Goal: Information Seeking & Learning: Learn about a topic

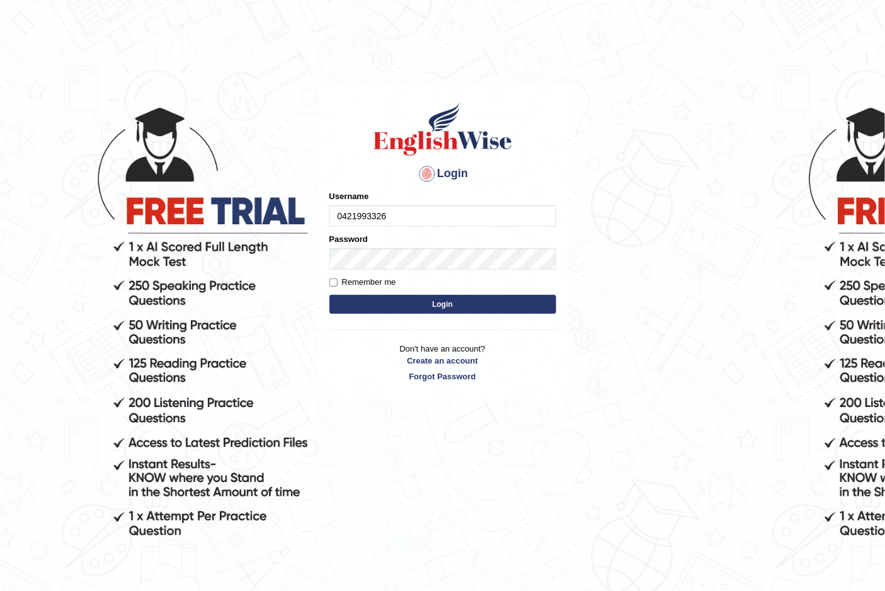
type input "0421993326"
click at [458, 305] on button "Login" at bounding box center [442, 304] width 227 height 19
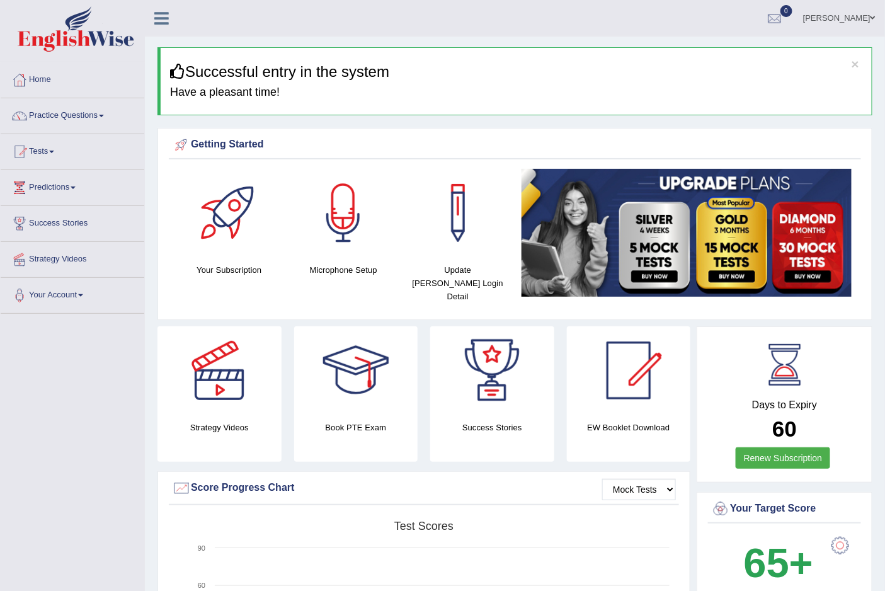
click at [70, 115] on link "Practice Questions" at bounding box center [73, 113] width 144 height 31
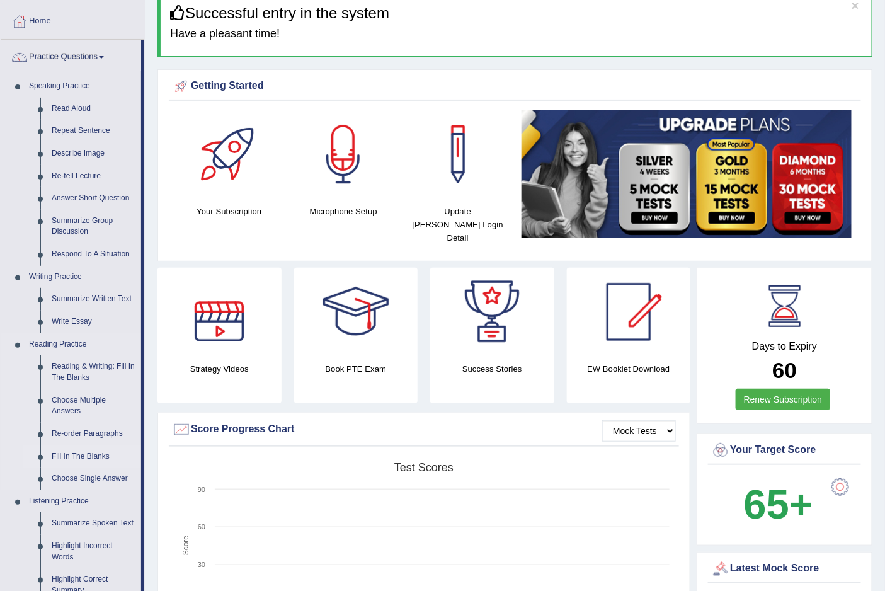
scroll to position [84, 0]
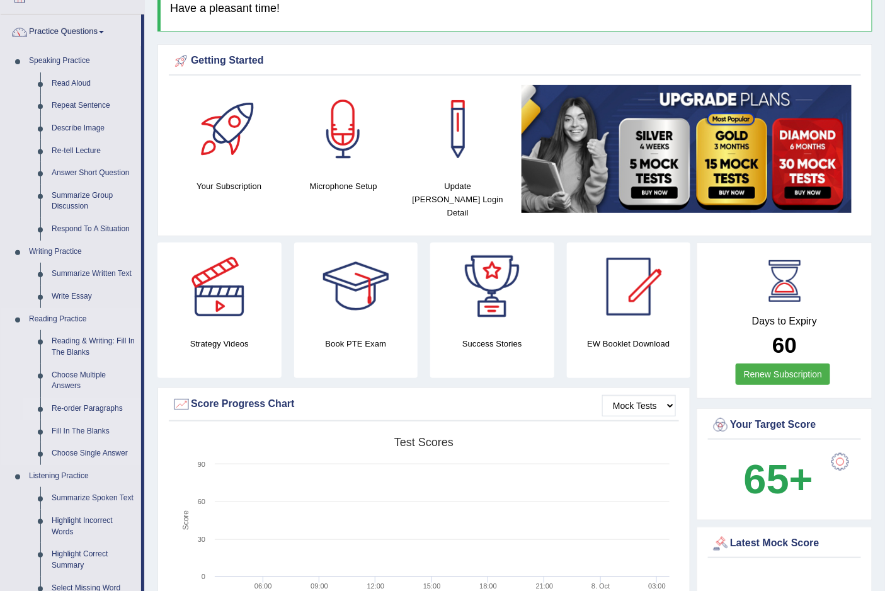
click at [109, 403] on link "Re-order Paragraphs" at bounding box center [93, 408] width 95 height 23
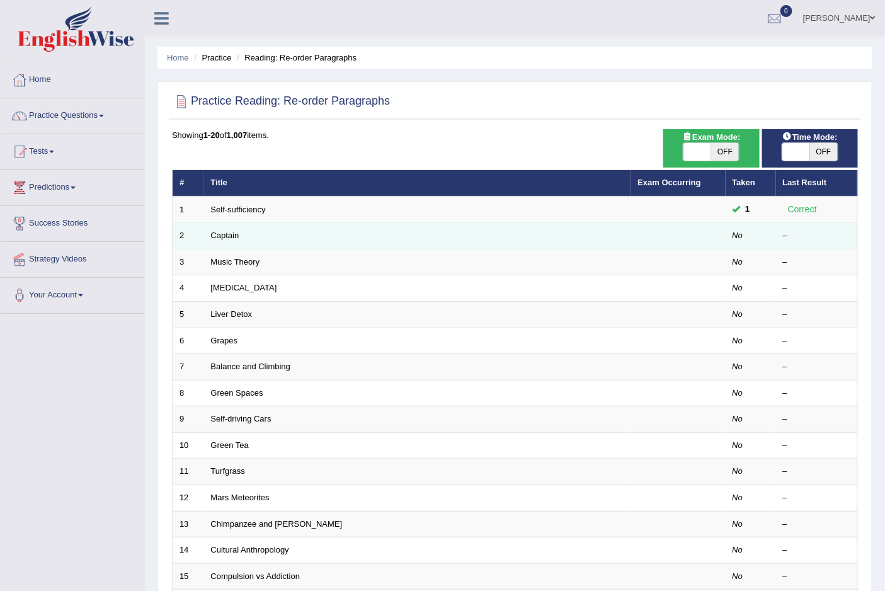
click at [244, 239] on td "Captain" at bounding box center [417, 236] width 427 height 26
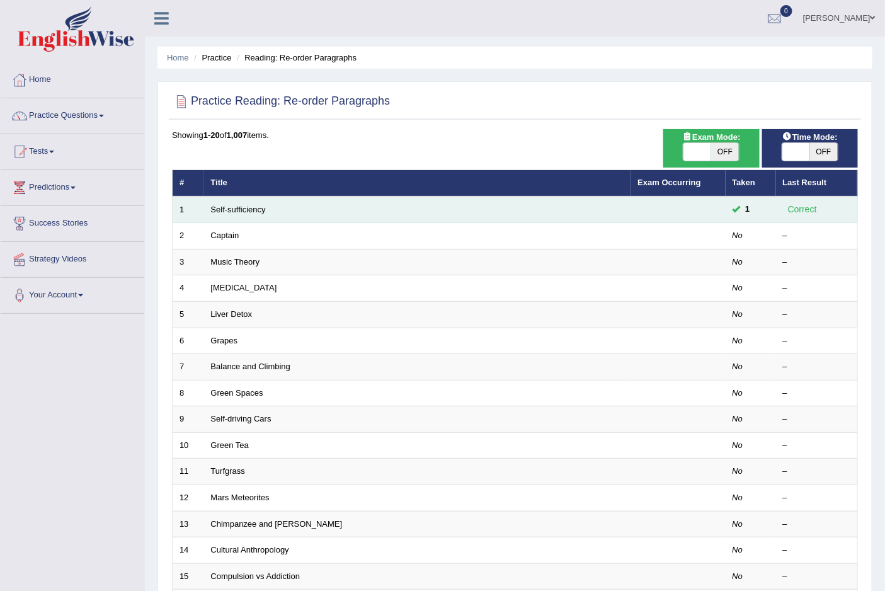
click at [234, 213] on td "Self-sufficiency" at bounding box center [417, 209] width 427 height 26
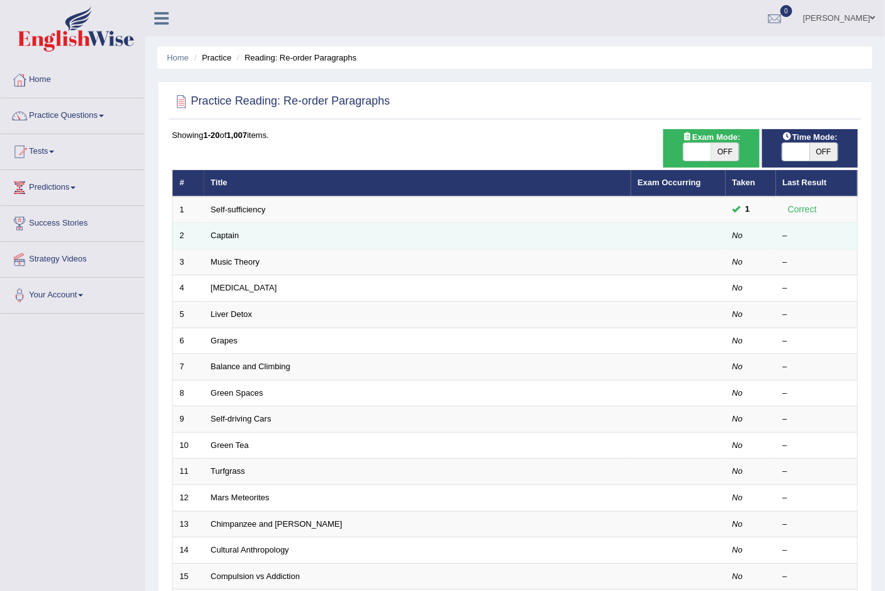
click at [233, 239] on td "Captain" at bounding box center [417, 236] width 427 height 26
click at [791, 236] on div "–" at bounding box center [817, 236] width 68 height 12
click at [230, 234] on link "Captain" at bounding box center [225, 234] width 28 height 9
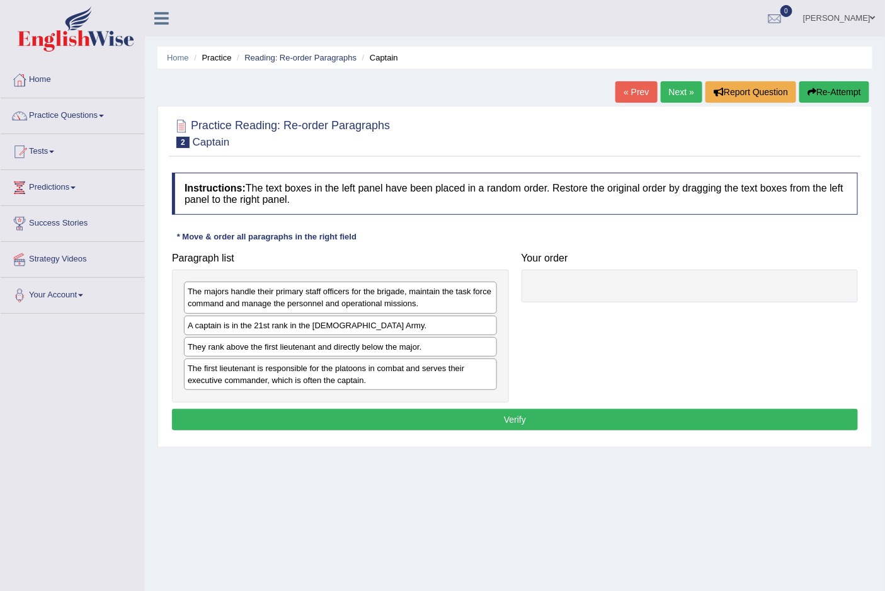
scroll to position [70, 0]
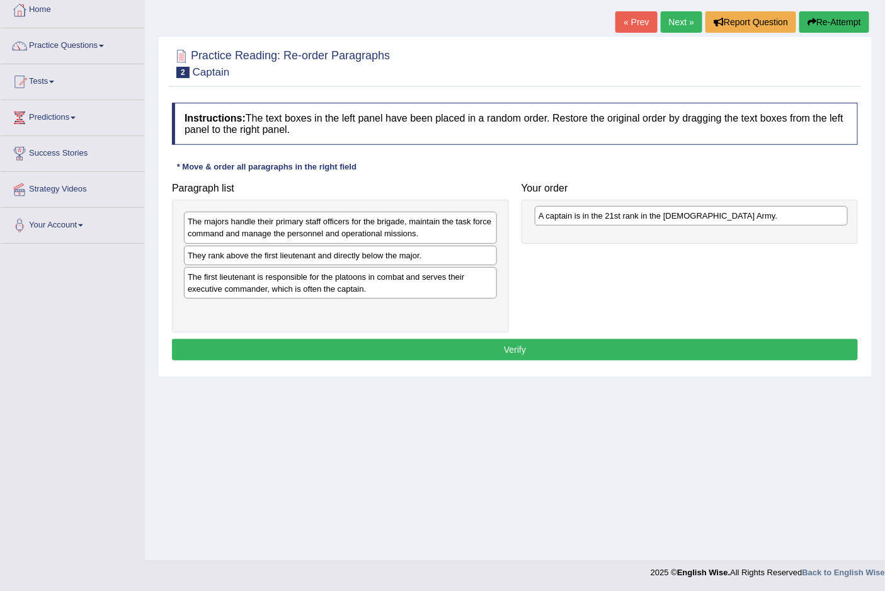
drag, startPoint x: 300, startPoint y: 261, endPoint x: 650, endPoint y: 222, distance: 352.9
click at [650, 222] on div "A captain is in the 21st rank in the [DEMOGRAPHIC_DATA] Army." at bounding box center [691, 216] width 312 height 20
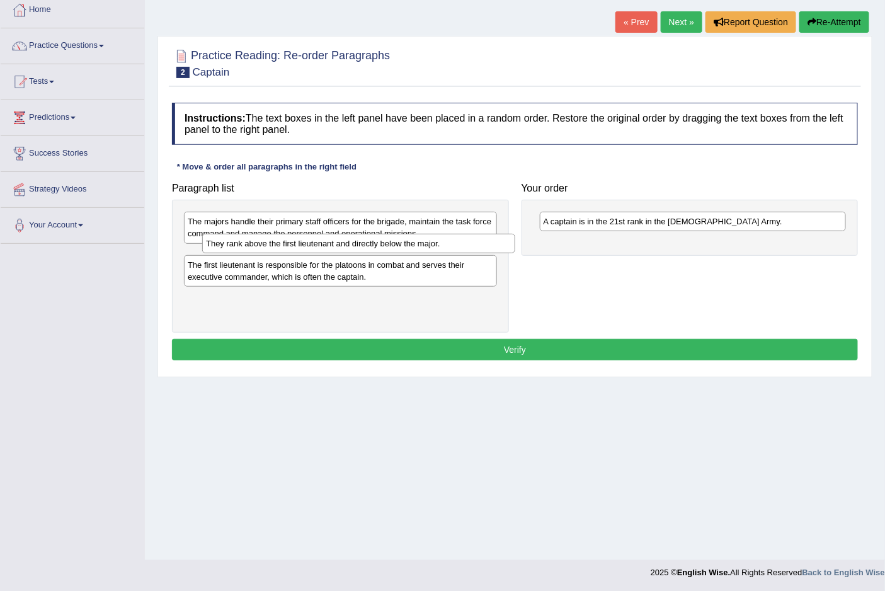
drag, startPoint x: 268, startPoint y: 265, endPoint x: 286, endPoint y: 253, distance: 21.8
click at [286, 253] on div "The majors handle their primary staff officers for the brigade, maintain the ta…" at bounding box center [340, 266] width 337 height 133
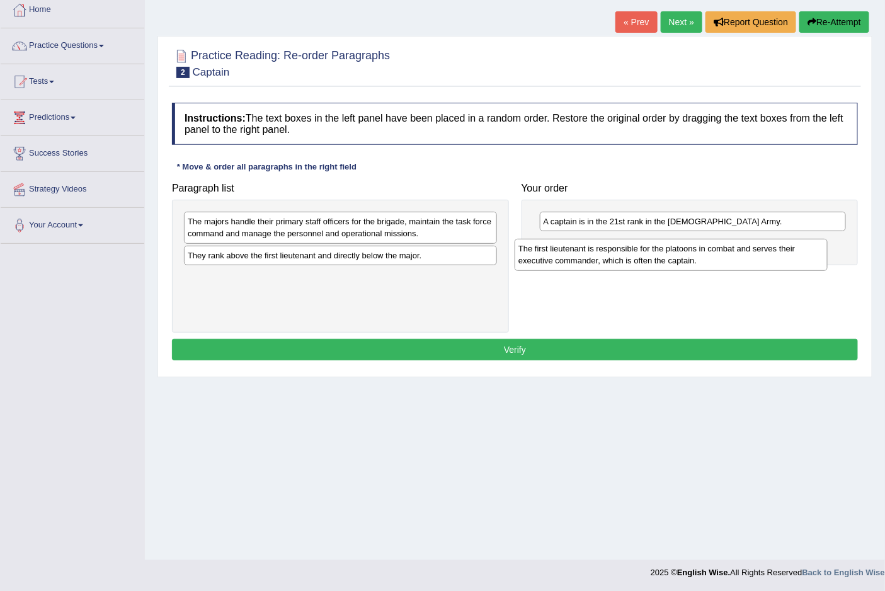
drag, startPoint x: 269, startPoint y: 292, endPoint x: 621, endPoint y: 260, distance: 352.8
click at [621, 260] on div "The first lieutenant is responsible for the platoons in combat and serves their…" at bounding box center [670, 254] width 312 height 31
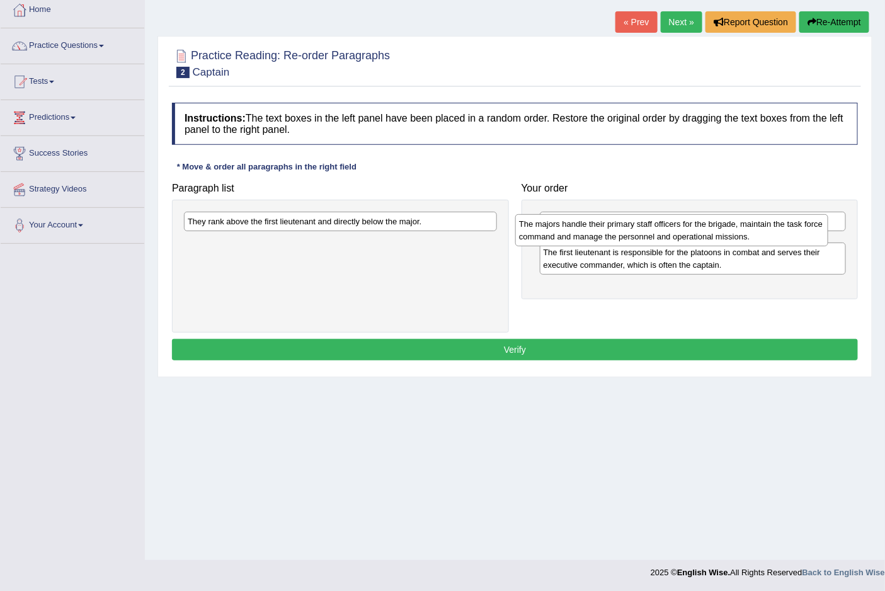
drag, startPoint x: 344, startPoint y: 235, endPoint x: 676, endPoint y: 236, distance: 332.4
click at [676, 236] on div "The majors handle their primary staff officers for the brigade, maintain the ta…" at bounding box center [671, 229] width 312 height 31
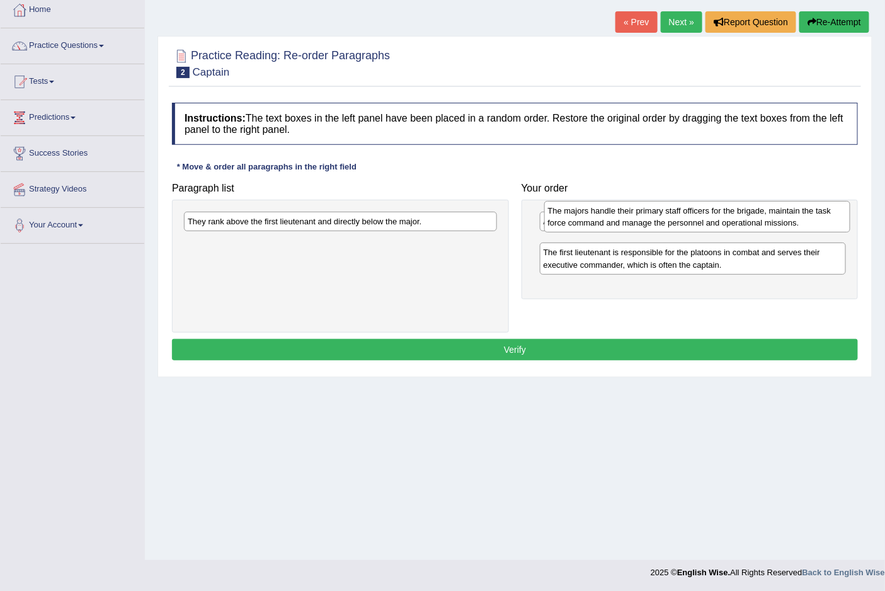
drag, startPoint x: 616, startPoint y: 255, endPoint x: 620, endPoint y: 222, distance: 33.0
click at [620, 222] on div "The majors handle their primary staff officers for the brigade, maintain the ta…" at bounding box center [697, 216] width 306 height 31
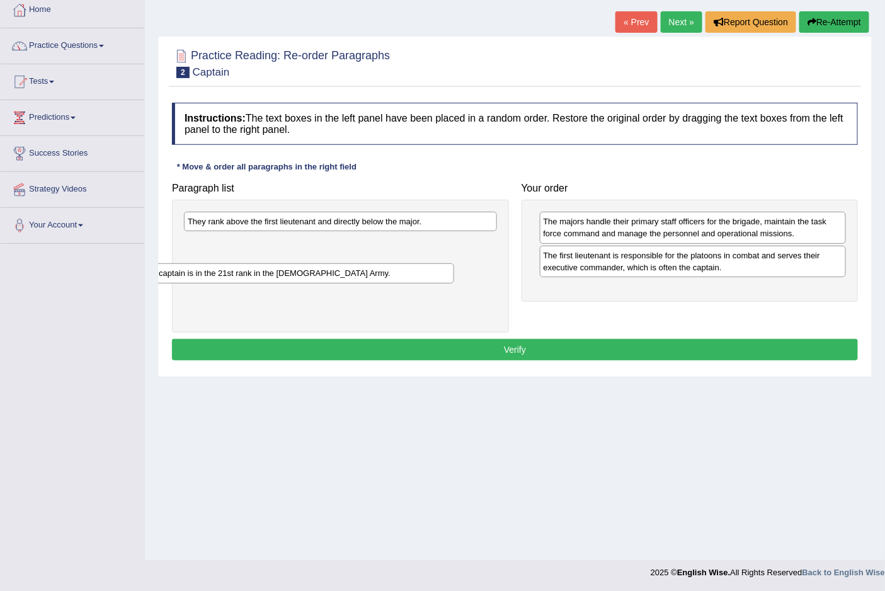
drag, startPoint x: 608, startPoint y: 223, endPoint x: 218, endPoint y: 275, distance: 393.2
click at [216, 275] on div "A captain is in the 21st rank in the US Army." at bounding box center [301, 273] width 306 height 20
drag, startPoint x: 247, startPoint y: 246, endPoint x: 575, endPoint y: 293, distance: 331.5
click at [575, 295] on div "A captain is in the 21st rank in the US Army." at bounding box center [667, 294] width 312 height 20
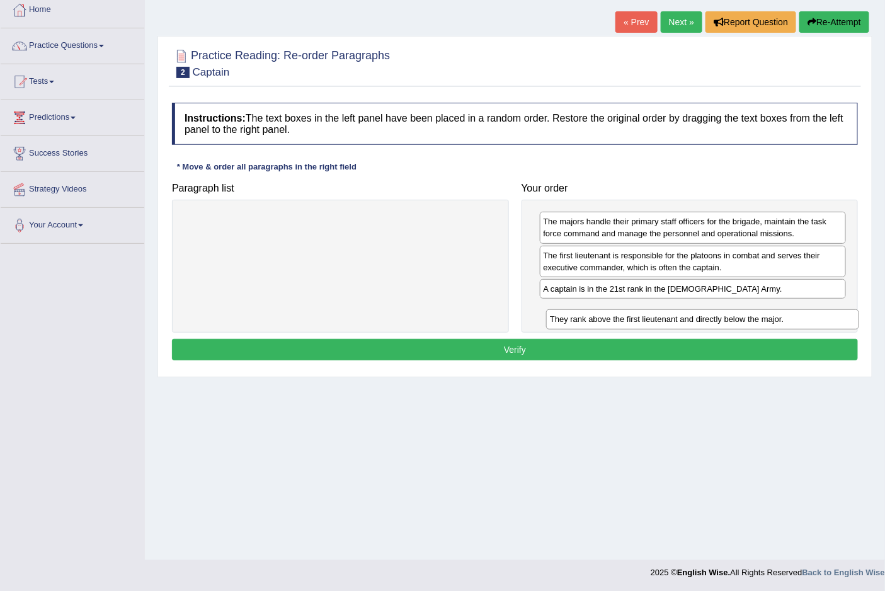
drag, startPoint x: 380, startPoint y: 218, endPoint x: 742, endPoint y: 315, distance: 375.0
click at [742, 315] on div "They rank above the first lieutenant and directly below the major." at bounding box center [702, 319] width 312 height 20
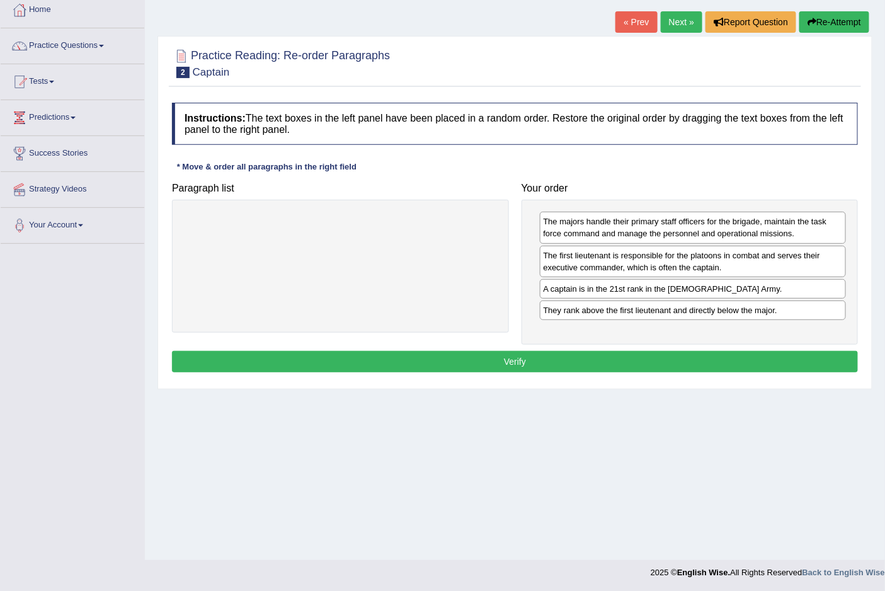
click at [514, 364] on button "Verify" at bounding box center [515, 361] width 686 height 21
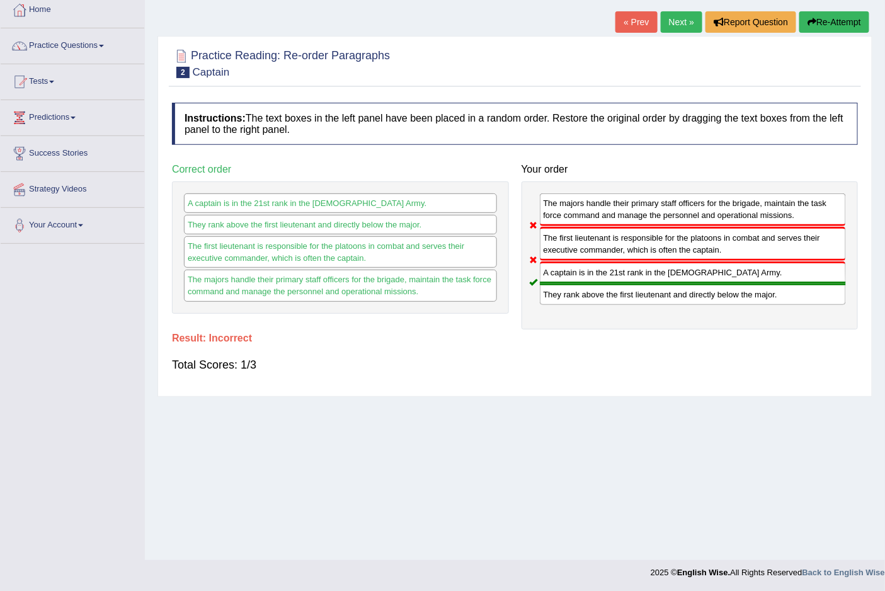
click at [833, 17] on button "Re-Attempt" at bounding box center [834, 21] width 70 height 21
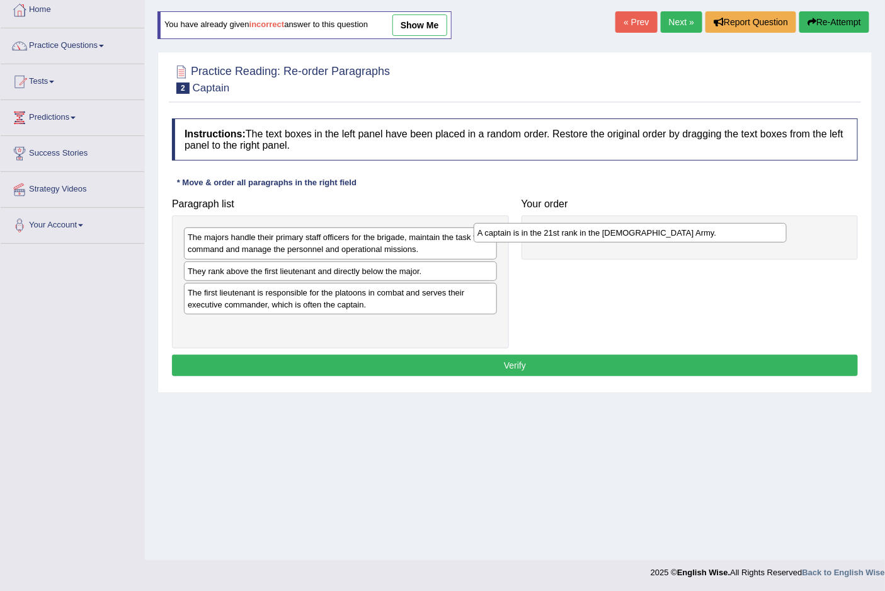
drag, startPoint x: 247, startPoint y: 273, endPoint x: 564, endPoint y: 235, distance: 319.0
click at [564, 235] on div "A captain is in the 21st rank in the [DEMOGRAPHIC_DATA] Army." at bounding box center [629, 233] width 312 height 20
click at [395, 240] on div "The majors handle their primary staff officers for the brigade, maintain the ta…" at bounding box center [340, 242] width 313 height 31
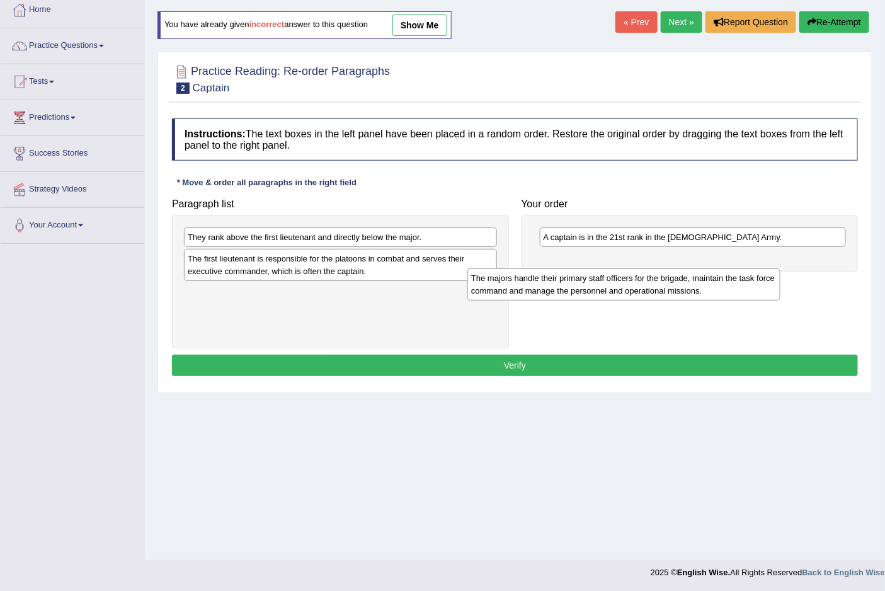
drag, startPoint x: 296, startPoint y: 242, endPoint x: 581, endPoint y: 281, distance: 287.9
click at [580, 282] on div "The majors handle their primary staff officers for the brigade, maintain the ta…" at bounding box center [623, 283] width 312 height 31
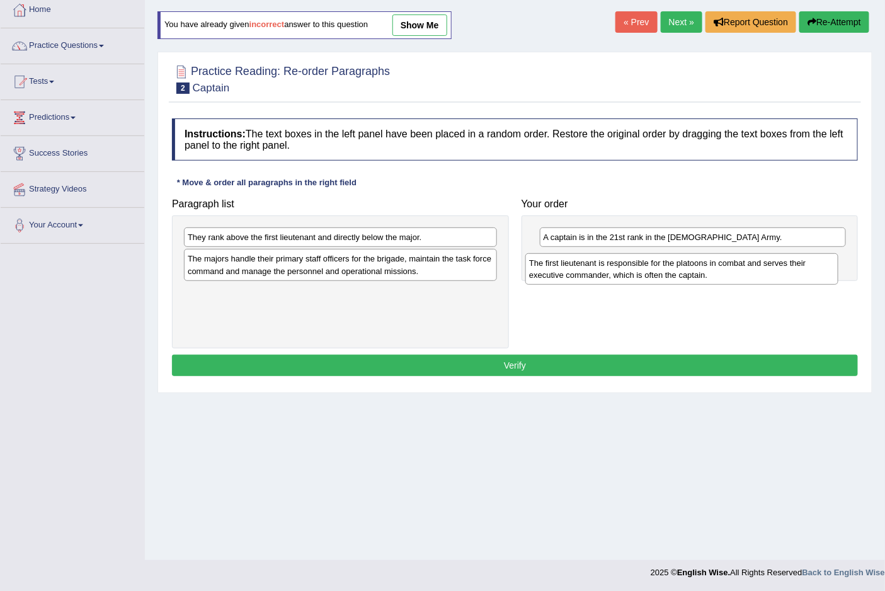
drag, startPoint x: 348, startPoint y: 265, endPoint x: 689, endPoint y: 269, distance: 341.3
click at [689, 269] on div "The first lieutenant is responsible for the platoons in combat and serves their…" at bounding box center [681, 268] width 312 height 31
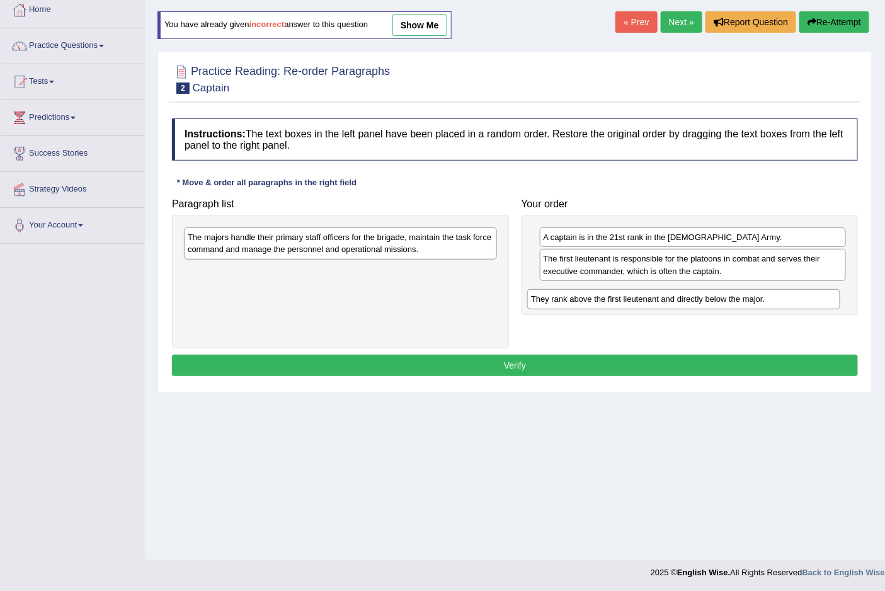
drag, startPoint x: 307, startPoint y: 235, endPoint x: 650, endPoint y: 297, distance: 348.7
click at [650, 297] on div "They rank above the first lieutenant and directly below the major." at bounding box center [683, 299] width 312 height 20
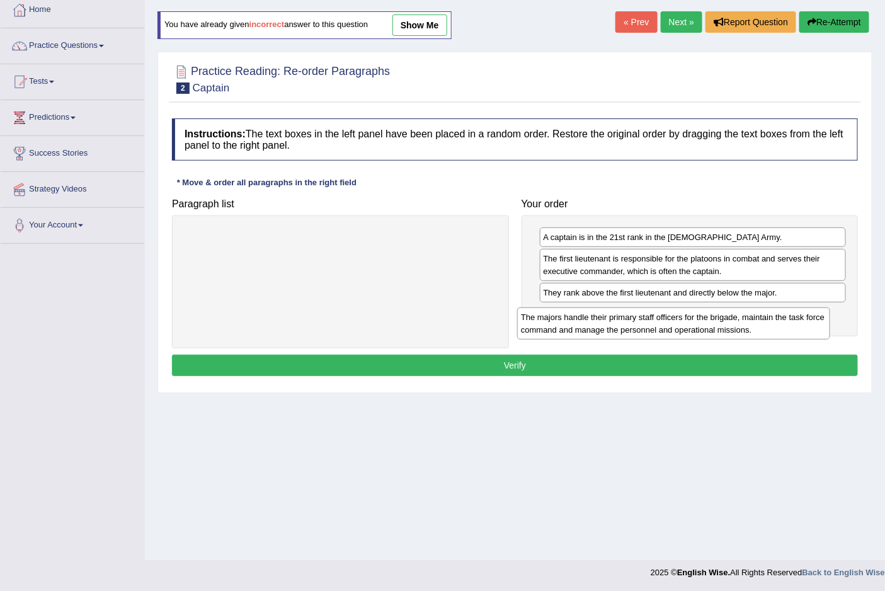
drag, startPoint x: 392, startPoint y: 242, endPoint x: 725, endPoint y: 322, distance: 342.5
click at [725, 322] on div "The majors handle their primary staff officers for the brigade, maintain the ta…" at bounding box center [673, 322] width 312 height 31
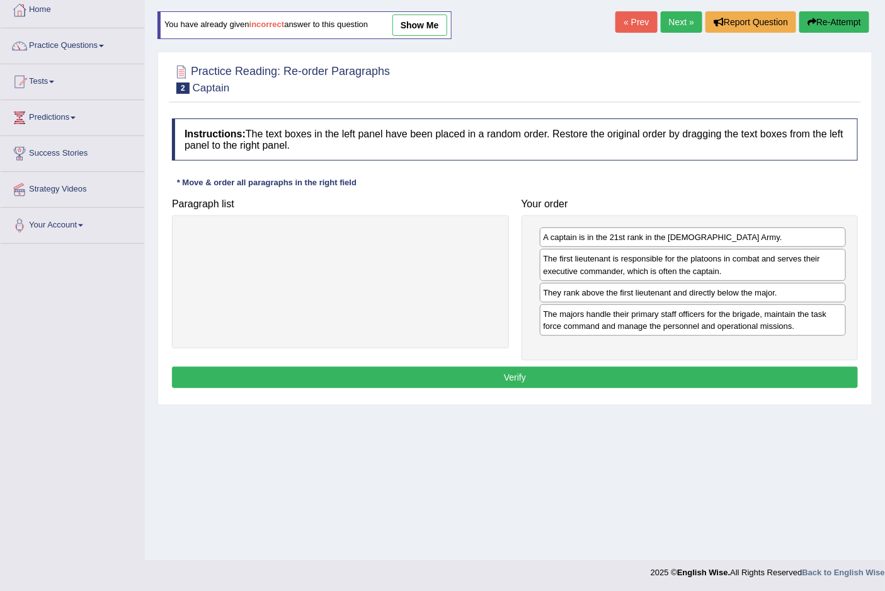
click at [513, 372] on button "Verify" at bounding box center [515, 376] width 686 height 21
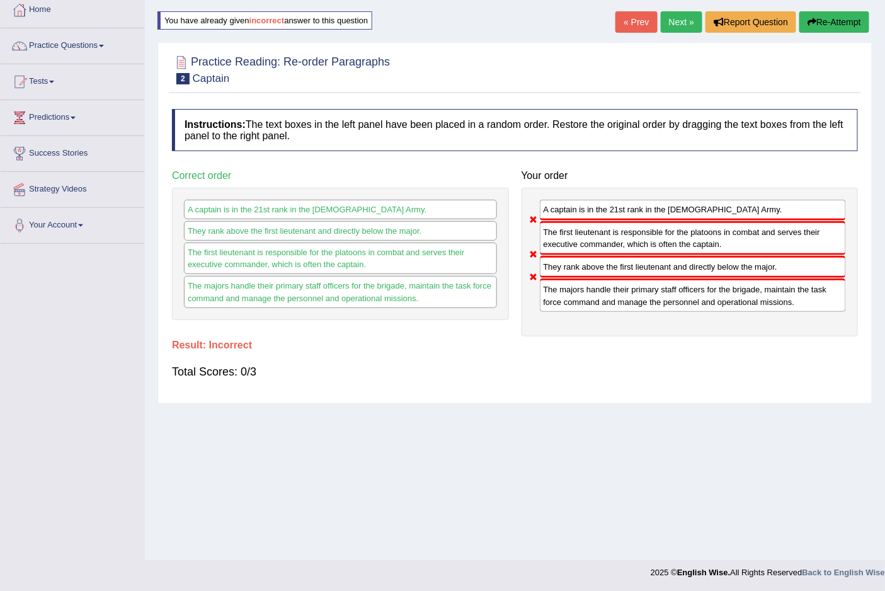
click at [849, 14] on button "Re-Attempt" at bounding box center [834, 21] width 70 height 21
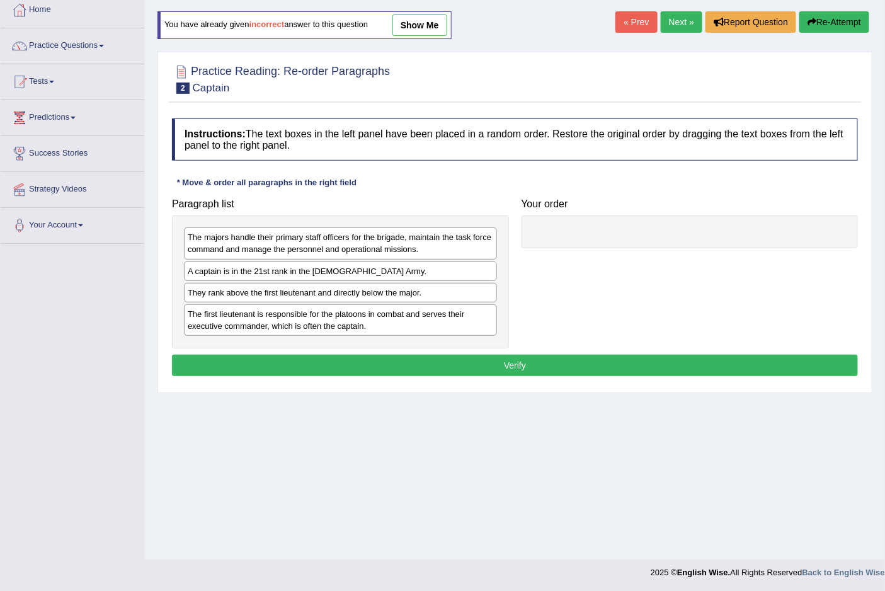
scroll to position [70, 0]
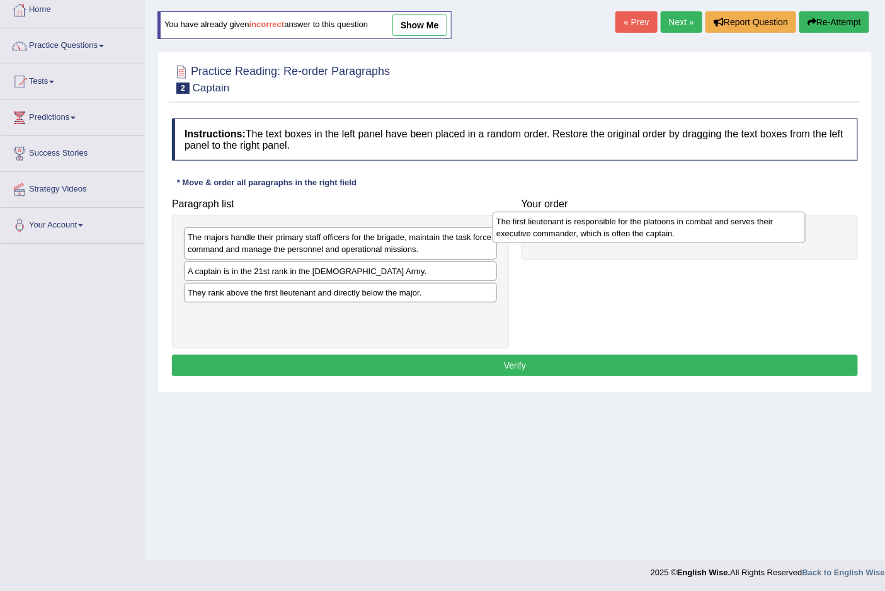
drag, startPoint x: 386, startPoint y: 325, endPoint x: 691, endPoint y: 234, distance: 318.5
click at [691, 234] on div "The first lieutenant is responsible for the platoons in combat and serves their…" at bounding box center [648, 227] width 312 height 31
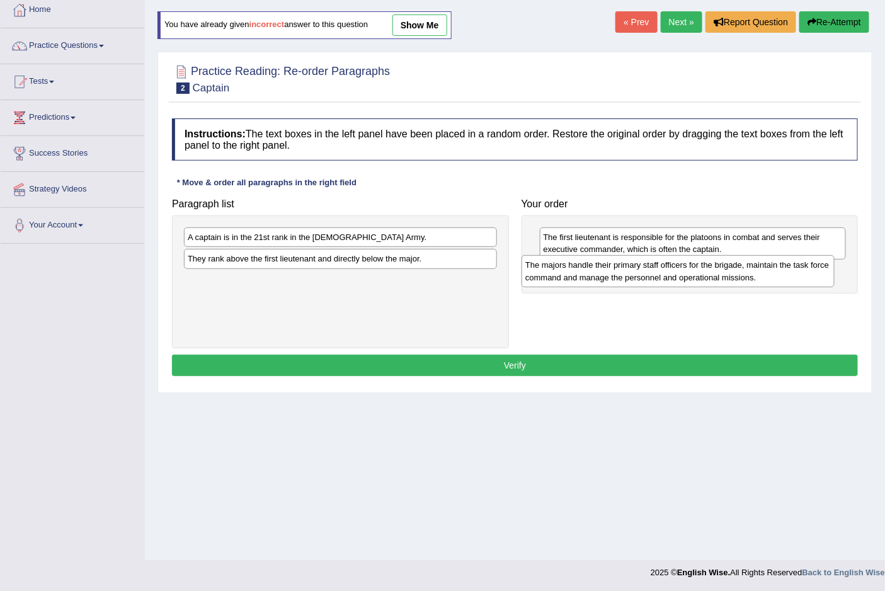
drag, startPoint x: 281, startPoint y: 246, endPoint x: 619, endPoint y: 274, distance: 338.6
click at [619, 274] on div "The majors handle their primary staff officers for the brigade, maintain the ta…" at bounding box center [677, 270] width 312 height 31
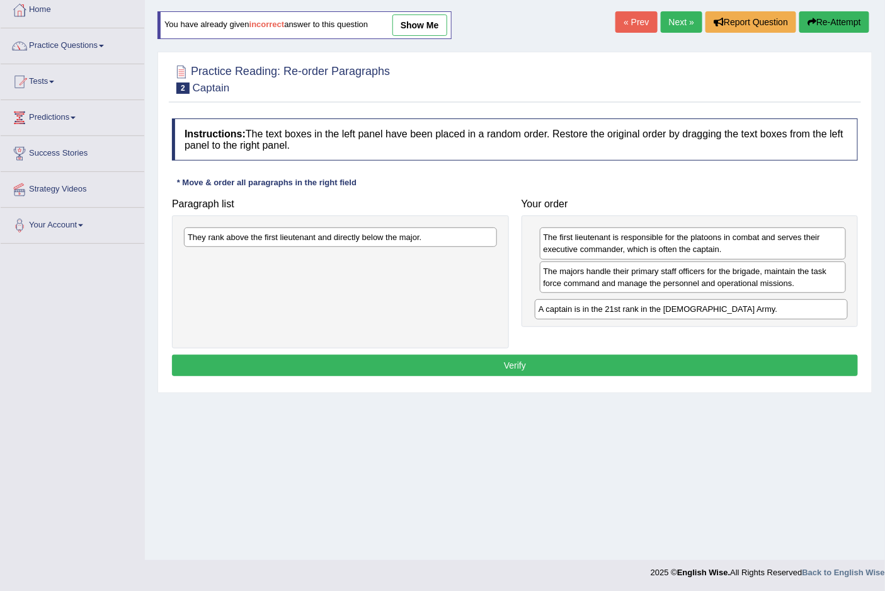
drag, startPoint x: 324, startPoint y: 235, endPoint x: 671, endPoint y: 307, distance: 354.9
click at [671, 307] on div "A captain is in the 21st rank in the US Army." at bounding box center [691, 309] width 312 height 20
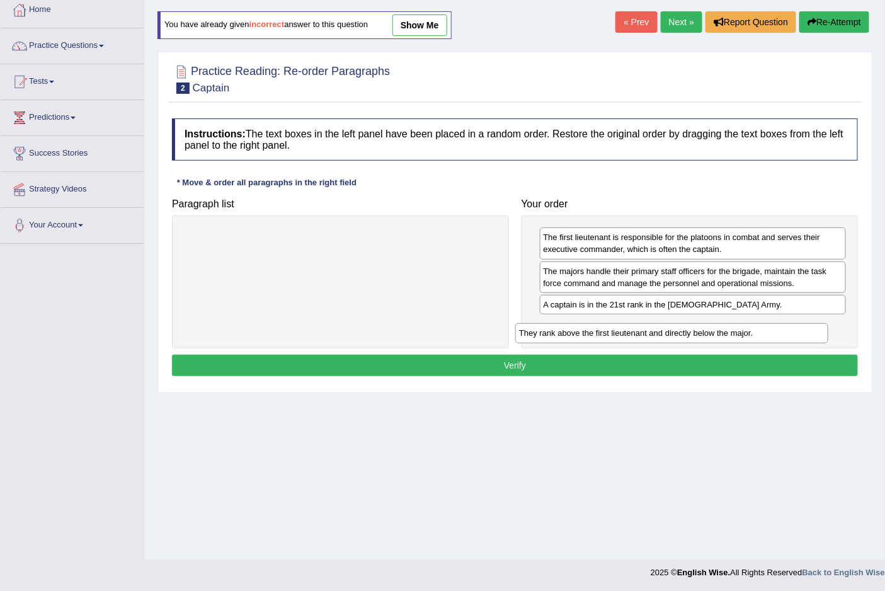
drag, startPoint x: 387, startPoint y: 234, endPoint x: 722, endPoint y: 329, distance: 348.2
click at [722, 329] on div "They rank above the first lieutenant and directly below the major." at bounding box center [671, 333] width 312 height 20
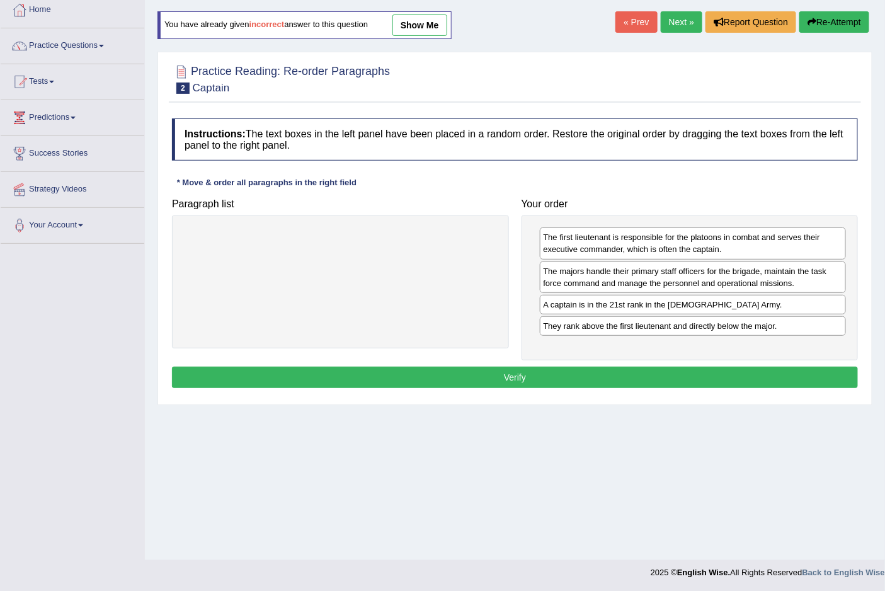
click at [512, 374] on button "Verify" at bounding box center [515, 376] width 686 height 21
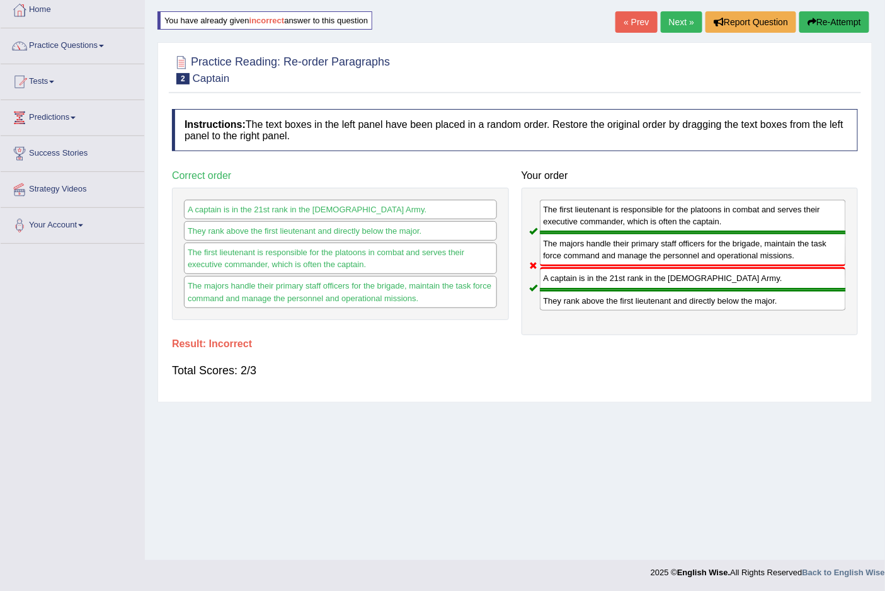
click at [677, 23] on link "Next »" at bounding box center [681, 21] width 42 height 21
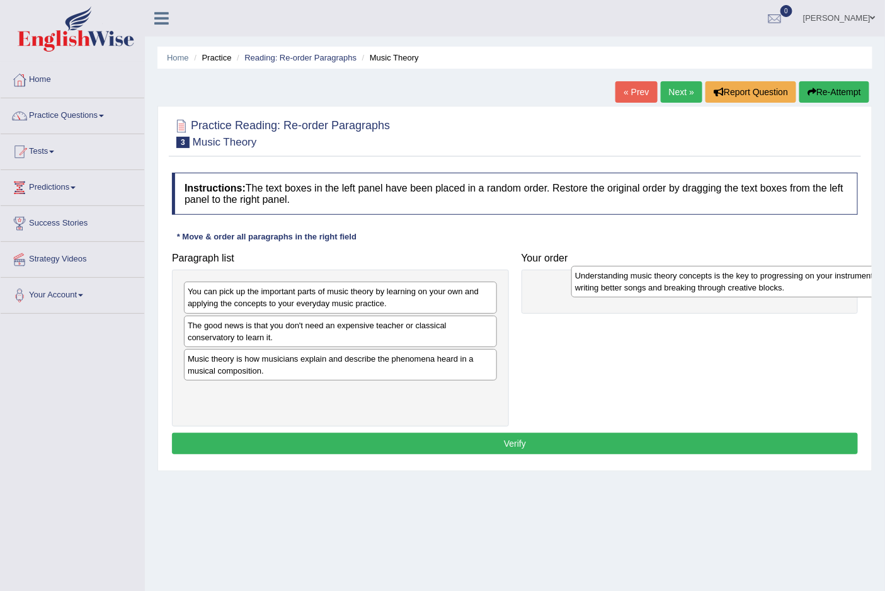
drag, startPoint x: 259, startPoint y: 405, endPoint x: 646, endPoint y: 288, distance: 403.9
click at [646, 288] on div "Understanding music theory concepts is the key to progressing on your instrumen…" at bounding box center [727, 281] width 312 height 31
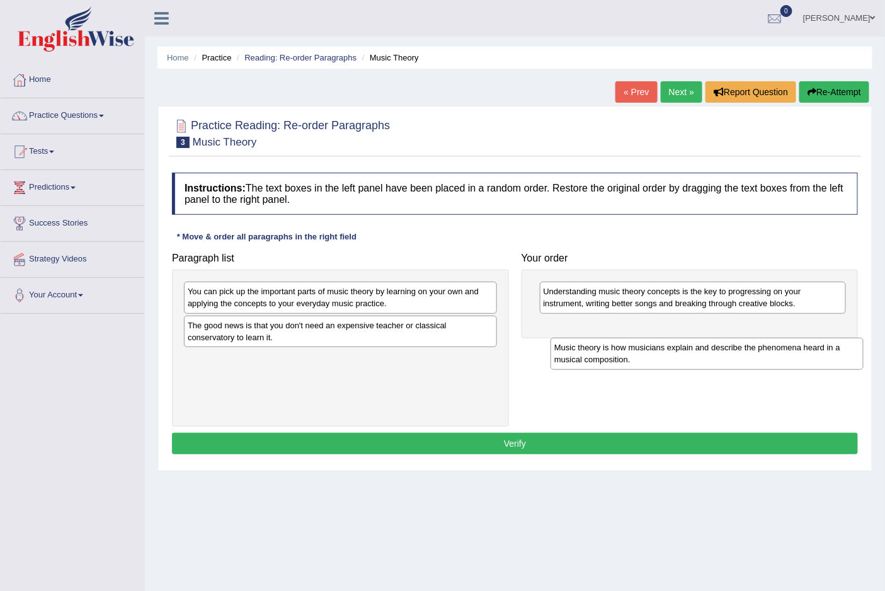
drag, startPoint x: 238, startPoint y: 372, endPoint x: 604, endPoint y: 361, distance: 366.6
click at [604, 361] on div "Music theory is how musicians explain and describe the phenomena heard in a mus…" at bounding box center [706, 352] width 312 height 31
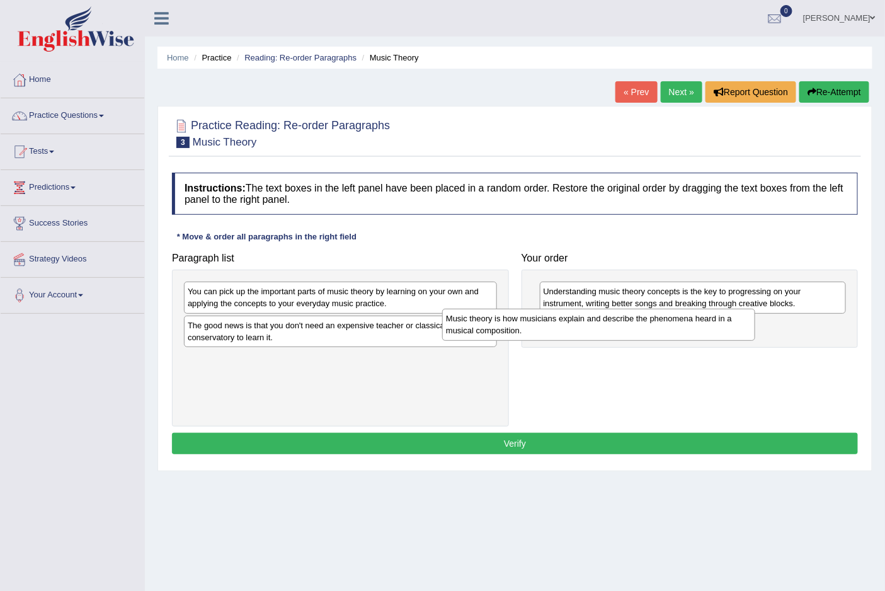
drag, startPoint x: 360, startPoint y: 363, endPoint x: 674, endPoint y: 307, distance: 319.8
click at [674, 309] on div "Music theory is how musicians explain and describe the phenomena heard in a mus…" at bounding box center [598, 324] width 312 height 31
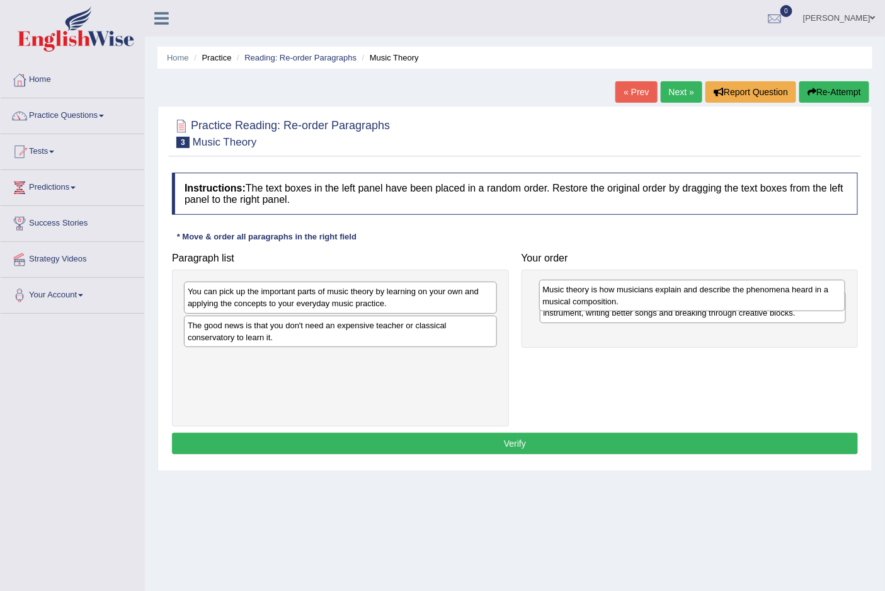
drag, startPoint x: 575, startPoint y: 311, endPoint x: 574, endPoint y: 274, distance: 37.2
click at [574, 280] on div "Music theory is how musicians explain and describe the phenomena heard in a mus…" at bounding box center [692, 295] width 306 height 31
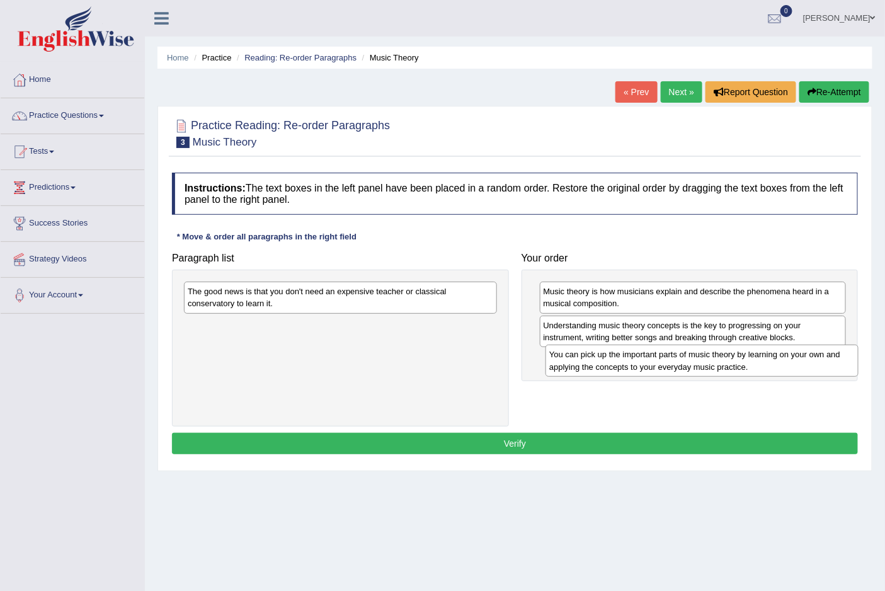
drag, startPoint x: 297, startPoint y: 294, endPoint x: 659, endPoint y: 357, distance: 366.9
click at [659, 357] on div "You can pick up the important parts of music theory by learning on your own and…" at bounding box center [701, 359] width 312 height 31
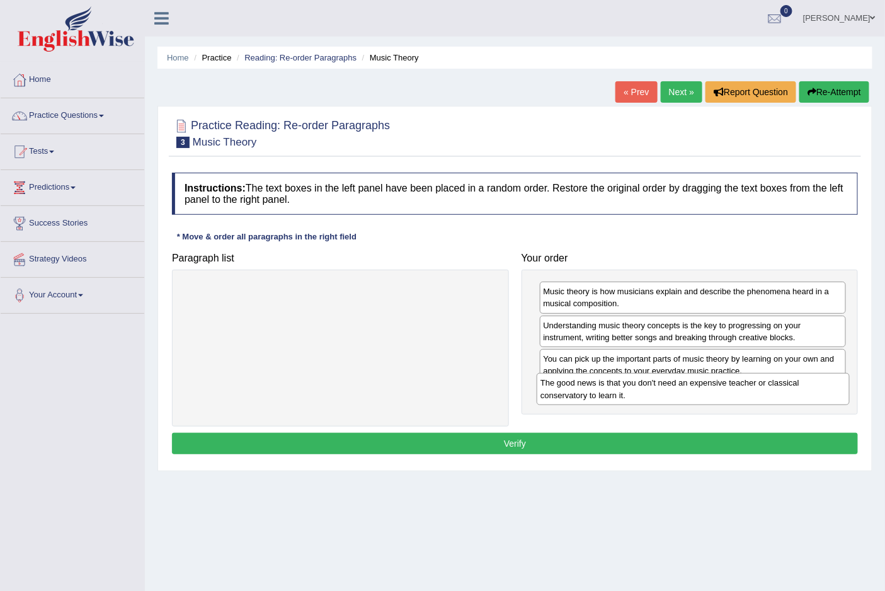
drag, startPoint x: 265, startPoint y: 294, endPoint x: 618, endPoint y: 385, distance: 364.2
click at [618, 385] on div "The good news is that you don't need an expensive teacher or classical conserva…" at bounding box center [692, 388] width 312 height 31
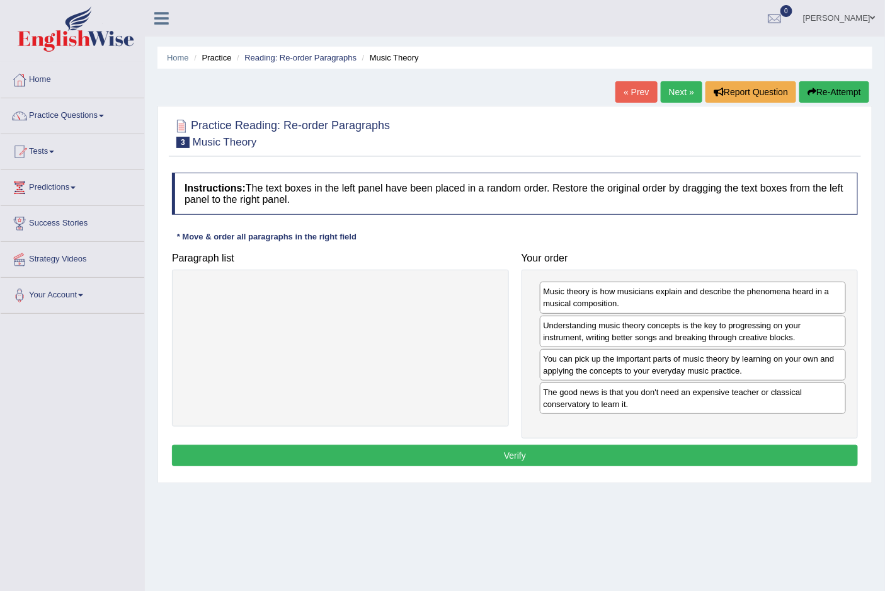
click at [514, 450] on button "Verify" at bounding box center [515, 455] width 686 height 21
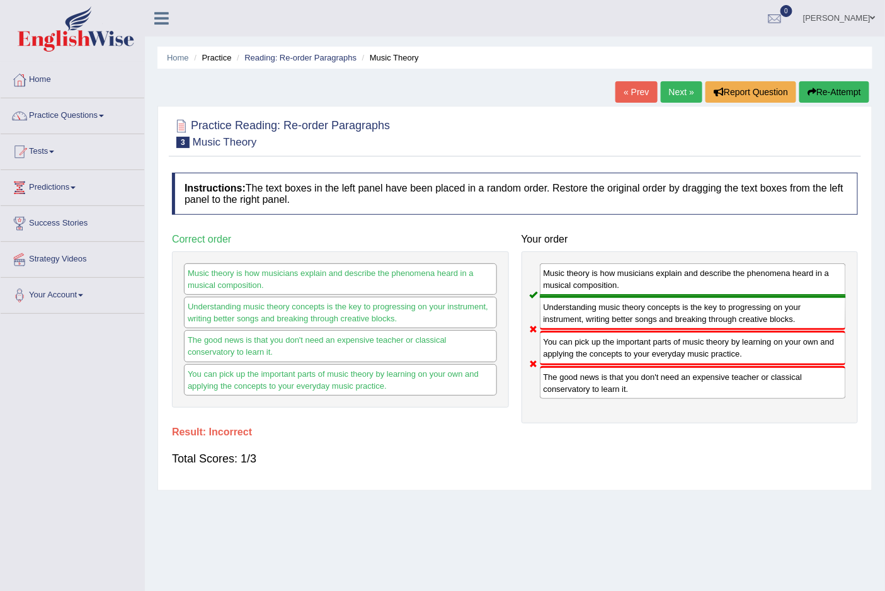
click at [831, 93] on button "Re-Attempt" at bounding box center [834, 91] width 70 height 21
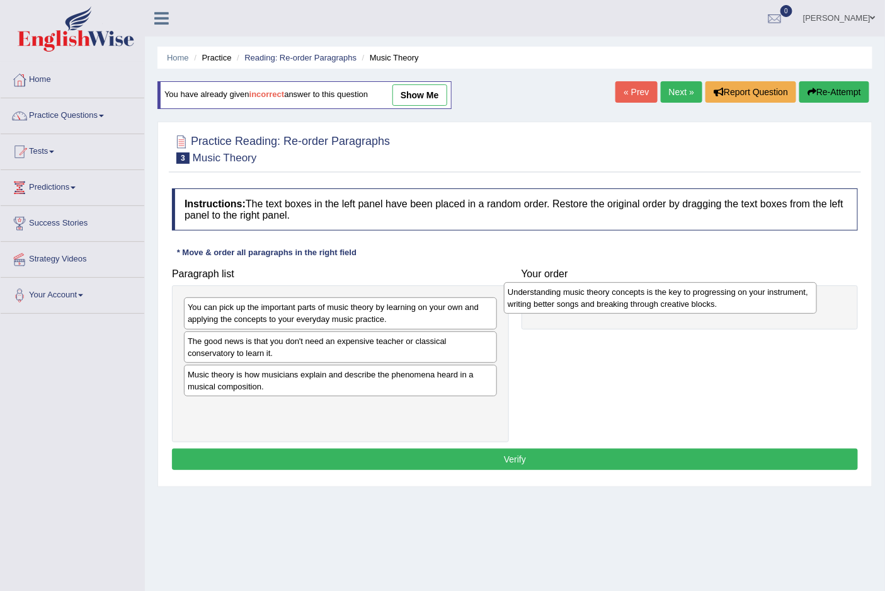
drag, startPoint x: 264, startPoint y: 421, endPoint x: 586, endPoint y: 303, distance: 342.6
click at [586, 303] on div "Understanding music theory concepts is the key to progressing on your instrumen…" at bounding box center [660, 297] width 312 height 31
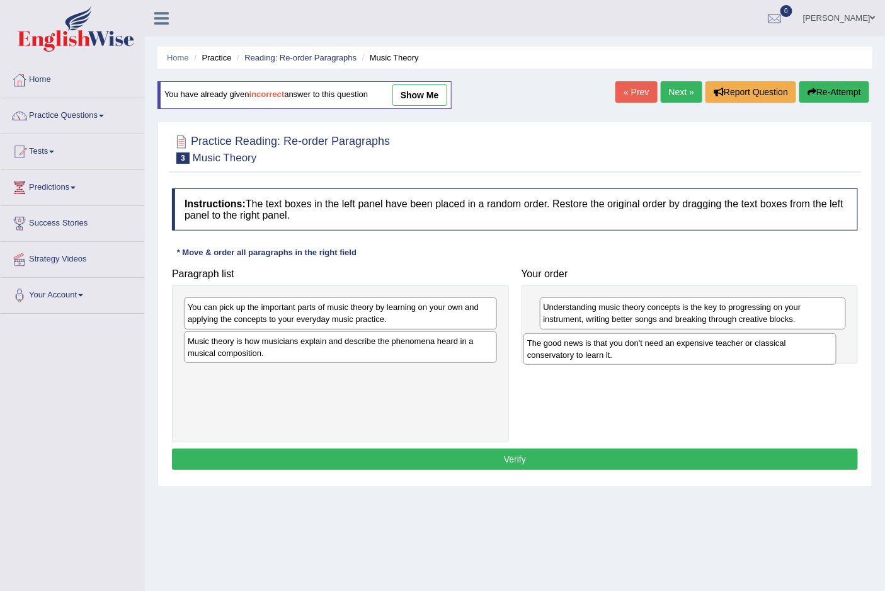
drag, startPoint x: 222, startPoint y: 349, endPoint x: 562, endPoint y: 351, distance: 339.4
click at [562, 351] on div "The good news is that you don't need an expensive teacher or classical conserva…" at bounding box center [679, 348] width 312 height 31
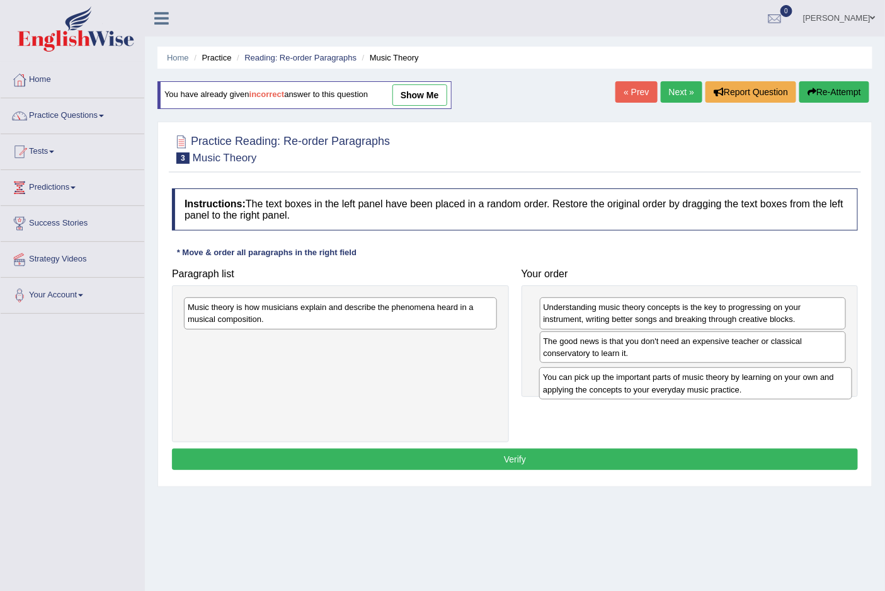
drag, startPoint x: 355, startPoint y: 309, endPoint x: 710, endPoint y: 378, distance: 361.9
click at [710, 378] on div "You can pick up the important parts of music theory by learning on your own and…" at bounding box center [695, 382] width 312 height 31
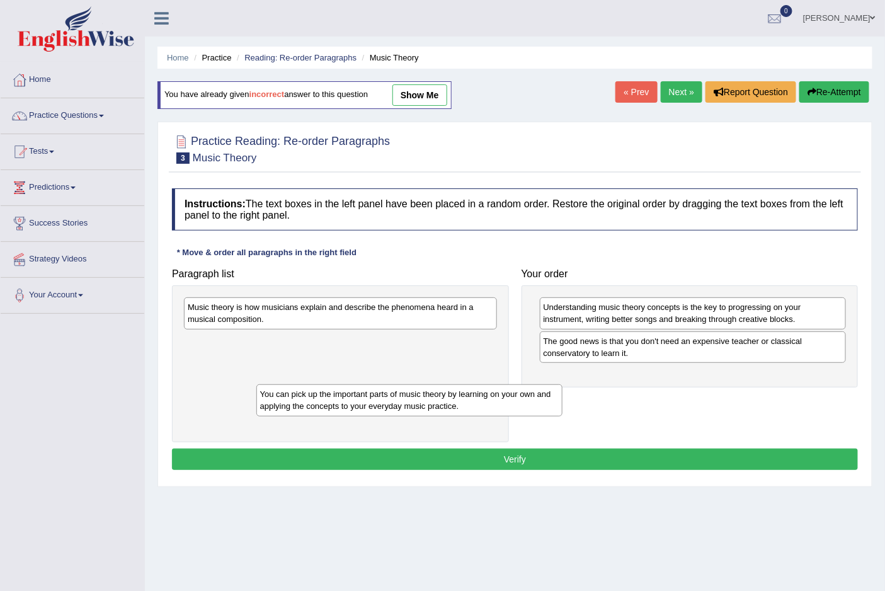
drag, startPoint x: 581, startPoint y: 392, endPoint x: 224, endPoint y: 401, distance: 357.1
click at [256, 401] on div "You can pick up the important parts of music theory by learning on your own and…" at bounding box center [409, 399] width 306 height 31
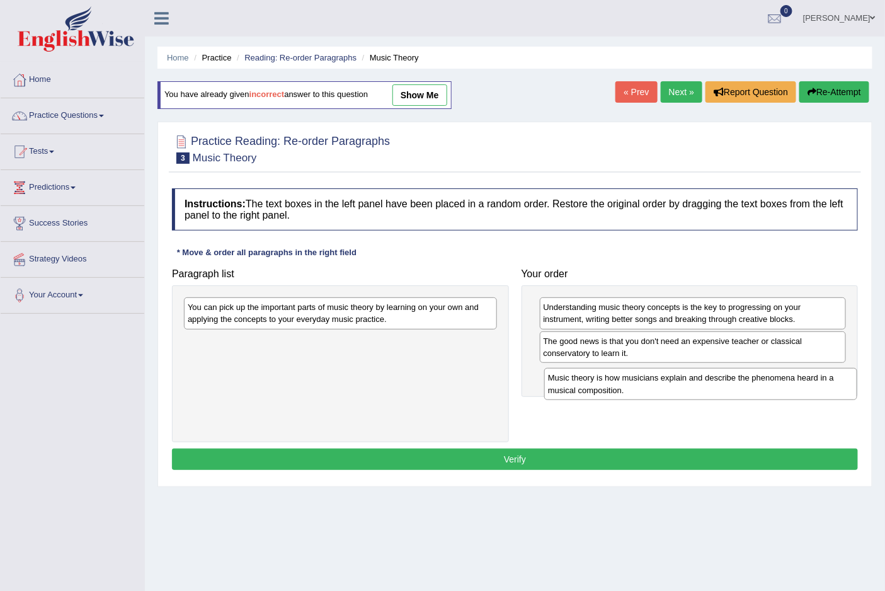
drag, startPoint x: 382, startPoint y: 317, endPoint x: 730, endPoint y: 382, distance: 354.2
click at [730, 382] on div "Music theory is how musicians explain and describe the phenomena heard in a mus…" at bounding box center [700, 383] width 312 height 31
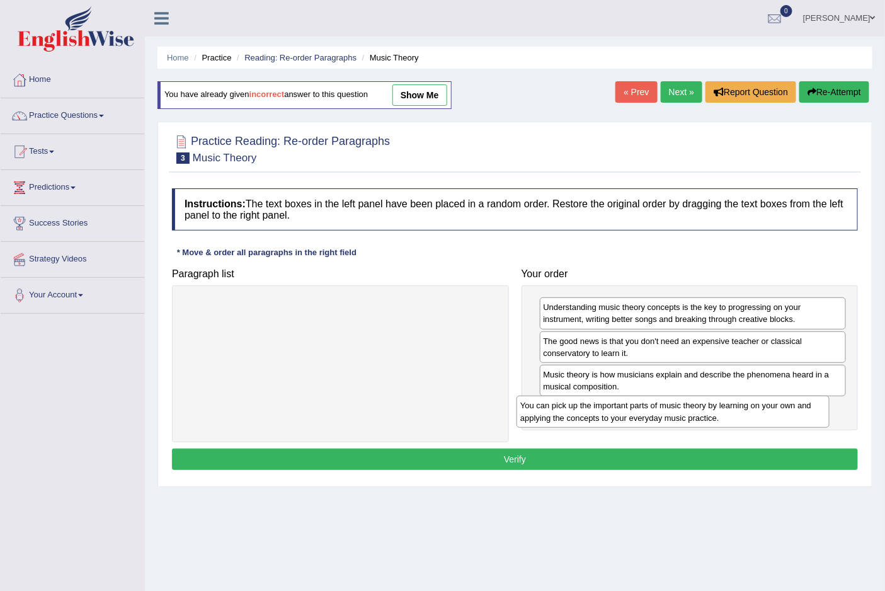
drag, startPoint x: 407, startPoint y: 315, endPoint x: 739, endPoint y: 414, distance: 346.7
click at [739, 414] on div "You can pick up the important parts of music theory by learning on your own and…" at bounding box center [672, 410] width 312 height 31
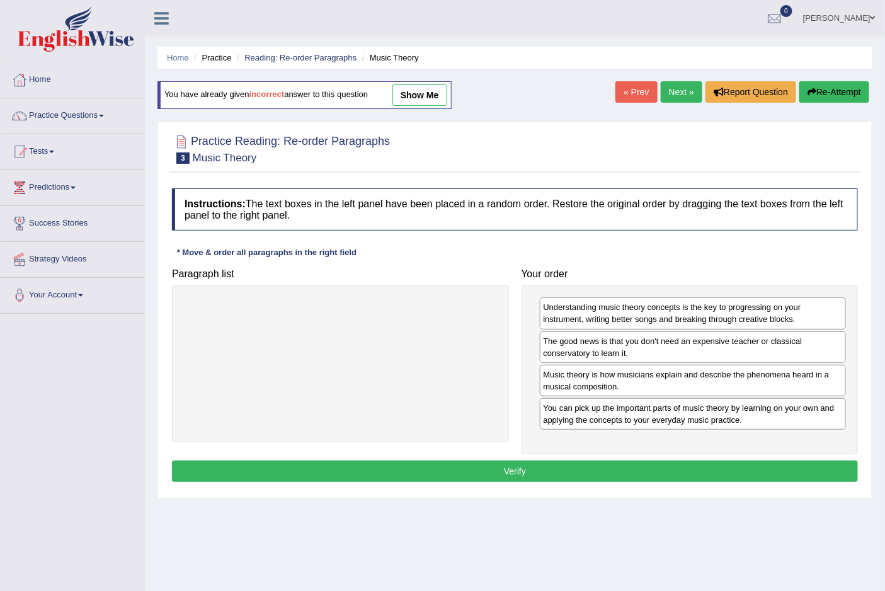
click at [524, 465] on button "Verify" at bounding box center [515, 470] width 686 height 21
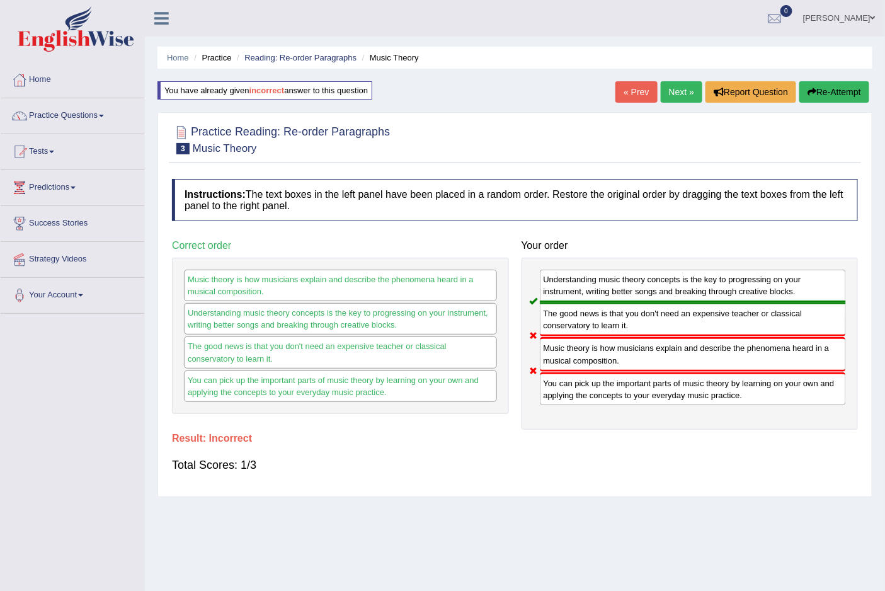
click at [819, 89] on button "Re-Attempt" at bounding box center [834, 91] width 70 height 21
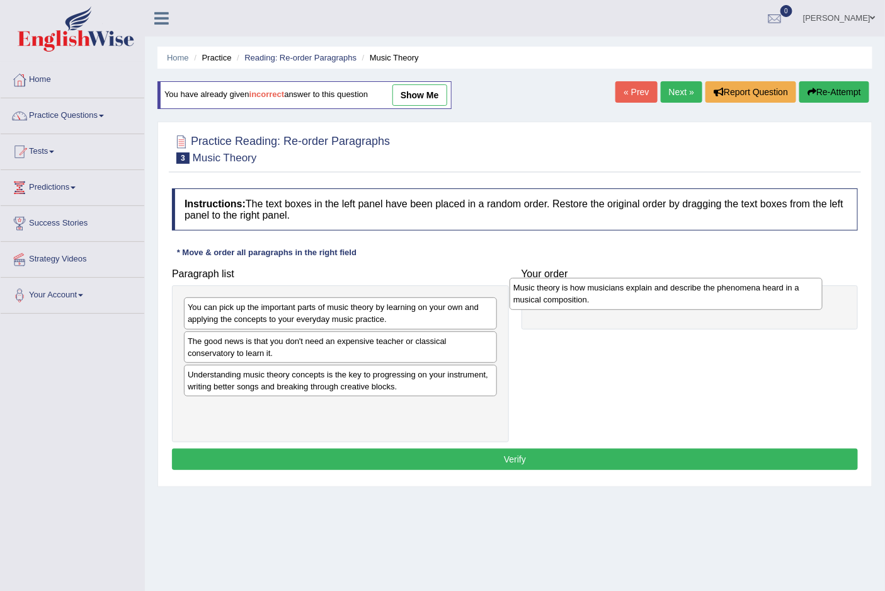
drag, startPoint x: 217, startPoint y: 384, endPoint x: 542, endPoint y: 297, distance: 336.9
click at [542, 297] on div "Music theory is how musicians explain and describe the phenomena heard in a mus…" at bounding box center [665, 293] width 312 height 31
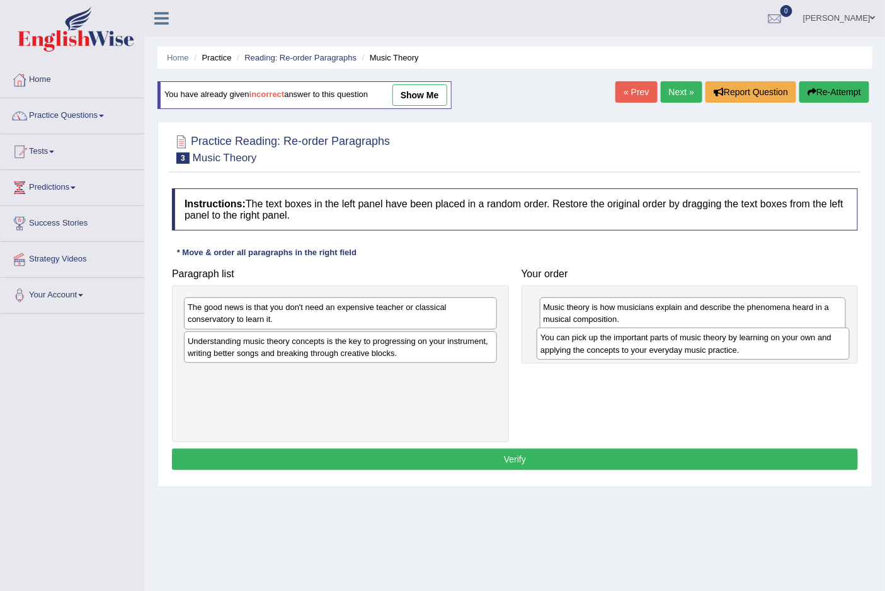
drag, startPoint x: 281, startPoint y: 322, endPoint x: 634, endPoint y: 353, distance: 353.9
click at [634, 353] on div "You can pick up the important parts of music theory by learning on your own and…" at bounding box center [692, 342] width 312 height 31
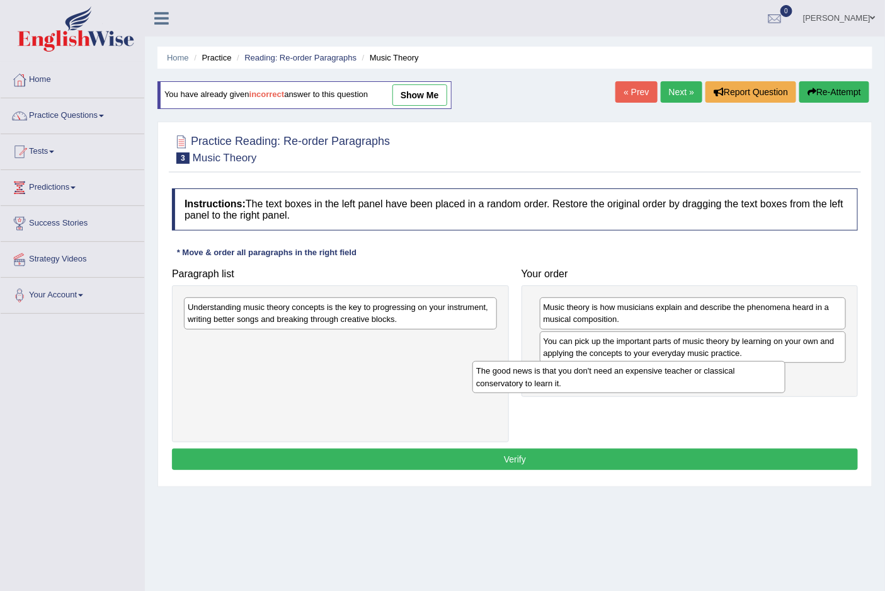
drag, startPoint x: 365, startPoint y: 311, endPoint x: 684, endPoint y: 369, distance: 324.4
click at [684, 369] on div "The good news is that you don't need an expensive teacher or classical conserva…" at bounding box center [628, 376] width 312 height 31
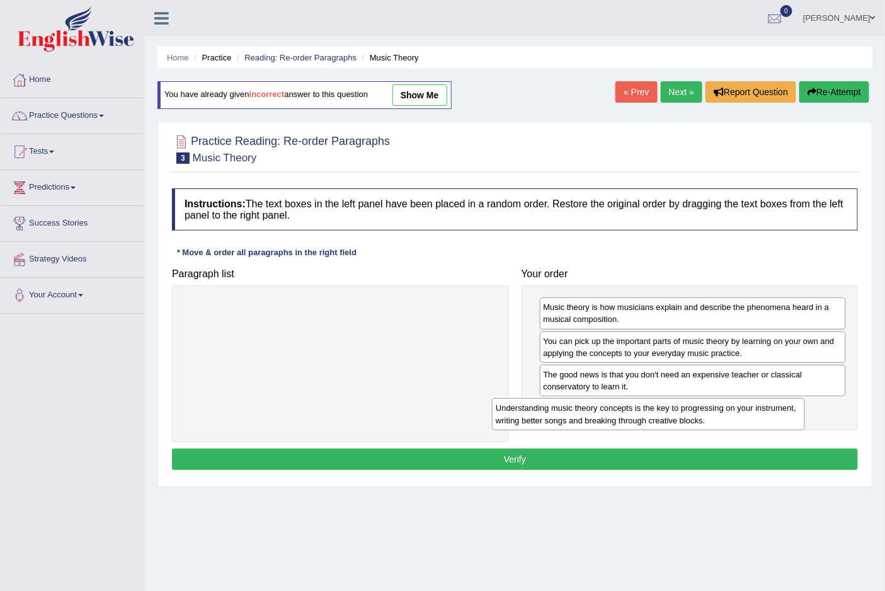
drag, startPoint x: 341, startPoint y: 309, endPoint x: 654, endPoint y: 407, distance: 328.2
click at [654, 407] on div "Understanding music theory concepts is the key to progressing on your instrumen…" at bounding box center [648, 413] width 312 height 31
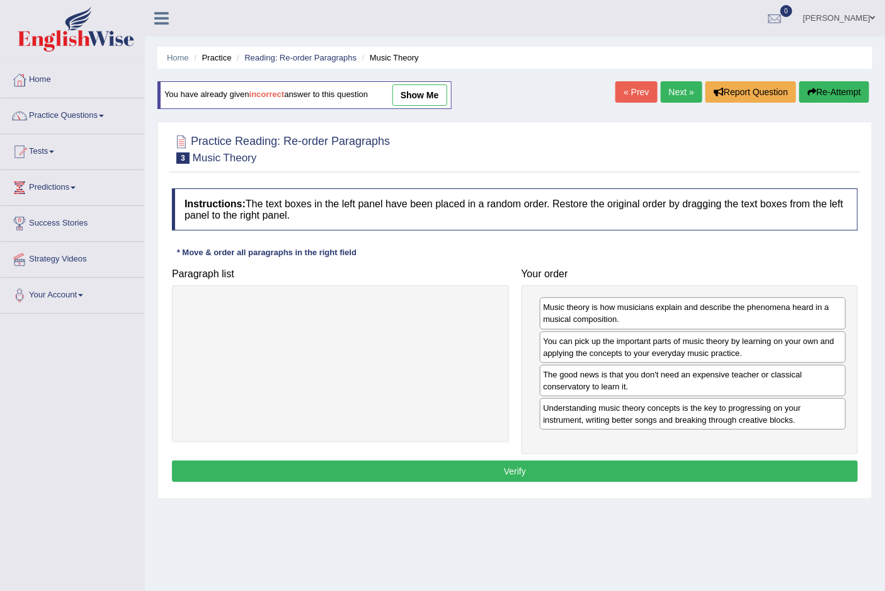
click at [512, 470] on button "Verify" at bounding box center [515, 470] width 686 height 21
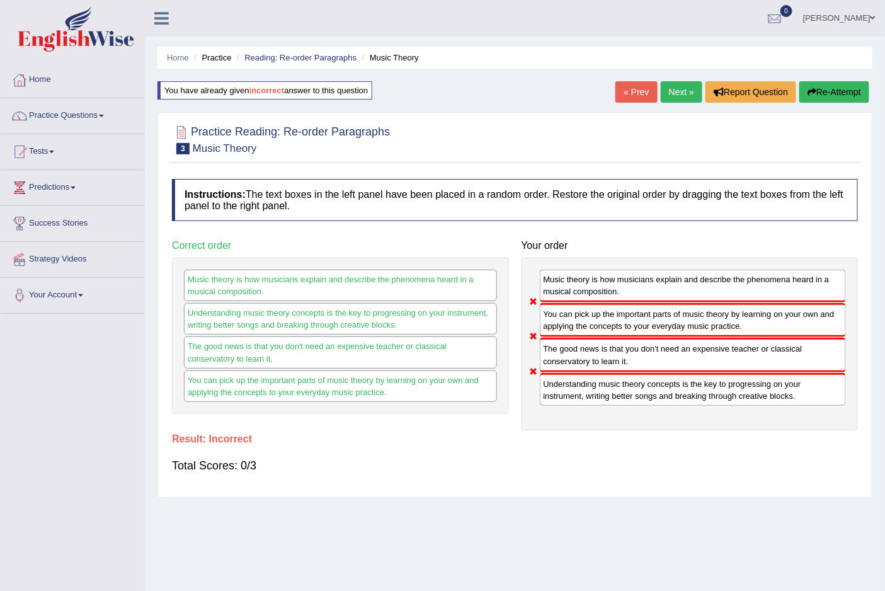
click at [841, 87] on button "Re-Attempt" at bounding box center [834, 91] width 70 height 21
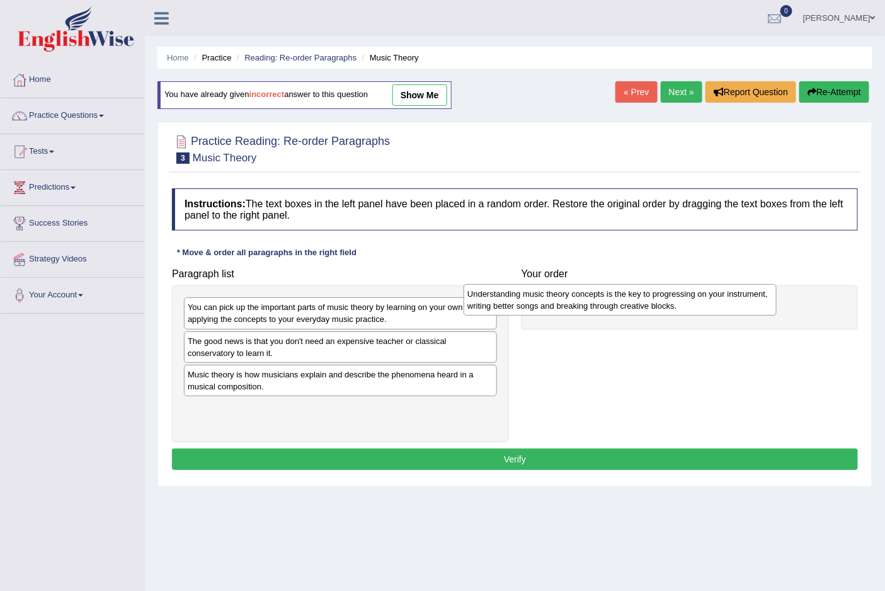
drag, startPoint x: 421, startPoint y: 421, endPoint x: 700, endPoint y: 306, distance: 302.1
click at [700, 306] on div "Understanding music theory concepts is the key to progressing on your instrumen…" at bounding box center [619, 299] width 312 height 31
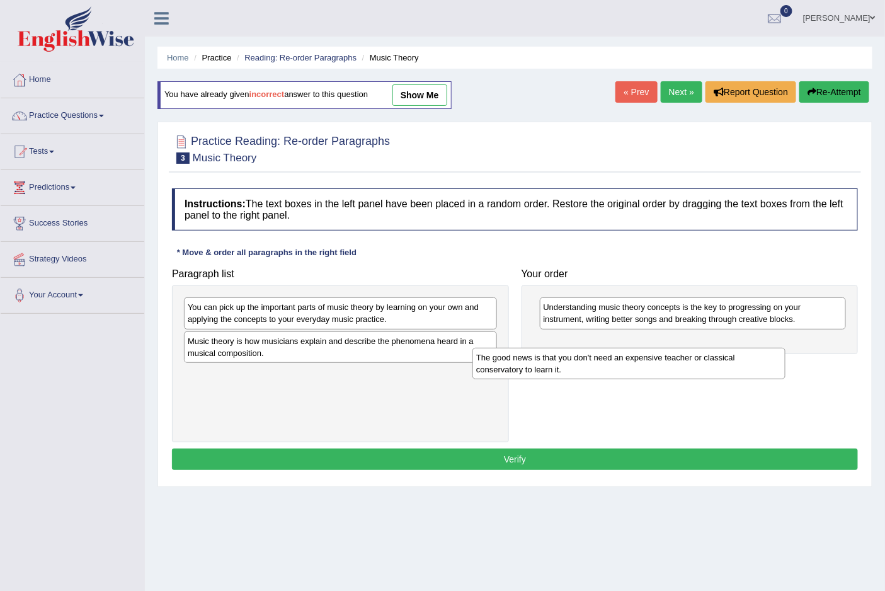
drag, startPoint x: 327, startPoint y: 347, endPoint x: 630, endPoint y: 361, distance: 303.2
click at [630, 361] on div "The good news is that you don't need an expensive teacher or classical conserva…" at bounding box center [628, 363] width 312 height 31
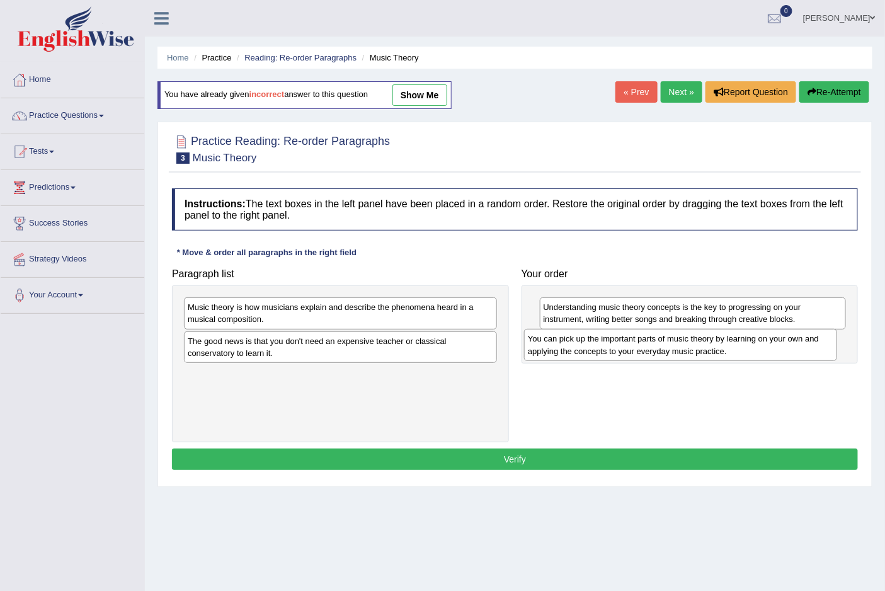
drag, startPoint x: 367, startPoint y: 309, endPoint x: 707, endPoint y: 340, distance: 341.5
click at [707, 340] on div "You can pick up the important parts of music theory by learning on your own and…" at bounding box center [680, 344] width 312 height 31
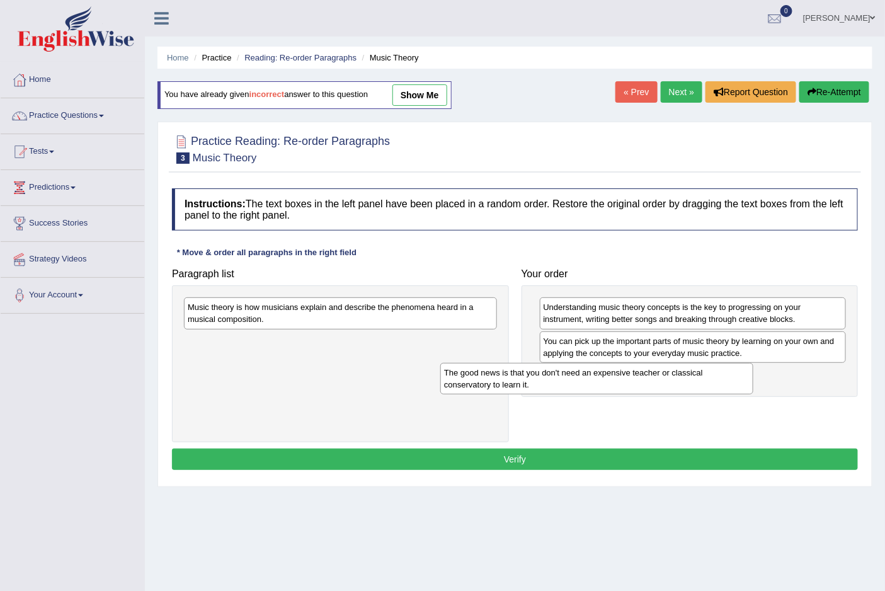
drag, startPoint x: 312, startPoint y: 351, endPoint x: 587, endPoint y: 379, distance: 277.2
click at [584, 380] on div "The good news is that you don't need an expensive teacher or classical conserva…" at bounding box center [596, 378] width 312 height 31
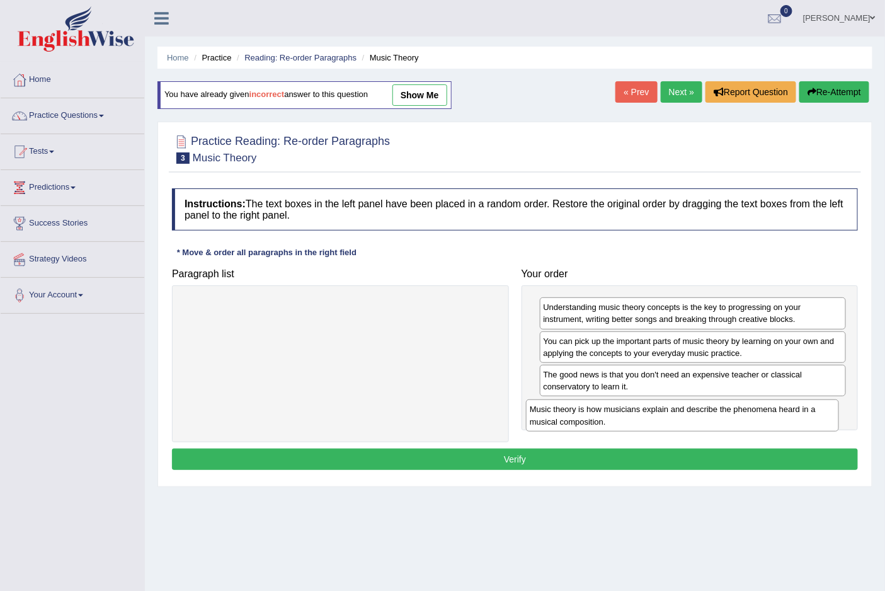
drag, startPoint x: 449, startPoint y: 311, endPoint x: 791, endPoint y: 413, distance: 356.8
click at [791, 413] on div "Music theory is how musicians explain and describe the phenomena heard in a mus…" at bounding box center [682, 414] width 312 height 31
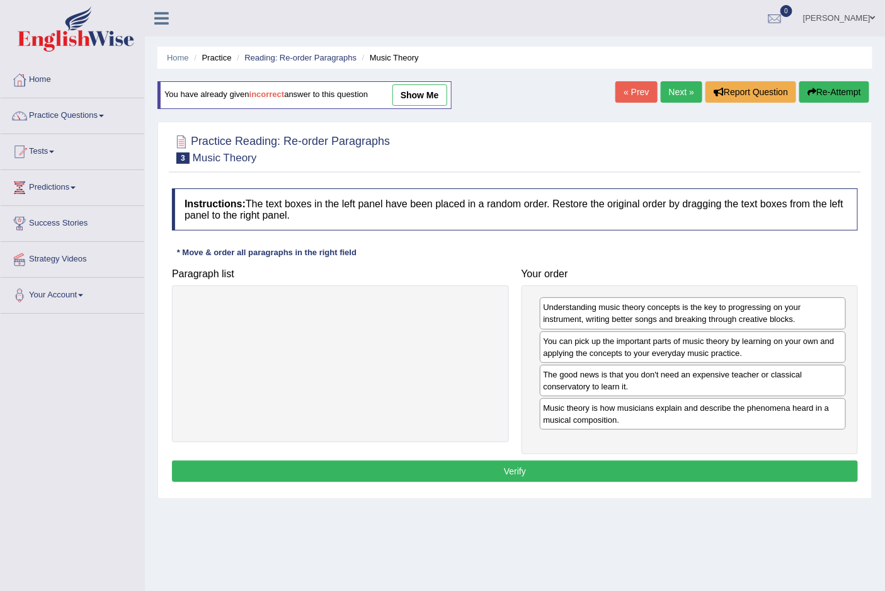
click at [515, 470] on button "Verify" at bounding box center [515, 470] width 686 height 21
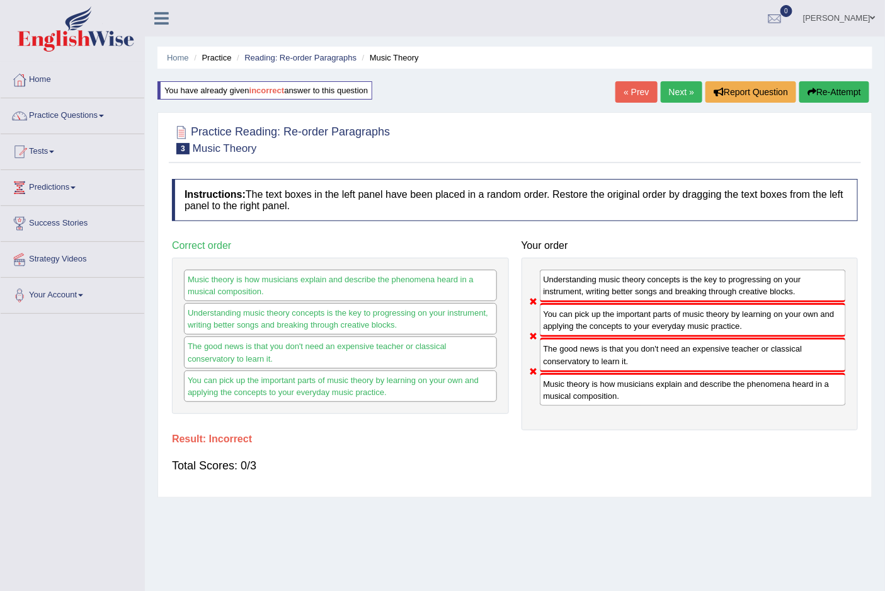
click at [842, 89] on button "Re-Attempt" at bounding box center [834, 91] width 70 height 21
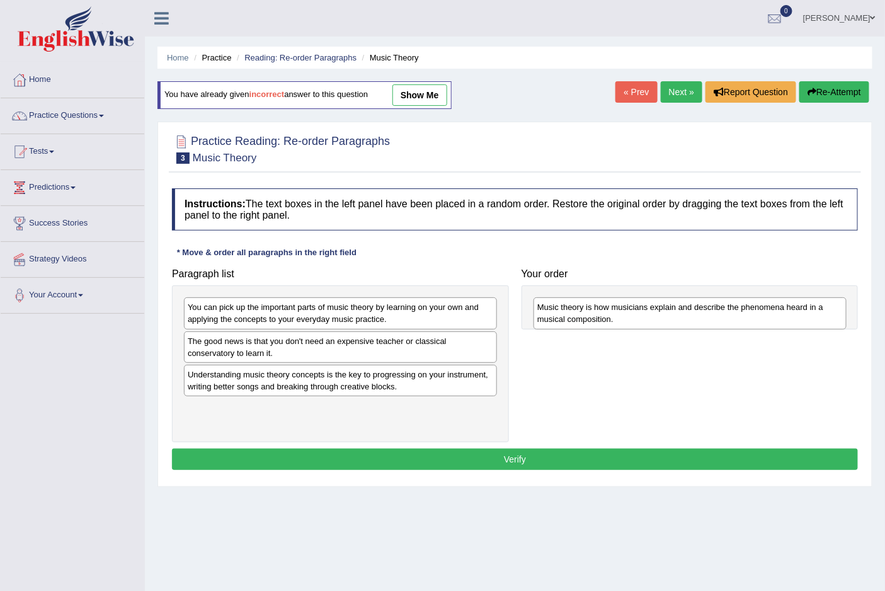
drag, startPoint x: 235, startPoint y: 394, endPoint x: 567, endPoint y: 316, distance: 340.3
click at [567, 316] on div "Music theory is how musicians explain and describe the phenomena heard in a mus…" at bounding box center [689, 312] width 312 height 31
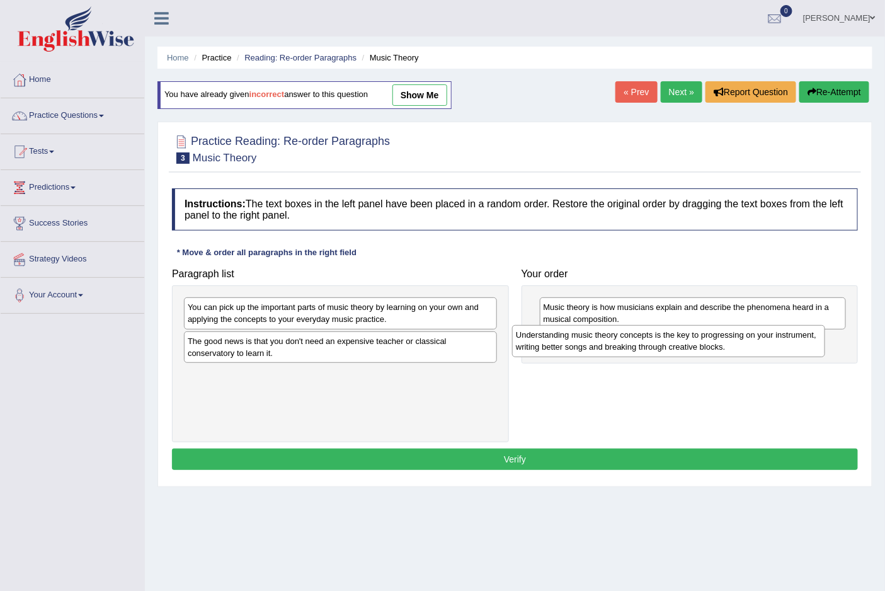
drag, startPoint x: 252, startPoint y: 389, endPoint x: 580, endPoint y: 349, distance: 330.4
click at [580, 349] on div "Understanding music theory concepts is the key to progressing on your instrumen…" at bounding box center [668, 340] width 312 height 31
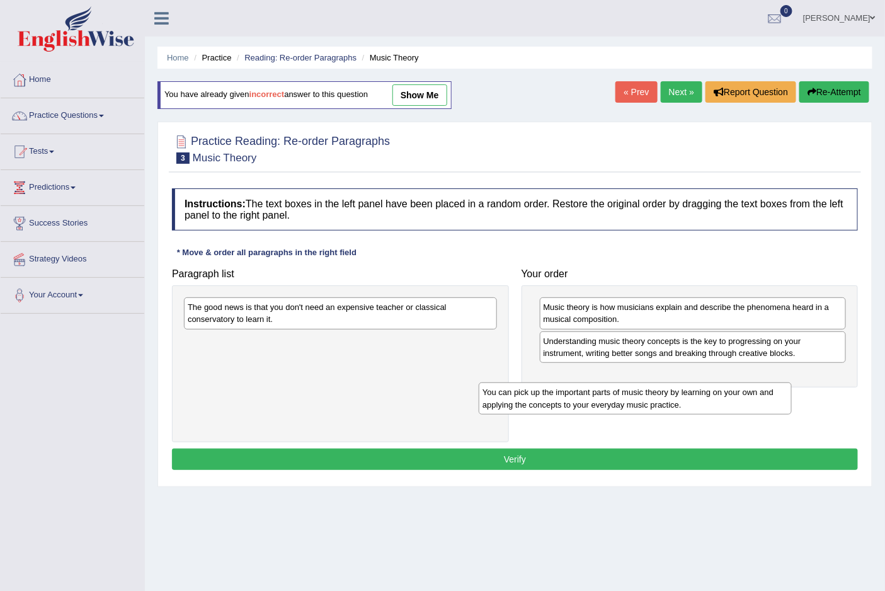
drag, startPoint x: 295, startPoint y: 316, endPoint x: 593, endPoint y: 399, distance: 309.8
click at [593, 399] on div "You can pick up the important parts of music theory by learning on your own and…" at bounding box center [635, 397] width 312 height 31
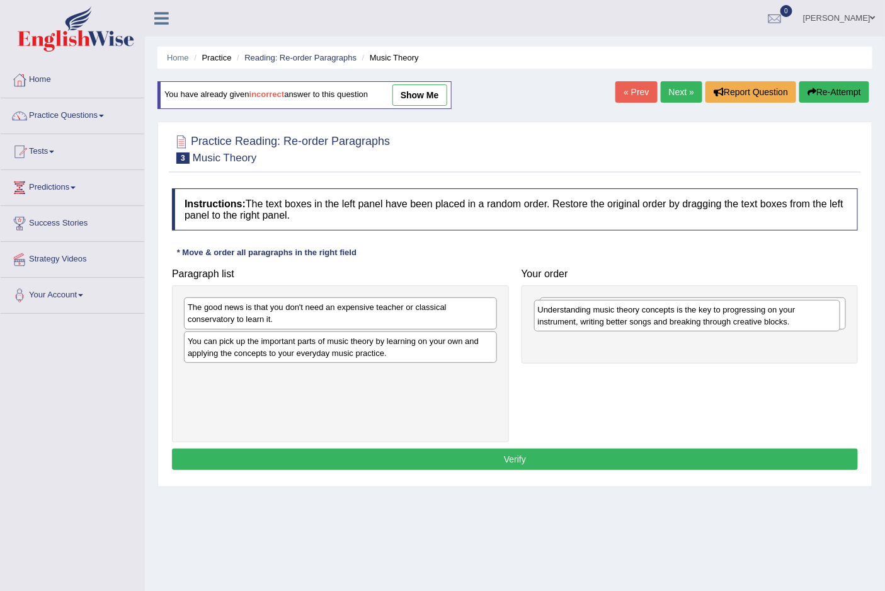
drag, startPoint x: 628, startPoint y: 358, endPoint x: 622, endPoint y: 320, distance: 38.2
click at [622, 320] on div "Understanding music theory concepts is the key to progressing on your instrumen…" at bounding box center [687, 315] width 306 height 31
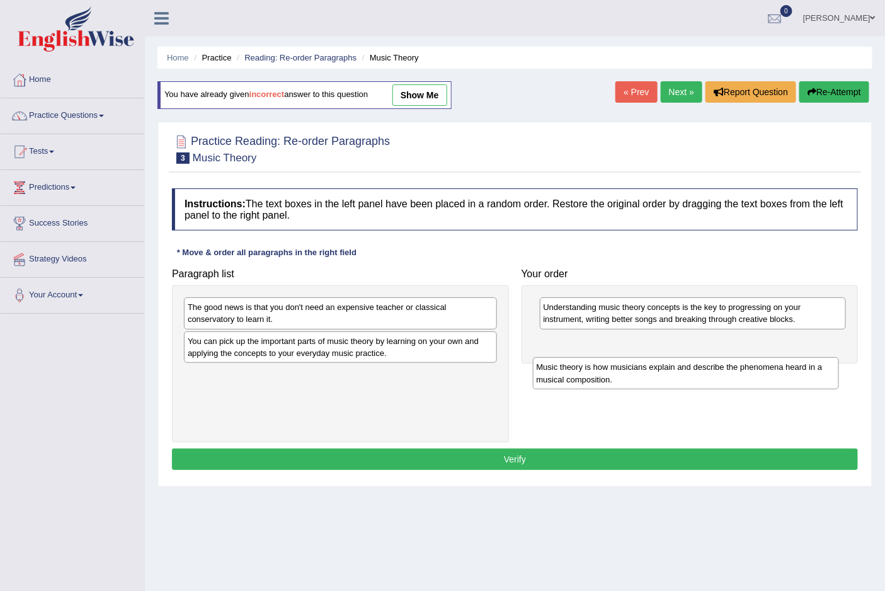
drag, startPoint x: 608, startPoint y: 307, endPoint x: 601, endPoint y: 370, distance: 63.3
click at [601, 370] on div "Music theory is how musicians explain and describe the phenomena heard in a mus…" at bounding box center [686, 372] width 306 height 31
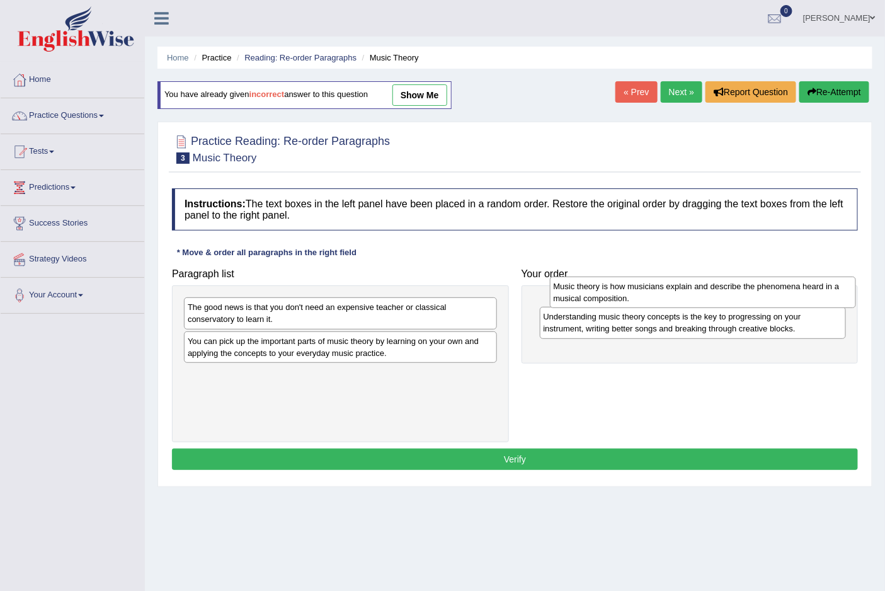
drag, startPoint x: 562, startPoint y: 349, endPoint x: 574, endPoint y: 298, distance: 52.2
click at [574, 298] on div "Music theory is how musicians explain and describe the phenomena heard in a mus…" at bounding box center [703, 291] width 306 height 31
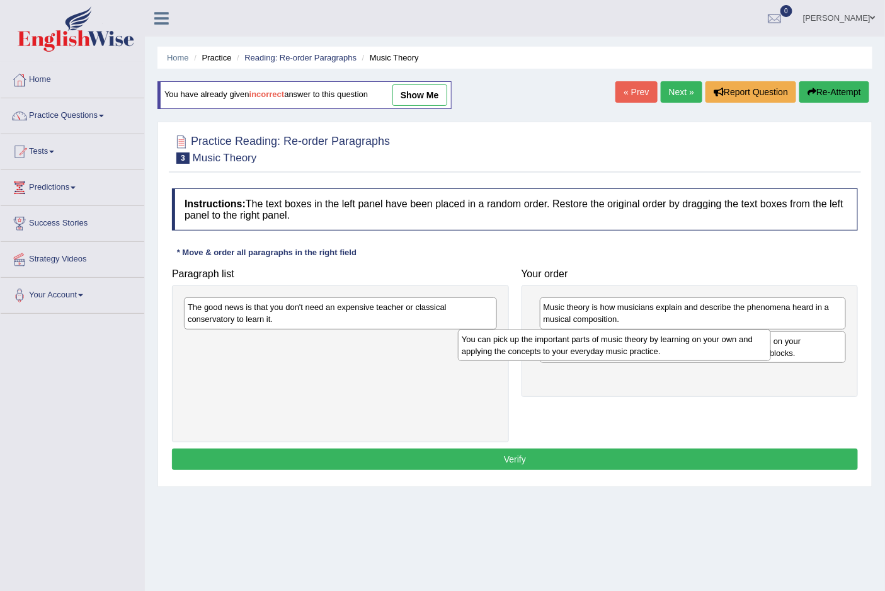
drag, startPoint x: 293, startPoint y: 350, endPoint x: 567, endPoint y: 348, distance: 273.9
click at [567, 348] on div "You can pick up the important parts of music theory by learning on your own and…" at bounding box center [614, 344] width 312 height 31
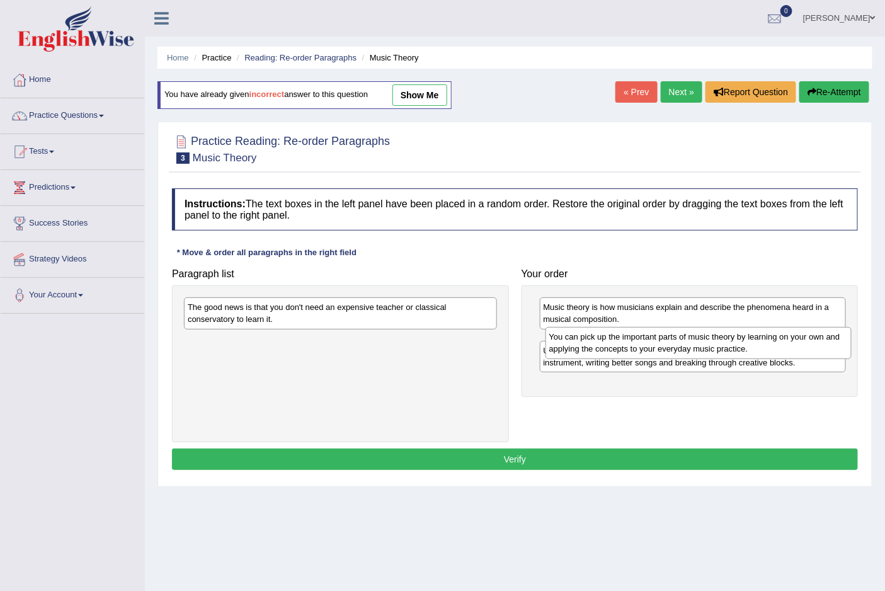
drag, startPoint x: 594, startPoint y: 385, endPoint x: 600, endPoint y: 347, distance: 38.2
click at [600, 347] on div "You can pick up the important parts of music theory by learning on your own and…" at bounding box center [698, 342] width 306 height 31
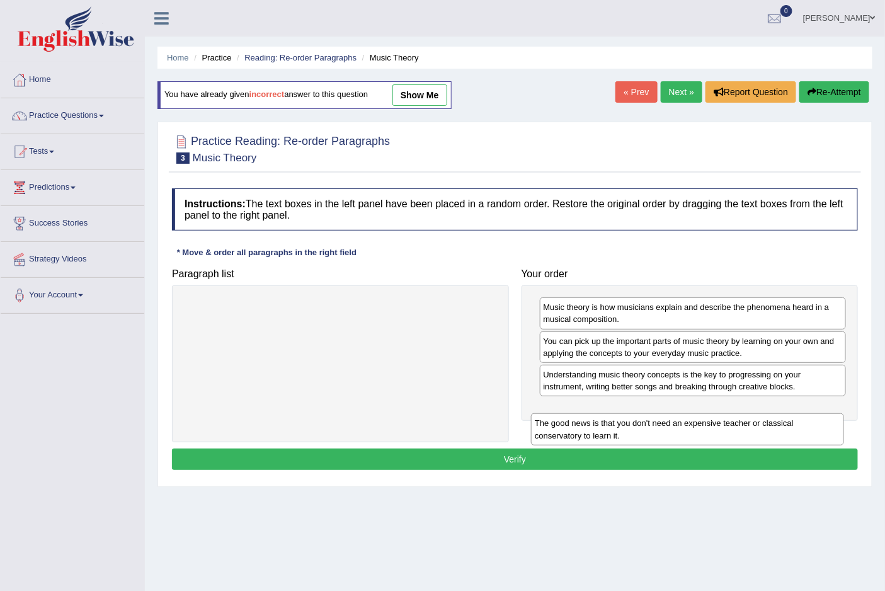
drag, startPoint x: 323, startPoint y: 311, endPoint x: 672, endPoint y: 416, distance: 364.7
click at [672, 416] on div "The good news is that you don't need an expensive teacher or classical conserva…" at bounding box center [687, 428] width 312 height 31
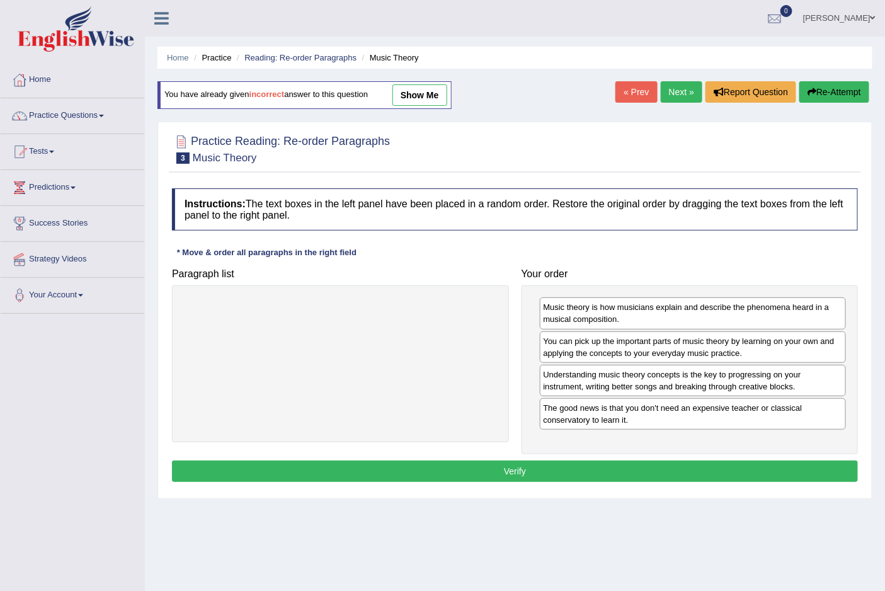
click at [502, 473] on button "Verify" at bounding box center [515, 470] width 686 height 21
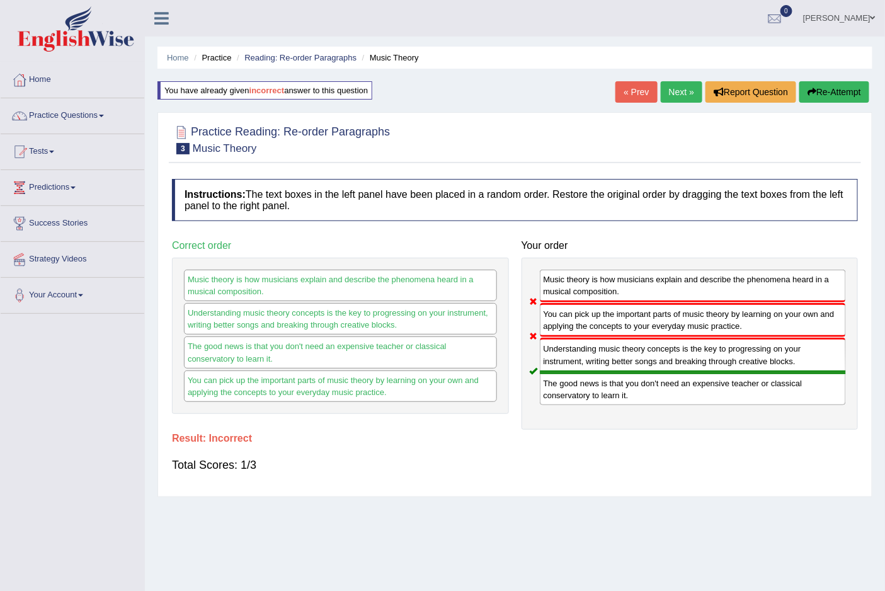
click at [672, 91] on link "Next »" at bounding box center [681, 91] width 42 height 21
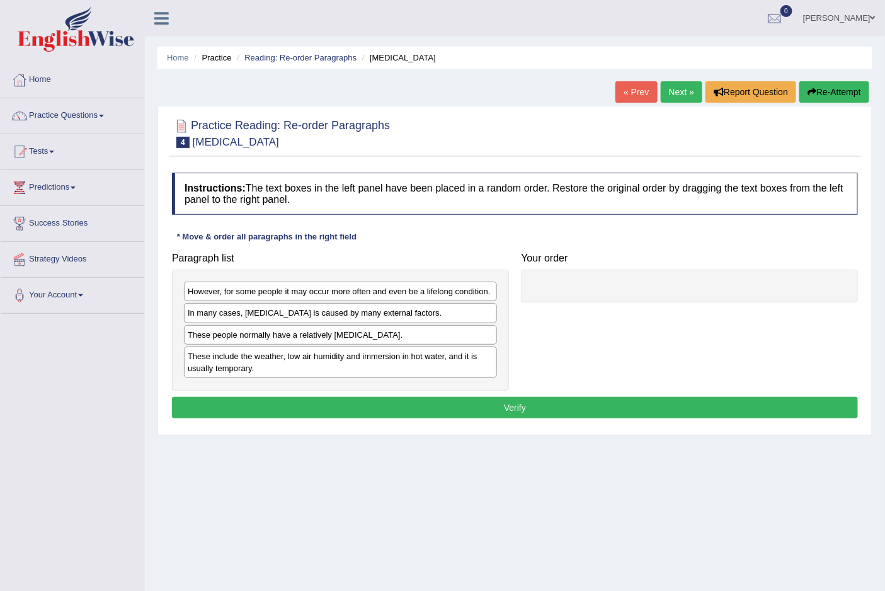
drag, startPoint x: 252, startPoint y: 323, endPoint x: 312, endPoint y: 320, distance: 59.9
click at [312, 320] on div "However, for some people it may occur more often and even be a lifelong conditi…" at bounding box center [340, 329] width 337 height 120
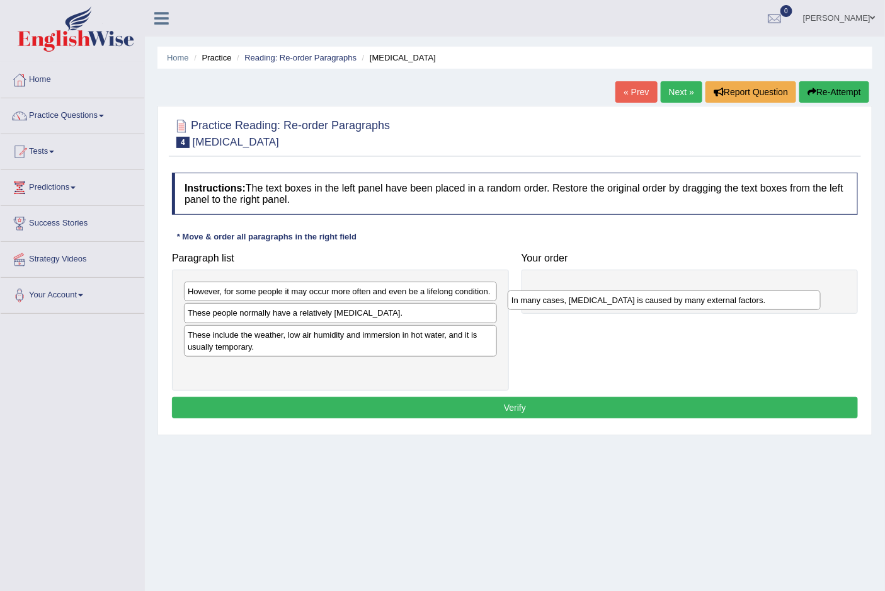
drag, startPoint x: 315, startPoint y: 313, endPoint x: 638, endPoint y: 300, distance: 323.9
click at [638, 300] on div "In many cases, [MEDICAL_DATA] is caused by many external factors." at bounding box center [663, 300] width 312 height 20
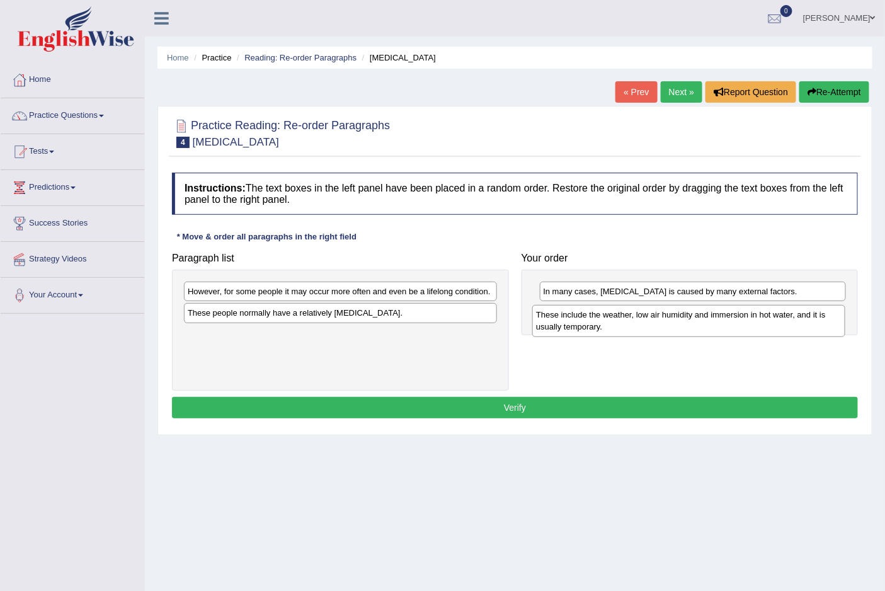
drag, startPoint x: 221, startPoint y: 343, endPoint x: 569, endPoint y: 322, distance: 348.8
click at [569, 322] on div "These include the weather, low air humidity and immersion in hot water, and it …" at bounding box center [688, 320] width 312 height 31
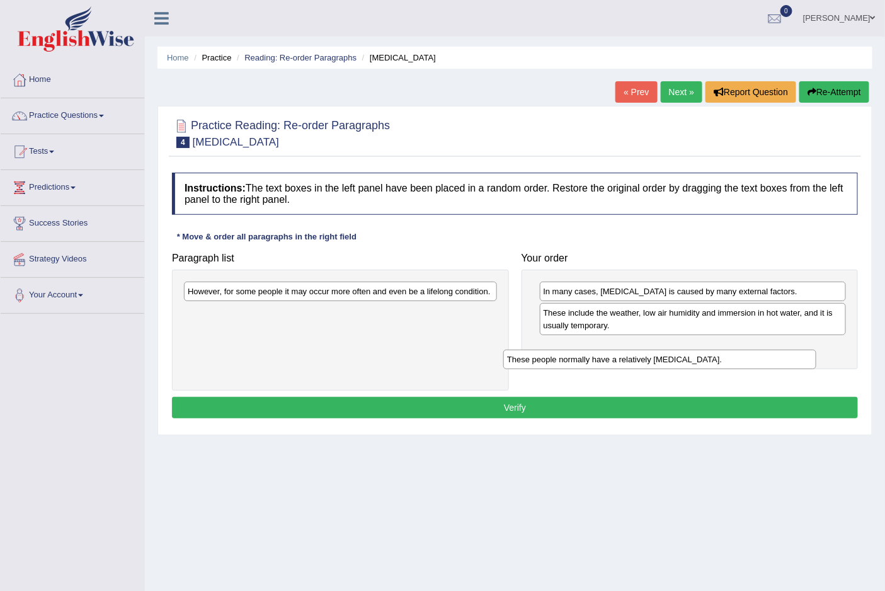
drag, startPoint x: 331, startPoint y: 315, endPoint x: 672, endPoint y: 361, distance: 344.3
click at [672, 361] on div "These people normally have a relatively [MEDICAL_DATA]." at bounding box center [659, 359] width 312 height 20
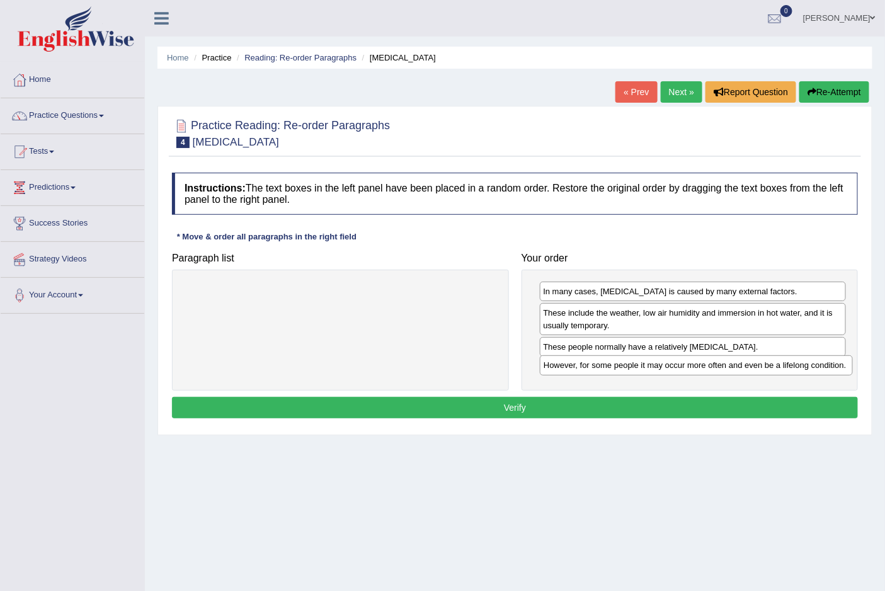
drag, startPoint x: 426, startPoint y: 290, endPoint x: 796, endPoint y: 357, distance: 376.3
click at [796, 357] on div "However, for some people it may occur more often and even be a lifelong conditi…" at bounding box center [696, 365] width 312 height 20
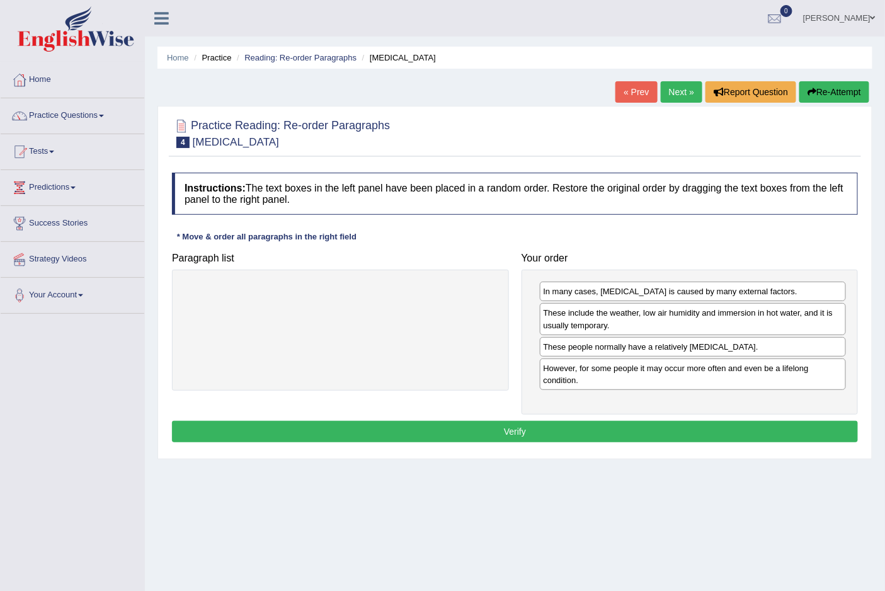
click at [519, 438] on button "Verify" at bounding box center [515, 431] width 686 height 21
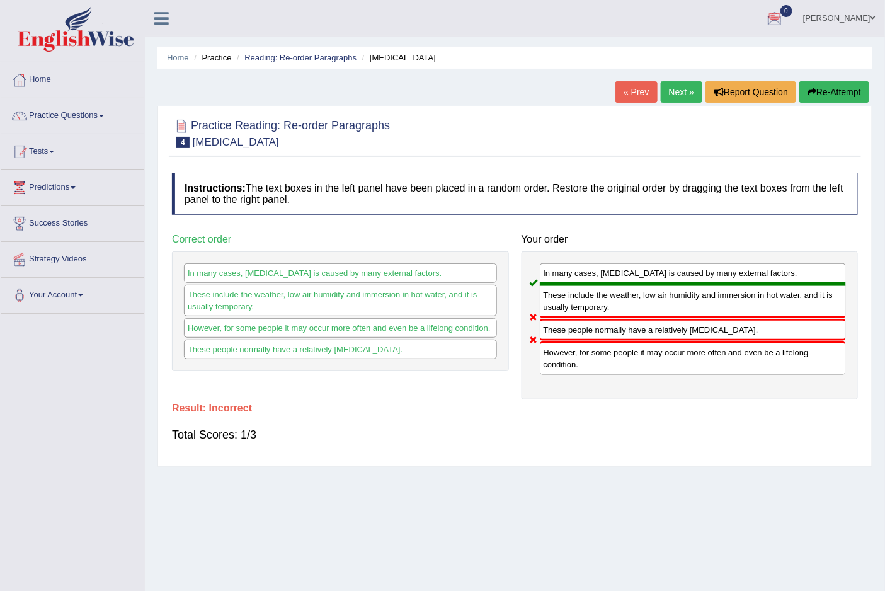
click at [832, 89] on button "Re-Attempt" at bounding box center [834, 91] width 70 height 21
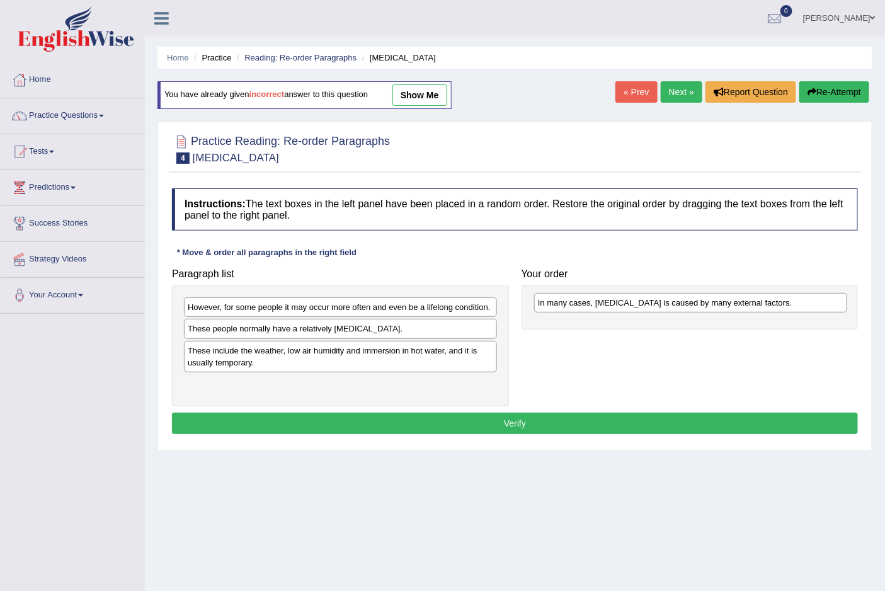
drag, startPoint x: 347, startPoint y: 329, endPoint x: 697, endPoint y: 302, distance: 351.1
click at [697, 302] on div "In many cases, dry skin is caused by many external factors." at bounding box center [690, 303] width 312 height 20
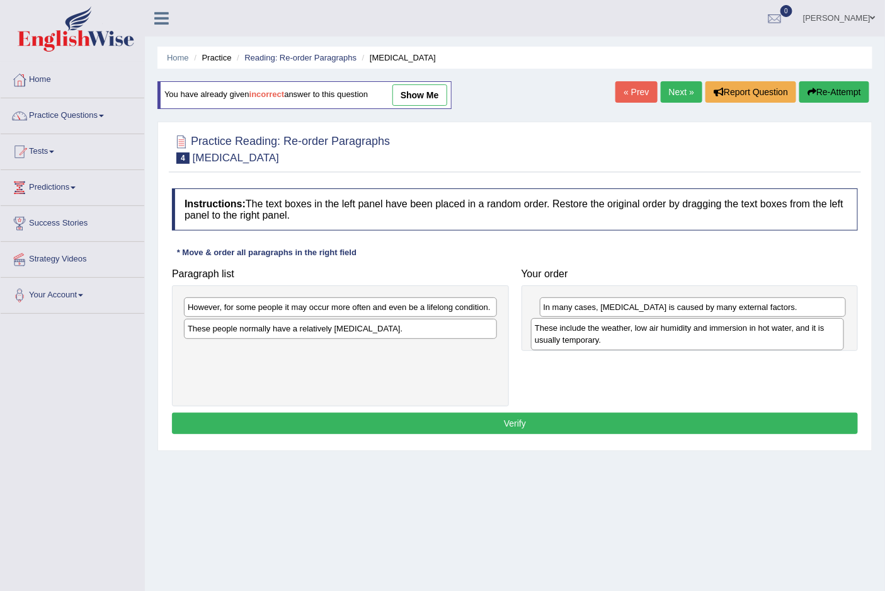
drag, startPoint x: 217, startPoint y: 368, endPoint x: 564, endPoint y: 345, distance: 347.7
click at [564, 345] on div "These include the weather, low air humidity and immersion in hot water, and it …" at bounding box center [687, 333] width 312 height 31
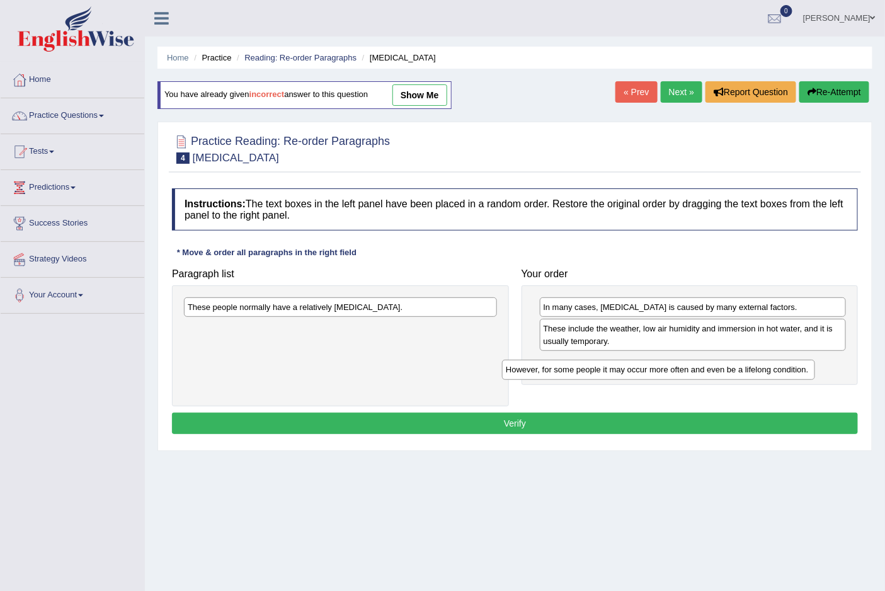
drag, startPoint x: 307, startPoint y: 311, endPoint x: 633, endPoint y: 369, distance: 331.3
click at [633, 369] on div "However, for some people it may occur more often and even be a lifelong conditi…" at bounding box center [658, 370] width 312 height 20
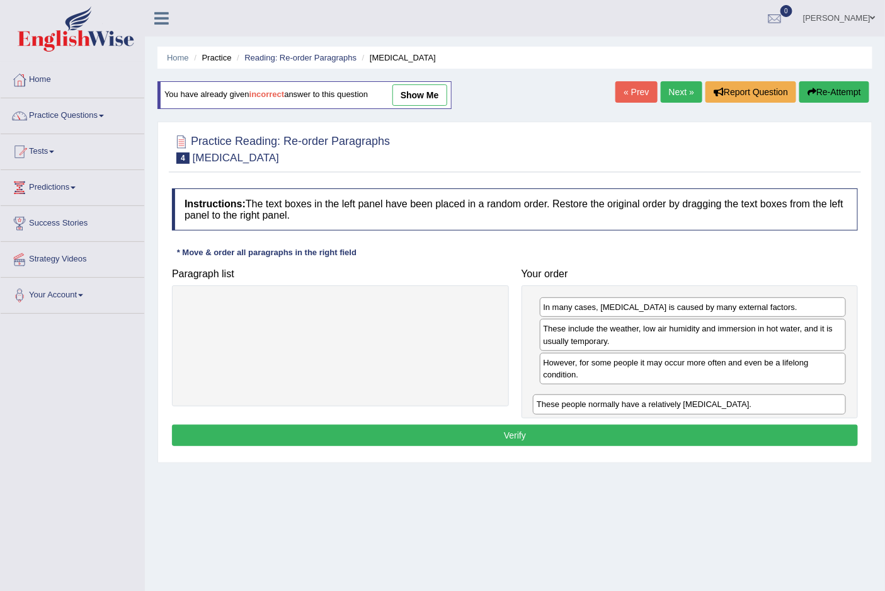
drag, startPoint x: 411, startPoint y: 311, endPoint x: 759, endPoint y: 408, distance: 362.0
click at [759, 408] on div "These people normally have a relatively sensitive skin." at bounding box center [689, 404] width 312 height 20
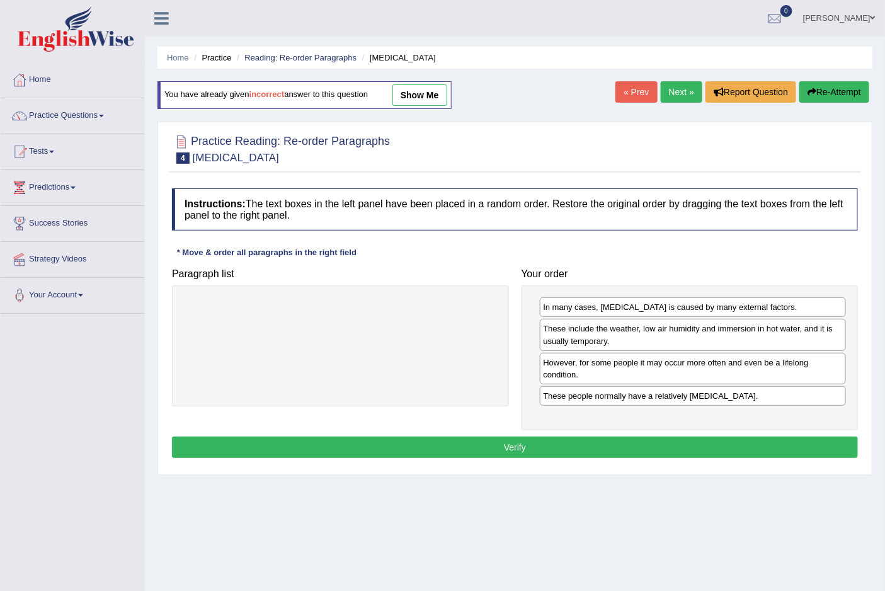
click at [521, 448] on button "Verify" at bounding box center [515, 446] width 686 height 21
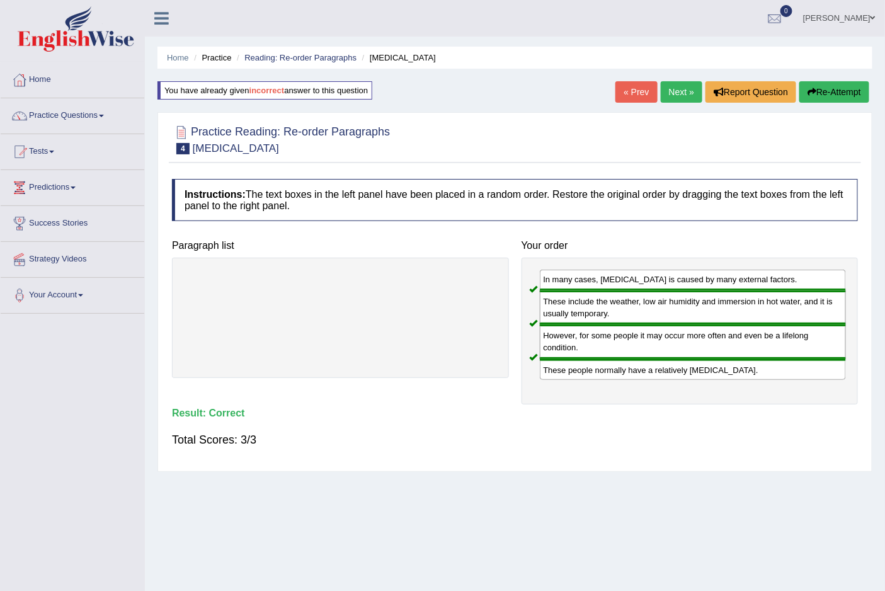
click at [676, 95] on link "Next »" at bounding box center [681, 91] width 42 height 21
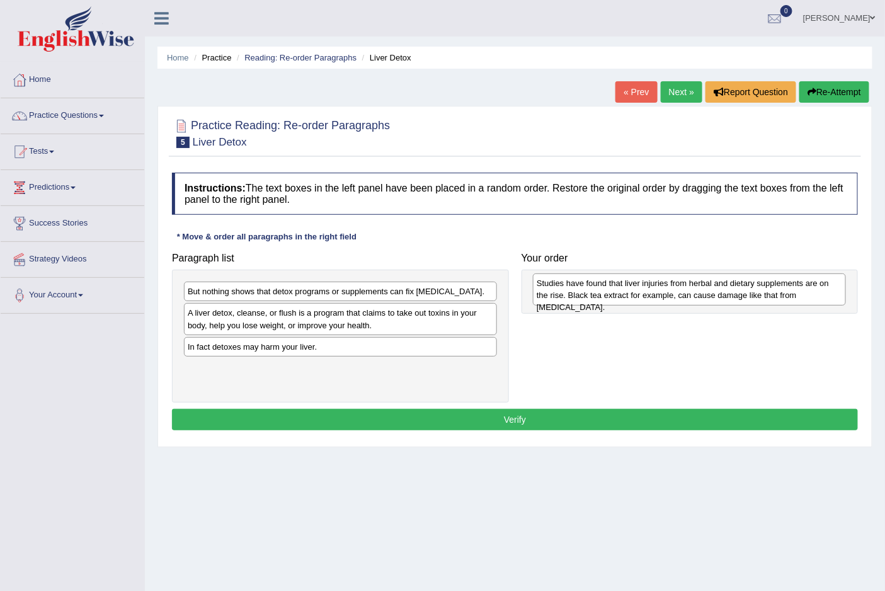
drag, startPoint x: 267, startPoint y: 354, endPoint x: 616, endPoint y: 290, distance: 354.6
click at [616, 290] on div "Studies have found that liver injuries from herbal and dietary supplements are …" at bounding box center [689, 288] width 312 height 31
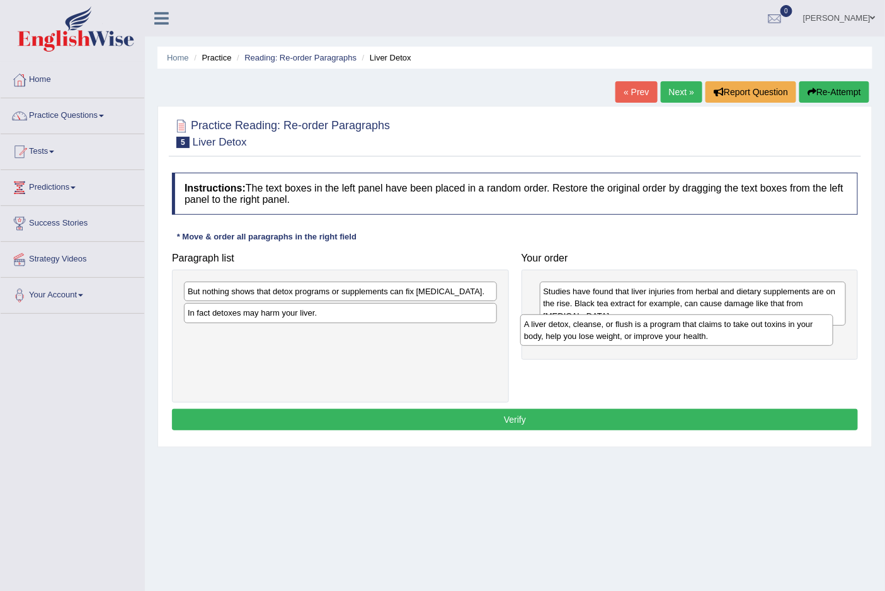
drag, startPoint x: 288, startPoint y: 319, endPoint x: 624, endPoint y: 330, distance: 336.4
click at [624, 330] on div "A liver detox, cleanse, or flush is a program that claims to take out toxins in…" at bounding box center [676, 329] width 312 height 31
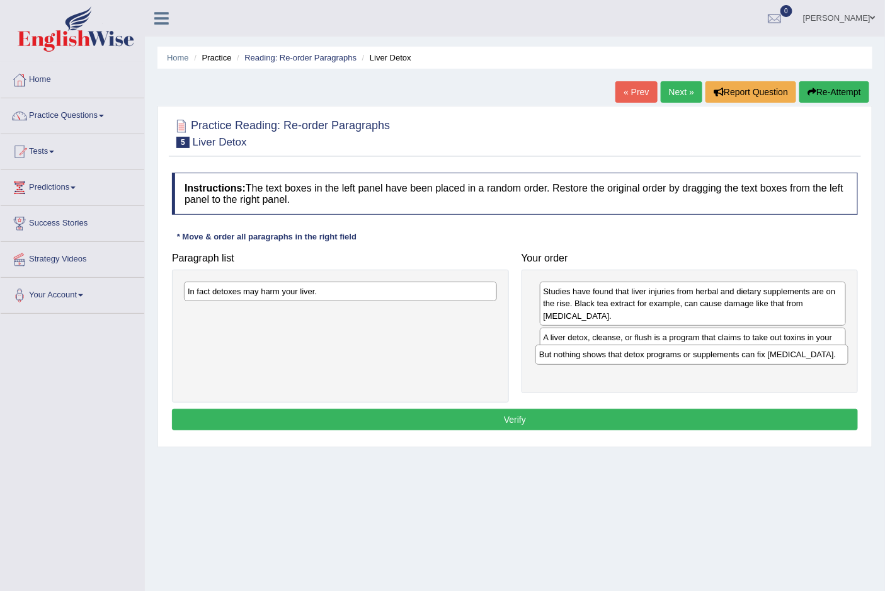
drag, startPoint x: 348, startPoint y: 291, endPoint x: 702, endPoint y: 353, distance: 359.9
click at [702, 353] on div "But nothing shows that detox programs or supplements can fix [MEDICAL_DATA]." at bounding box center [691, 354] width 312 height 20
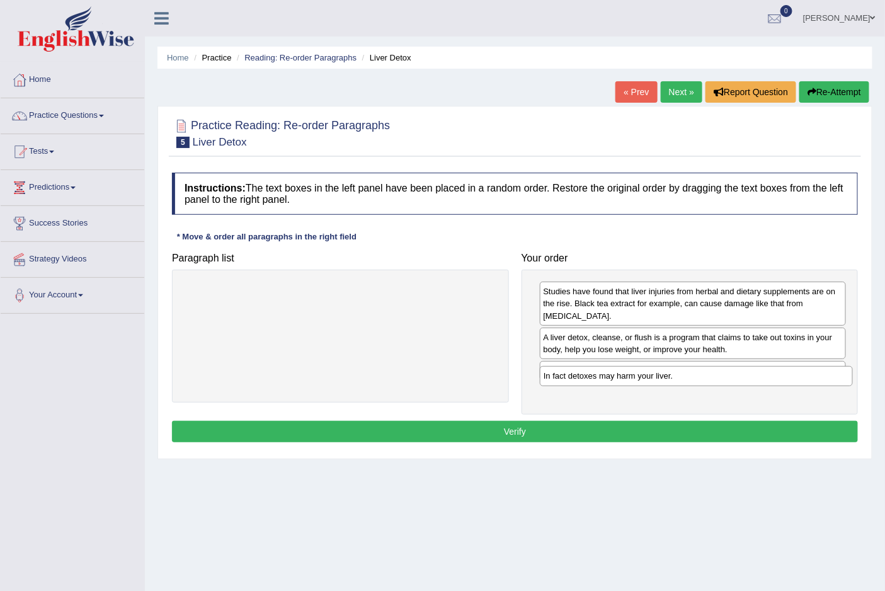
drag, startPoint x: 294, startPoint y: 291, endPoint x: 650, endPoint y: 375, distance: 365.6
click at [650, 375] on div "In fact detoxes may harm your liver." at bounding box center [696, 376] width 312 height 20
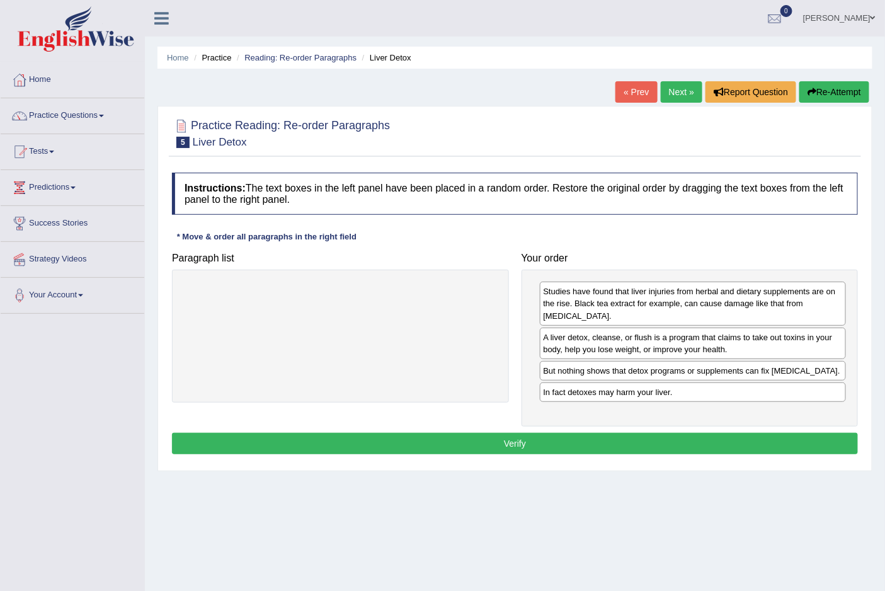
click at [515, 434] on button "Verify" at bounding box center [515, 443] width 686 height 21
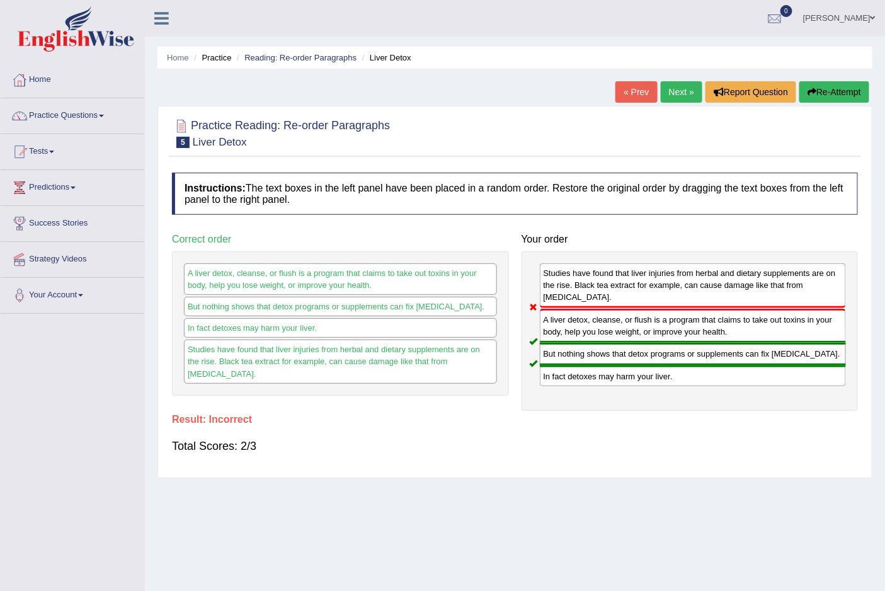
click at [842, 92] on button "Re-Attempt" at bounding box center [834, 91] width 70 height 21
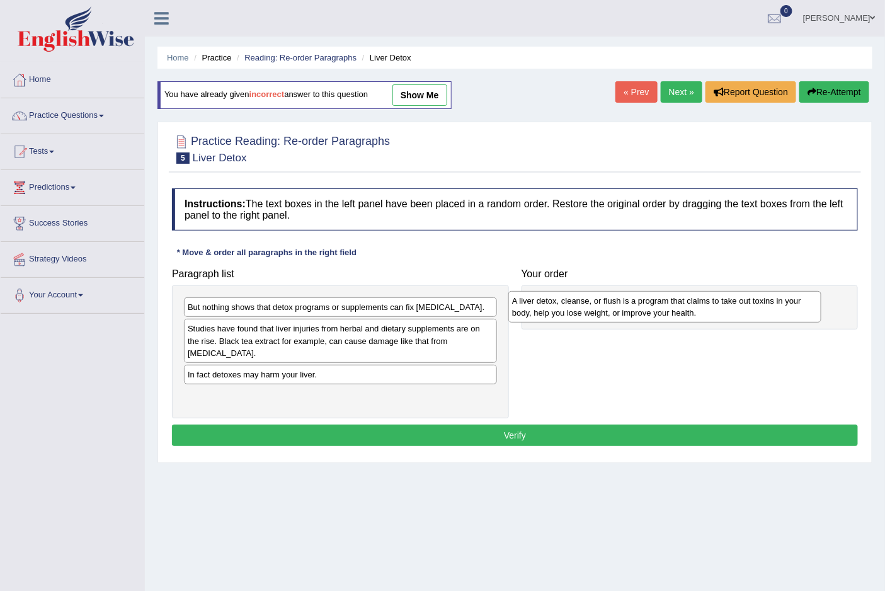
drag, startPoint x: 349, startPoint y: 337, endPoint x: 674, endPoint y: 309, distance: 325.5
click at [674, 309] on div "A liver detox, cleanse, or flush is a program that claims to take out toxins in…" at bounding box center [664, 306] width 312 height 31
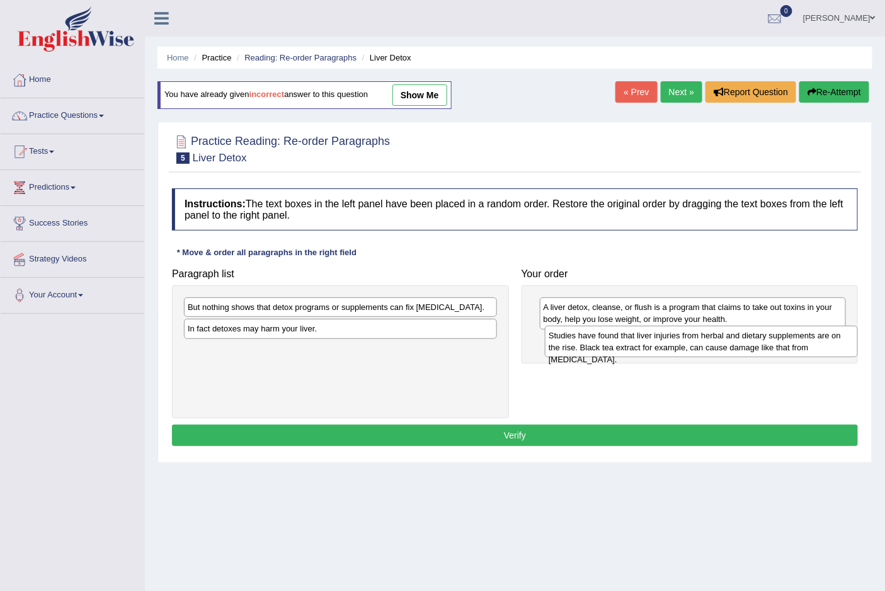
drag, startPoint x: 353, startPoint y: 341, endPoint x: 713, endPoint y: 348, distance: 360.8
click at [713, 348] on div "Studies have found that liver injuries from herbal and dietary supplements are …" at bounding box center [701, 341] width 312 height 31
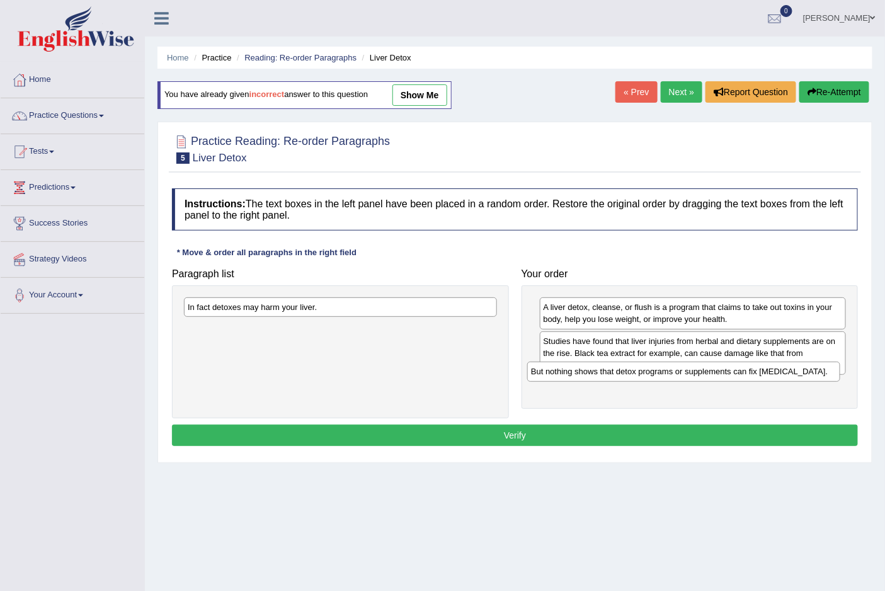
drag, startPoint x: 334, startPoint y: 312, endPoint x: 677, endPoint y: 376, distance: 349.1
click at [677, 376] on div "But nothing shows that detox programs or supplements can fix [MEDICAL_DATA]." at bounding box center [683, 371] width 312 height 20
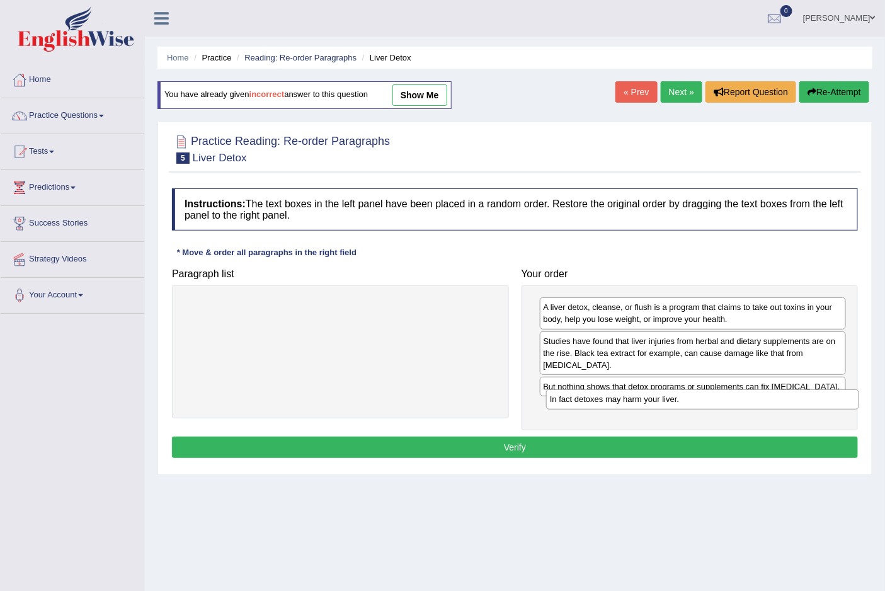
drag, startPoint x: 295, startPoint y: 306, endPoint x: 645, endPoint y: 395, distance: 361.9
click at [645, 395] on div "In fact detoxes may harm your liver." at bounding box center [702, 399] width 312 height 20
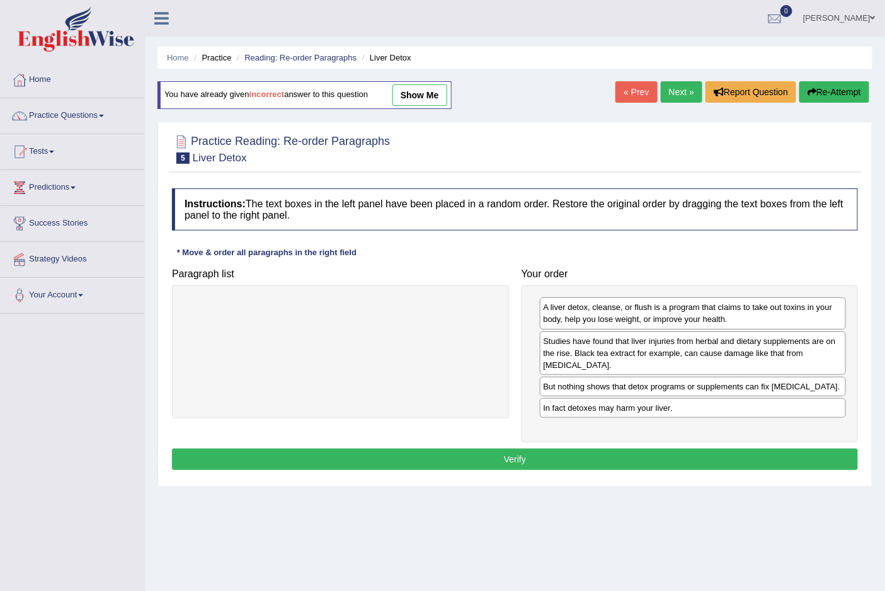
click at [513, 448] on button "Verify" at bounding box center [515, 458] width 686 height 21
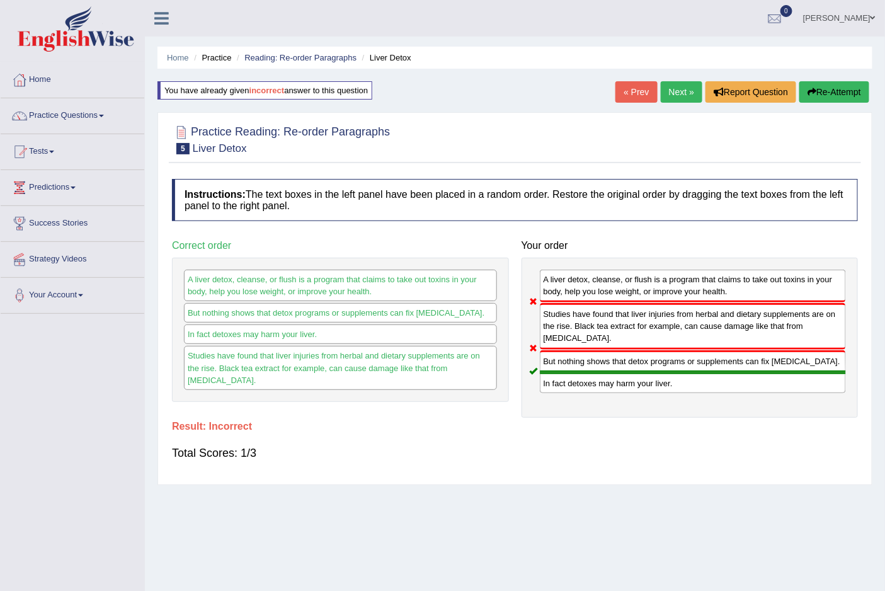
click at [830, 93] on button "Re-Attempt" at bounding box center [834, 91] width 70 height 21
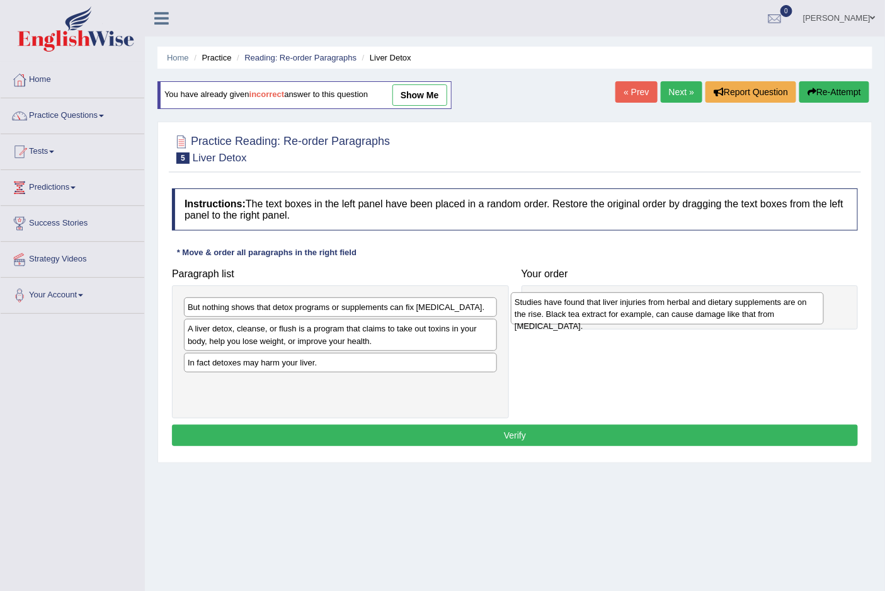
drag, startPoint x: 251, startPoint y: 373, endPoint x: 577, endPoint y: 312, distance: 332.3
click at [577, 312] on div "Studies have found that liver injuries from herbal and dietary supplements are …" at bounding box center [667, 307] width 312 height 31
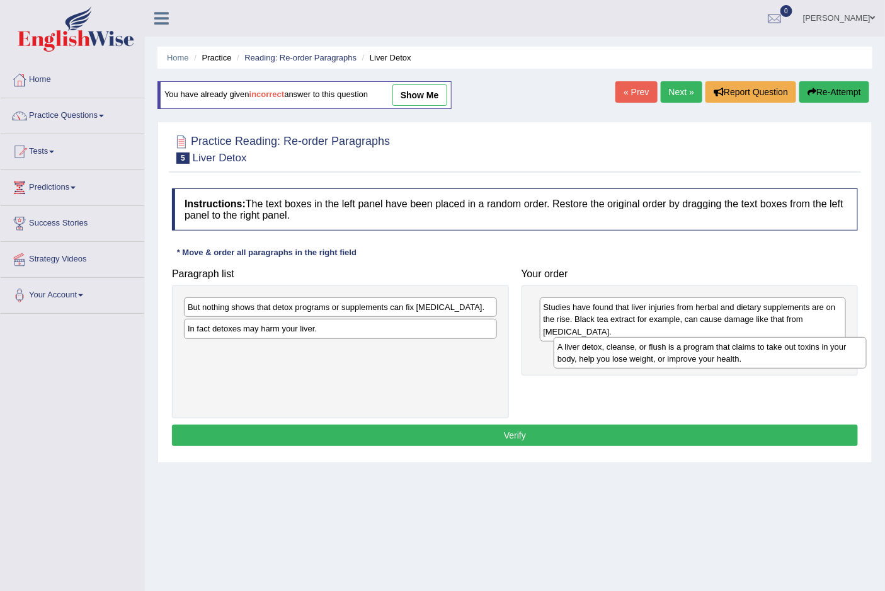
drag, startPoint x: 307, startPoint y: 337, endPoint x: 676, endPoint y: 355, distance: 370.0
click at [676, 355] on div "A liver detox, cleanse, or flush is a program that claims to take out toxins in…" at bounding box center [709, 352] width 312 height 31
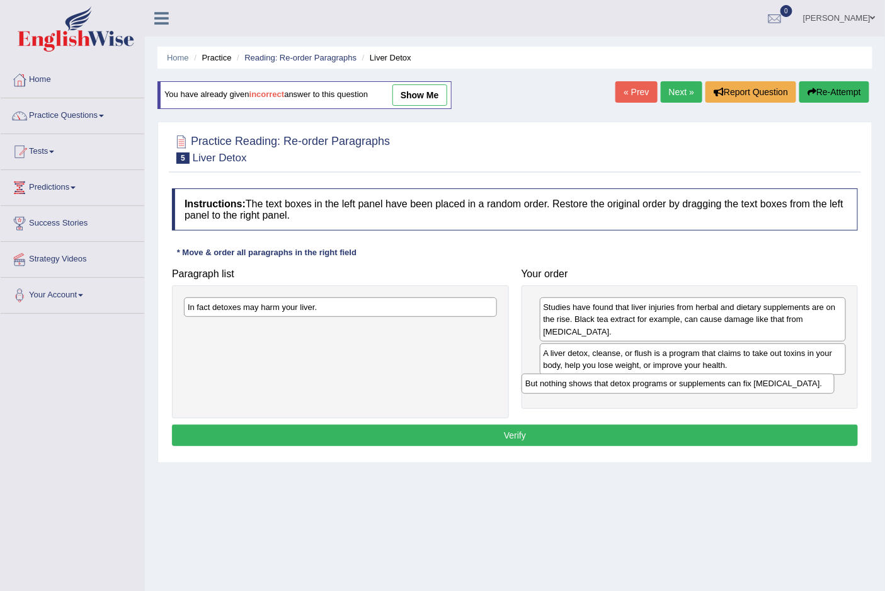
drag, startPoint x: 343, startPoint y: 312, endPoint x: 680, endPoint y: 388, distance: 346.0
click at [680, 388] on div "But nothing shows that detox programs or supplements can fix liver damage." at bounding box center [677, 383] width 312 height 20
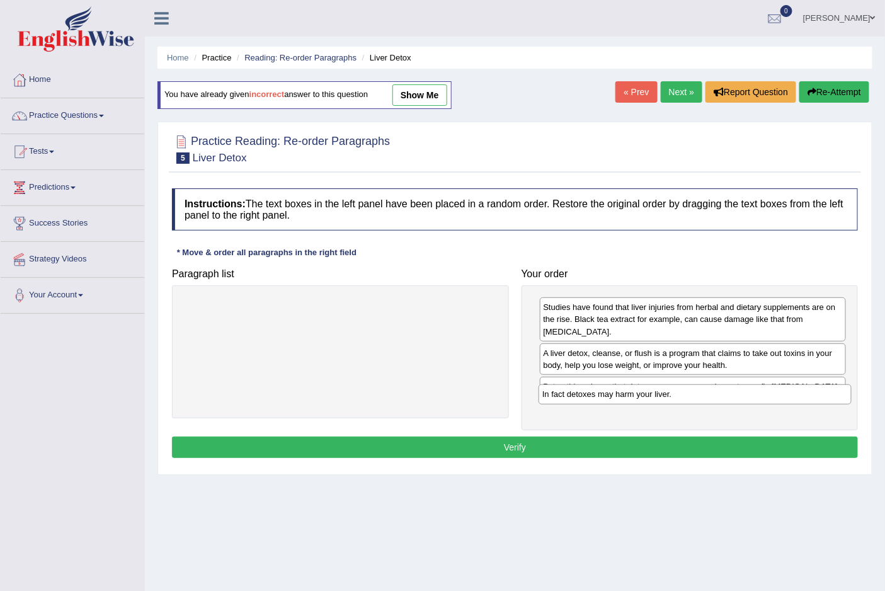
drag, startPoint x: 319, startPoint y: 305, endPoint x: 674, endPoint y: 392, distance: 365.0
click at [674, 392] on div "In fact detoxes may harm your liver." at bounding box center [694, 394] width 312 height 20
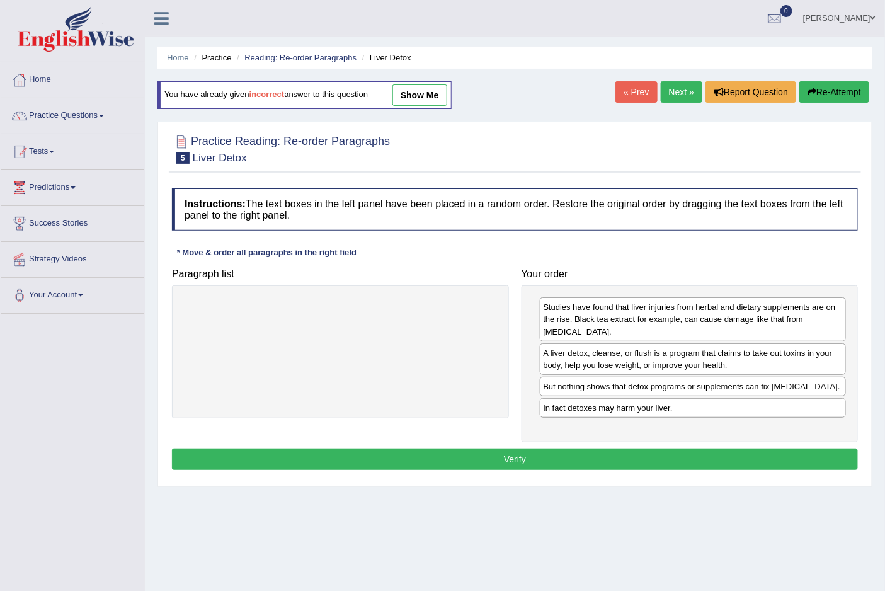
click at [514, 448] on button "Verify" at bounding box center [515, 458] width 686 height 21
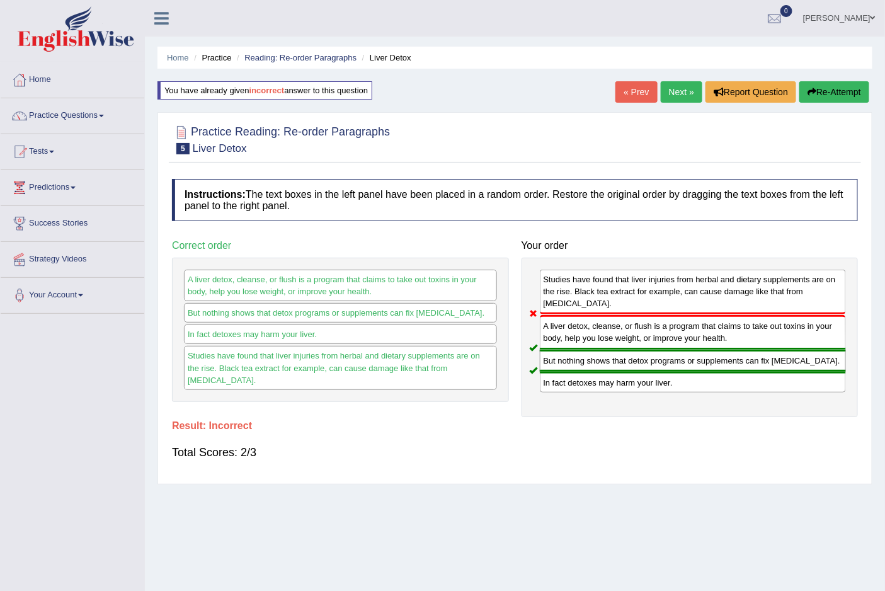
click at [672, 86] on link "Next »" at bounding box center [681, 91] width 42 height 21
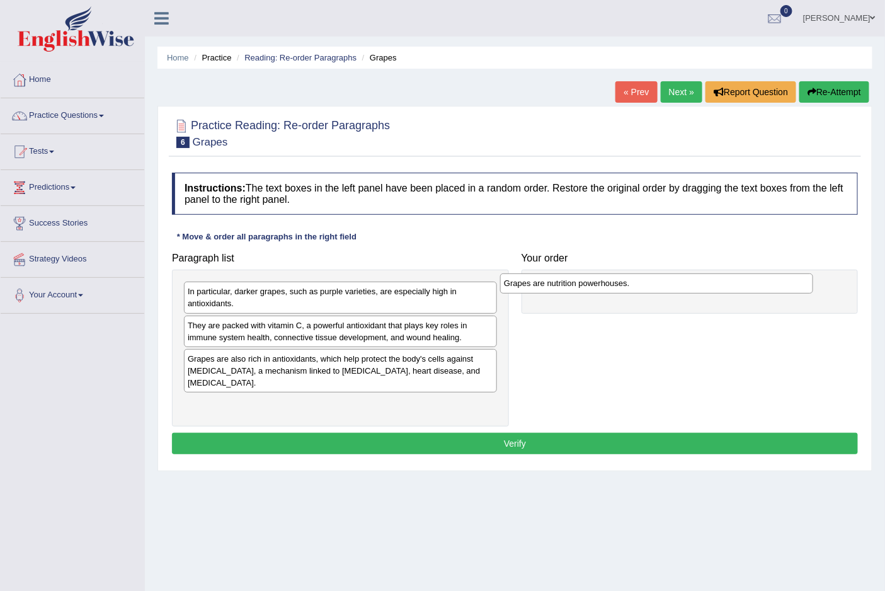
drag, startPoint x: 246, startPoint y: 294, endPoint x: 562, endPoint y: 286, distance: 316.2
click at [562, 286] on div "Grapes are nutrition powerhouses." at bounding box center [656, 283] width 312 height 20
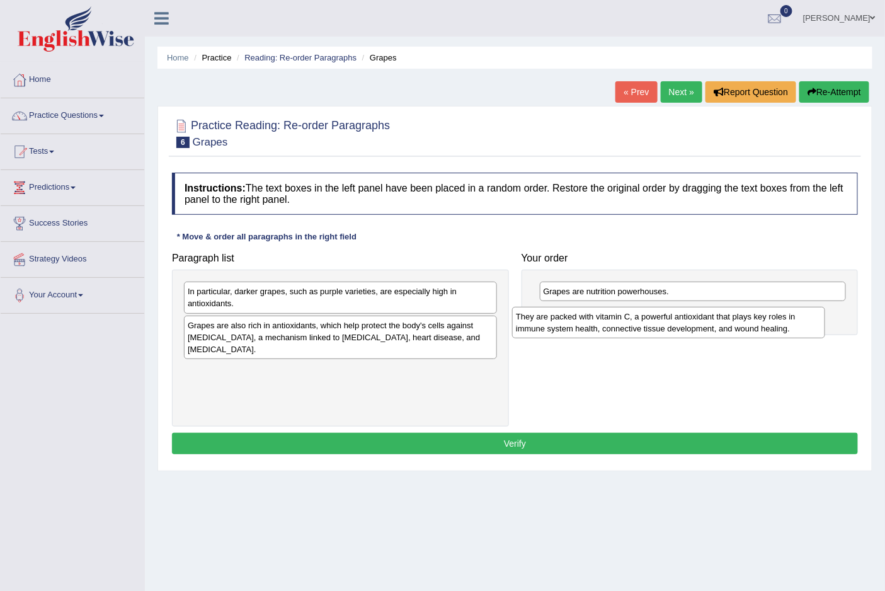
drag, startPoint x: 217, startPoint y: 341, endPoint x: 546, endPoint y: 332, distance: 328.8
click at [546, 332] on div "They are packed with vitamin C, a powerful antioxidant that plays key roles in …" at bounding box center [668, 322] width 312 height 31
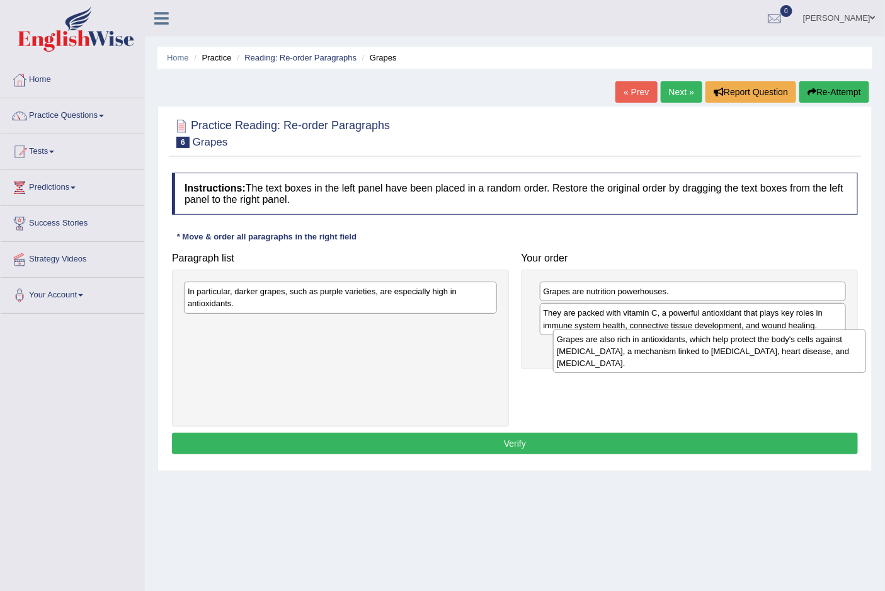
drag, startPoint x: 223, startPoint y: 348, endPoint x: 592, endPoint y: 362, distance: 369.2
click at [592, 362] on div "Grapes are also rich in antioxidants, which help protect the body's cells again…" at bounding box center [709, 351] width 312 height 44
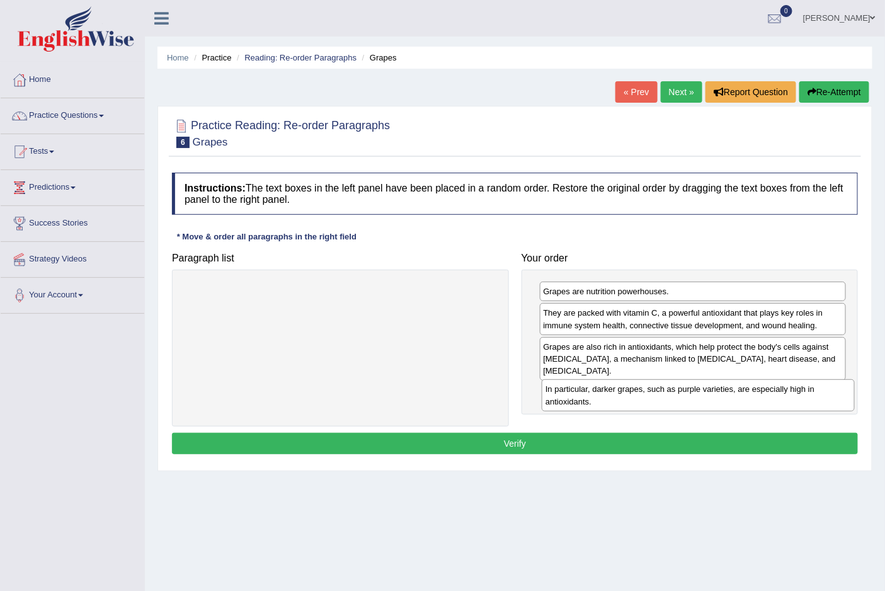
drag, startPoint x: 318, startPoint y: 299, endPoint x: 676, endPoint y: 397, distance: 370.7
click at [676, 397] on div "In particular, darker grapes, such as purple varieties, are especially high in …" at bounding box center [697, 394] width 312 height 31
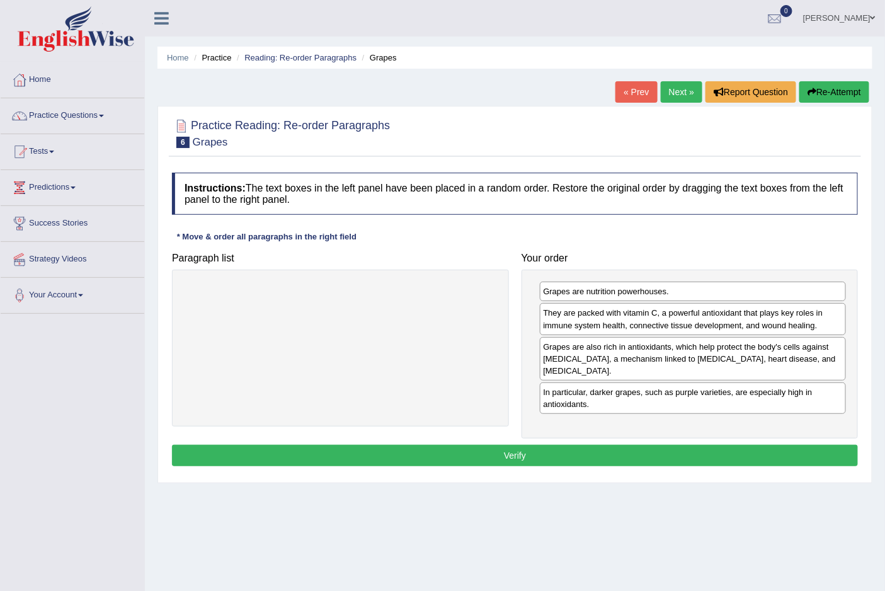
click at [513, 453] on button "Verify" at bounding box center [515, 455] width 686 height 21
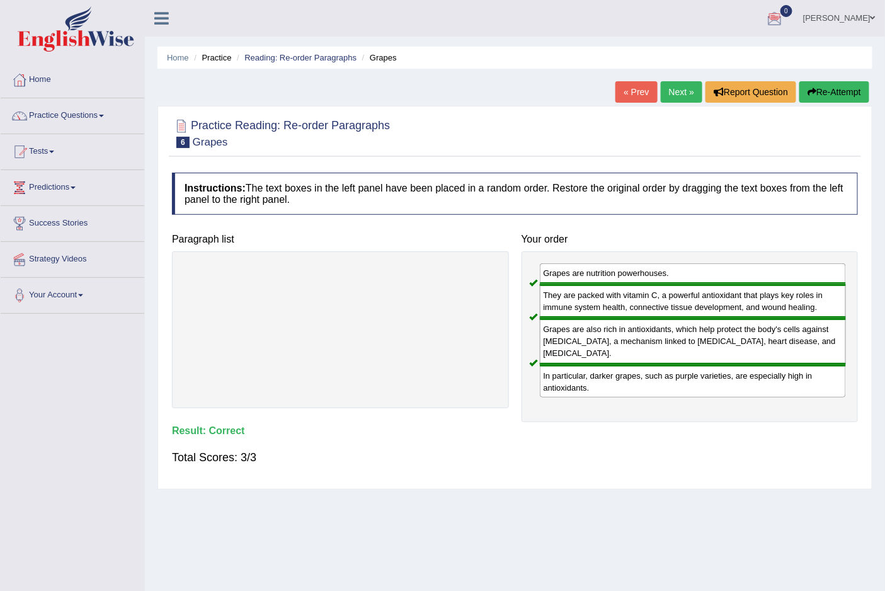
click at [671, 93] on link "Next »" at bounding box center [681, 91] width 42 height 21
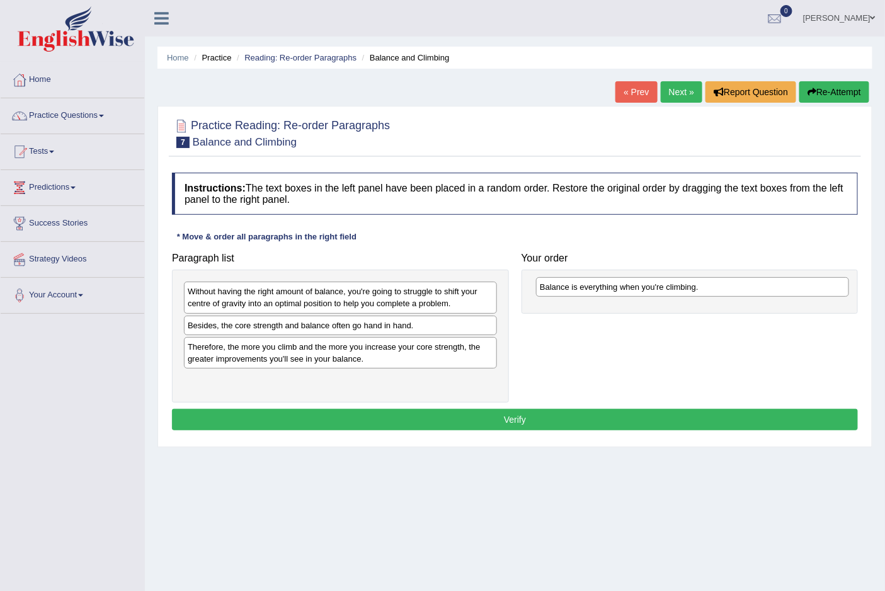
drag, startPoint x: 279, startPoint y: 329, endPoint x: 631, endPoint y: 291, distance: 354.1
click at [631, 291] on div "Balance is everything when you're climbing." at bounding box center [692, 287] width 312 height 20
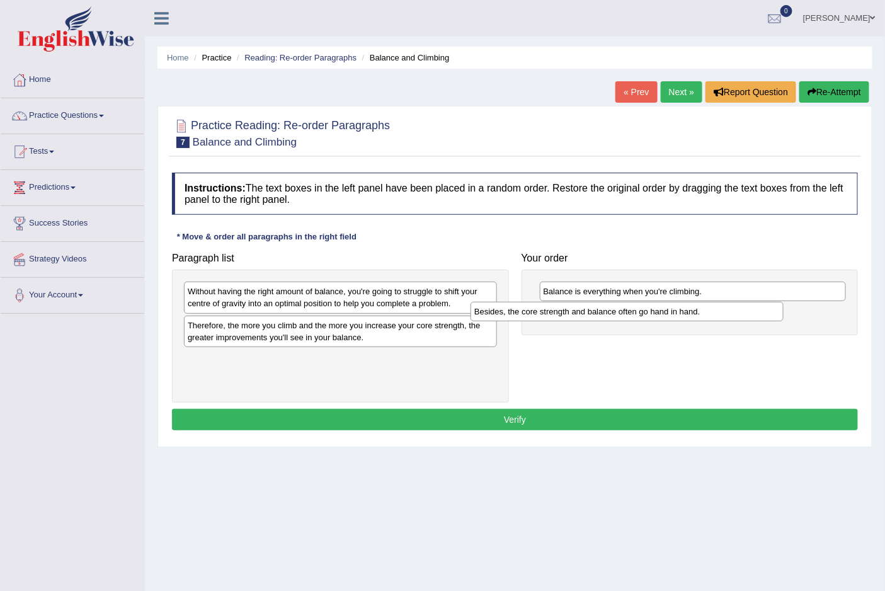
drag, startPoint x: 257, startPoint y: 334, endPoint x: 543, endPoint y: 320, distance: 286.8
click at [543, 320] on div "Besides, the core strength and balance often go hand in hand." at bounding box center [626, 312] width 312 height 20
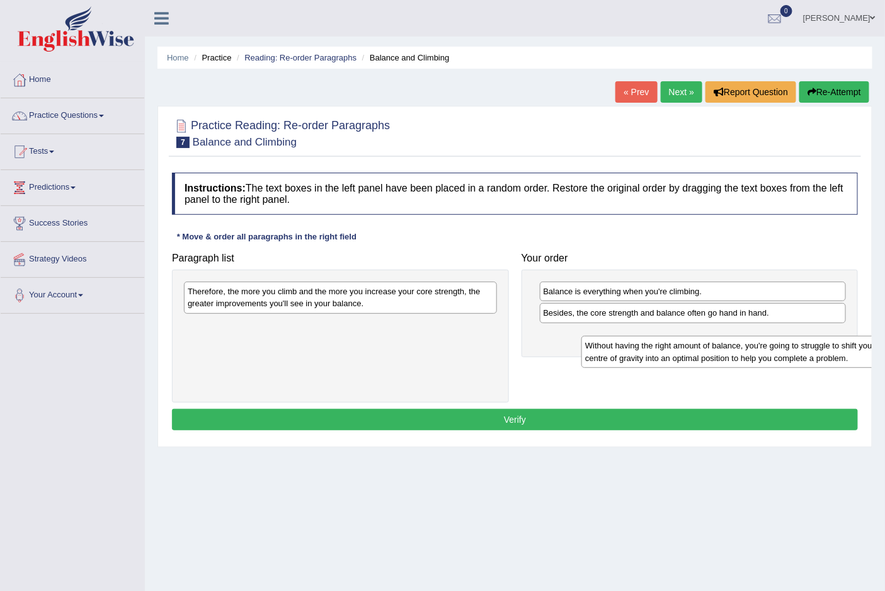
drag, startPoint x: 360, startPoint y: 295, endPoint x: 727, endPoint y: 337, distance: 368.9
click at [746, 346] on div "Without having the right amount of balance, you're going to struggle to shift y…" at bounding box center [737, 351] width 312 height 31
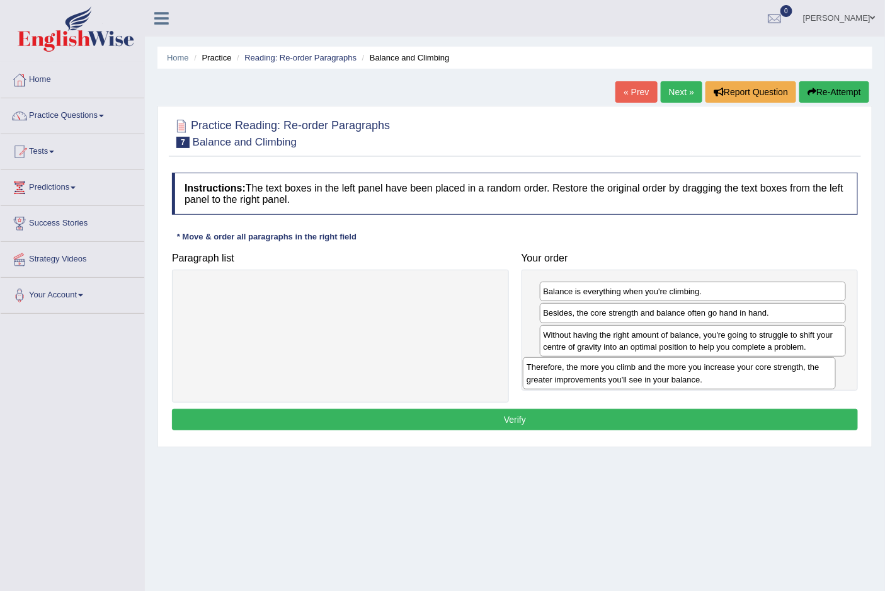
drag, startPoint x: 306, startPoint y: 299, endPoint x: 645, endPoint y: 375, distance: 347.1
click at [645, 375] on div "Therefore, the more you climb and the more you increase your core strength, the…" at bounding box center [679, 372] width 312 height 31
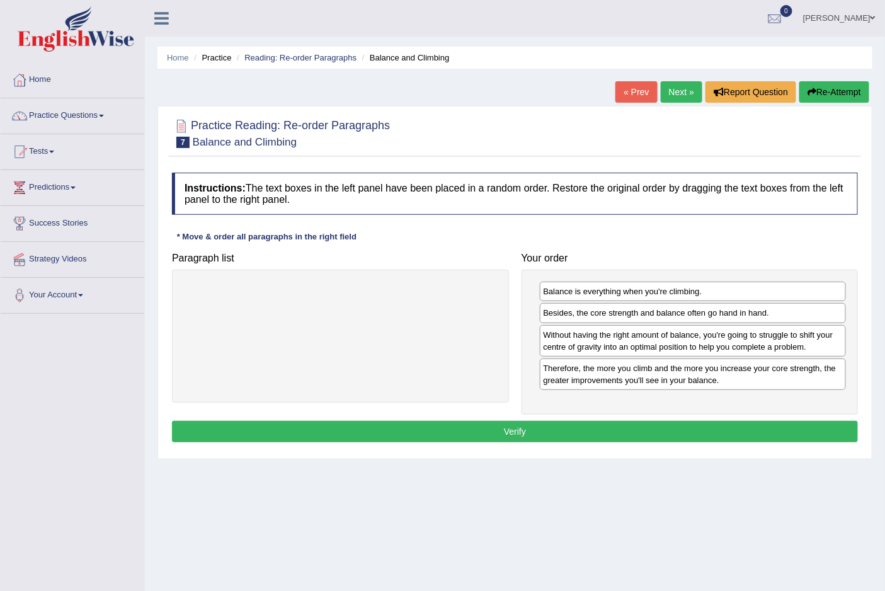
click at [523, 427] on button "Verify" at bounding box center [515, 431] width 686 height 21
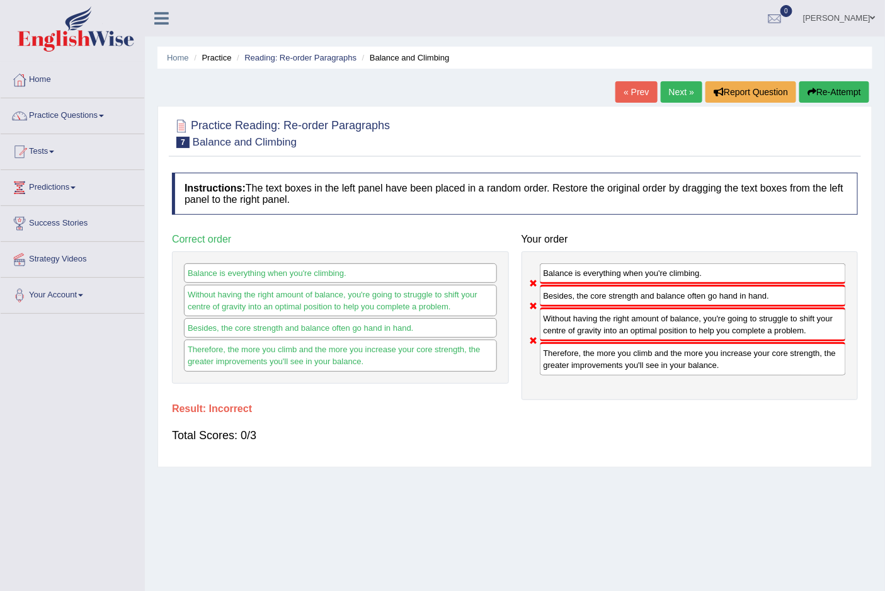
click at [834, 89] on button "Re-Attempt" at bounding box center [834, 91] width 70 height 21
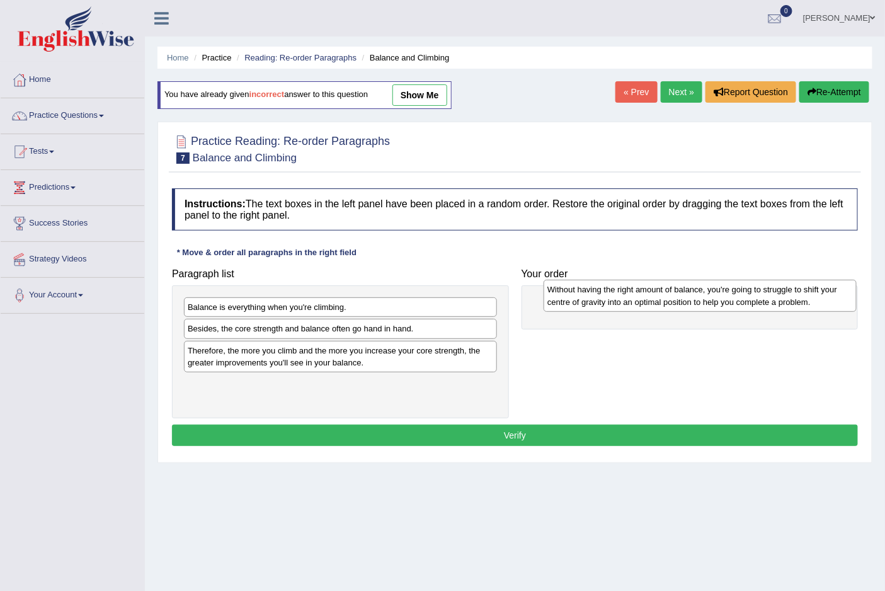
drag, startPoint x: 281, startPoint y: 310, endPoint x: 640, endPoint y: 292, distance: 360.0
click at [640, 292] on div "Without having the right amount of balance, you're going to struggle to shift y…" at bounding box center [699, 295] width 312 height 31
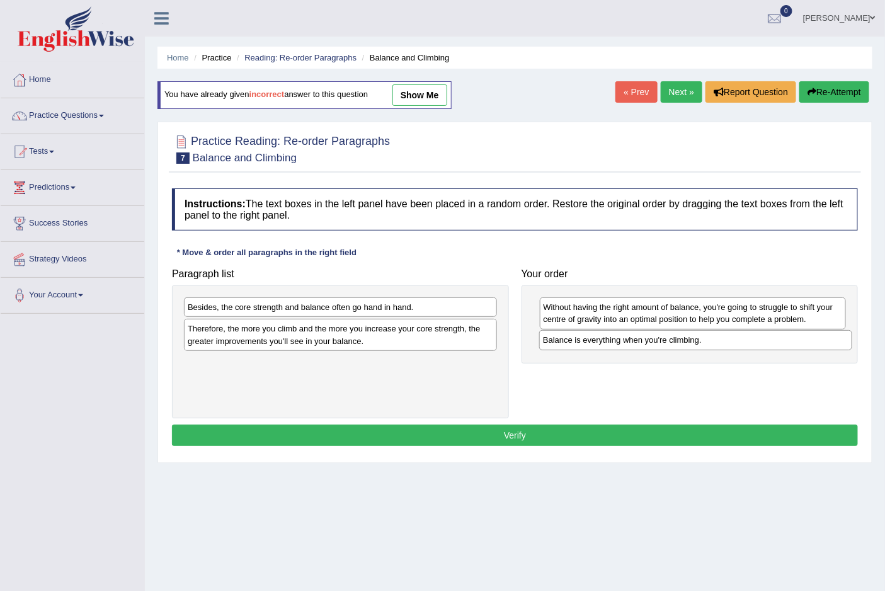
drag, startPoint x: 246, startPoint y: 310, endPoint x: 601, endPoint y: 343, distance: 356.6
click at [601, 343] on div "Balance is everything when you're climbing." at bounding box center [695, 340] width 312 height 20
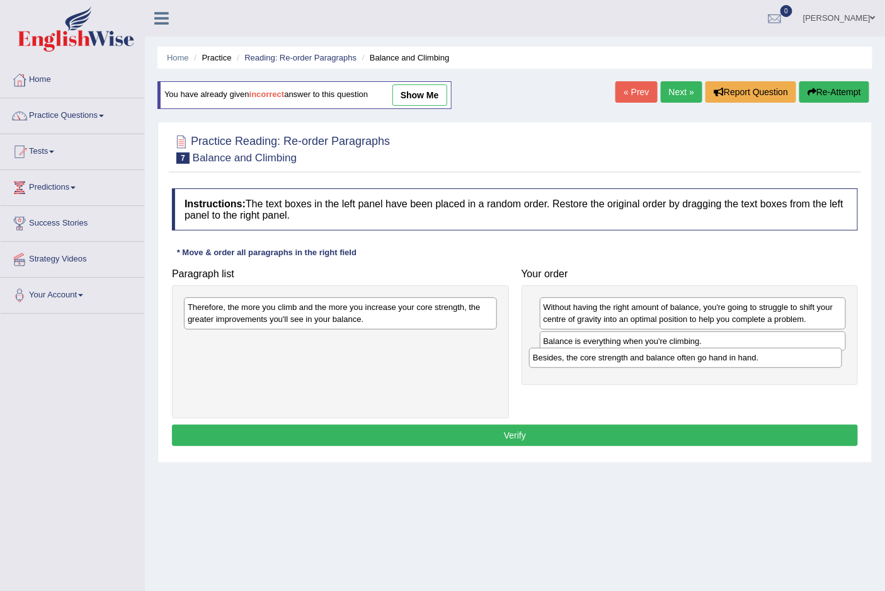
drag, startPoint x: 405, startPoint y: 305, endPoint x: 750, endPoint y: 356, distance: 348.7
click at [750, 356] on div "Besides, the core strength and balance often go hand in hand." at bounding box center [685, 358] width 312 height 20
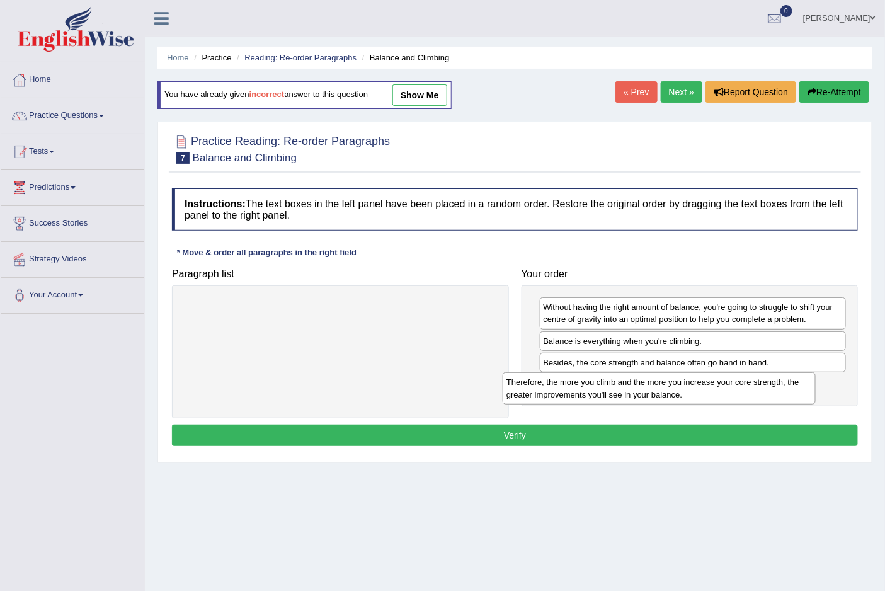
drag, startPoint x: 393, startPoint y: 312, endPoint x: 711, endPoint y: 387, distance: 327.3
click at [711, 387] on div "Therefore, the more you climb and the more you increase your core strength, the…" at bounding box center [658, 387] width 312 height 31
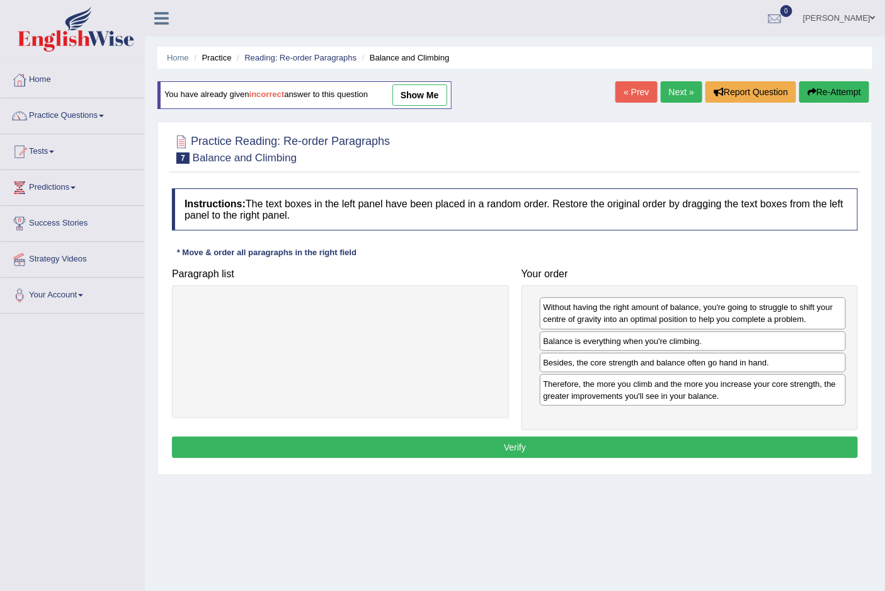
click at [519, 450] on button "Verify" at bounding box center [515, 446] width 686 height 21
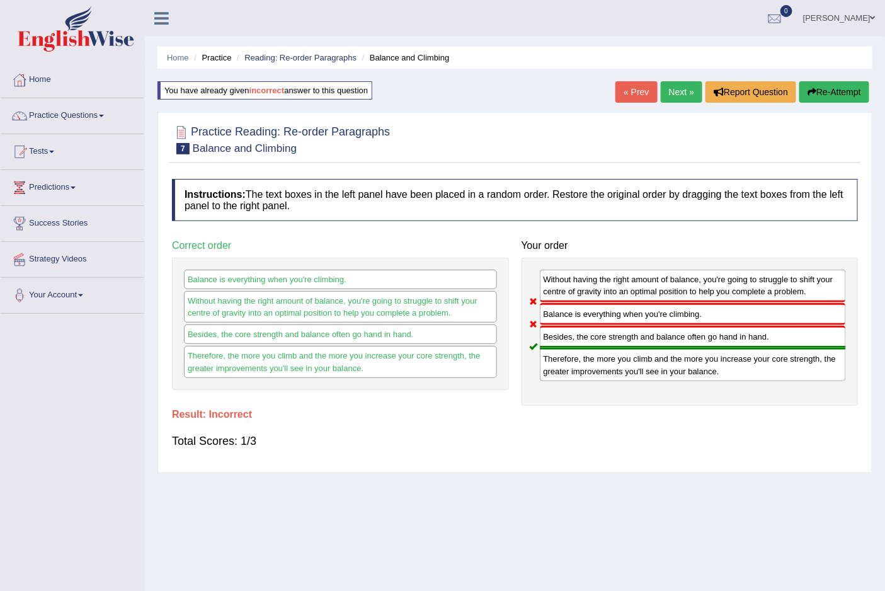
click at [822, 89] on button "Re-Attempt" at bounding box center [834, 91] width 70 height 21
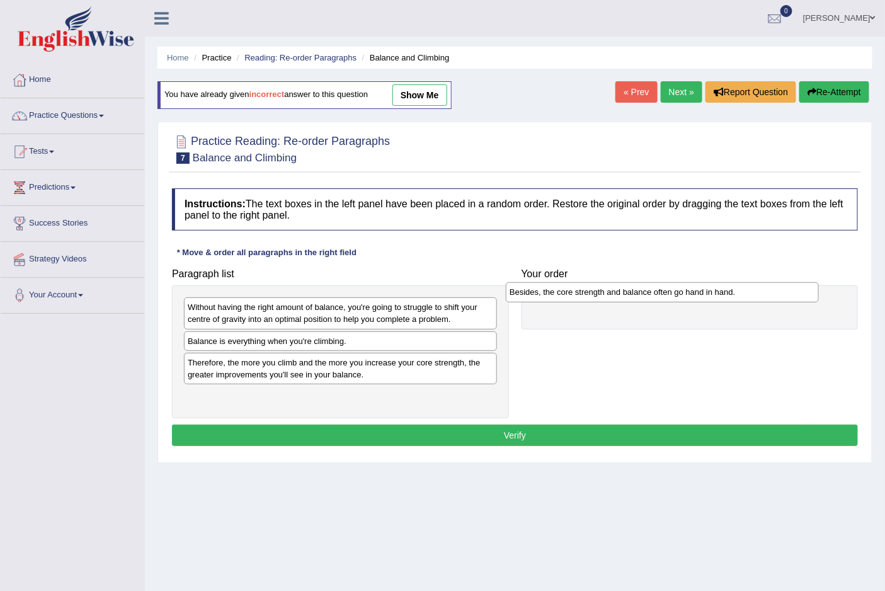
drag, startPoint x: 316, startPoint y: 370, endPoint x: 638, endPoint y: 299, distance: 329.4
click at [638, 299] on div "Besides, the core strength and balance often go hand in hand." at bounding box center [662, 292] width 312 height 20
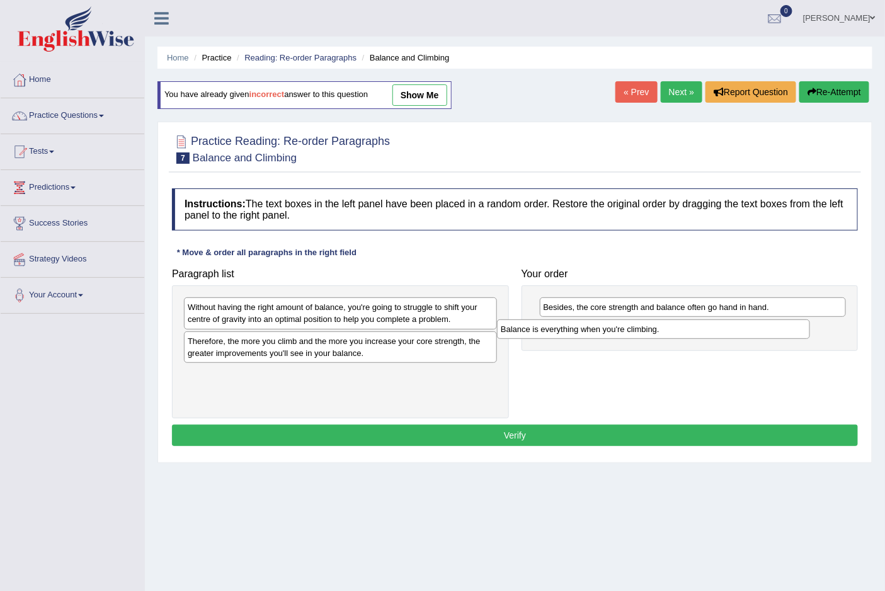
drag, startPoint x: 325, startPoint y: 343, endPoint x: 655, endPoint y: 329, distance: 330.9
click at [655, 329] on div "Balance is everything when you're climbing." at bounding box center [653, 329] width 312 height 20
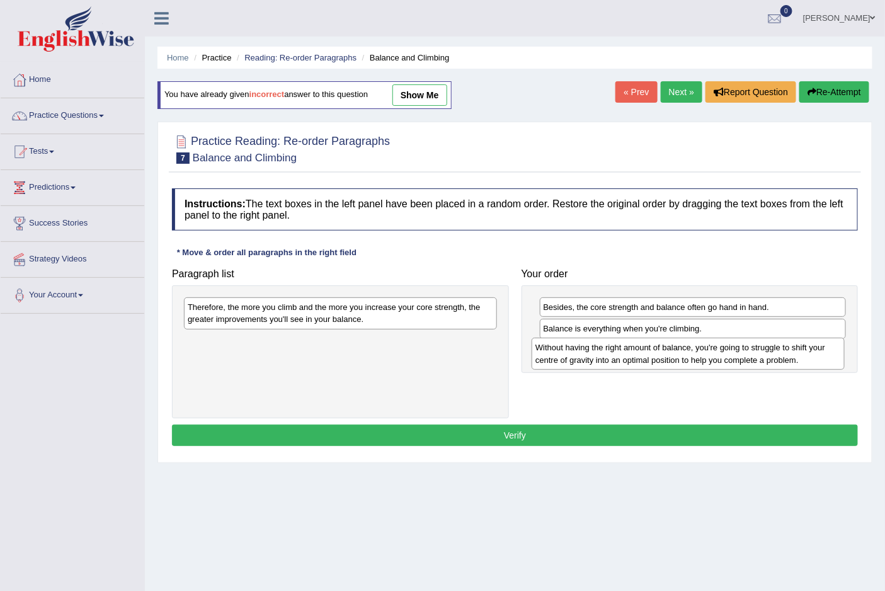
drag, startPoint x: 310, startPoint y: 307, endPoint x: 659, endPoint y: 348, distance: 350.5
click at [659, 348] on div "Without having the right amount of balance, you're going to struggle to shift y…" at bounding box center [687, 352] width 312 height 31
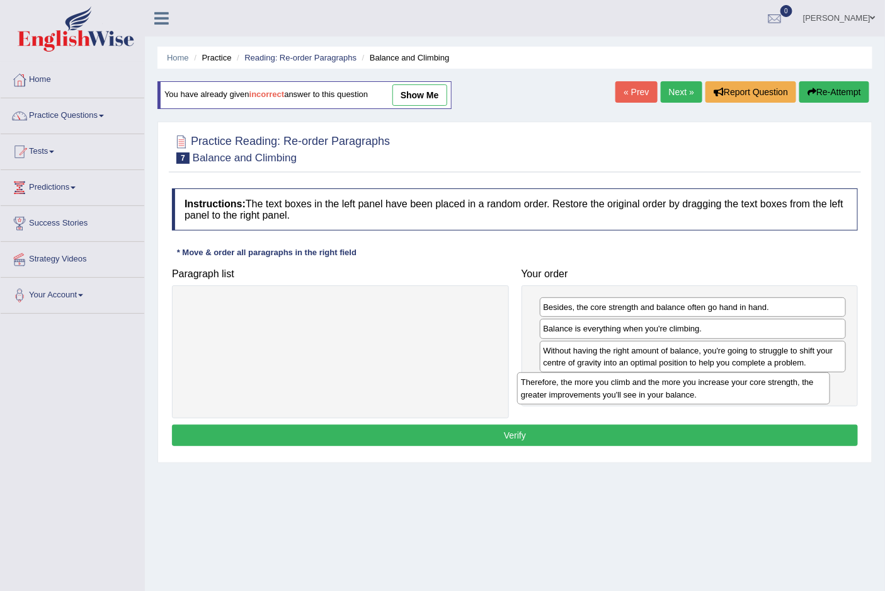
drag, startPoint x: 362, startPoint y: 301, endPoint x: 698, endPoint y: 376, distance: 343.9
click at [698, 376] on div "Therefore, the more you climb and the more you increase your core strength, the…" at bounding box center [673, 387] width 312 height 31
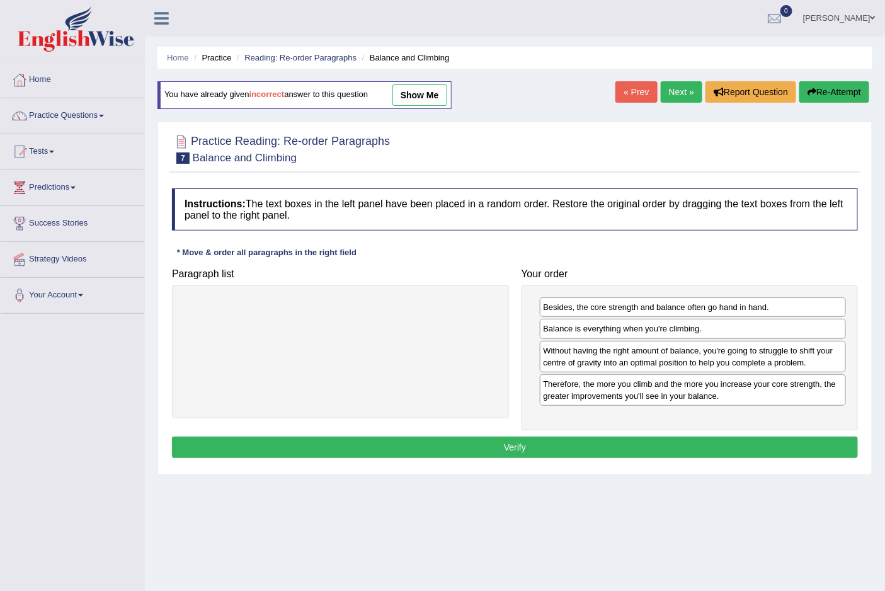
click at [518, 444] on button "Verify" at bounding box center [515, 446] width 686 height 21
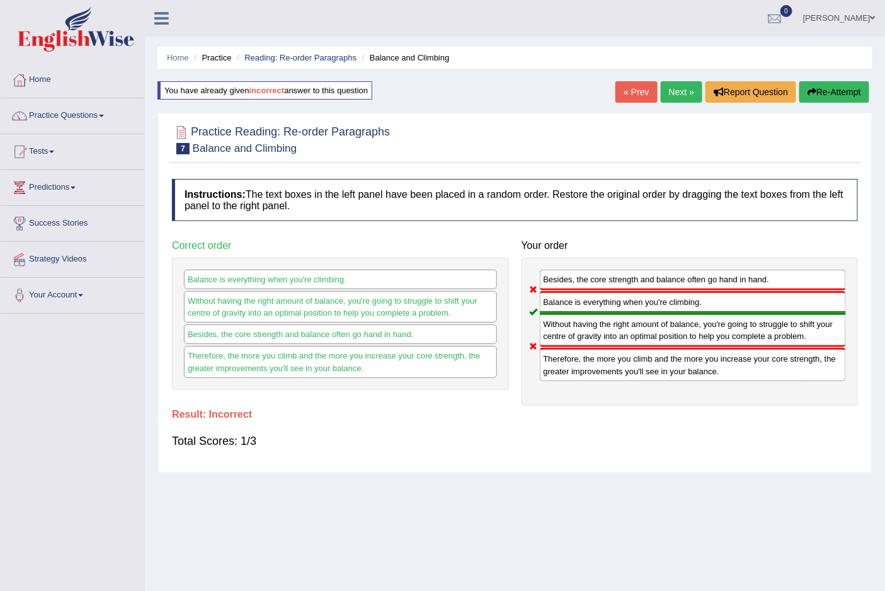
click at [830, 86] on button "Re-Attempt" at bounding box center [834, 91] width 70 height 21
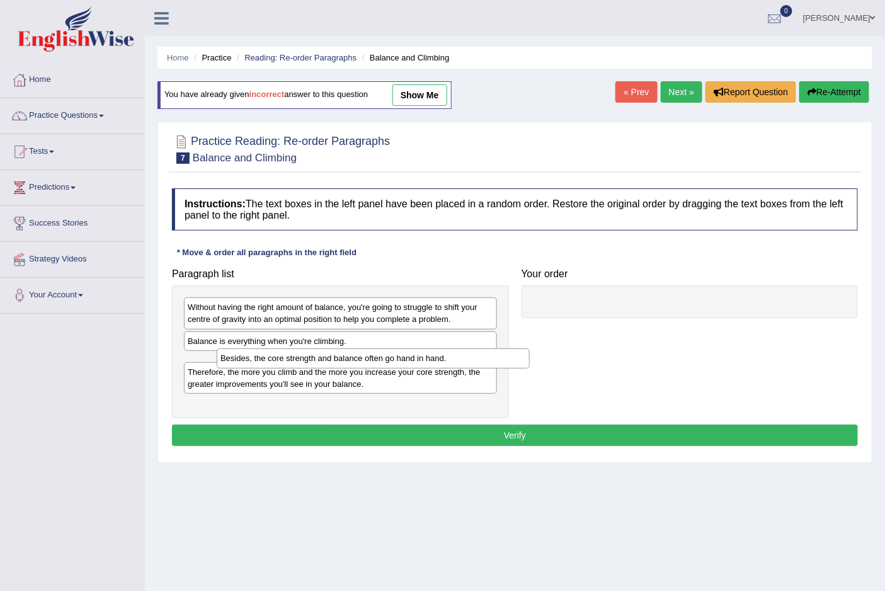
drag, startPoint x: 223, startPoint y: 355, endPoint x: 256, endPoint y: 351, distance: 33.0
click at [256, 351] on div "Besides, the core strength and balance often go hand in hand." at bounding box center [373, 358] width 312 height 20
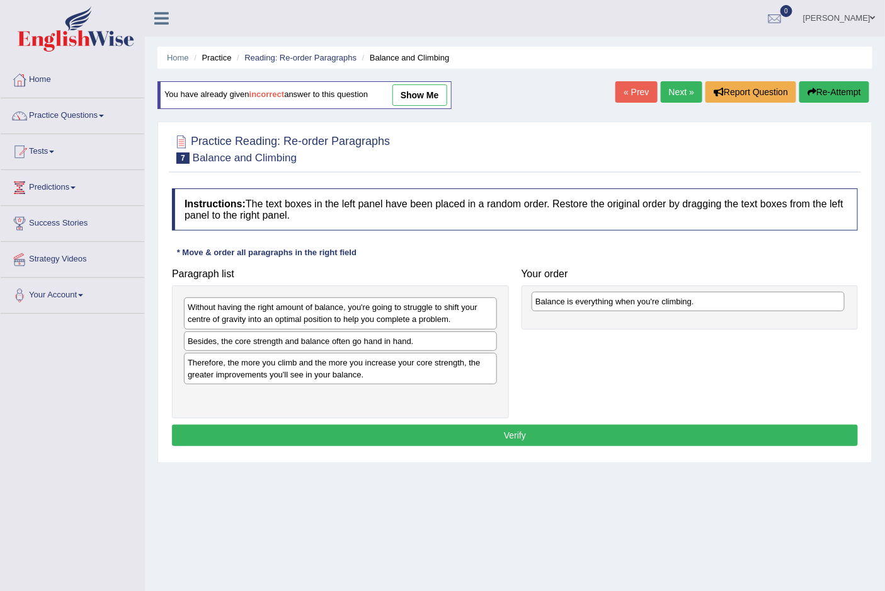
drag, startPoint x: 287, startPoint y: 344, endPoint x: 635, endPoint y: 304, distance: 349.8
click at [635, 304] on div "Balance is everything when you're climbing." at bounding box center [687, 302] width 312 height 20
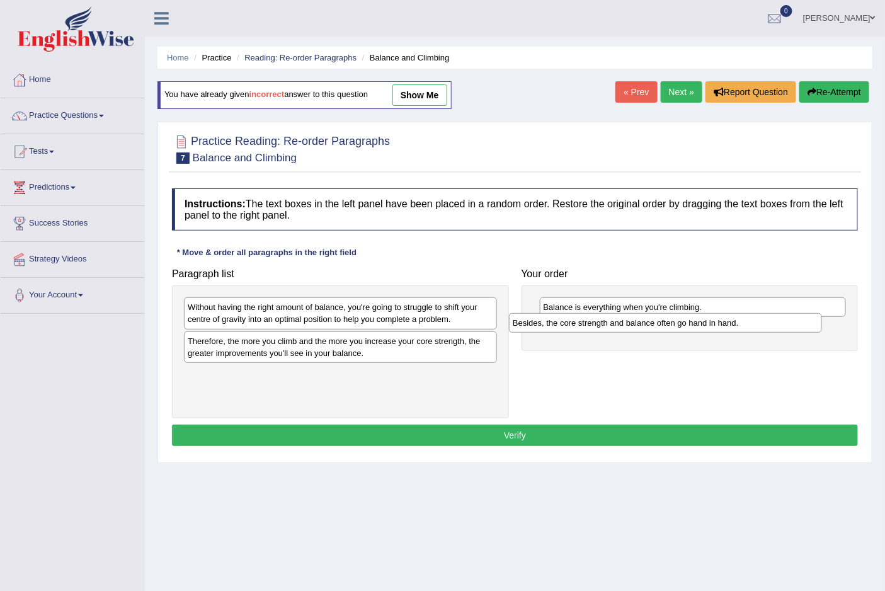
drag, startPoint x: 340, startPoint y: 347, endPoint x: 665, endPoint y: 329, distance: 325.4
click at [665, 329] on div "Besides, the core strength and balance often go hand in hand." at bounding box center [665, 323] width 312 height 20
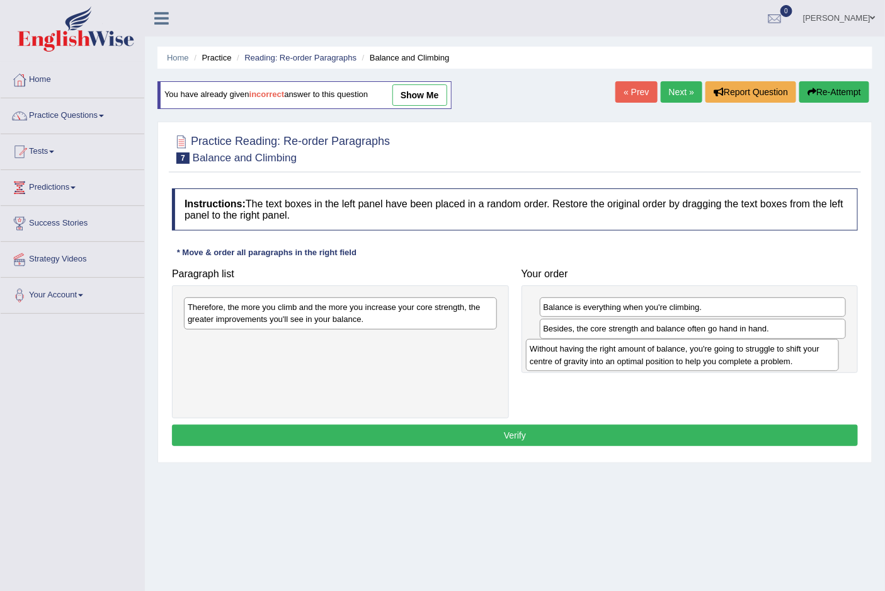
drag, startPoint x: 403, startPoint y: 317, endPoint x: 779, endPoint y: 360, distance: 378.9
click at [779, 359] on div "Without having the right amount of balance, you're going to struggle to shift y…" at bounding box center [682, 354] width 312 height 31
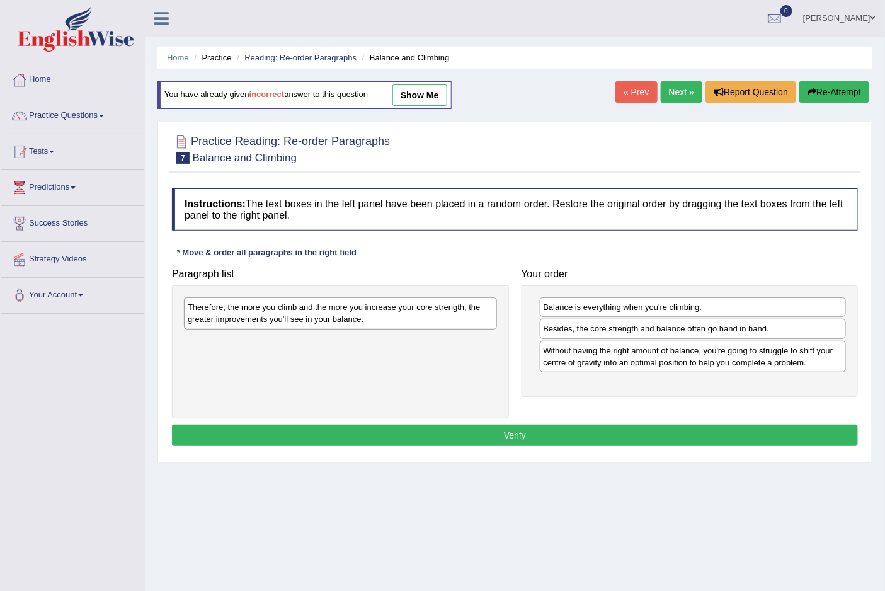
drag, startPoint x: 334, startPoint y: 293, endPoint x: 445, endPoint y: 368, distance: 133.2
click at [445, 368] on div "Therefore, the more you climb and the more you increase your core strength, the…" at bounding box center [340, 351] width 337 height 133
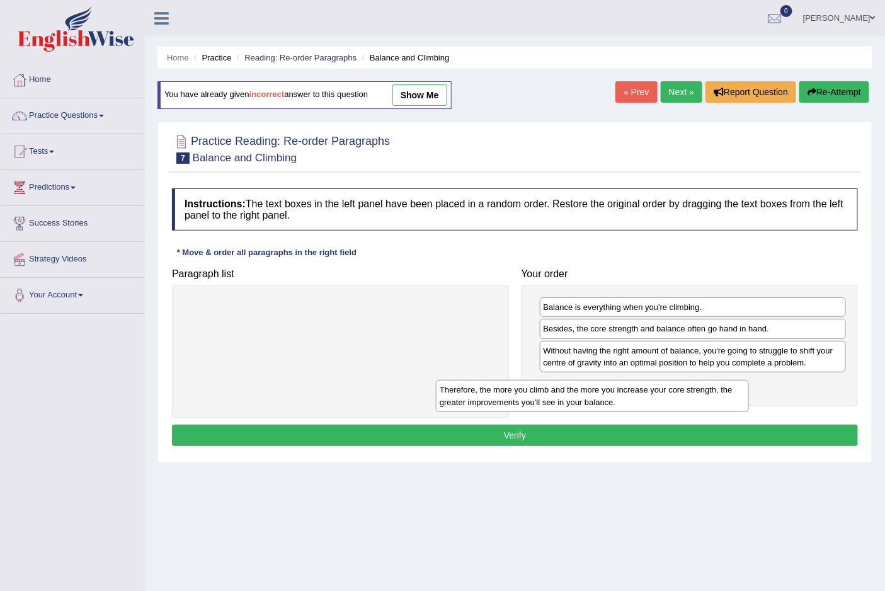
drag, startPoint x: 401, startPoint y: 321, endPoint x: 653, endPoint y: 404, distance: 265.0
click at [653, 404] on div "Therefore, the more you climb and the more you increase your core strength, the…" at bounding box center [592, 395] width 312 height 31
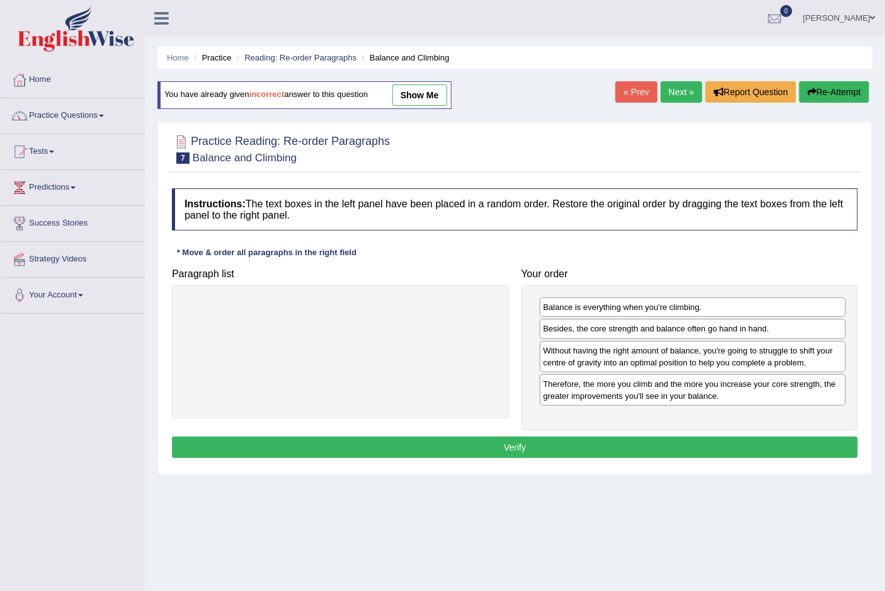
click at [514, 447] on button "Verify" at bounding box center [515, 446] width 686 height 21
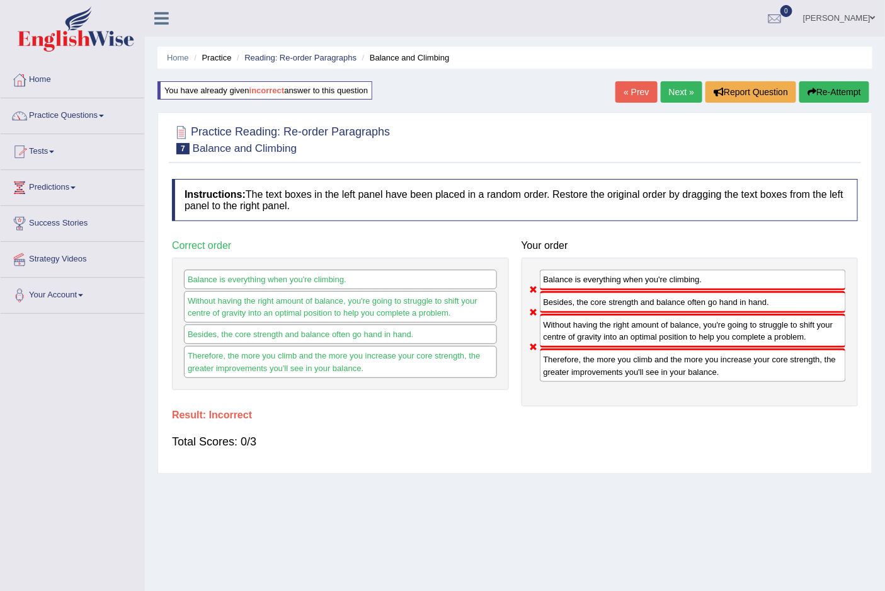
click at [833, 86] on button "Re-Attempt" at bounding box center [834, 91] width 70 height 21
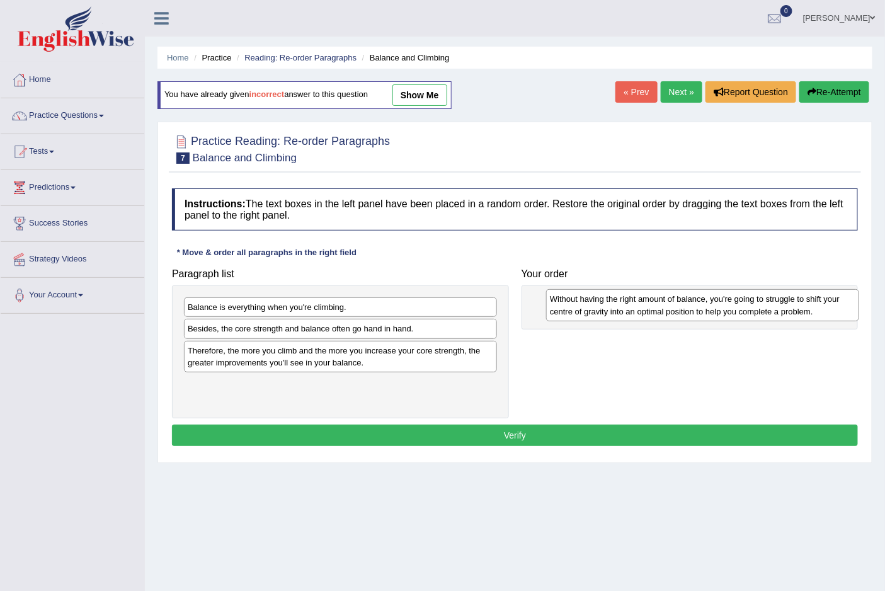
drag, startPoint x: 263, startPoint y: 312, endPoint x: 625, endPoint y: 304, distance: 362.1
click at [625, 304] on div "Without having the right amount of balance, you're going to struggle to shift y…" at bounding box center [702, 304] width 312 height 31
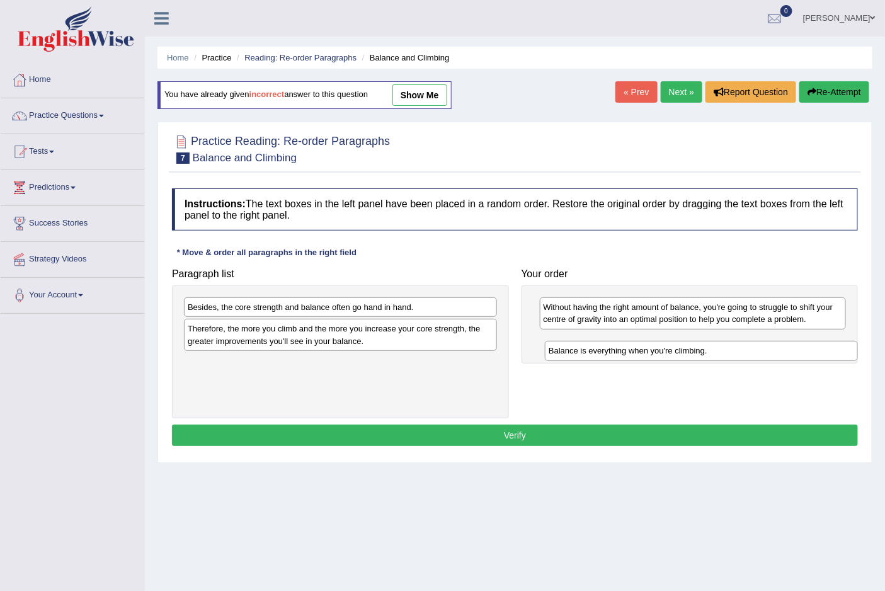
drag, startPoint x: 292, startPoint y: 312, endPoint x: 652, endPoint y: 356, distance: 363.4
click at [652, 356] on div "Balance is everything when you're climbing." at bounding box center [701, 351] width 312 height 20
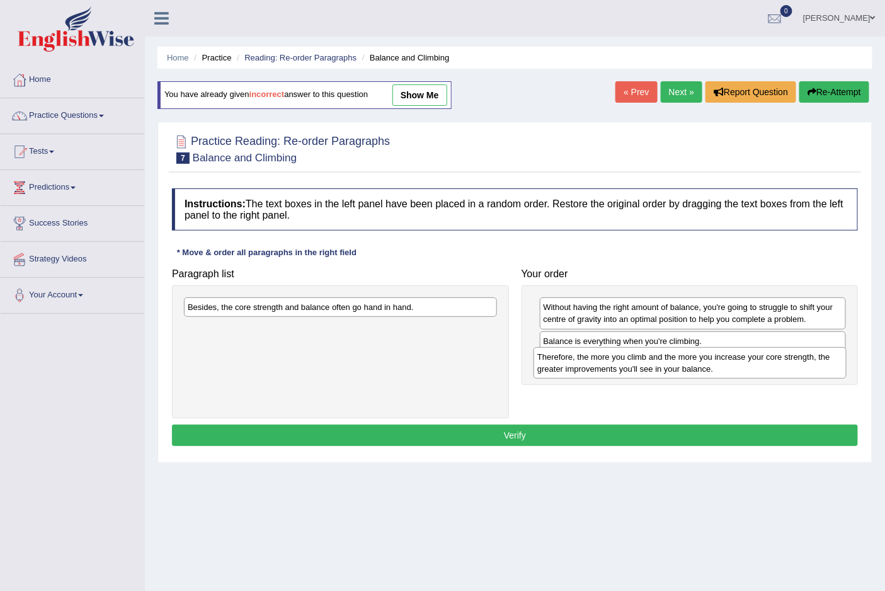
drag, startPoint x: 291, startPoint y: 341, endPoint x: 640, endPoint y: 368, distance: 350.5
click at [640, 368] on div "Therefore, the more you climb and the more you increase your core strength, the…" at bounding box center [689, 362] width 312 height 31
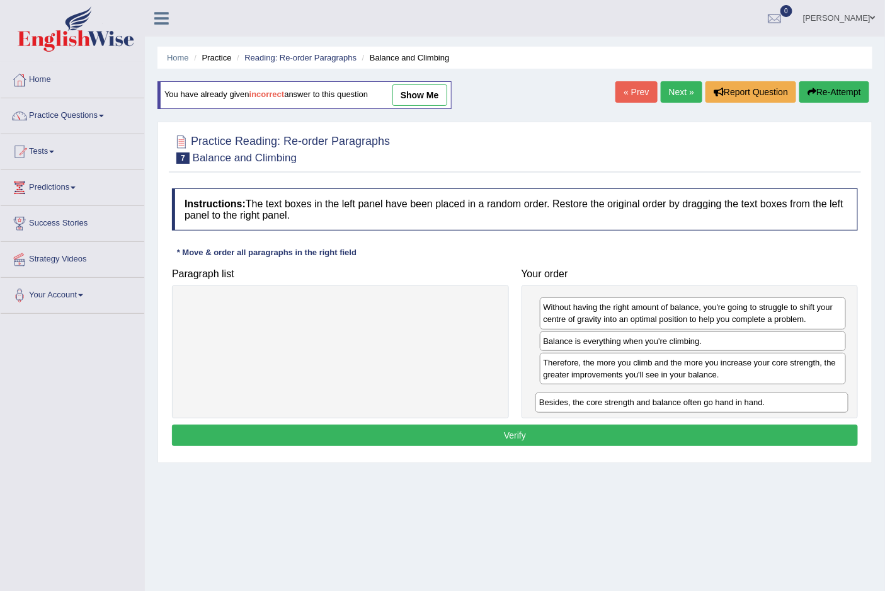
drag, startPoint x: 360, startPoint y: 312, endPoint x: 711, endPoint y: 407, distance: 364.0
click at [711, 407] on div "Besides, the core strength and balance often go hand in hand." at bounding box center [691, 402] width 312 height 20
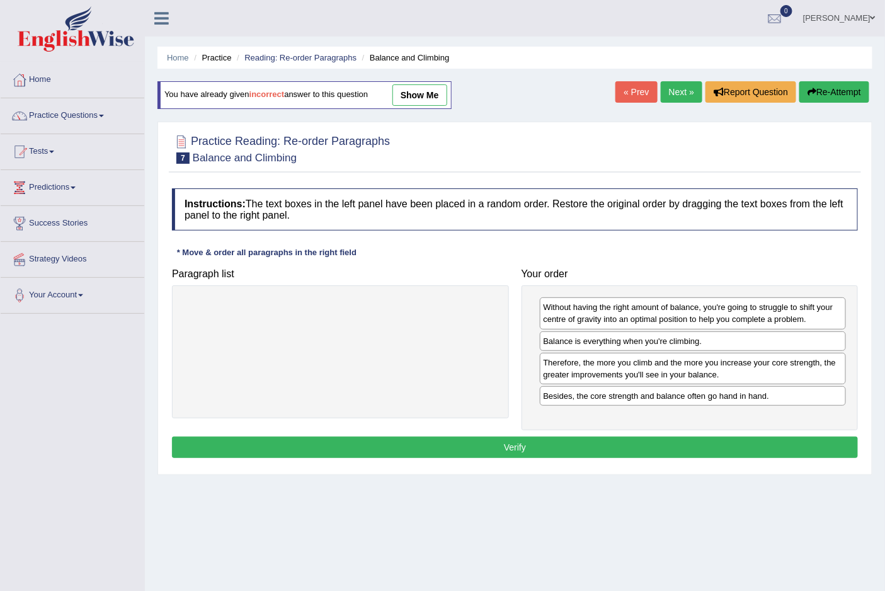
click at [525, 450] on button "Verify" at bounding box center [515, 446] width 686 height 21
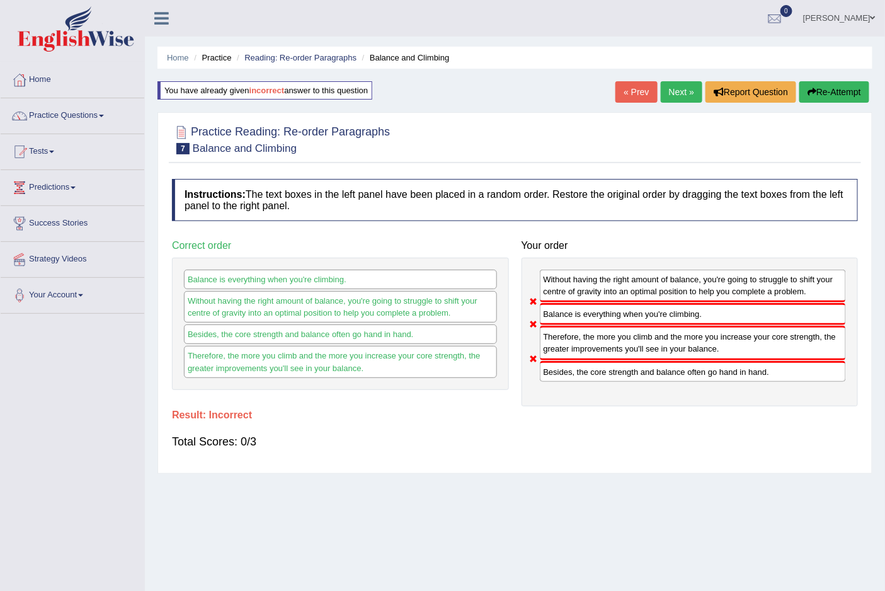
click at [661, 87] on link "Next »" at bounding box center [681, 91] width 42 height 21
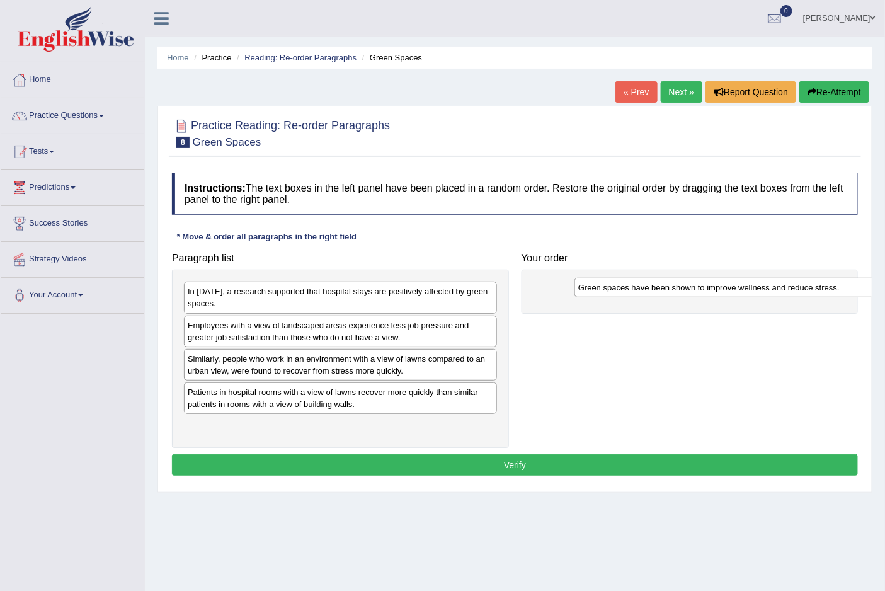
drag, startPoint x: 255, startPoint y: 401, endPoint x: 626, endPoint y: 292, distance: 387.1
click at [626, 292] on div "Green spaces have been shown to improve wellness and reduce stress." at bounding box center [730, 288] width 312 height 20
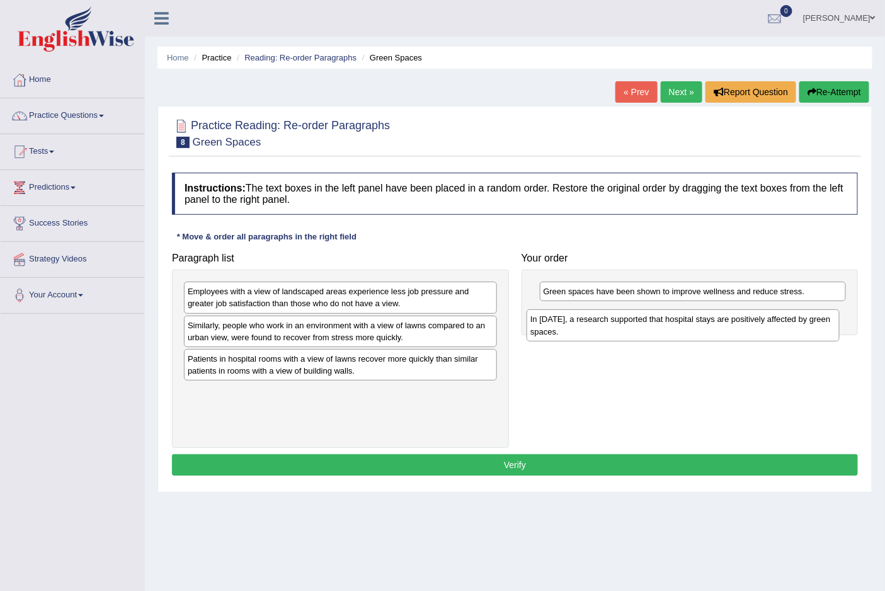
drag, startPoint x: 303, startPoint y: 297, endPoint x: 645, endPoint y: 324, distance: 343.6
click at [645, 324] on div "In 2002, a research supported that hospital stays are positively affected by gr…" at bounding box center [682, 324] width 312 height 31
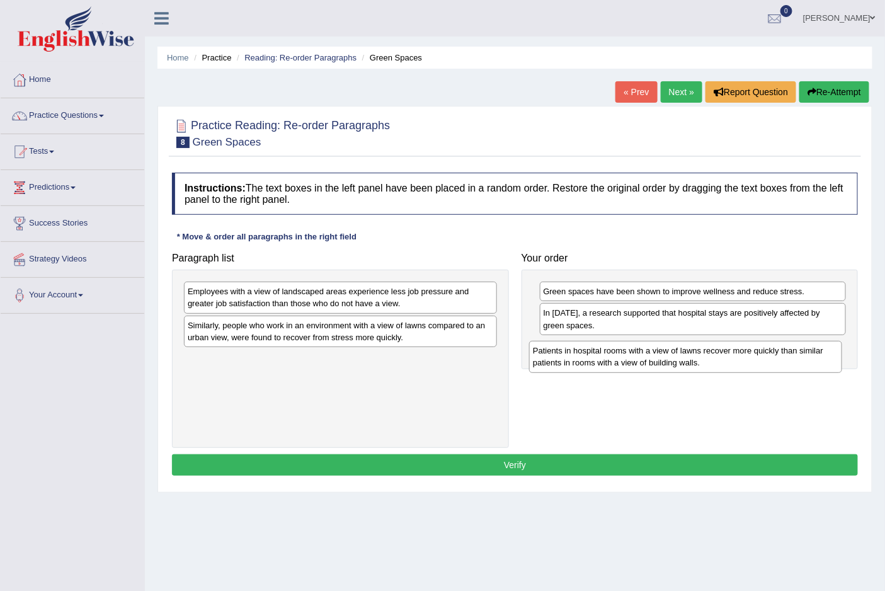
drag, startPoint x: 244, startPoint y: 370, endPoint x: 589, endPoint y: 361, distance: 345.1
click at [589, 361] on div "Patients in hospital rooms with a view of lawns recover more quickly than simil…" at bounding box center [685, 356] width 312 height 31
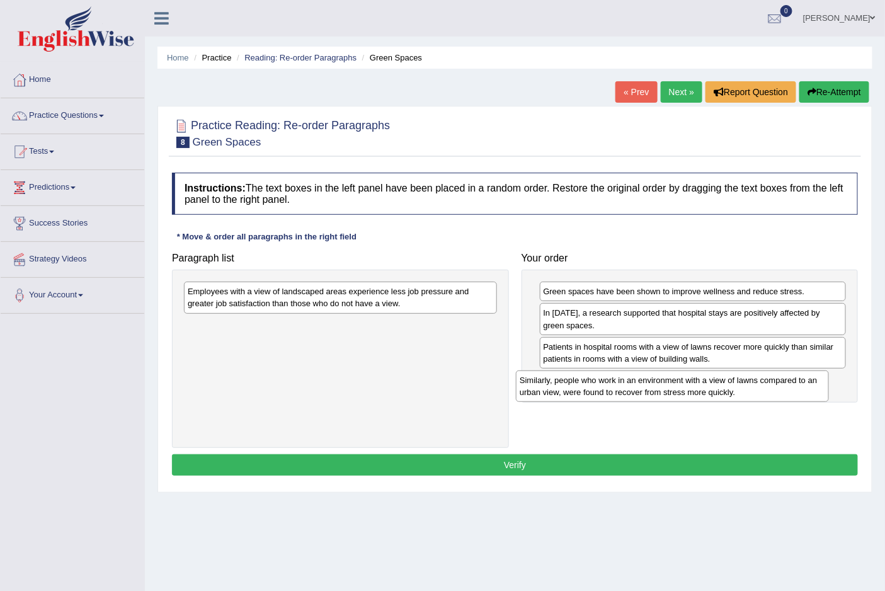
drag, startPoint x: 305, startPoint y: 334, endPoint x: 637, endPoint y: 388, distance: 336.3
click at [637, 388] on div "Similarly, people who work in an environment with a view of lawns compared to a…" at bounding box center [672, 385] width 312 height 31
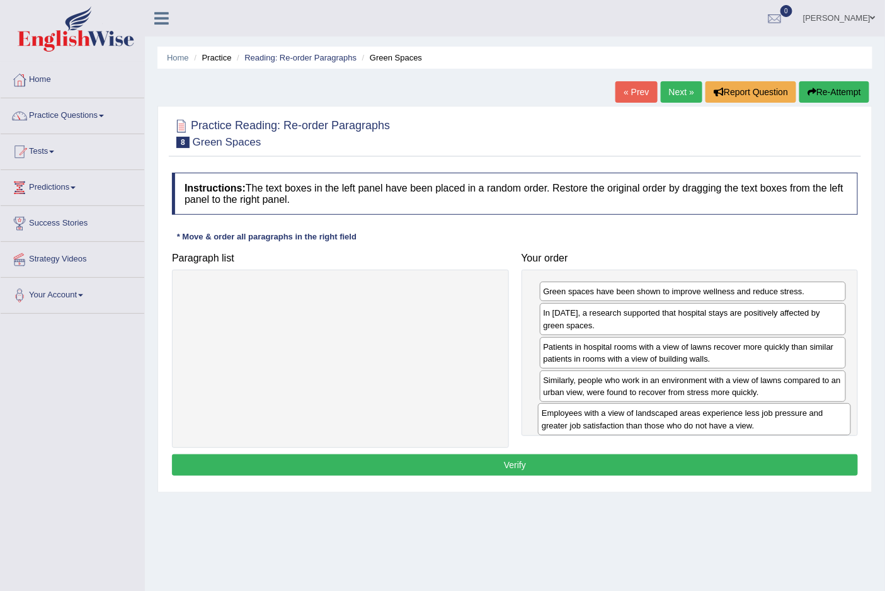
drag, startPoint x: 381, startPoint y: 304, endPoint x: 735, endPoint y: 426, distance: 374.1
click at [735, 426] on div "Employees with a view of landscaped areas experience less job pressure and grea…" at bounding box center [694, 418] width 312 height 31
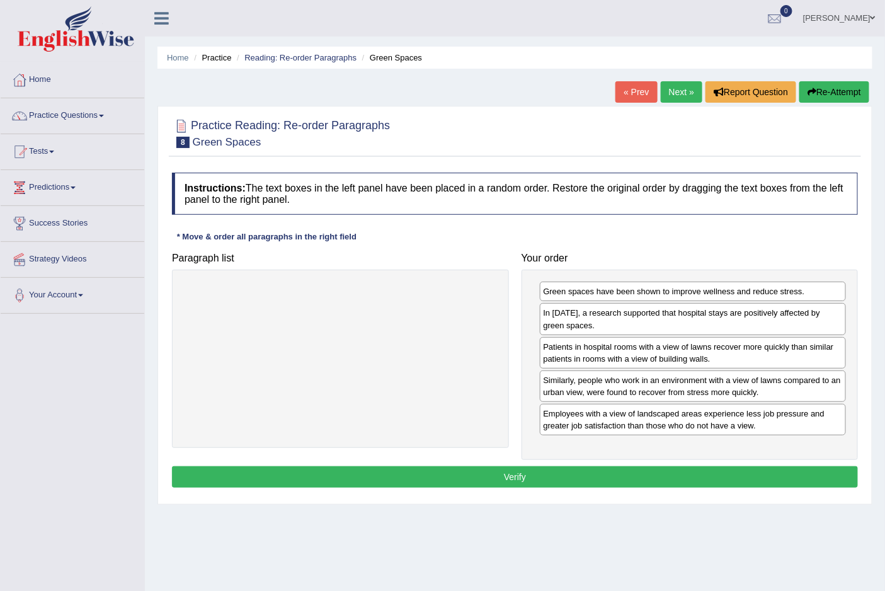
click at [507, 482] on button "Verify" at bounding box center [515, 476] width 686 height 21
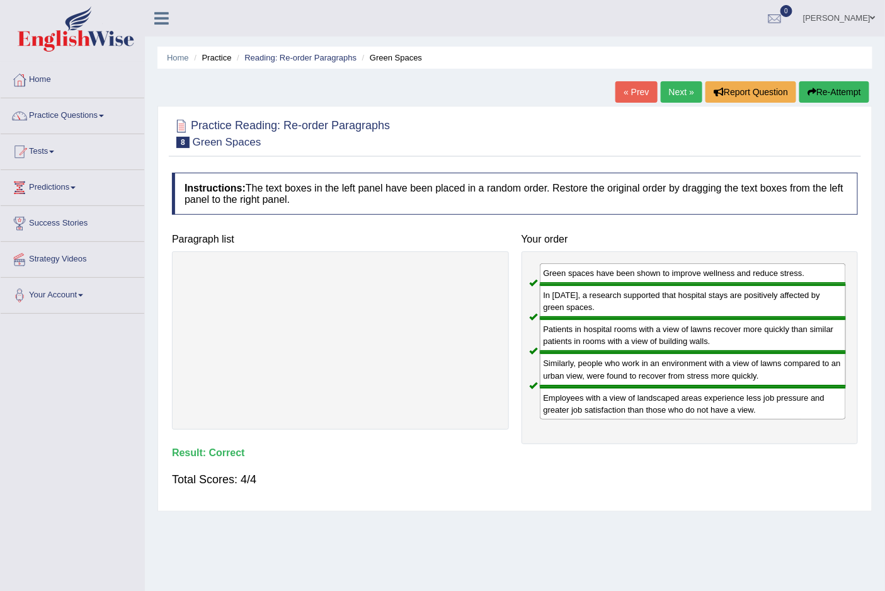
click at [669, 93] on link "Next »" at bounding box center [681, 91] width 42 height 21
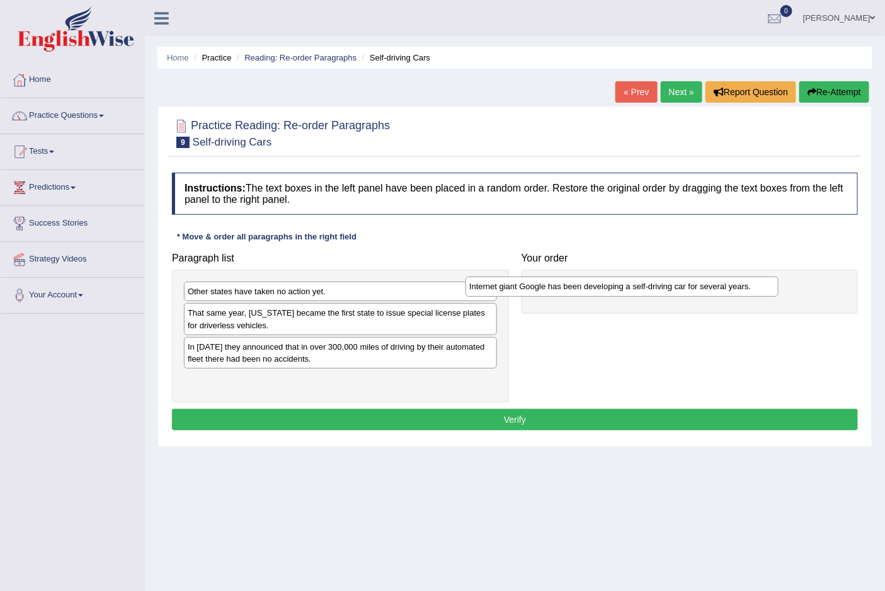
drag, startPoint x: 307, startPoint y: 349, endPoint x: 588, endPoint y: 288, distance: 287.9
click at [588, 288] on div "Internet giant Google has been developing a self-driving car for several years." at bounding box center [621, 286] width 312 height 20
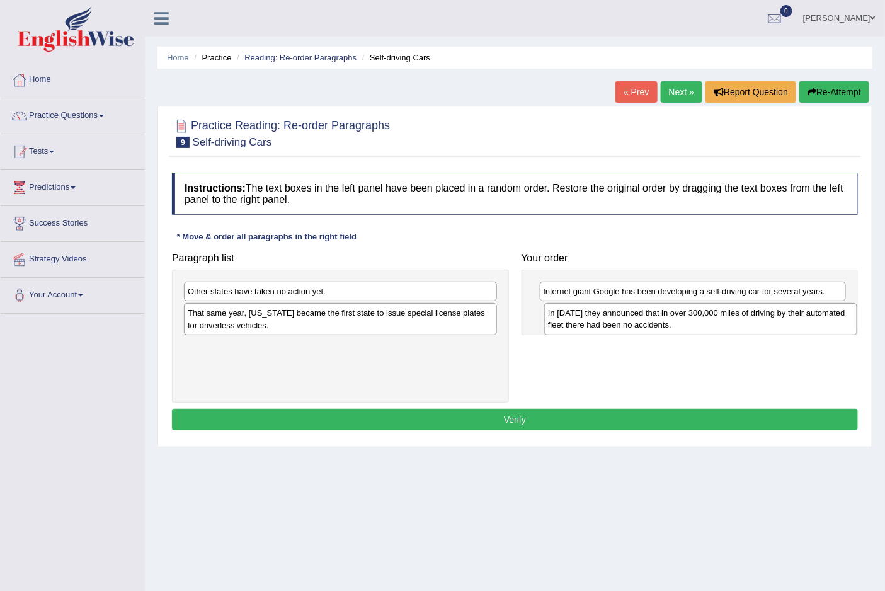
drag, startPoint x: 199, startPoint y: 358, endPoint x: 559, endPoint y: 324, distance: 361.7
click at [559, 324] on div "In [DATE] they announced that in over 300,000 miles of driving by their automat…" at bounding box center [700, 318] width 312 height 31
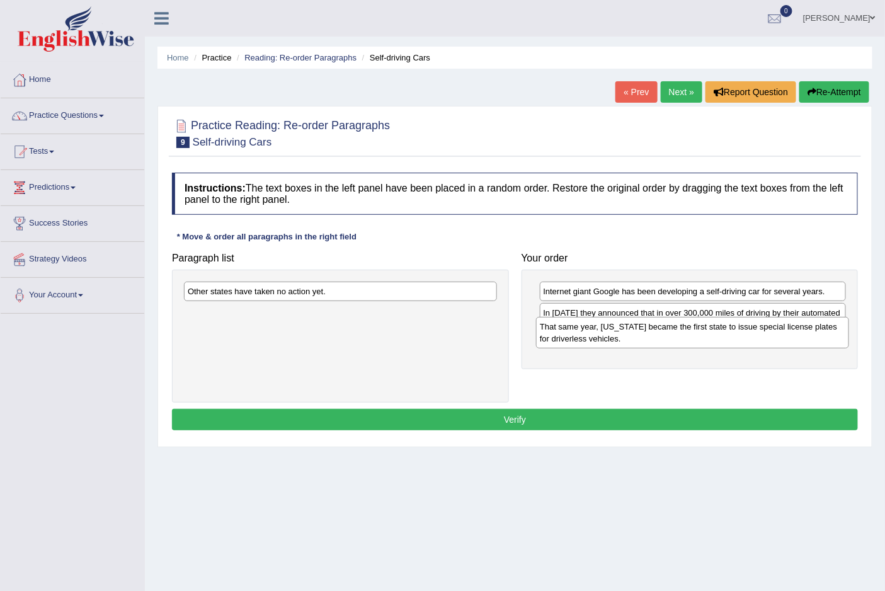
drag, startPoint x: 247, startPoint y: 321, endPoint x: 599, endPoint y: 334, distance: 352.2
click at [599, 334] on div "That same year, Nevada became the first state to issue special license plates f…" at bounding box center [692, 332] width 312 height 31
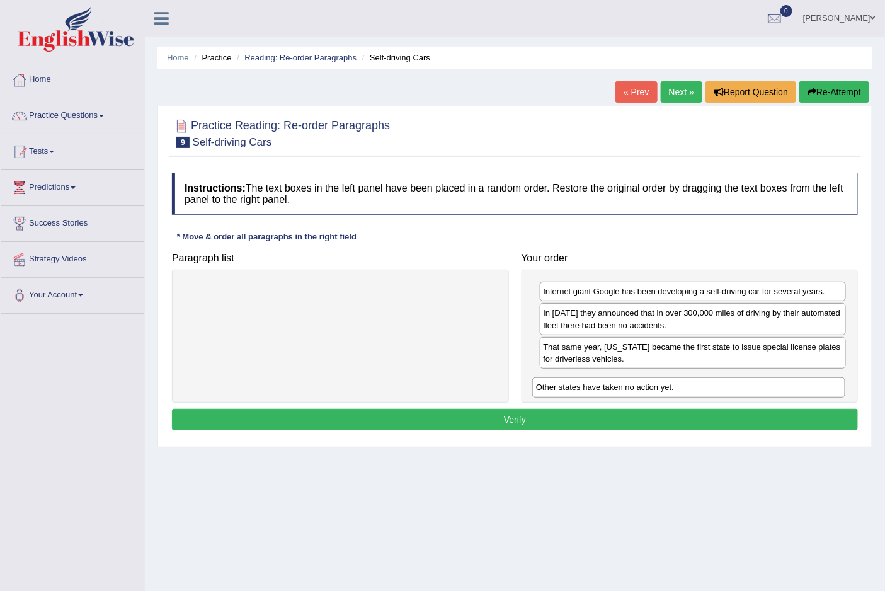
drag, startPoint x: 307, startPoint y: 295, endPoint x: 657, endPoint y: 389, distance: 362.6
click at [657, 389] on div "Other states have taken no action yet." at bounding box center [688, 387] width 312 height 20
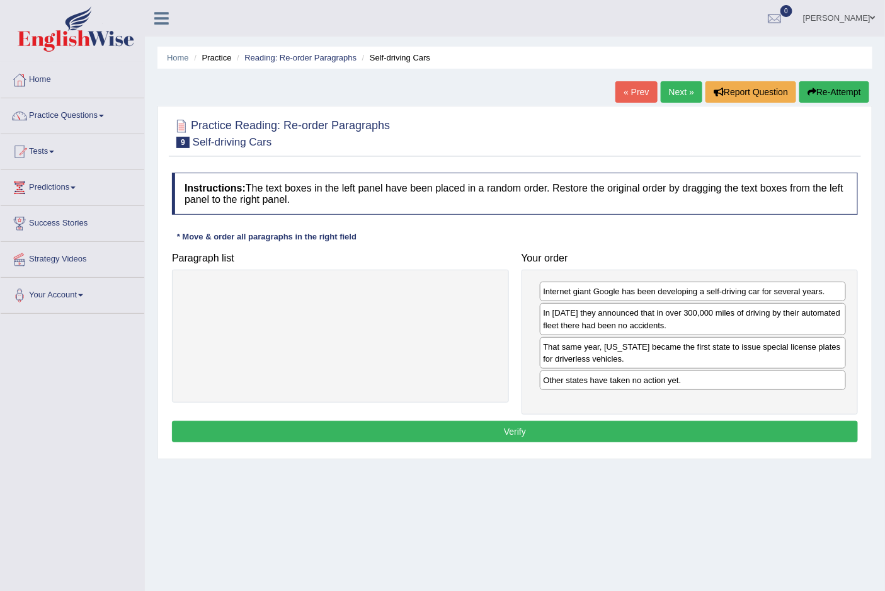
click at [514, 429] on button "Verify" at bounding box center [515, 431] width 686 height 21
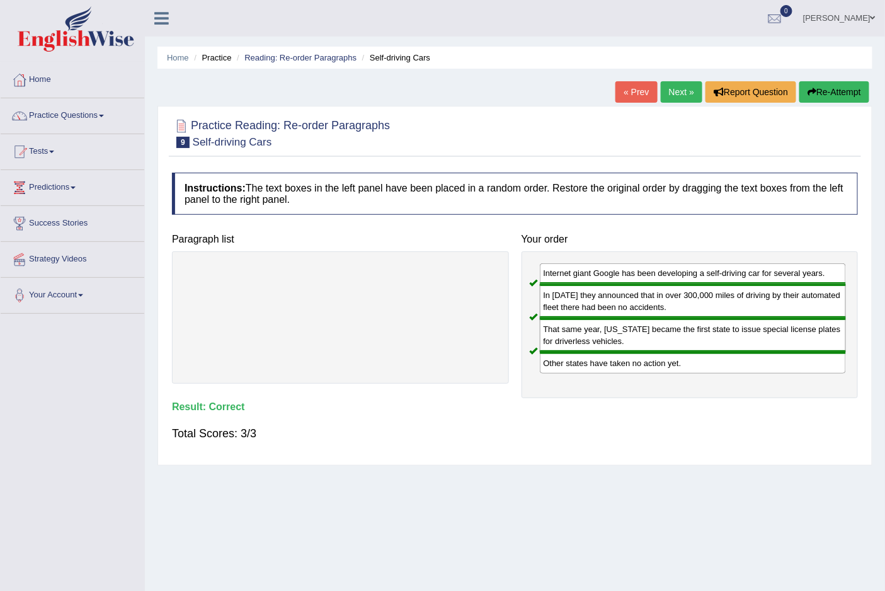
click at [669, 89] on link "Next »" at bounding box center [681, 91] width 42 height 21
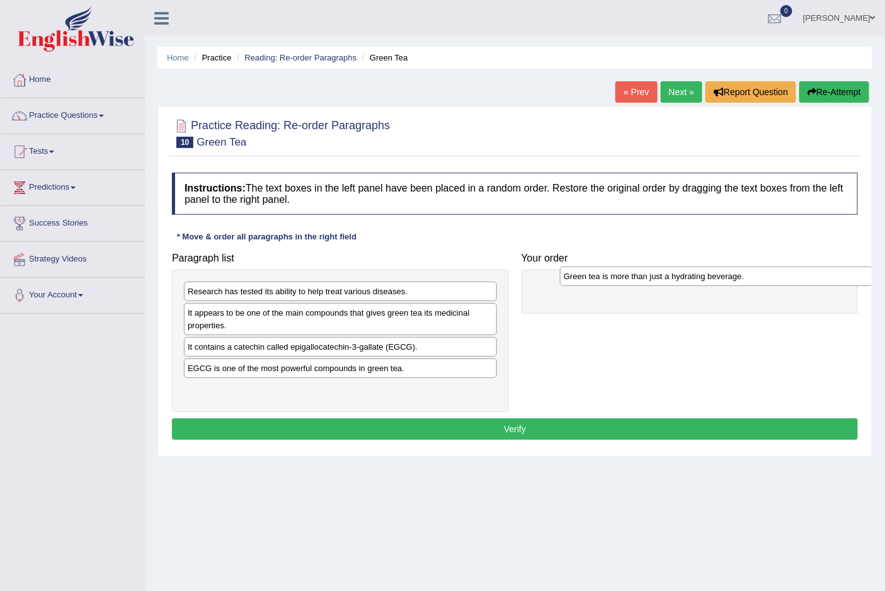
drag, startPoint x: 258, startPoint y: 395, endPoint x: 634, endPoint y: 281, distance: 392.8
click at [634, 281] on div "Green tea is more than just a hydrating beverage." at bounding box center [716, 276] width 312 height 20
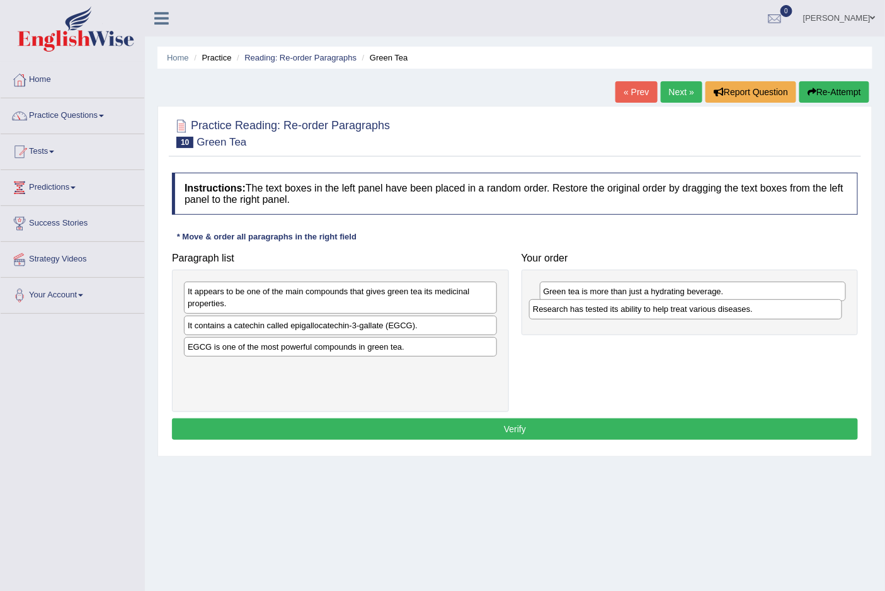
drag, startPoint x: 267, startPoint y: 291, endPoint x: 612, endPoint y: 309, distance: 345.5
click at [612, 309] on div "Research has tested its ability to help treat various diseases." at bounding box center [685, 309] width 312 height 20
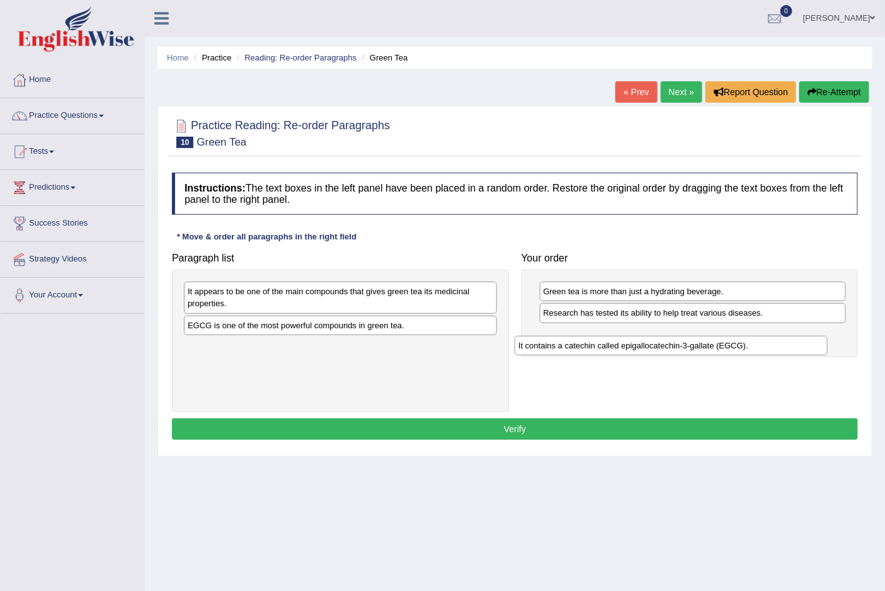
drag, startPoint x: 338, startPoint y: 329, endPoint x: 669, endPoint y: 349, distance: 331.2
click at [669, 349] on div "It contains a catechin called epigallocatechin-3-gallate (EGCG)." at bounding box center [670, 346] width 312 height 20
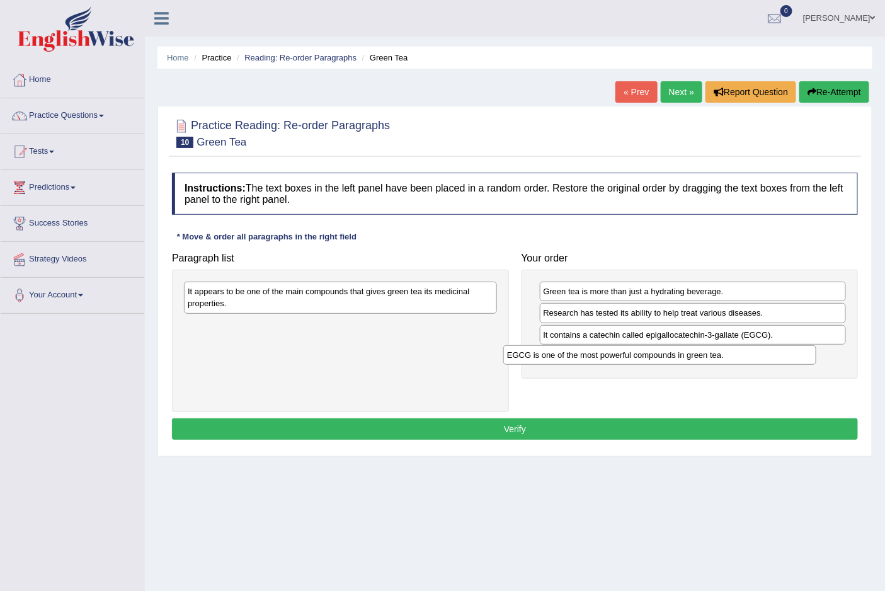
drag, startPoint x: 347, startPoint y: 324, endPoint x: 666, endPoint y: 353, distance: 320.6
click at [666, 353] on div "EGCG is one of the most powerful compounds in green tea." at bounding box center [659, 355] width 312 height 20
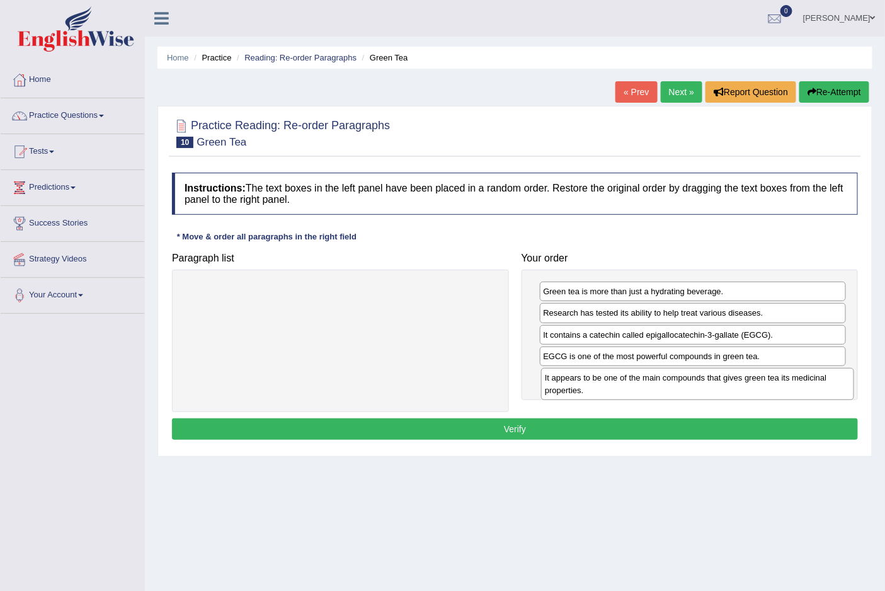
drag, startPoint x: 340, startPoint y: 302, endPoint x: 700, endPoint y: 388, distance: 369.7
click at [700, 388] on div "It appears to be one of the main compounds that gives green tea its medicinal p…" at bounding box center [697, 383] width 312 height 31
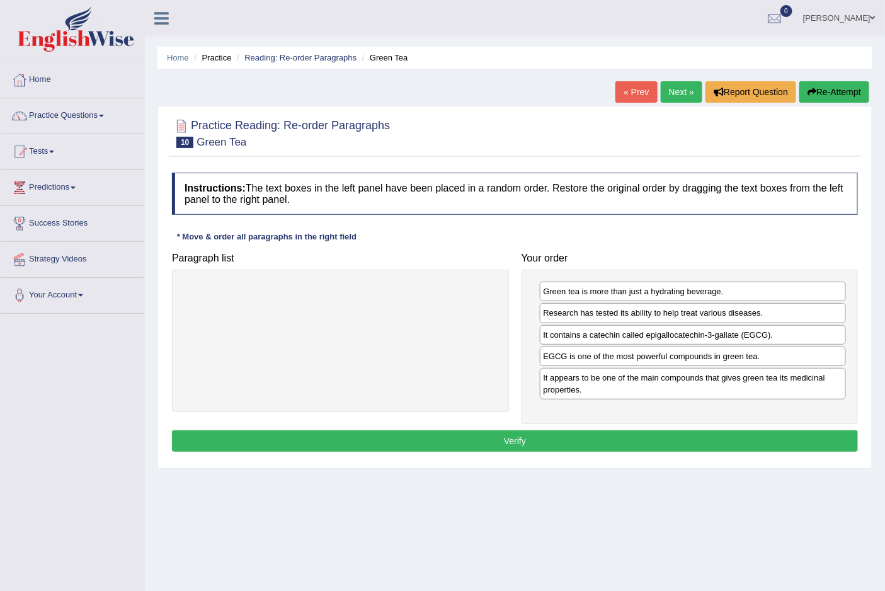
click at [521, 437] on button "Verify" at bounding box center [515, 440] width 686 height 21
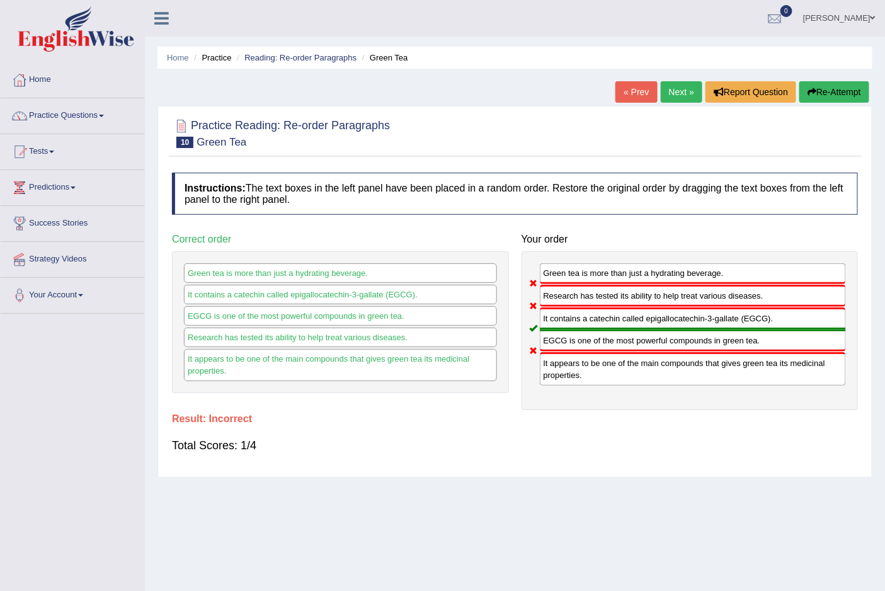
click at [822, 88] on button "Re-Attempt" at bounding box center [834, 91] width 70 height 21
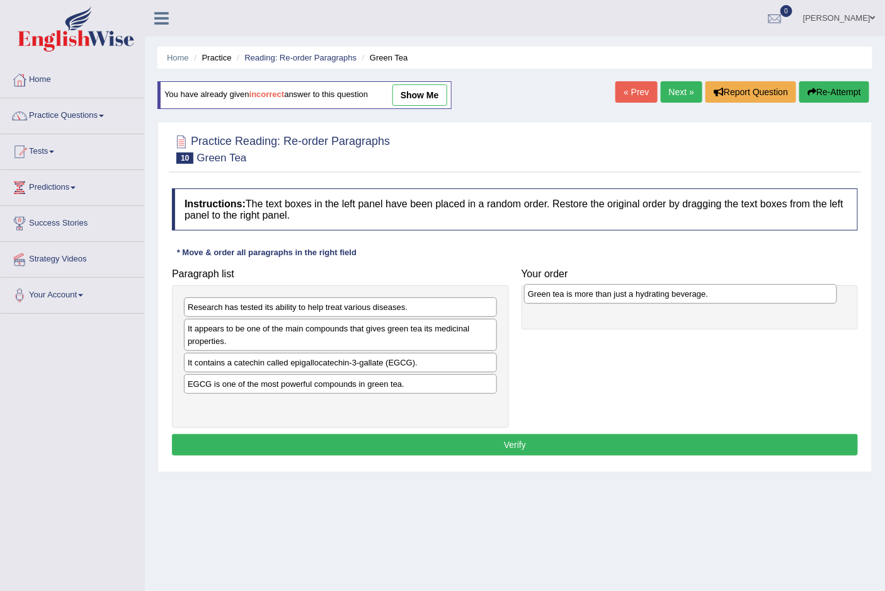
drag, startPoint x: 242, startPoint y: 416, endPoint x: 582, endPoint y: 303, distance: 358.0
click at [582, 303] on div "Green tea is more than just a hydrating beverage." at bounding box center [680, 294] width 312 height 20
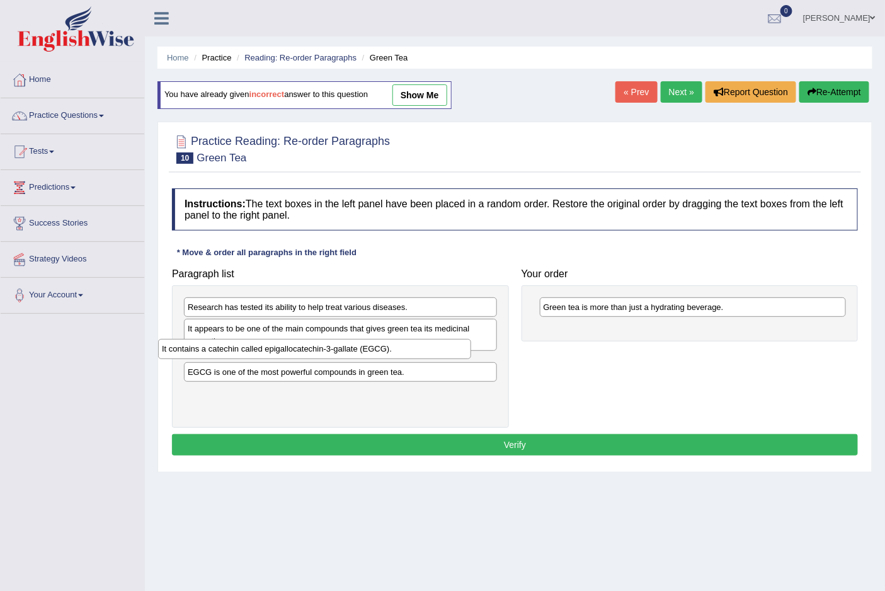
click at [223, 358] on div "It contains a catechin called epigallocatechin-3-gallate (EGCG)." at bounding box center [314, 349] width 312 height 20
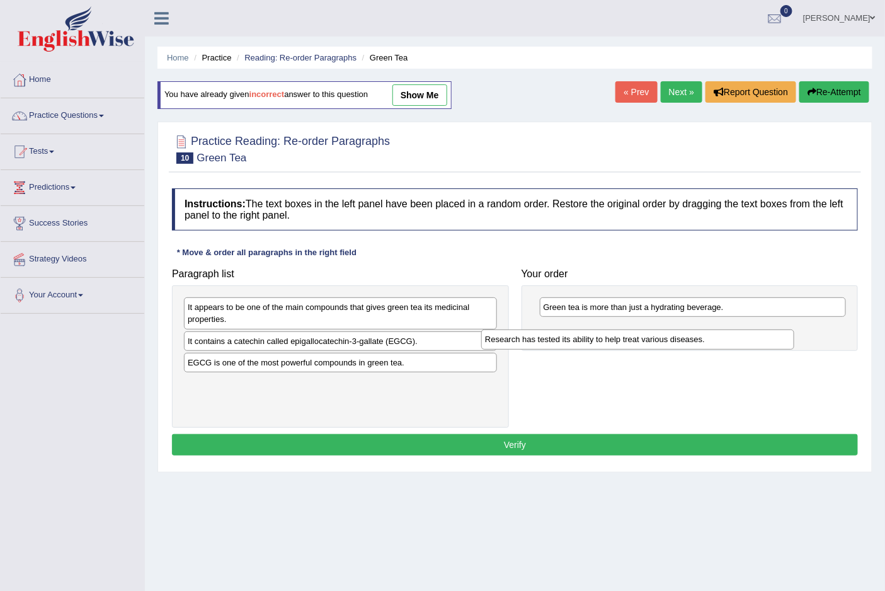
drag, startPoint x: 233, startPoint y: 317, endPoint x: 550, endPoint y: 342, distance: 318.3
click at [550, 342] on div "Research has tested its ability to help treat various diseases." at bounding box center [637, 339] width 312 height 20
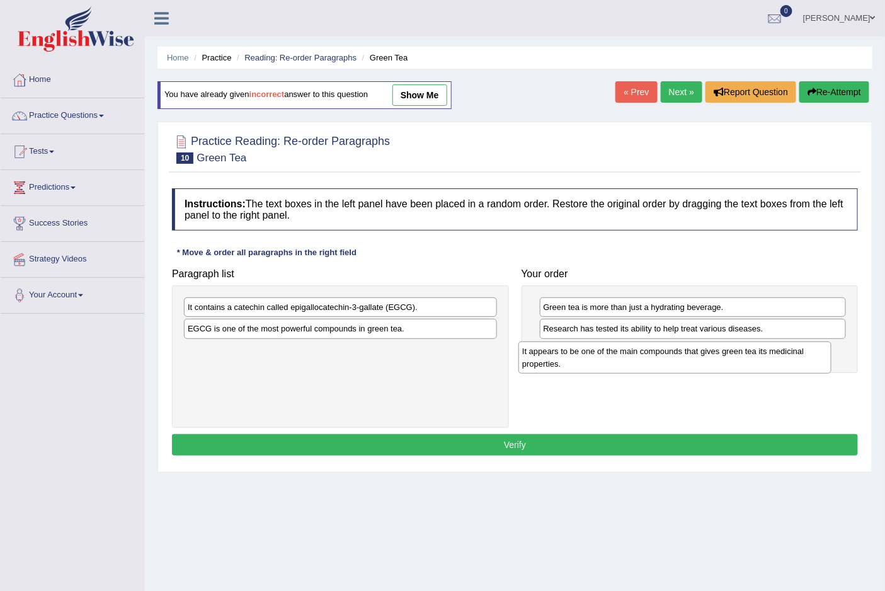
drag, startPoint x: 208, startPoint y: 318, endPoint x: 543, endPoint y: 362, distance: 337.2
click at [543, 362] on div "It appears to be one of the main compounds that gives green tea its medicinal p…" at bounding box center [674, 356] width 312 height 31
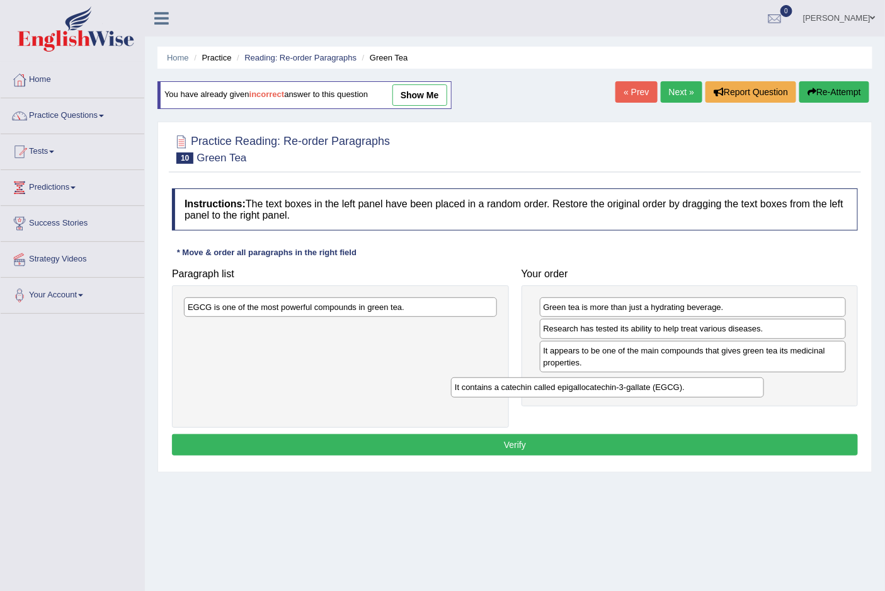
drag, startPoint x: 339, startPoint y: 312, endPoint x: 624, endPoint y: 392, distance: 296.2
click at [624, 392] on div "It contains a catechin called epigallocatechin-3-gallate (EGCG)." at bounding box center [607, 387] width 312 height 20
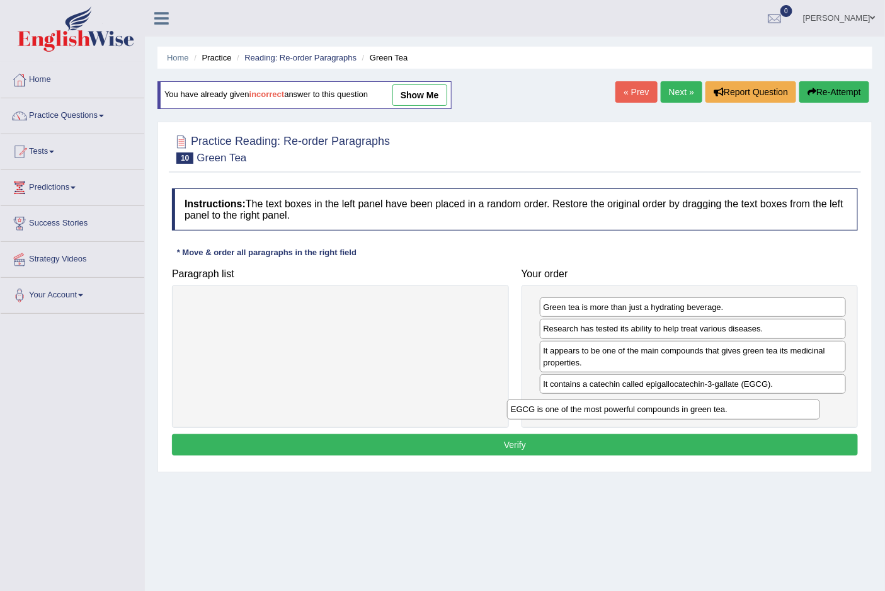
drag, startPoint x: 370, startPoint y: 307, endPoint x: 721, endPoint y: 412, distance: 366.7
click at [721, 412] on div "EGCG is one of the most powerful compounds in green tea." at bounding box center [663, 409] width 312 height 20
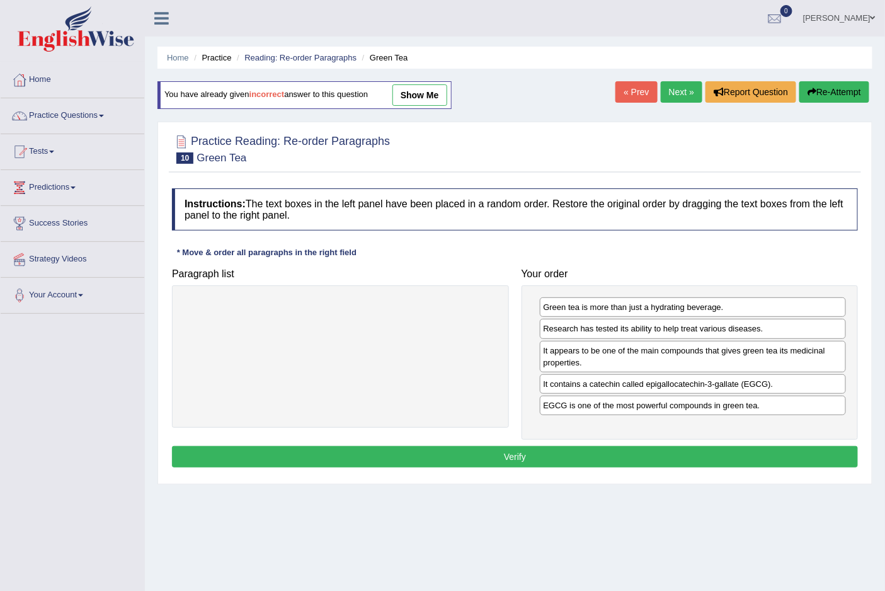
click at [517, 461] on button "Verify" at bounding box center [515, 456] width 686 height 21
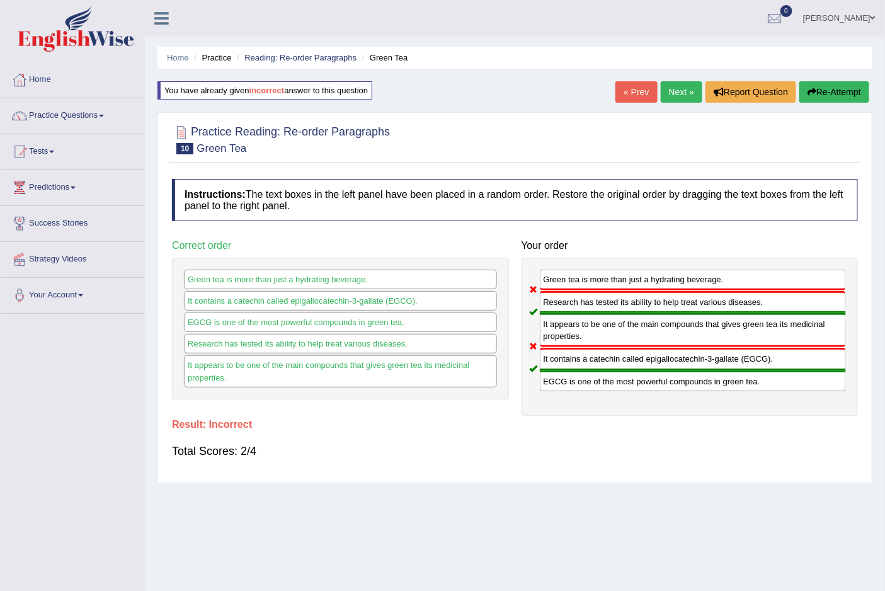
click at [679, 99] on link "Next »" at bounding box center [681, 91] width 42 height 21
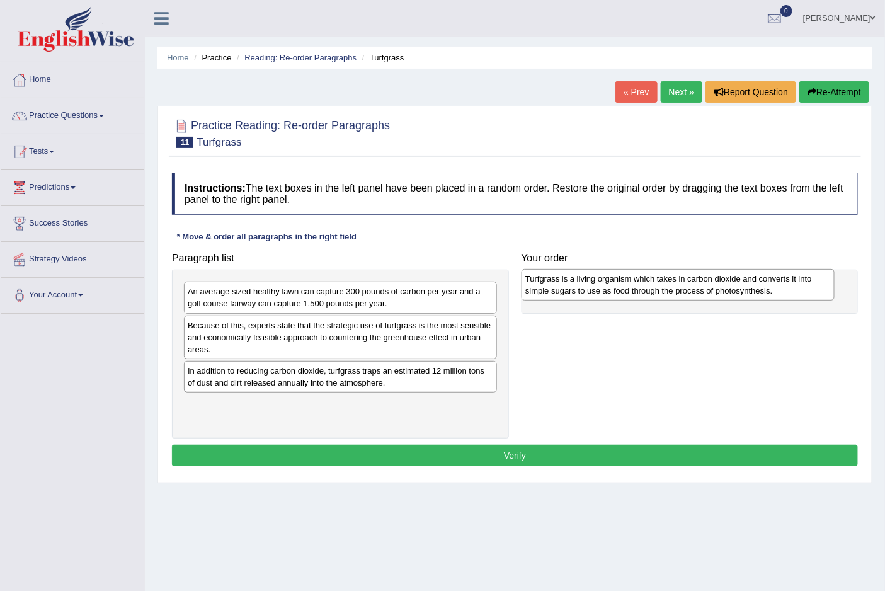
drag, startPoint x: 250, startPoint y: 419, endPoint x: 588, endPoint y: 292, distance: 361.5
click at [588, 292] on div "Turfgrass is a living organism which takes in carbon dioxide and converts it in…" at bounding box center [677, 284] width 312 height 31
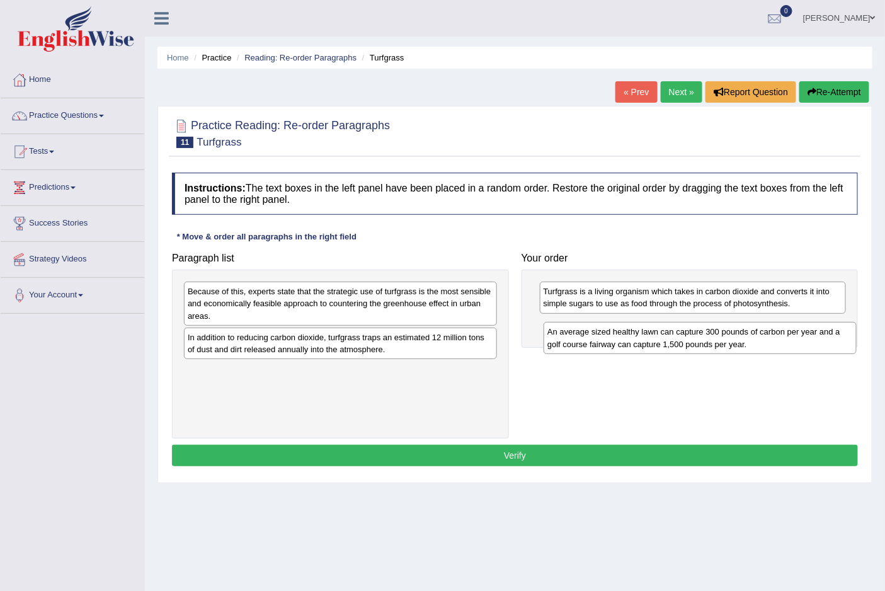
drag, startPoint x: 230, startPoint y: 303, endPoint x: 589, endPoint y: 343, distance: 361.8
click at [589, 343] on div "An average sized healthy lawn can capture 300 pounds of carbon per year and a g…" at bounding box center [699, 337] width 312 height 31
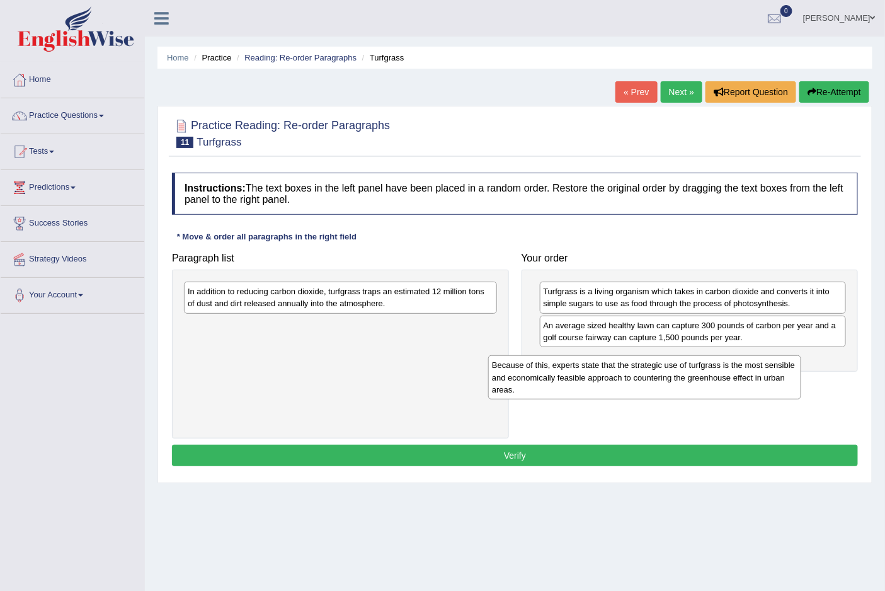
drag, startPoint x: 300, startPoint y: 313, endPoint x: 612, endPoint y: 385, distance: 320.0
click at [606, 387] on div "Because of this, experts state that the strategic use of turfgrass is the most …" at bounding box center [644, 377] width 312 height 44
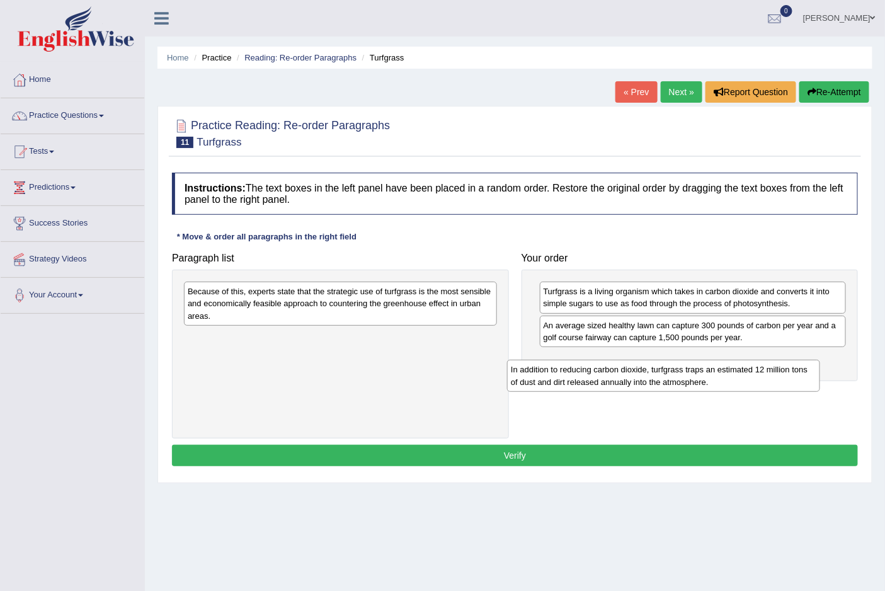
drag, startPoint x: 272, startPoint y: 301, endPoint x: 598, endPoint y: 370, distance: 333.3
click at [597, 370] on div "In addition to reducing carbon dioxide, turfgrass traps an estimated 12 million…" at bounding box center [663, 375] width 312 height 31
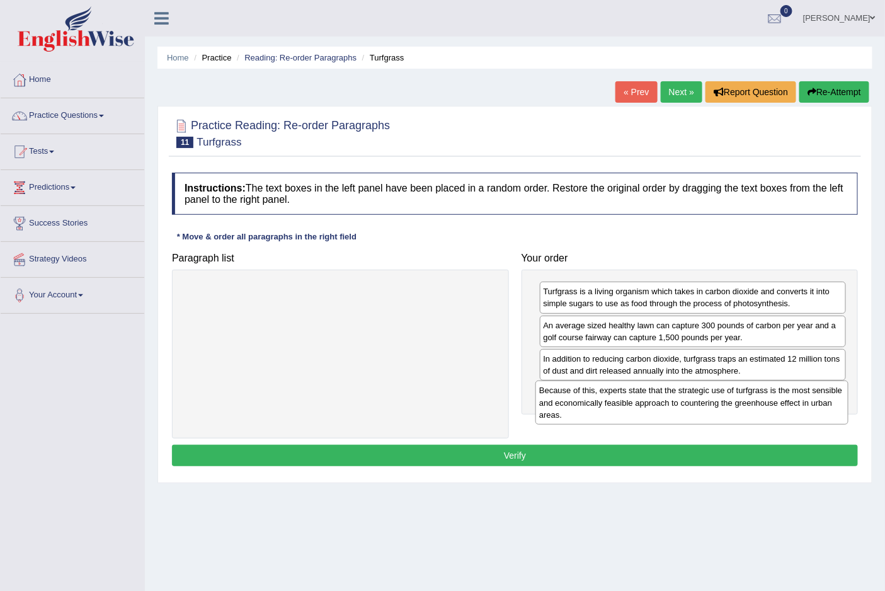
drag, startPoint x: 368, startPoint y: 292, endPoint x: 719, endPoint y: 390, distance: 365.0
click at [719, 390] on div "Because of this, experts state that the strategic use of turfgrass is the most …" at bounding box center [691, 402] width 312 height 44
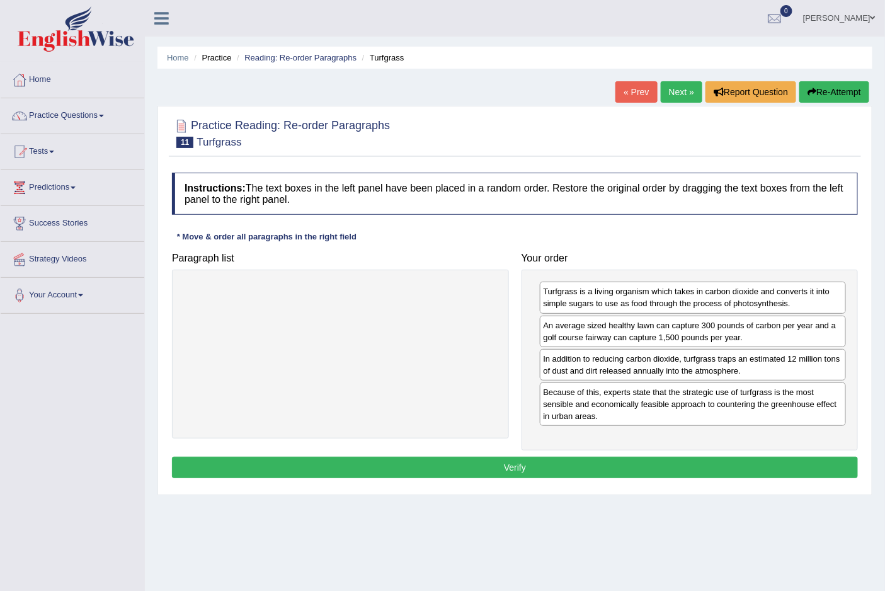
click at [527, 460] on button "Verify" at bounding box center [515, 466] width 686 height 21
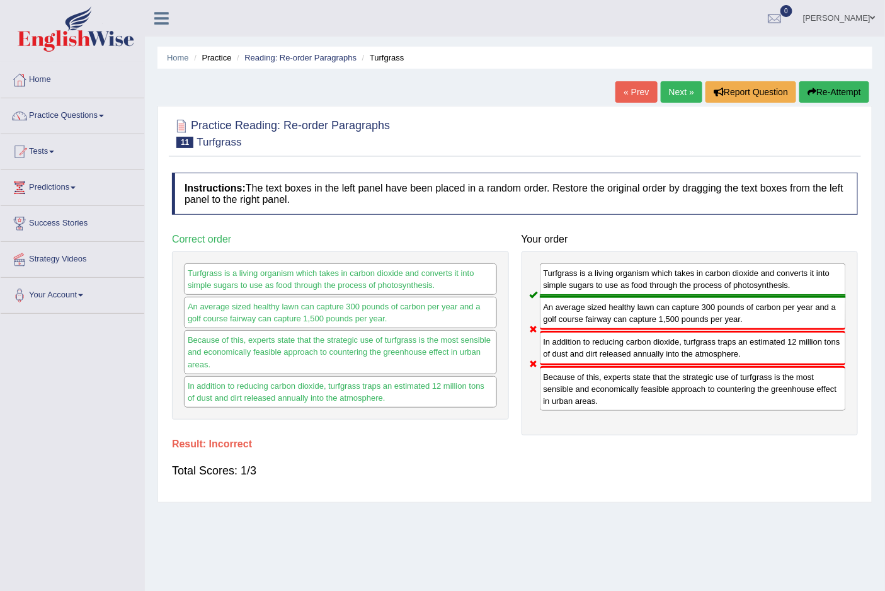
click at [824, 84] on button "Re-Attempt" at bounding box center [834, 91] width 70 height 21
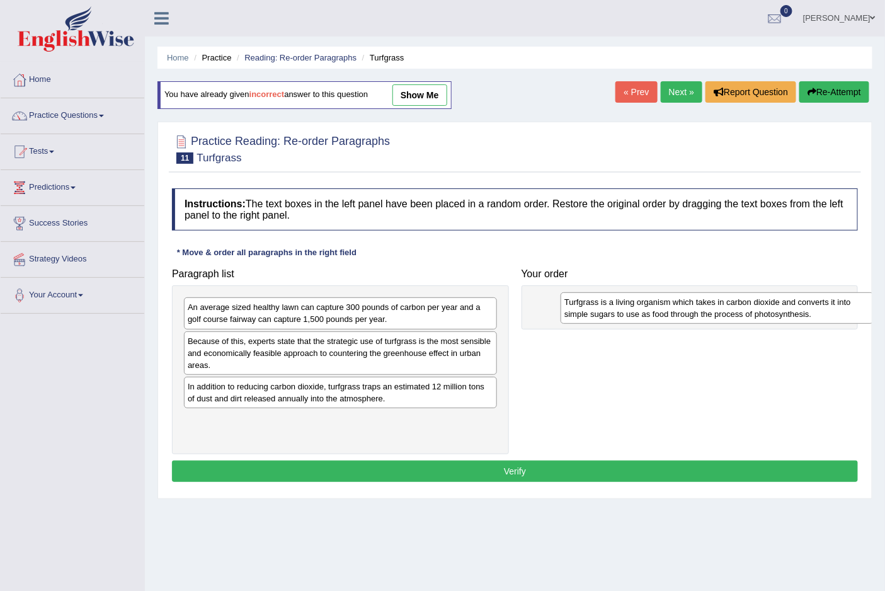
drag, startPoint x: 326, startPoint y: 431, endPoint x: 702, endPoint y: 313, distance: 394.7
click at [702, 313] on div "Turfgrass is a living organism which takes in carbon dioxide and converts it in…" at bounding box center [716, 307] width 312 height 31
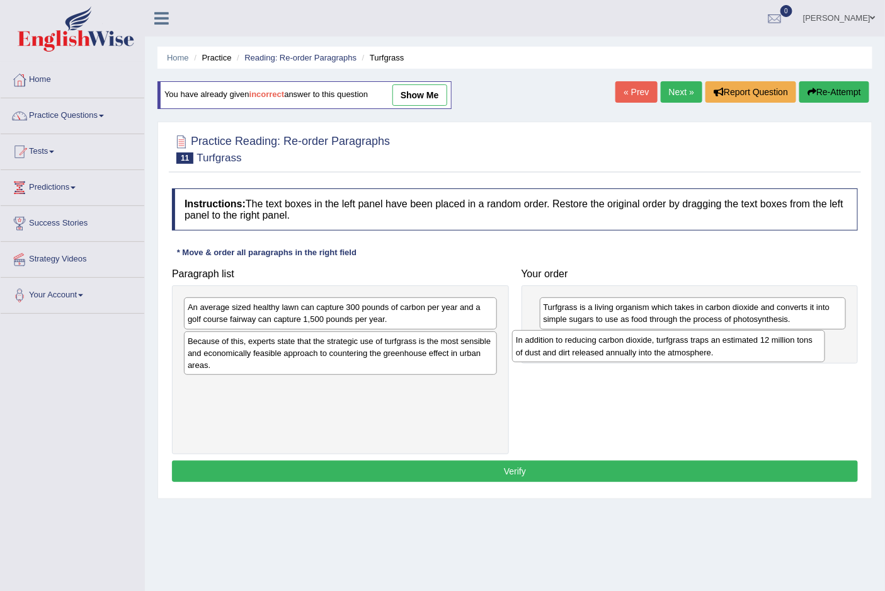
drag, startPoint x: 265, startPoint y: 400, endPoint x: 593, endPoint y: 353, distance: 331.3
click at [593, 353] on div "In addition to reducing carbon dioxide, turfgrass traps an estimated 12 million…" at bounding box center [668, 345] width 312 height 31
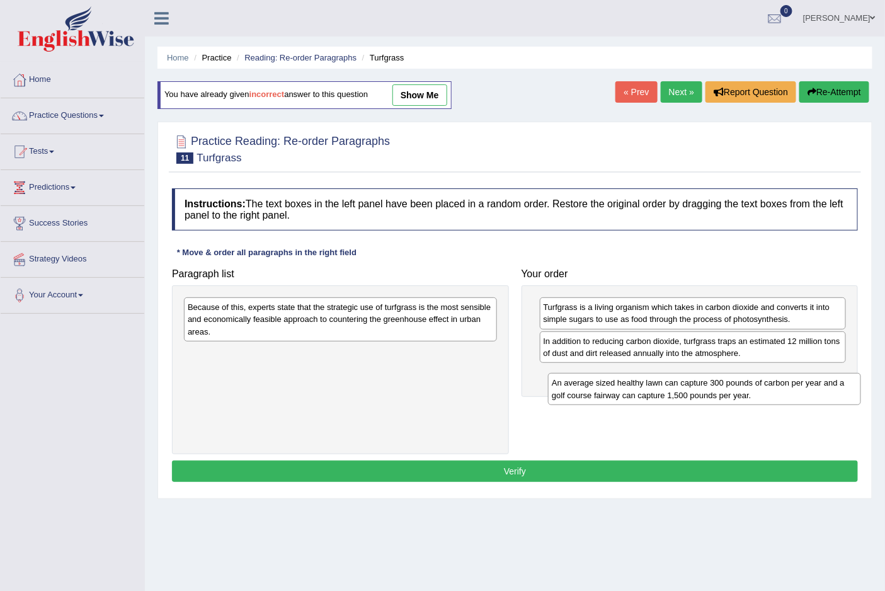
drag, startPoint x: 273, startPoint y: 318, endPoint x: 637, endPoint y: 394, distance: 371.7
click at [637, 394] on div "An average sized healthy lawn can capture 300 pounds of carbon per year and a g…" at bounding box center [704, 388] width 312 height 31
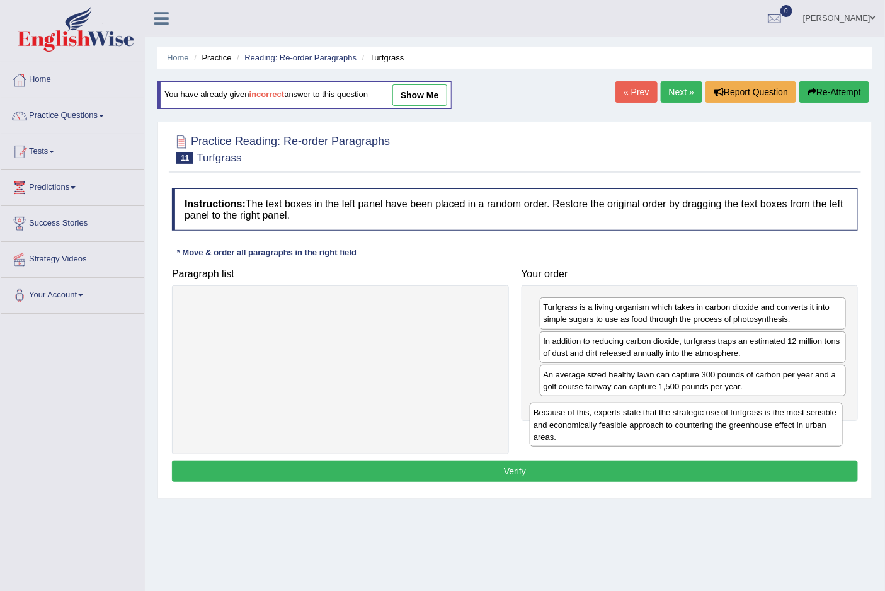
drag, startPoint x: 366, startPoint y: 324, endPoint x: 711, endPoint y: 429, distance: 361.3
click at [711, 429] on div "Because of this, experts state that the strategic use of turfgrass is the most …" at bounding box center [686, 424] width 312 height 44
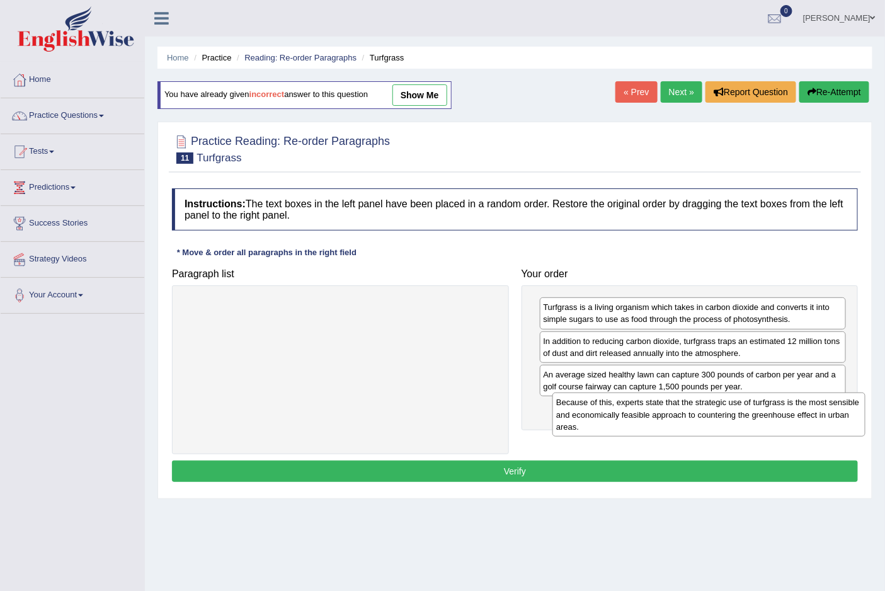
drag, startPoint x: 376, startPoint y: 311, endPoint x: 744, endPoint y: 406, distance: 380.4
click at [744, 406] on div "Because of this, experts state that the strategic use of turfgrass is the most …" at bounding box center [708, 414] width 312 height 44
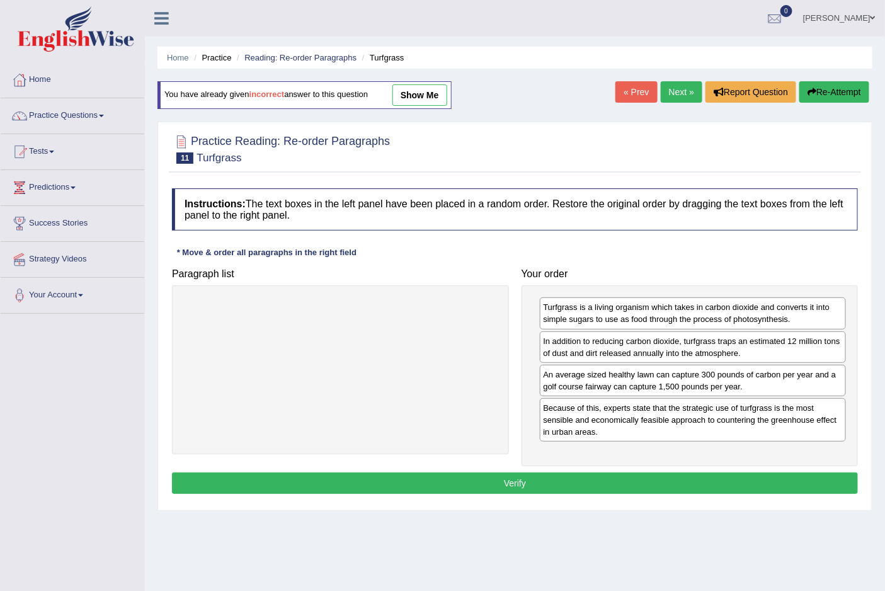
click at [514, 483] on button "Verify" at bounding box center [515, 482] width 686 height 21
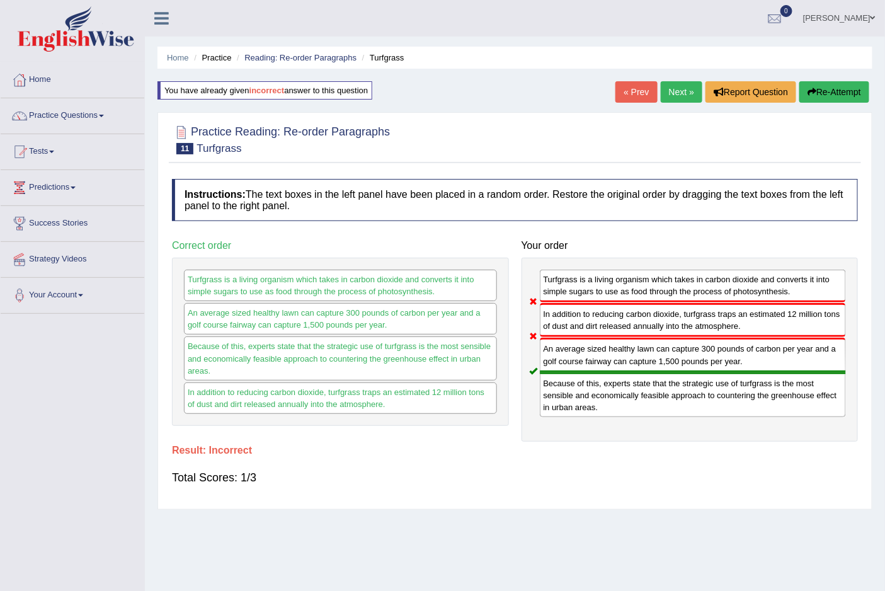
click at [682, 91] on link "Next »" at bounding box center [681, 91] width 42 height 21
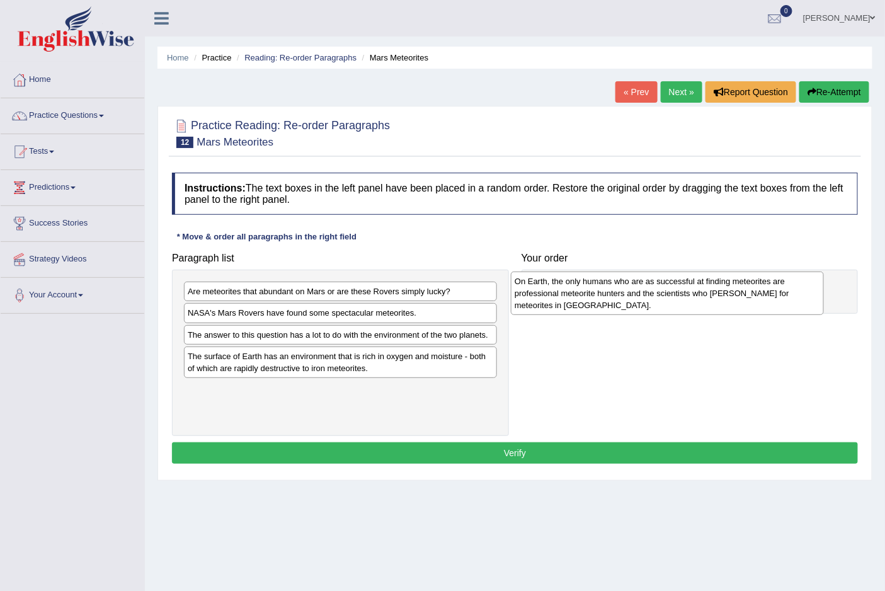
drag, startPoint x: 225, startPoint y: 324, endPoint x: 570, endPoint y: 290, distance: 346.8
click at [570, 290] on div "On Earth, the only humans who are as successful at finding meteorites are profe…" at bounding box center [667, 293] width 312 height 44
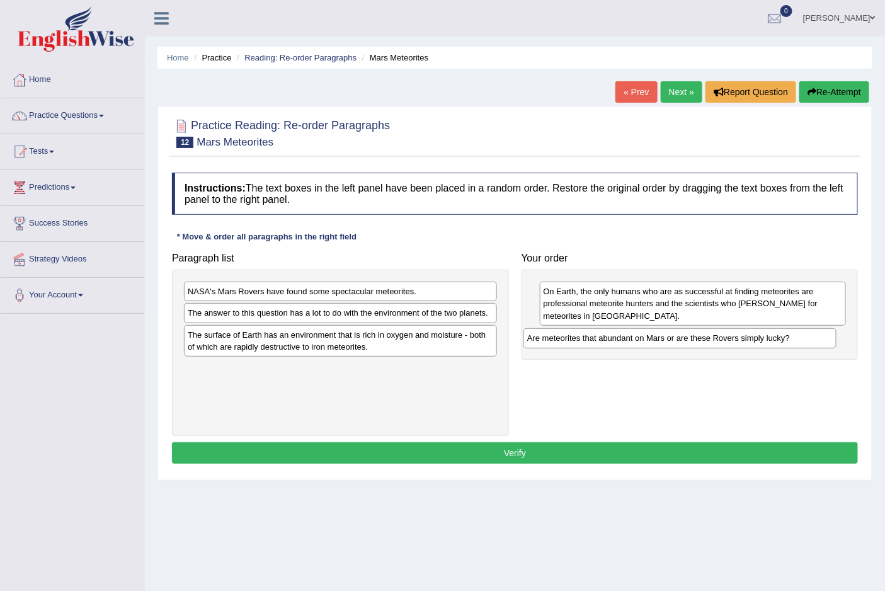
drag, startPoint x: 348, startPoint y: 295, endPoint x: 688, endPoint y: 341, distance: 342.6
click at [688, 341] on div "Are meteorites that abundant on Mars or are these Rovers simply lucky?" at bounding box center [679, 338] width 312 height 20
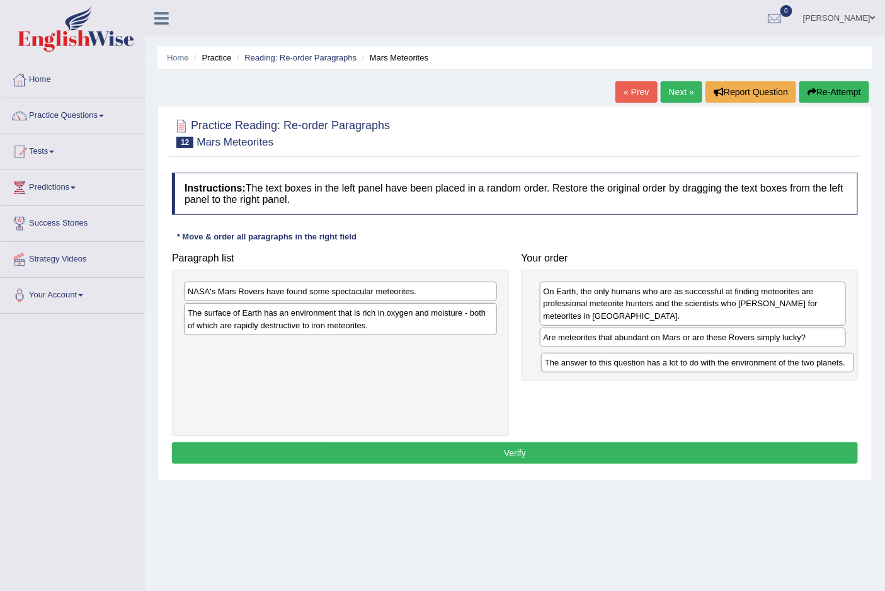
drag, startPoint x: 286, startPoint y: 319, endPoint x: 643, endPoint y: 368, distance: 360.4
click at [643, 368] on div "The answer to this question has a lot to do with the environment of the two pla…" at bounding box center [697, 363] width 312 height 20
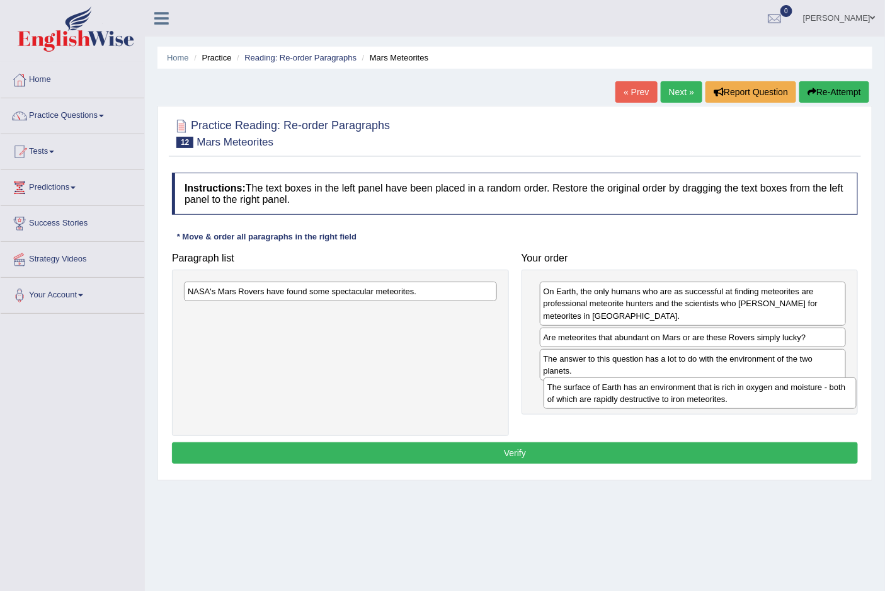
drag, startPoint x: 259, startPoint y: 322, endPoint x: 618, endPoint y: 395, distance: 367.0
click at [618, 395] on div "The surface of Earth has an environment that is rich in oxygen and moisture - b…" at bounding box center [699, 392] width 312 height 31
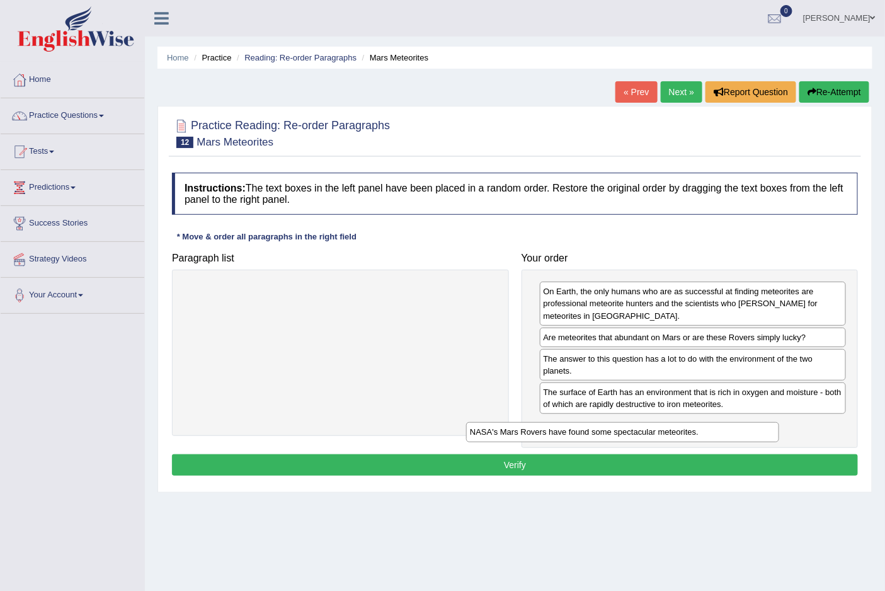
drag, startPoint x: 296, startPoint y: 293, endPoint x: 582, endPoint y: 431, distance: 318.2
click at [582, 431] on div "NASA's Mars Rovers have found some spectacular meteorites." at bounding box center [622, 432] width 312 height 20
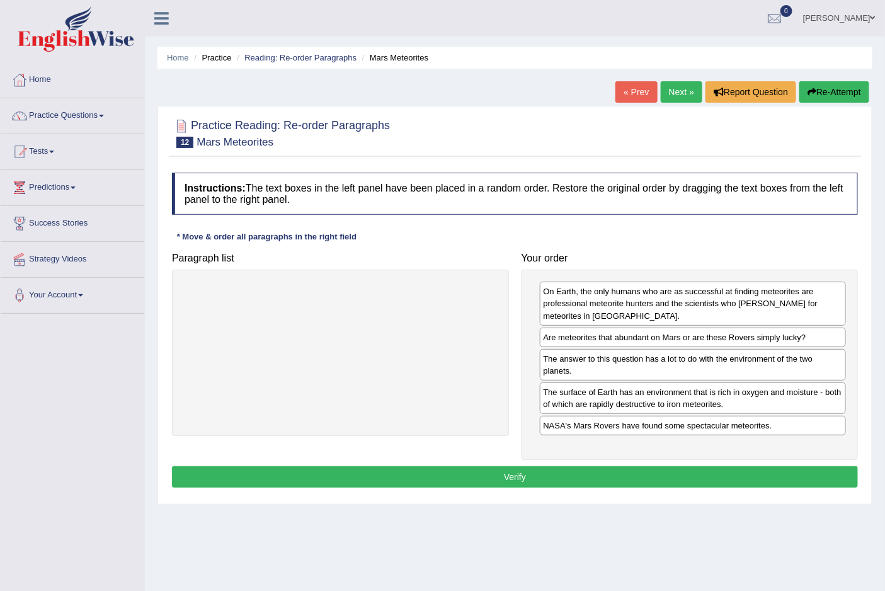
click at [511, 473] on button "Verify" at bounding box center [515, 476] width 686 height 21
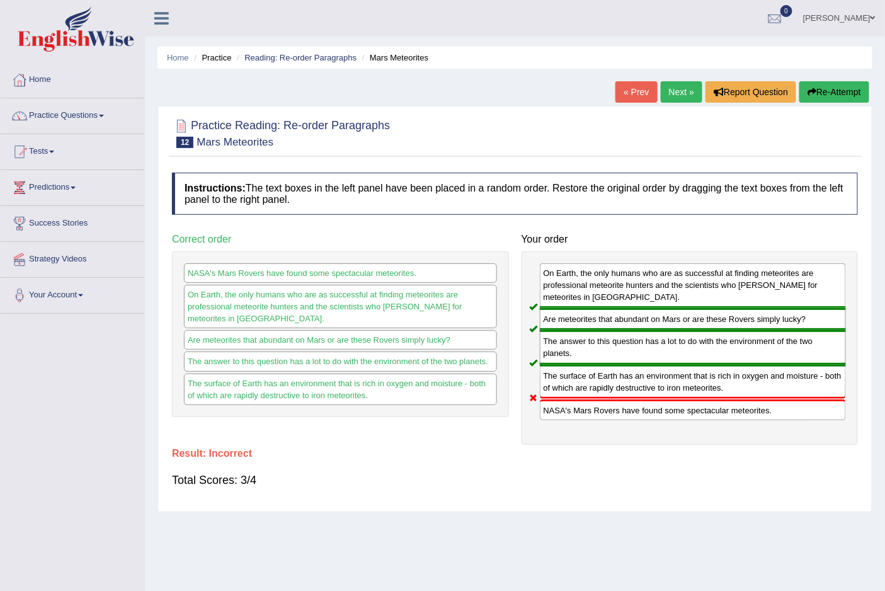
click at [669, 89] on link "Next »" at bounding box center [681, 91] width 42 height 21
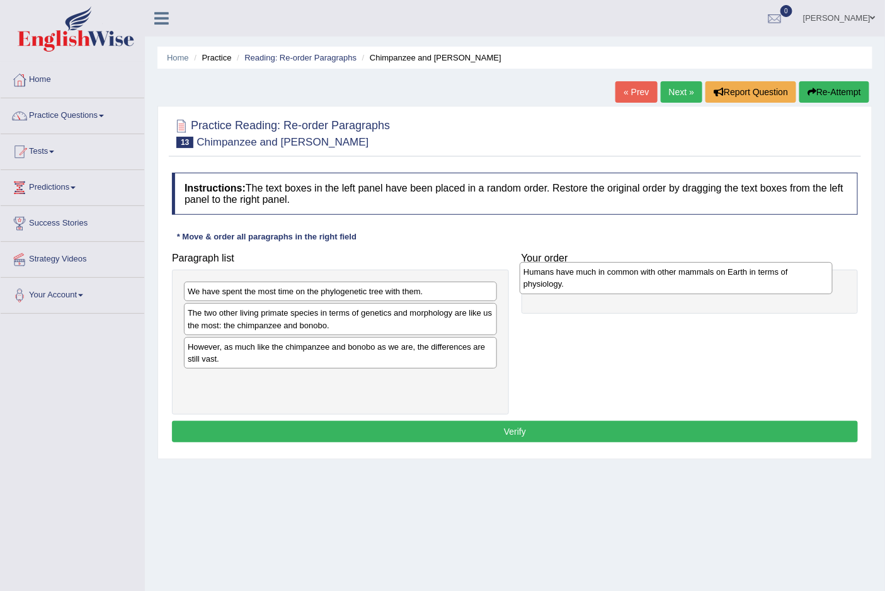
drag, startPoint x: 282, startPoint y: 361, endPoint x: 618, endPoint y: 286, distance: 343.9
click at [618, 286] on div "Humans have much in common with other mammals on Earth in terms of physiology." at bounding box center [675, 277] width 312 height 31
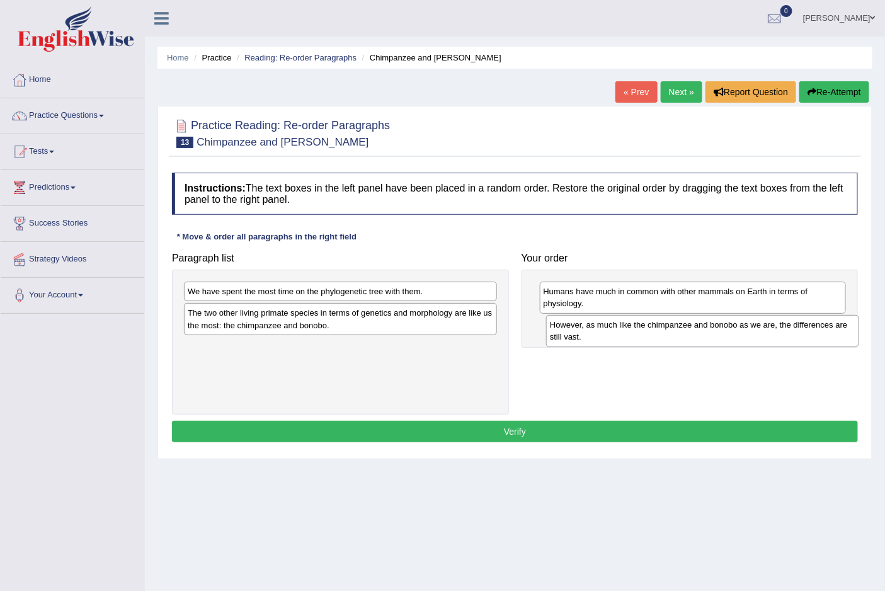
drag, startPoint x: 275, startPoint y: 354, endPoint x: 637, endPoint y: 332, distance: 362.7
click at [637, 332] on div "However, as much like the chimpanzee and bonobo as we are, the differences are …" at bounding box center [702, 330] width 312 height 31
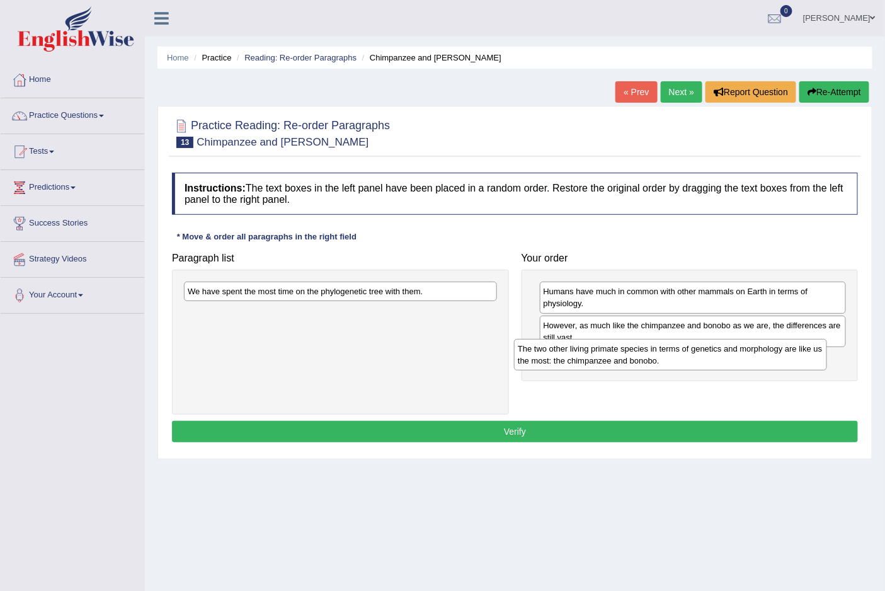
drag, startPoint x: 248, startPoint y: 326, endPoint x: 581, endPoint y: 361, distance: 334.9
click at [581, 361] on div "The two other living primate species in terms of genetics and morphology are li…" at bounding box center [670, 354] width 312 height 31
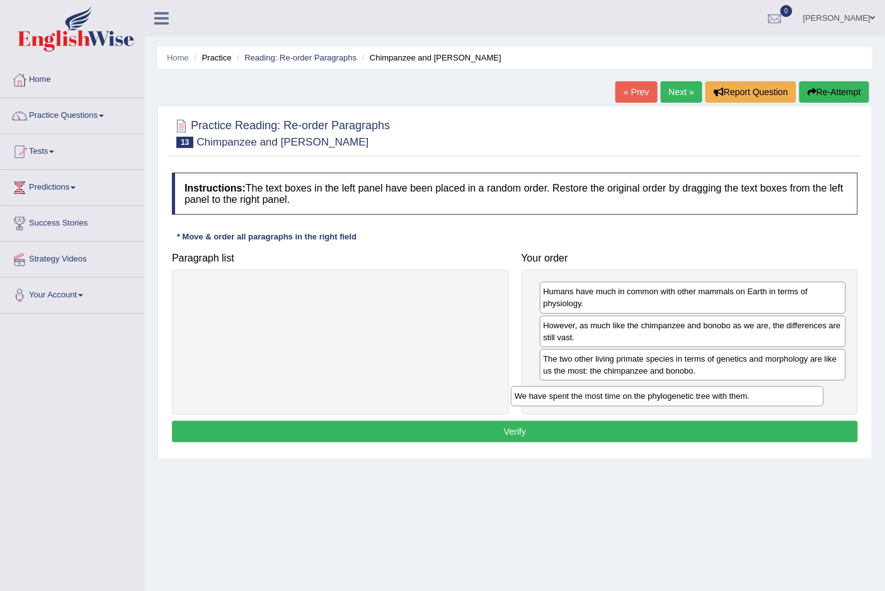
drag, startPoint x: 425, startPoint y: 295, endPoint x: 764, endPoint y: 398, distance: 354.1
click at [753, 399] on div "We have spent the most time on the phylogenetic tree with them." at bounding box center [667, 396] width 312 height 20
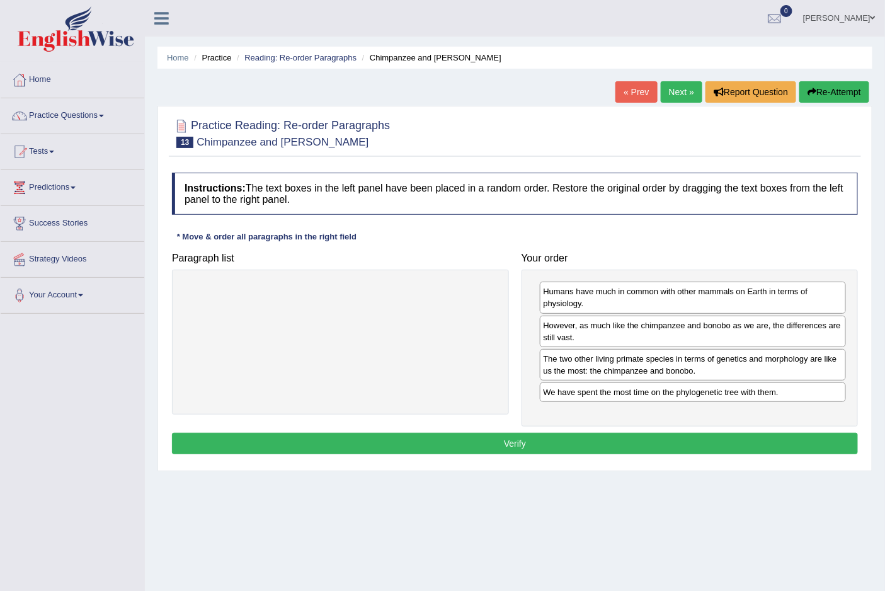
click at [520, 441] on button "Verify" at bounding box center [515, 443] width 686 height 21
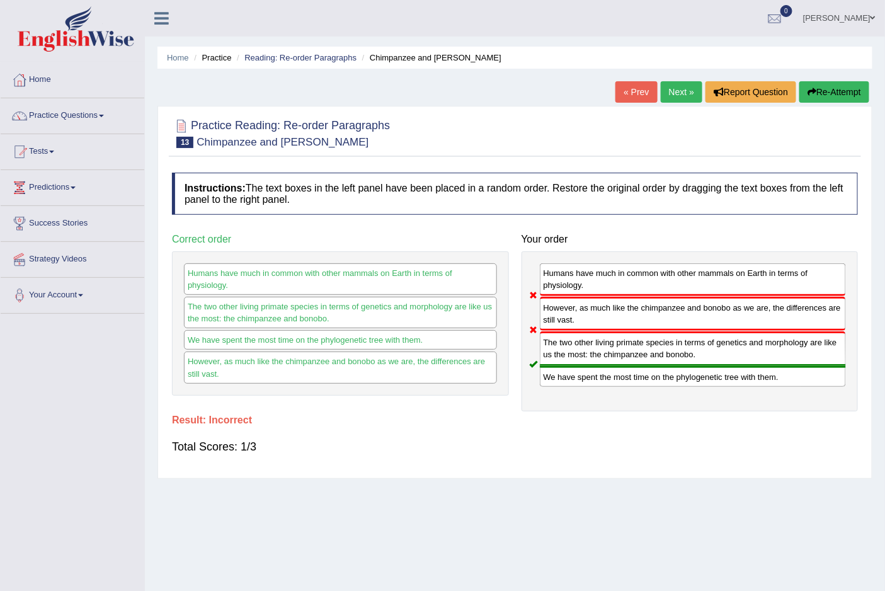
click at [836, 91] on button "Re-Attempt" at bounding box center [834, 91] width 70 height 21
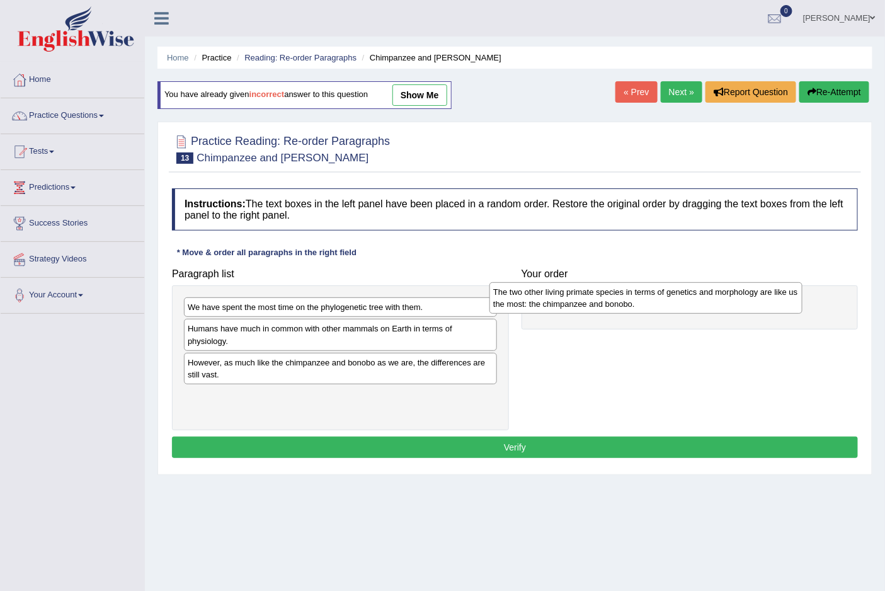
drag, startPoint x: 207, startPoint y: 344, endPoint x: 512, endPoint y: 307, distance: 307.6
click at [512, 307] on div "The two other living primate species in terms of genetics and morphology are li…" at bounding box center [645, 297] width 312 height 31
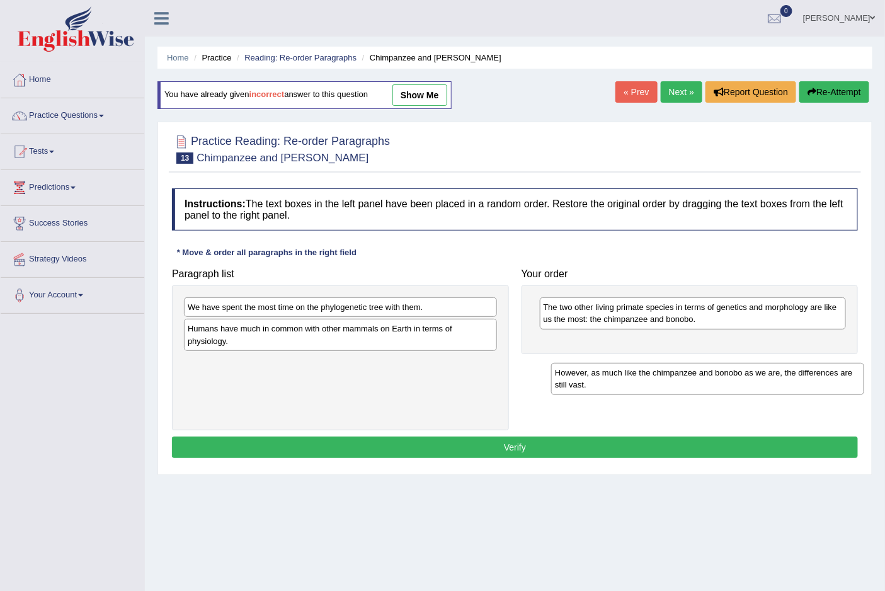
drag, startPoint x: 208, startPoint y: 377, endPoint x: 575, endPoint y: 387, distance: 367.2
click at [575, 387] on div "However, as much like the chimpanzee and bonobo as we are, the differences are …" at bounding box center [707, 378] width 312 height 31
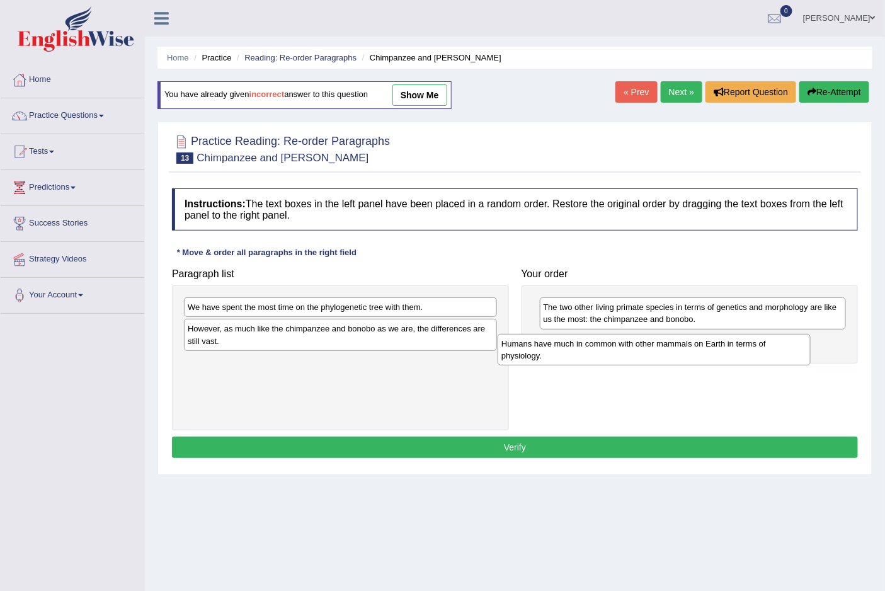
drag, startPoint x: 303, startPoint y: 334, endPoint x: 645, endPoint y: 348, distance: 341.5
click at [635, 348] on div "Humans have much in common with other mammals on Earth in terms of physiology." at bounding box center [653, 349] width 312 height 31
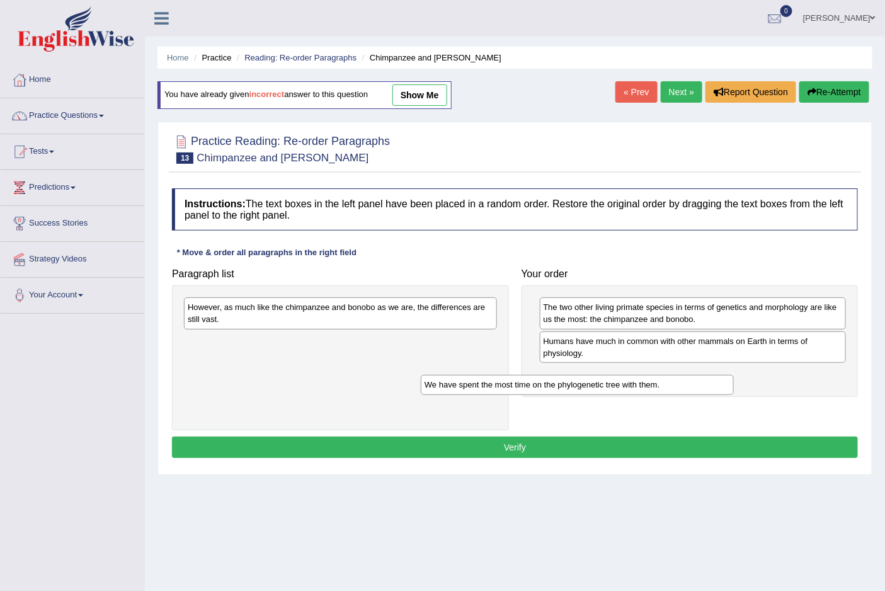
drag, startPoint x: 379, startPoint y: 309, endPoint x: 691, endPoint y: 375, distance: 318.6
click at [691, 375] on div "We have spent the most time on the phylogenetic tree with them." at bounding box center [577, 385] width 312 height 20
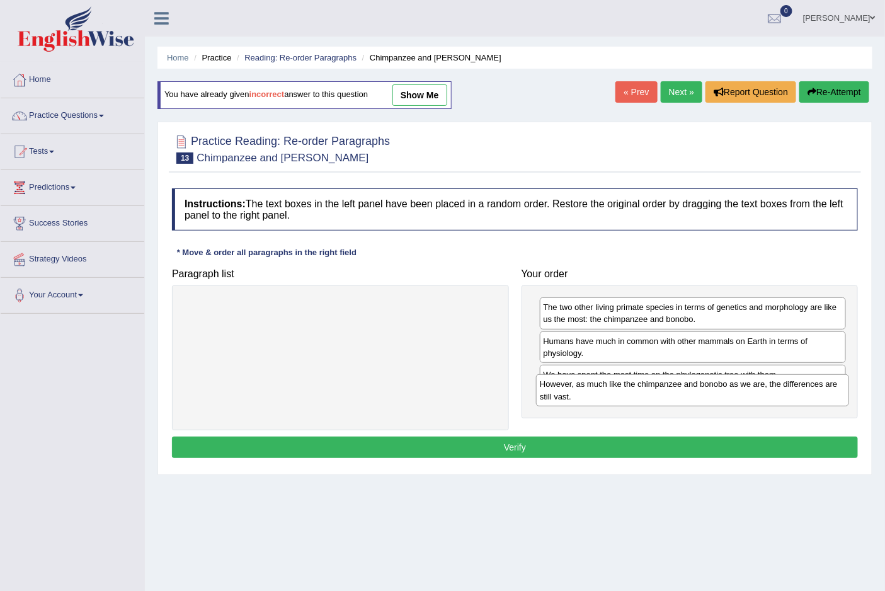
drag, startPoint x: 361, startPoint y: 310, endPoint x: 713, endPoint y: 387, distance: 360.2
click at [713, 387] on div "However, as much like the chimpanzee and bonobo as we are, the differences are …" at bounding box center [692, 389] width 312 height 31
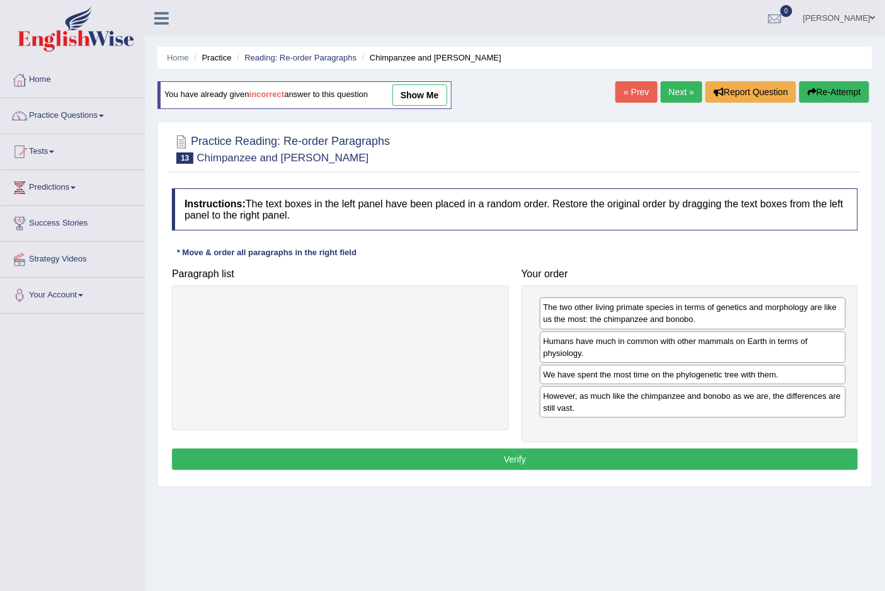
click at [518, 460] on button "Verify" at bounding box center [515, 458] width 686 height 21
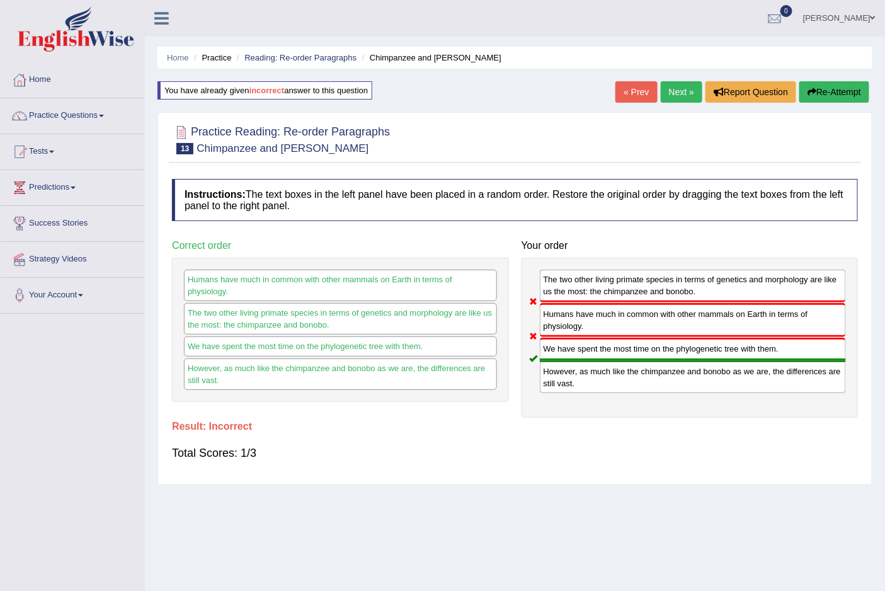
click at [666, 96] on link "Next »" at bounding box center [681, 91] width 42 height 21
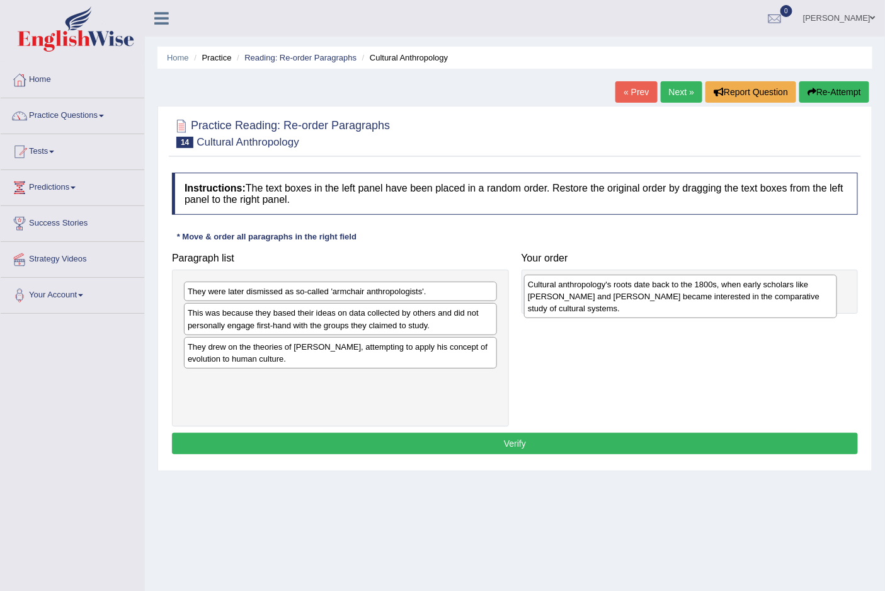
drag, startPoint x: 261, startPoint y: 324, endPoint x: 601, endPoint y: 295, distance: 341.2
click at [601, 295] on div "Cultural anthropology's roots date back to the 1800s, when early scholars like …" at bounding box center [680, 297] width 312 height 44
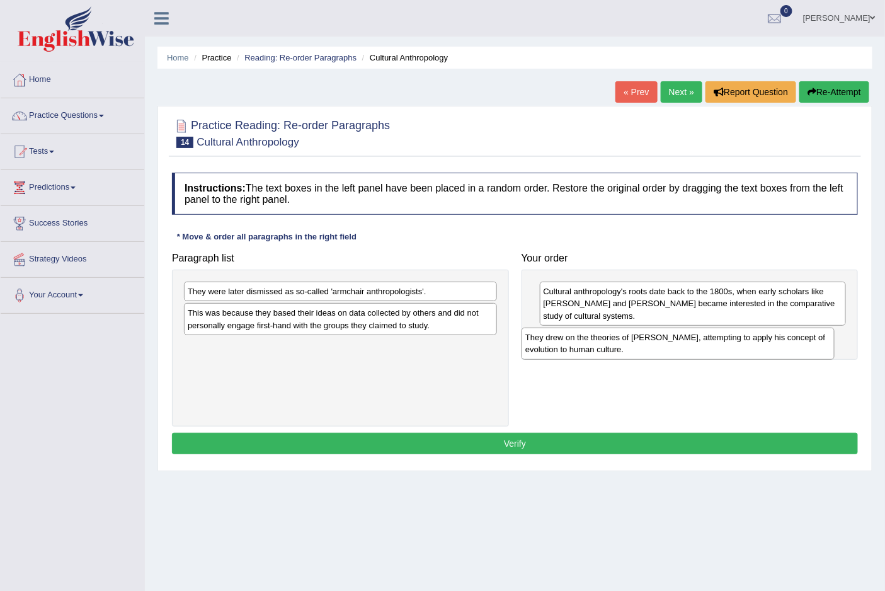
drag, startPoint x: 252, startPoint y: 360, endPoint x: 594, endPoint y: 337, distance: 342.0
click at [593, 341] on div "They drew on the theories of Charles Darwin, attempting to apply his concept of…" at bounding box center [677, 342] width 312 height 31
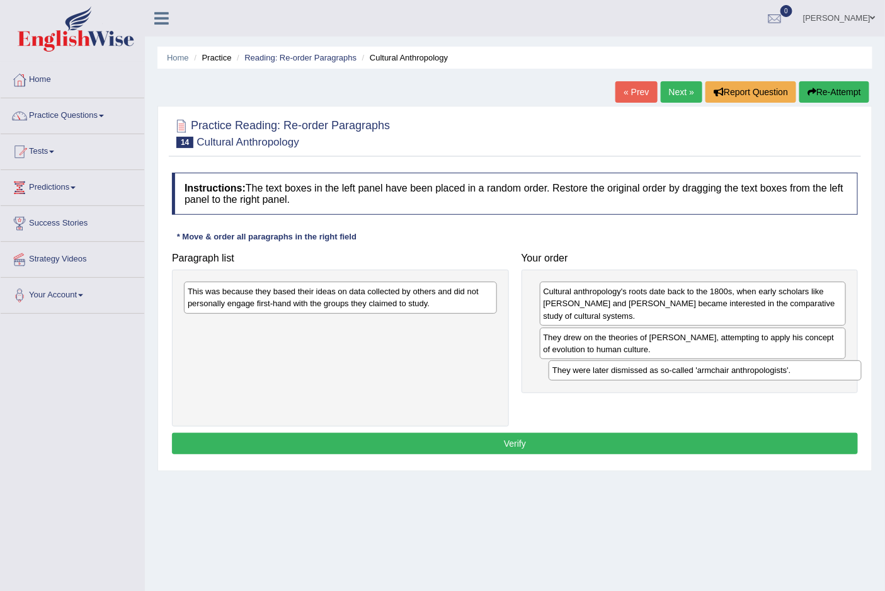
drag, startPoint x: 361, startPoint y: 293, endPoint x: 725, endPoint y: 371, distance: 373.0
click at [725, 371] on div "They were later dismissed as so-called 'armchair anthropologists'." at bounding box center [704, 370] width 312 height 20
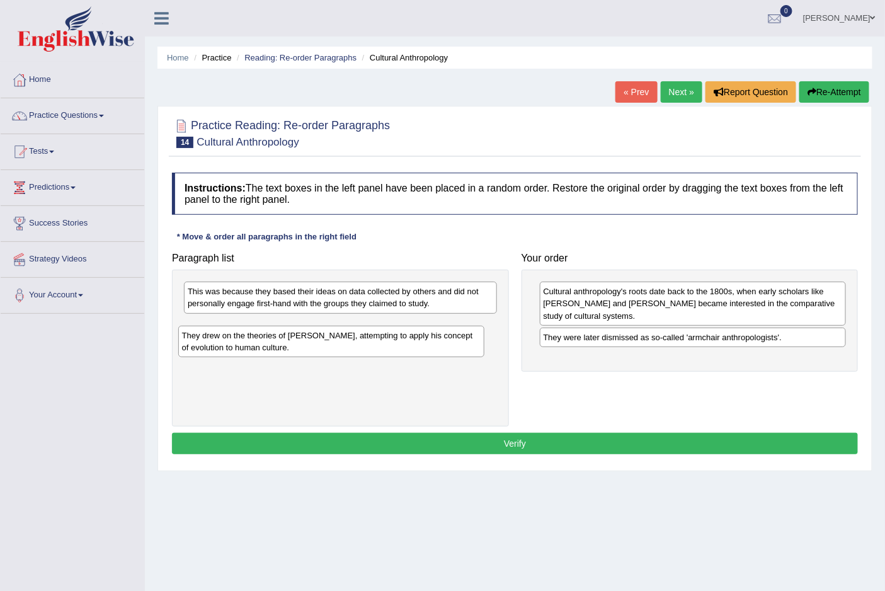
drag, startPoint x: 579, startPoint y: 344, endPoint x: 208, endPoint y: 341, distance: 370.9
click at [216, 343] on div "They drew on the theories of Charles Darwin, attempting to apply his concept of…" at bounding box center [331, 341] width 306 height 31
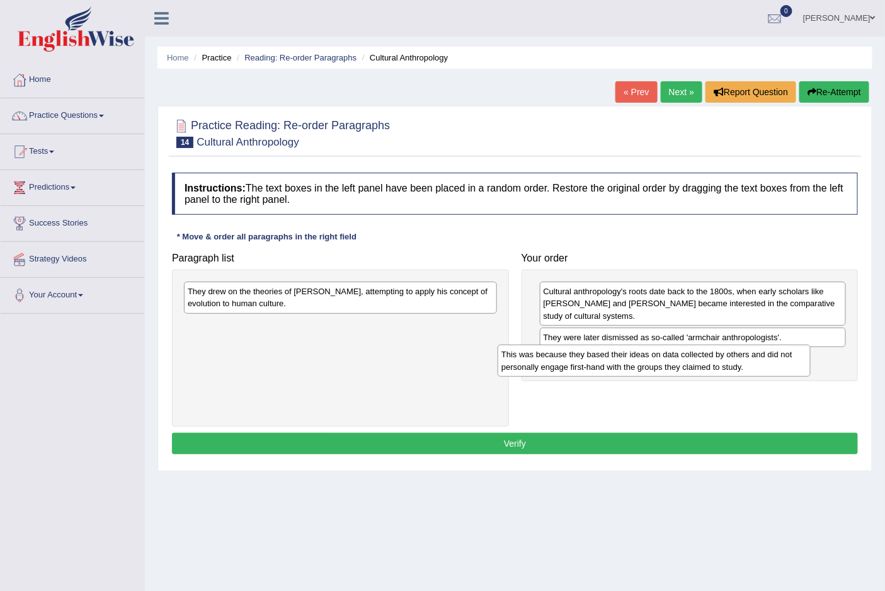
drag, startPoint x: 263, startPoint y: 305, endPoint x: 576, endPoint y: 368, distance: 319.8
click at [576, 368] on div "This was because they based their ideas on data collected by others and did not…" at bounding box center [653, 359] width 312 height 31
click at [543, 362] on div "This was because they based their ideas on data collected by others and did not…" at bounding box center [691, 364] width 306 height 31
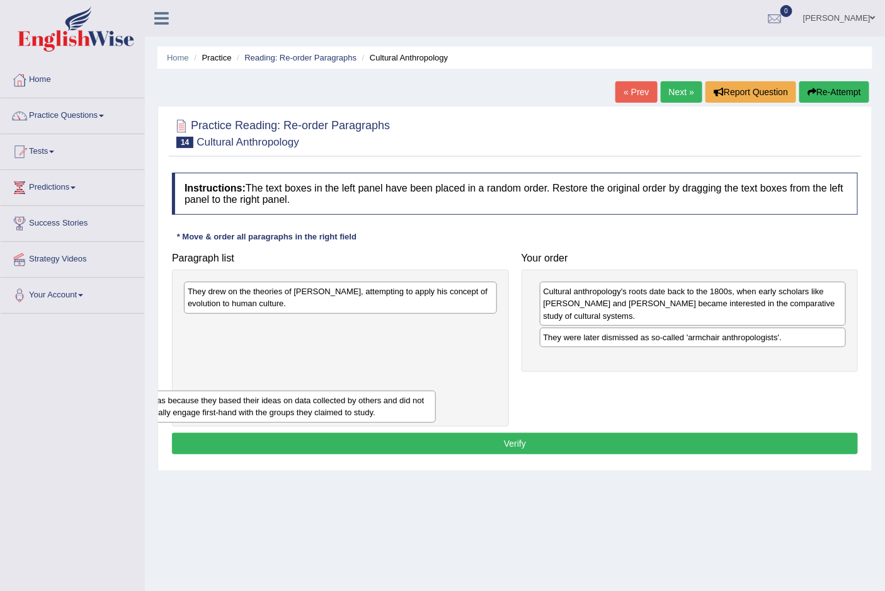
drag, startPoint x: 588, startPoint y: 371, endPoint x: 178, endPoint y: 413, distance: 412.0
click at [178, 413] on div "This was because they based their ideas on data collected by others and did not…" at bounding box center [283, 405] width 306 height 31
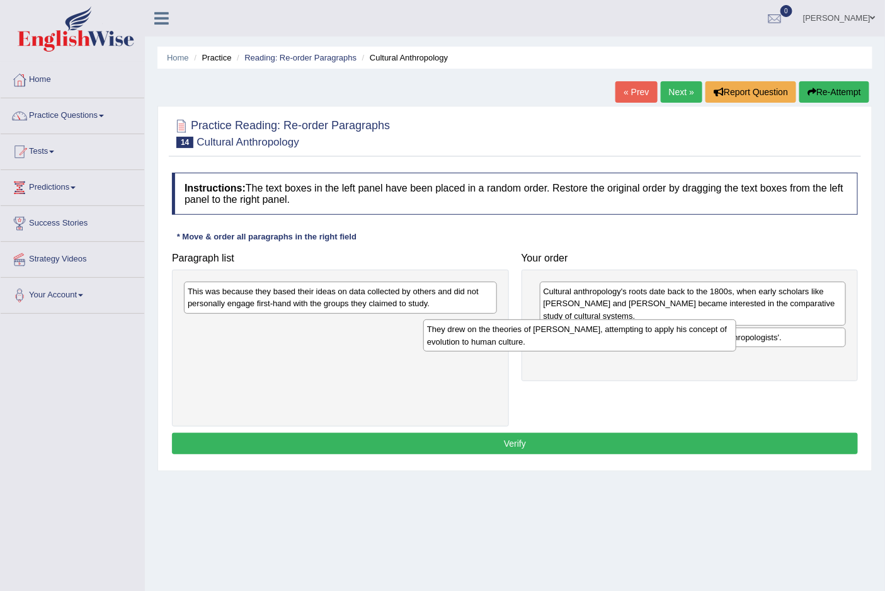
drag, startPoint x: 281, startPoint y: 303, endPoint x: 530, endPoint y: 335, distance: 250.8
click at [529, 336] on div "They drew on the theories of Charles Darwin, attempting to apply his concept of…" at bounding box center [579, 334] width 312 height 31
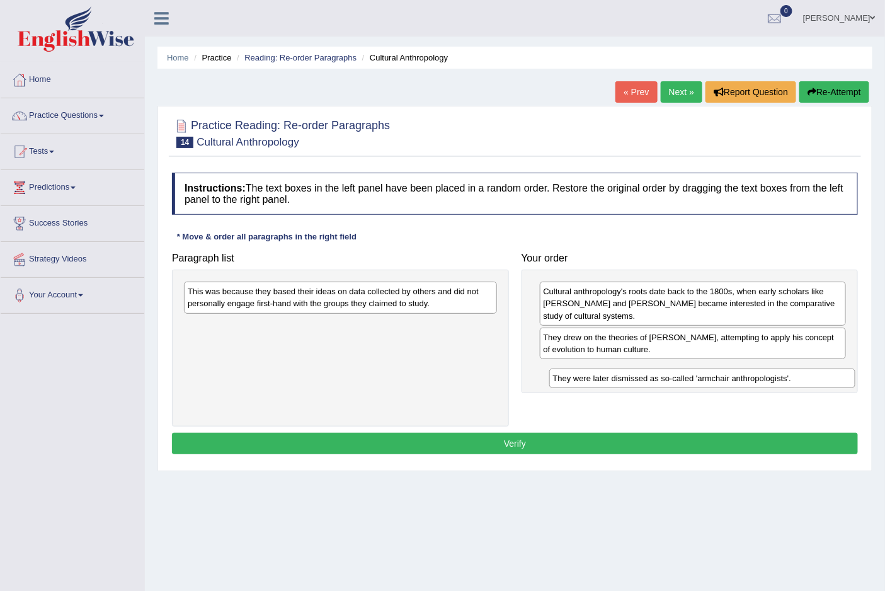
drag, startPoint x: 557, startPoint y: 339, endPoint x: 567, endPoint y: 382, distance: 44.5
click at [567, 382] on div "They were later dismissed as so-called 'armchair anthropologists'." at bounding box center [702, 378] width 306 height 20
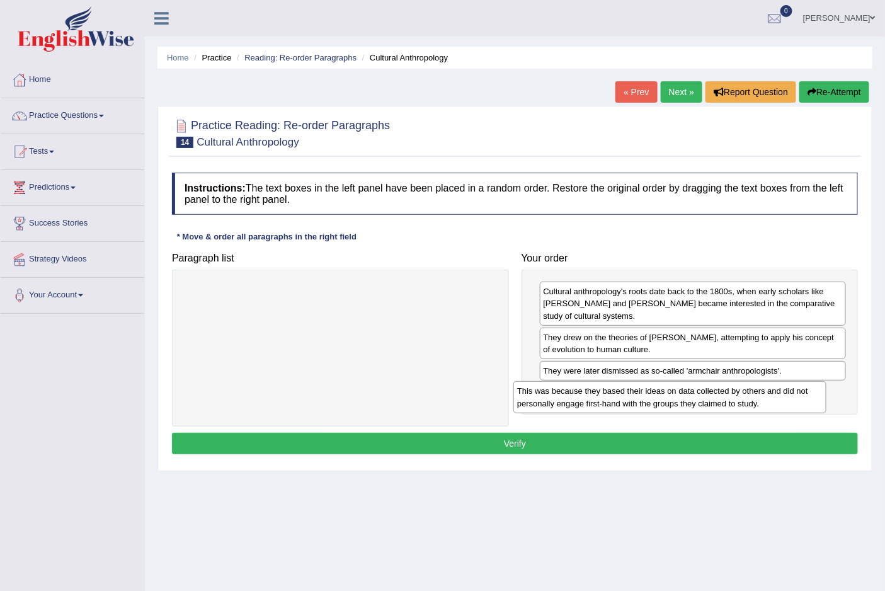
drag, startPoint x: 366, startPoint y: 302, endPoint x: 696, endPoint y: 402, distance: 344.6
click at [696, 402] on div "This was because they based their ideas on data collected by others and did not…" at bounding box center [669, 396] width 312 height 31
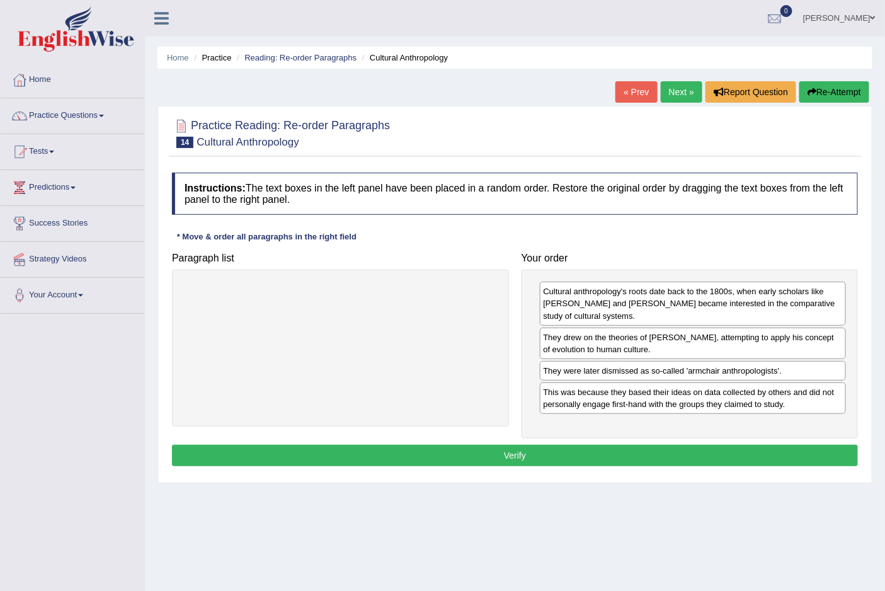
click at [508, 454] on button "Verify" at bounding box center [515, 455] width 686 height 21
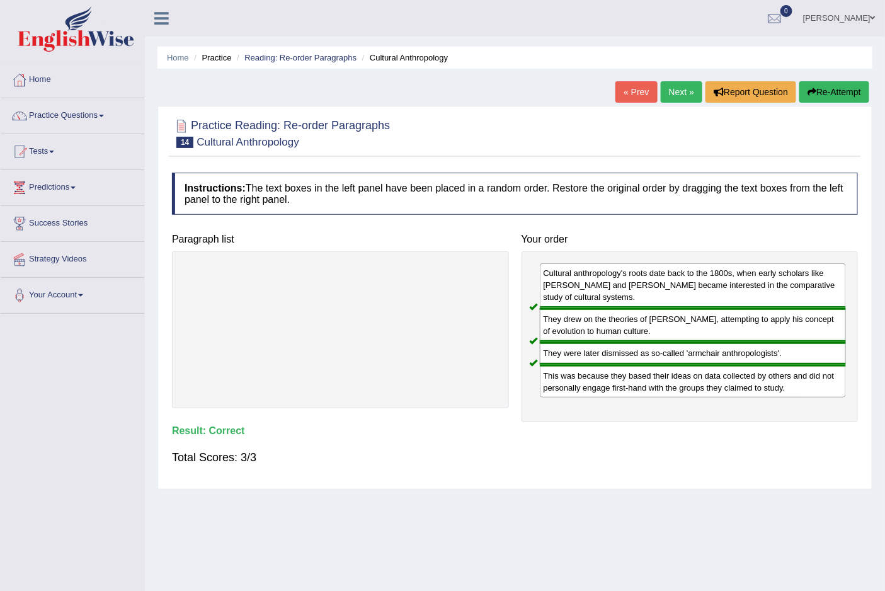
click at [684, 92] on link "Next »" at bounding box center [681, 91] width 42 height 21
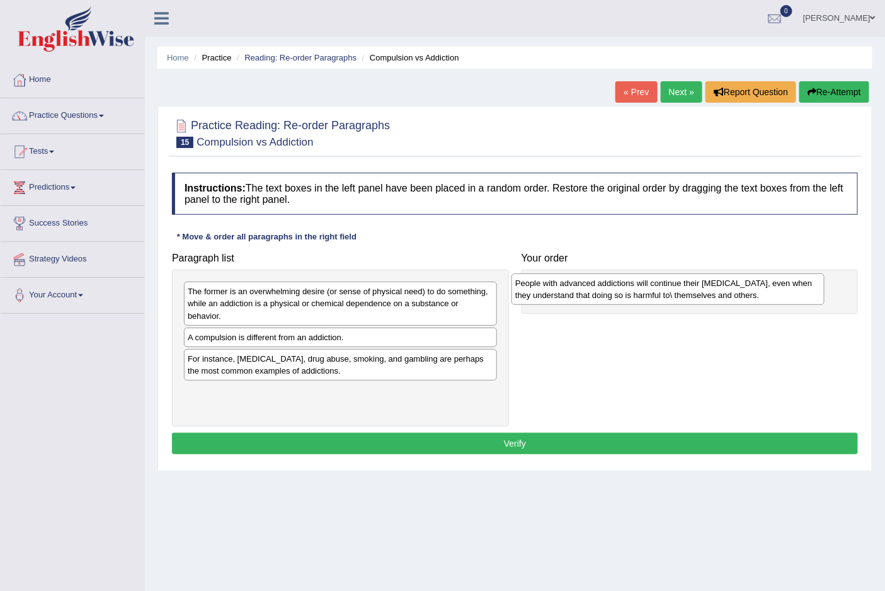
drag, startPoint x: 316, startPoint y: 351, endPoint x: 645, endPoint y: 297, distance: 333.8
click at [645, 297] on div "People with advanced addictions will continue their [MEDICAL_DATA], even when t…" at bounding box center [667, 288] width 312 height 31
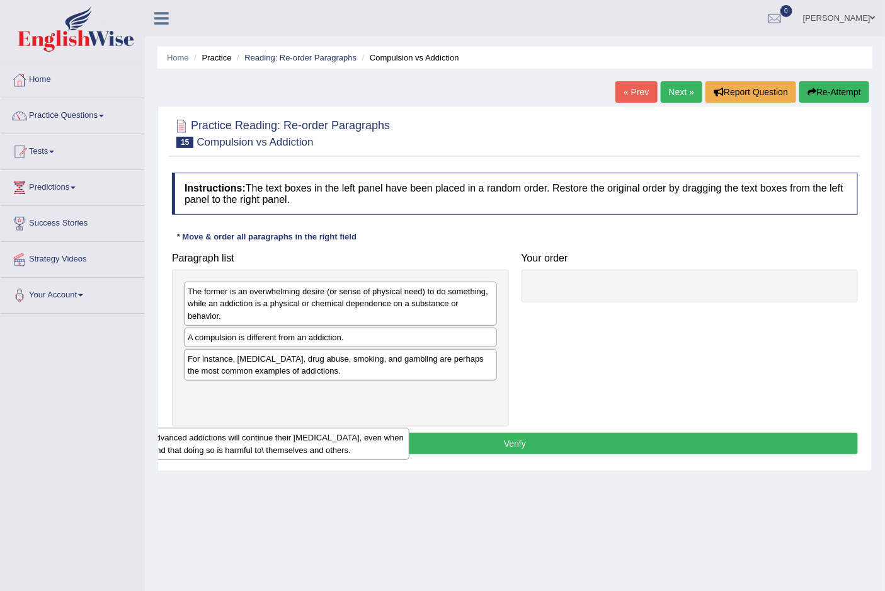
drag, startPoint x: 565, startPoint y: 297, endPoint x: 123, endPoint y: 441, distance: 464.5
click at [123, 441] on div "Toggle navigation Home Practice Questions Speaking Practice Read Aloud Repeat S…" at bounding box center [442, 327] width 885 height 655
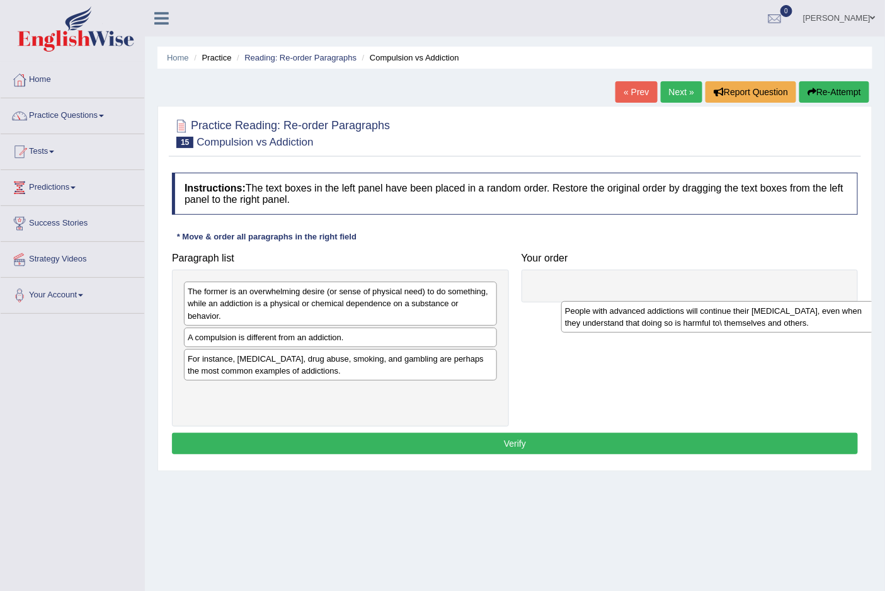
drag, startPoint x: 292, startPoint y: 408, endPoint x: 683, endPoint y: 319, distance: 400.3
click at [675, 324] on div "People with advanced addictions will continue their [MEDICAL_DATA], even when t…" at bounding box center [717, 316] width 312 height 31
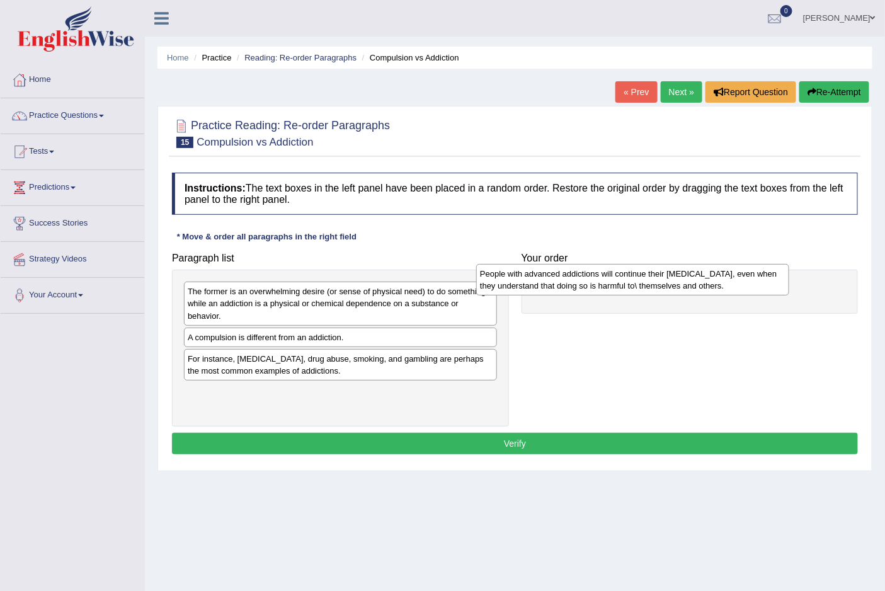
drag, startPoint x: 378, startPoint y: 404, endPoint x: 670, endPoint y: 285, distance: 315.5
click at [670, 285] on div "People with advanced addictions will continue their [MEDICAL_DATA], even when t…" at bounding box center [632, 279] width 312 height 31
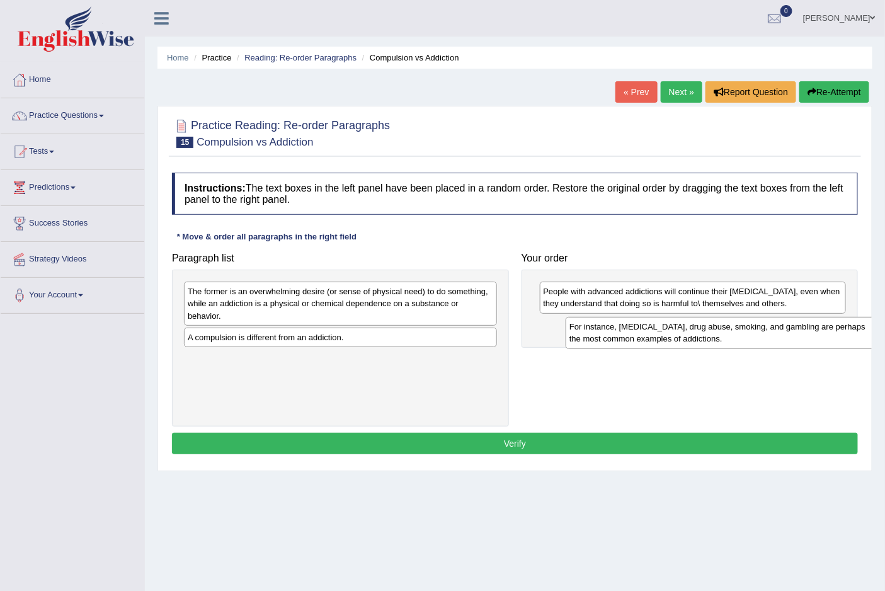
drag, startPoint x: 266, startPoint y: 369, endPoint x: 647, endPoint y: 337, distance: 382.3
click at [647, 337] on div "For instance, [MEDICAL_DATA], drug abuse, smoking, and gambling are perhaps the…" at bounding box center [721, 332] width 312 height 31
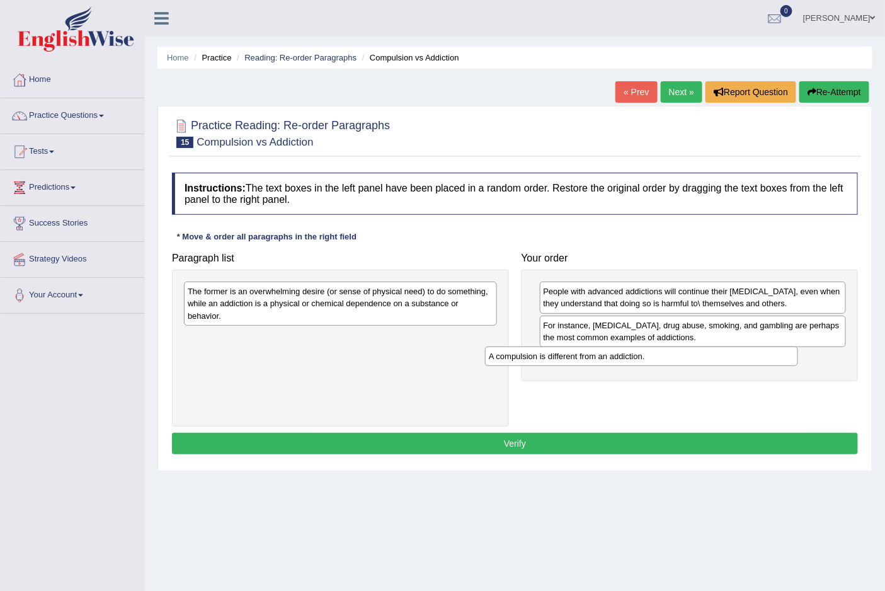
drag, startPoint x: 212, startPoint y: 340, endPoint x: 513, endPoint y: 359, distance: 301.6
click at [513, 359] on div "A compulsion is different from an addiction." at bounding box center [641, 356] width 312 height 20
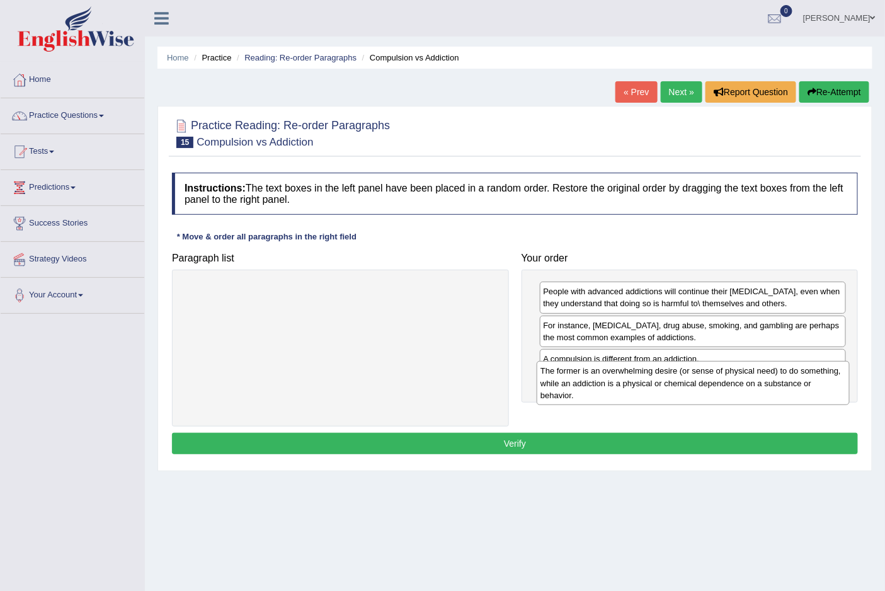
drag, startPoint x: 363, startPoint y: 312, endPoint x: 719, endPoint y: 391, distance: 365.1
click at [719, 391] on div "The former is an overwhelming desire (or sense of physical need) to do somethin…" at bounding box center [692, 383] width 312 height 44
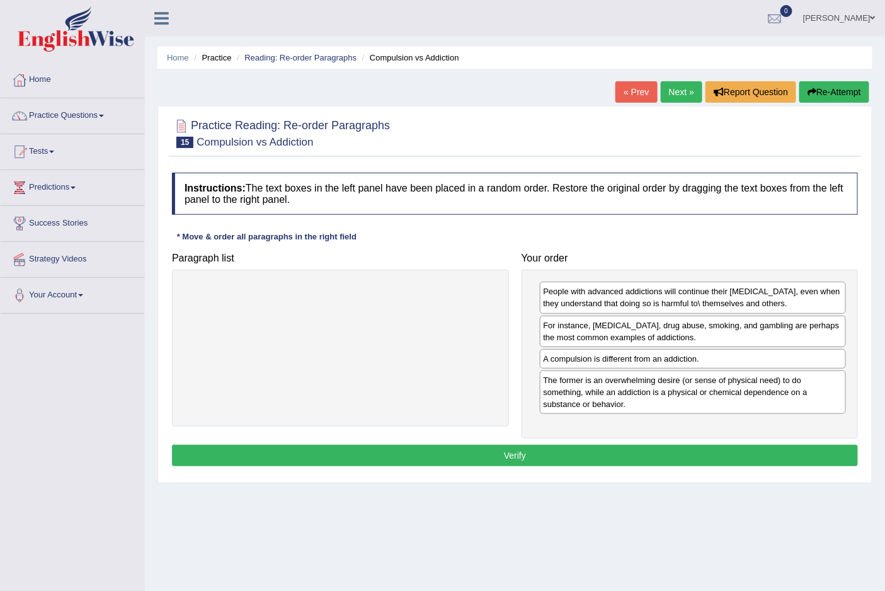
click at [507, 454] on button "Verify" at bounding box center [515, 455] width 686 height 21
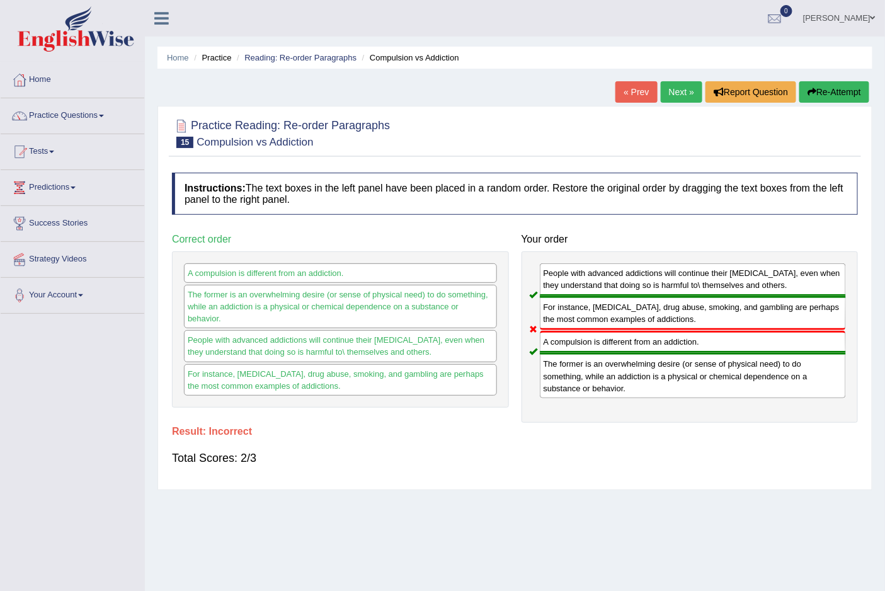
click at [844, 93] on button "Re-Attempt" at bounding box center [834, 91] width 70 height 21
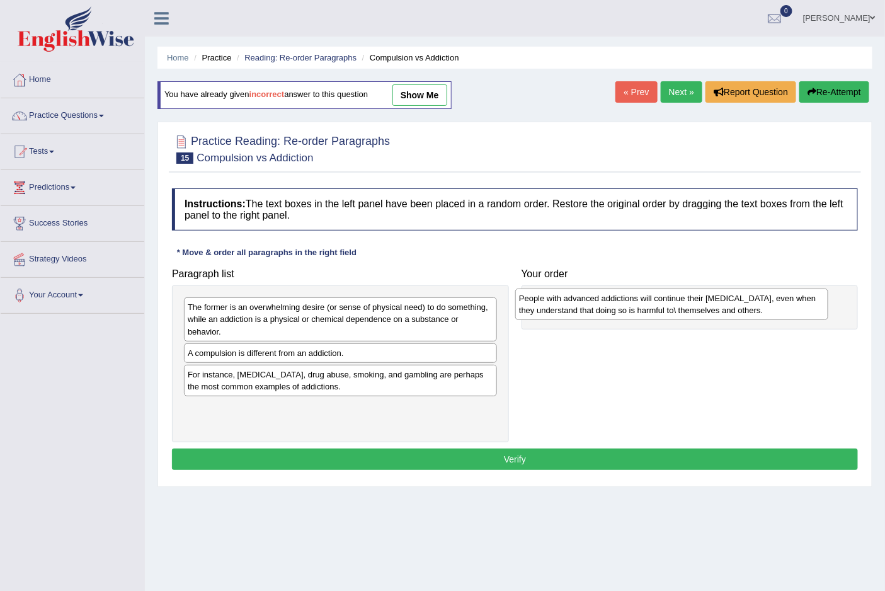
drag, startPoint x: 222, startPoint y: 356, endPoint x: 553, endPoint y: 301, distance: 335.7
click at [553, 301] on div "People with advanced addictions will continue their [MEDICAL_DATA], even when t…" at bounding box center [671, 303] width 312 height 31
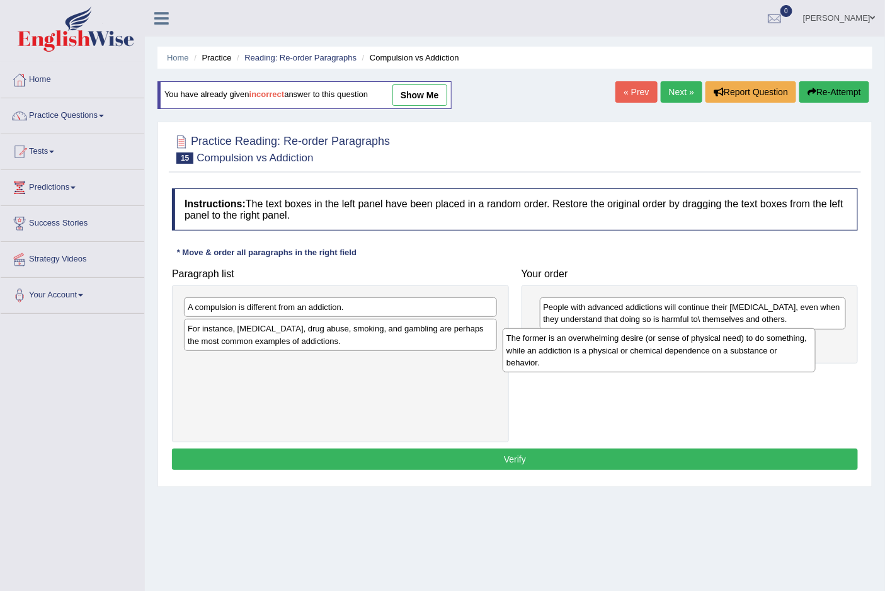
drag, startPoint x: 246, startPoint y: 323, endPoint x: 593, endPoint y: 353, distance: 348.8
click at [593, 353] on div "The former is an overwhelming desire (or sense of physical need) to do somethin…" at bounding box center [658, 350] width 312 height 44
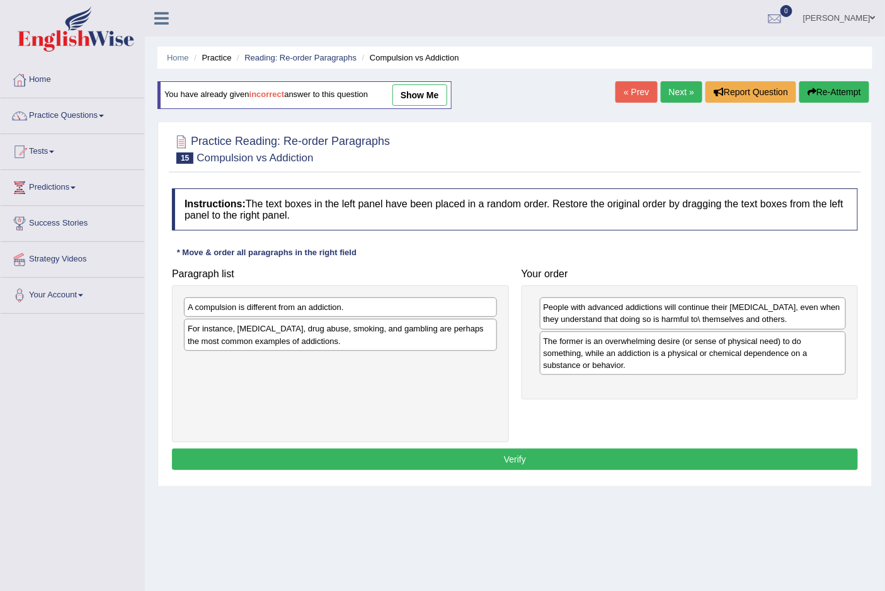
drag, startPoint x: 349, startPoint y: 297, endPoint x: 351, endPoint y: 329, distance: 32.8
click at [351, 329] on div "A compulsion is different from an addiction. For instance, [MEDICAL_DATA], drug…" at bounding box center [340, 363] width 337 height 157
click at [342, 311] on div "A compulsion is different from an addiction." at bounding box center [340, 307] width 313 height 20
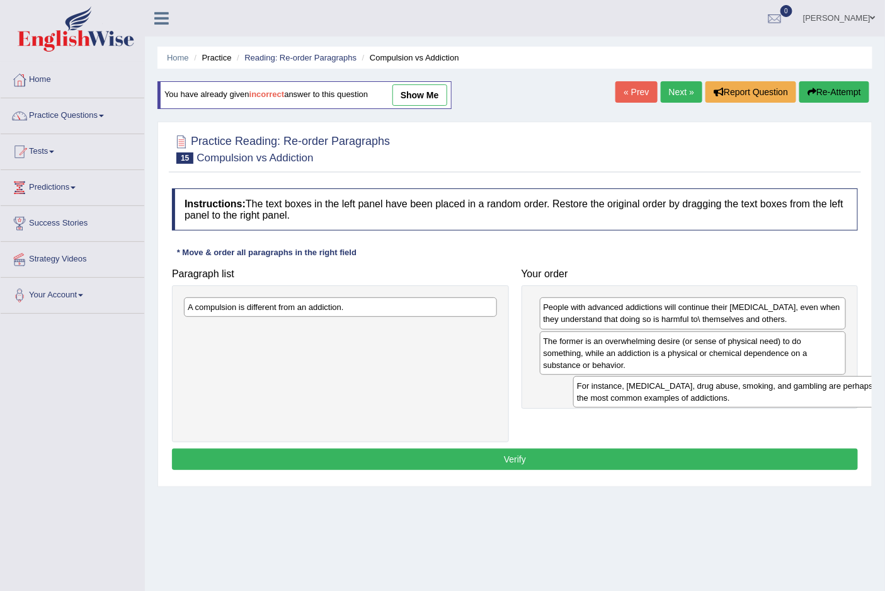
drag, startPoint x: 271, startPoint y: 339, endPoint x: 660, endPoint y: 395, distance: 393.2
click at [660, 395] on div "For instance, alcoholism, drug abuse, smoking, and gambling are perhaps the mos…" at bounding box center [729, 391] width 312 height 31
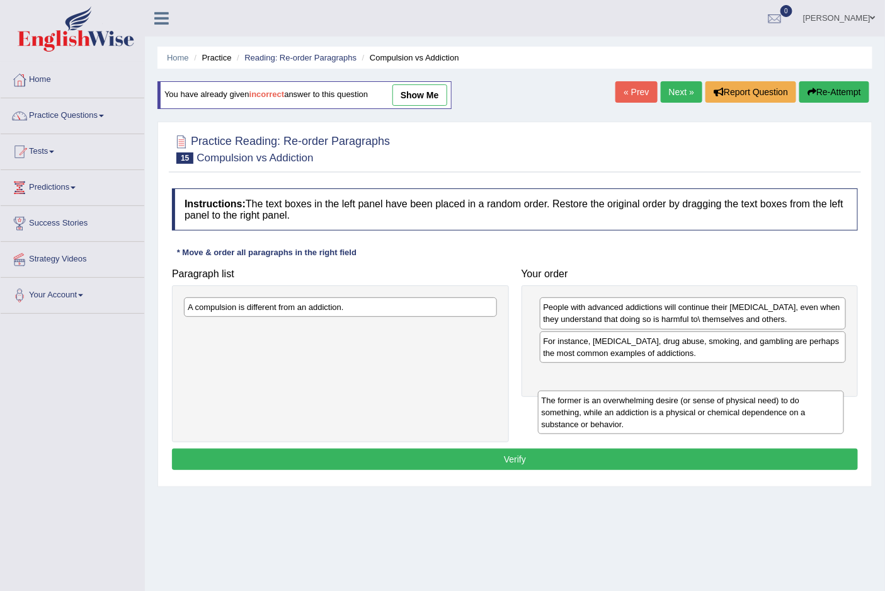
drag, startPoint x: 633, startPoint y: 346, endPoint x: 630, endPoint y: 407, distance: 60.5
click at [630, 407] on div "The former is an overwhelming desire (or sense of physical need) to do somethin…" at bounding box center [691, 412] width 306 height 44
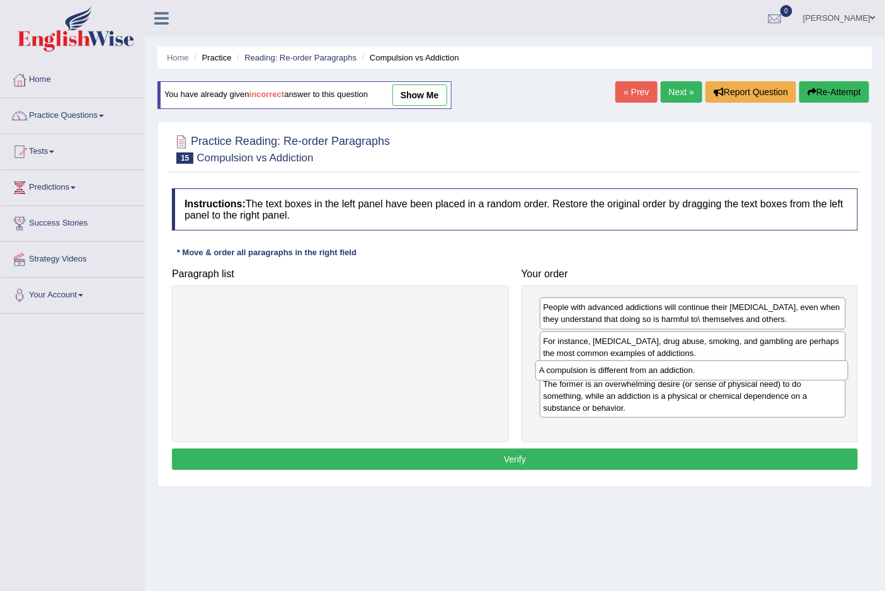
drag, startPoint x: 344, startPoint y: 305, endPoint x: 708, endPoint y: 366, distance: 368.5
click at [708, 366] on div "A compulsion is different from an addiction." at bounding box center [691, 370] width 312 height 20
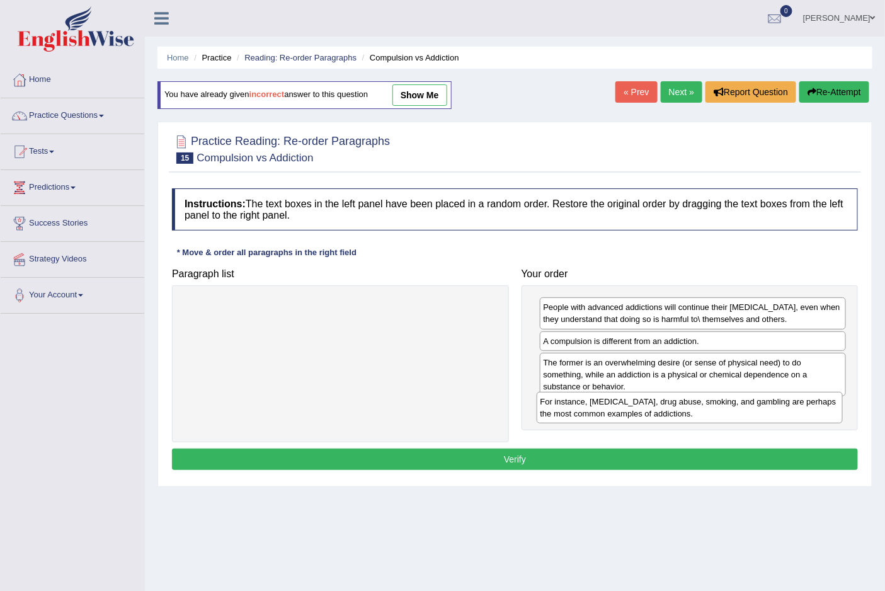
drag, startPoint x: 624, startPoint y: 353, endPoint x: 621, endPoint y: 413, distance: 60.5
click at [621, 413] on div "For instance, alcoholism, drug abuse, smoking, and gambling are perhaps the mos…" at bounding box center [689, 407] width 306 height 31
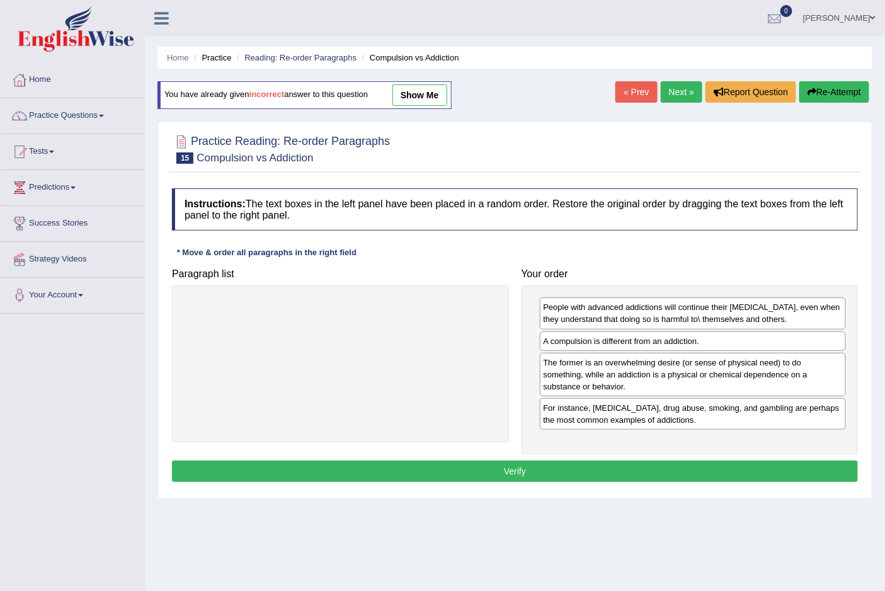
click at [511, 473] on button "Verify" at bounding box center [515, 470] width 686 height 21
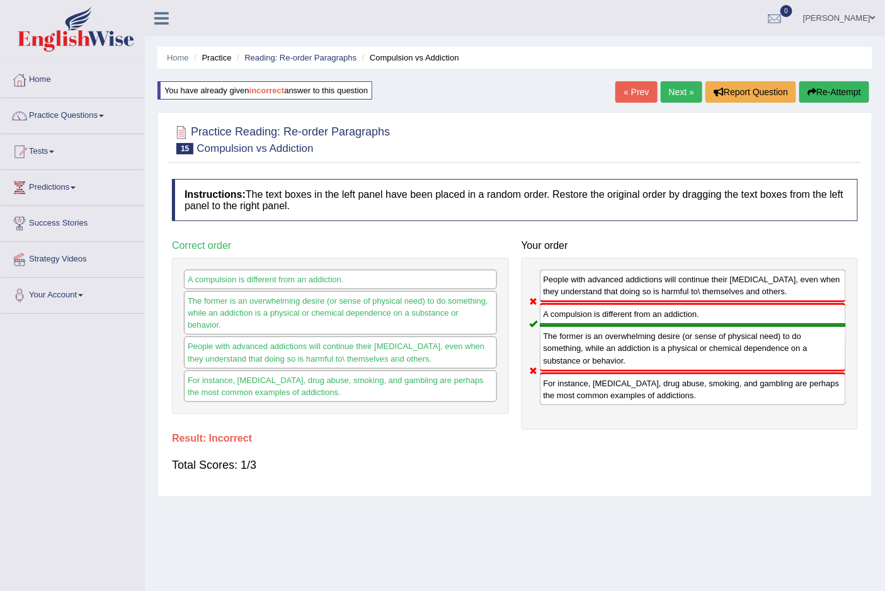
click at [838, 88] on button "Re-Attempt" at bounding box center [834, 91] width 70 height 21
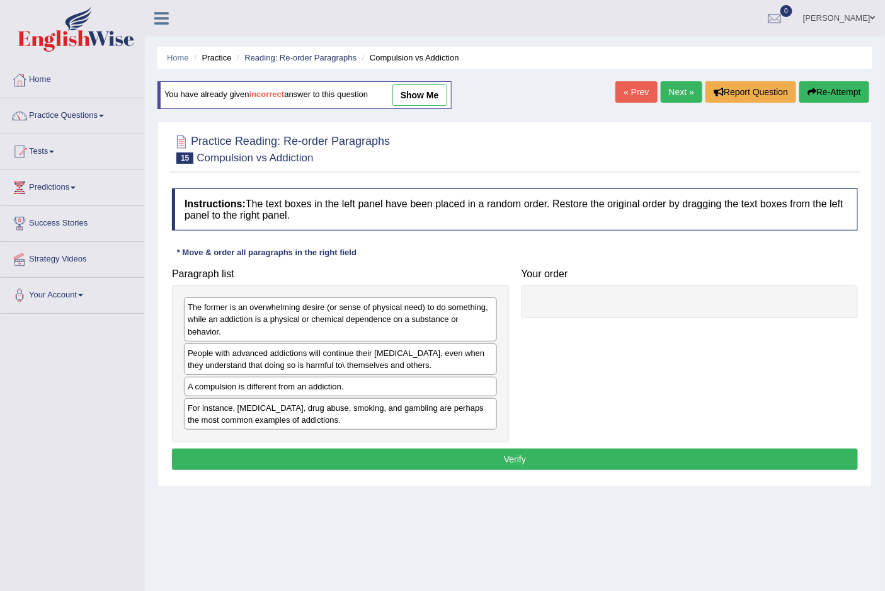
click at [429, 92] on link "show me" at bounding box center [419, 94] width 55 height 21
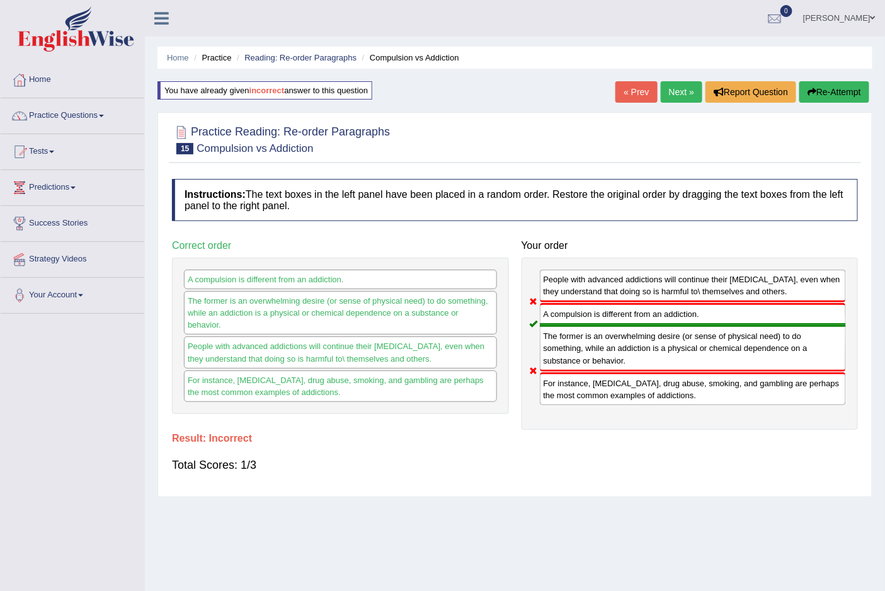
drag, startPoint x: 830, startPoint y: 93, endPoint x: 724, endPoint y: 128, distance: 111.5
click at [724, 128] on div "Home Practice Reading: Re-order Paragraphs Compulsion vs Addiction You have alr…" at bounding box center [515, 315] width 740 height 630
click at [670, 96] on link "Next »" at bounding box center [681, 91] width 42 height 21
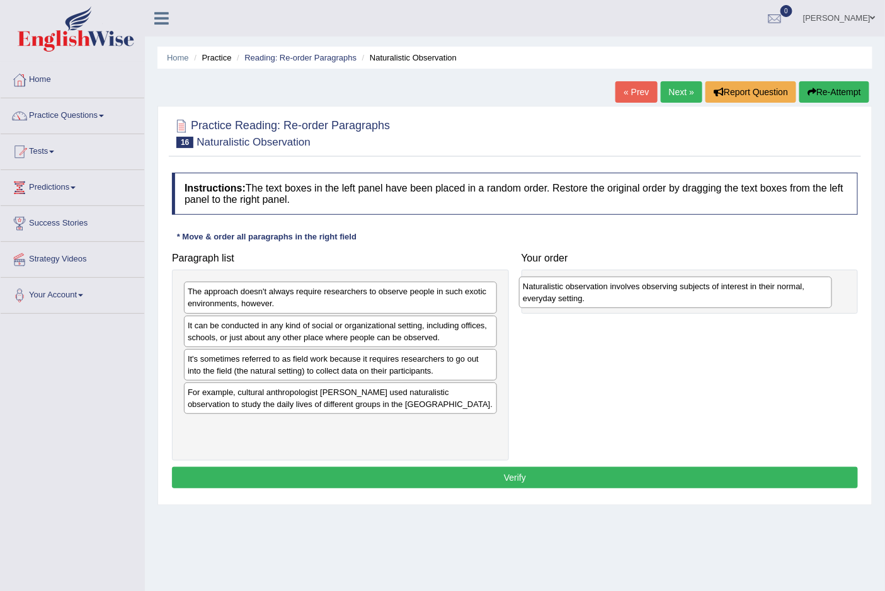
drag, startPoint x: 282, startPoint y: 400, endPoint x: 618, endPoint y: 292, distance: 352.6
click at [618, 292] on div "Naturalistic observation involves observing subjects of interest in their norma…" at bounding box center [675, 291] width 312 height 31
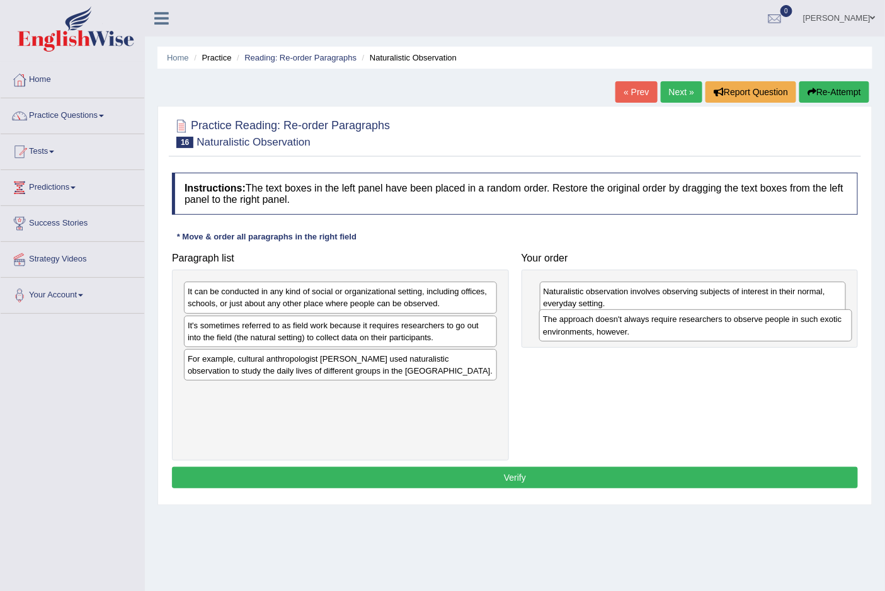
drag, startPoint x: 285, startPoint y: 302, endPoint x: 640, endPoint y: 330, distance: 356.2
click at [640, 330] on div "The approach doesn't always require researchers to observe people in such exoti…" at bounding box center [695, 324] width 312 height 31
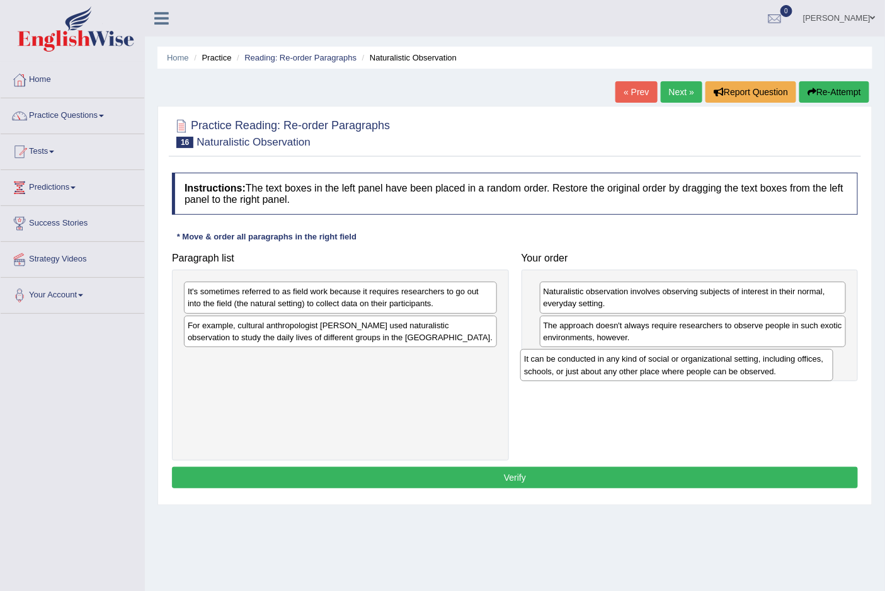
drag, startPoint x: 307, startPoint y: 302, endPoint x: 649, endPoint y: 367, distance: 348.0
click at [649, 367] on div "It can be conducted in any kind of social or organizational setting, including …" at bounding box center [676, 364] width 312 height 31
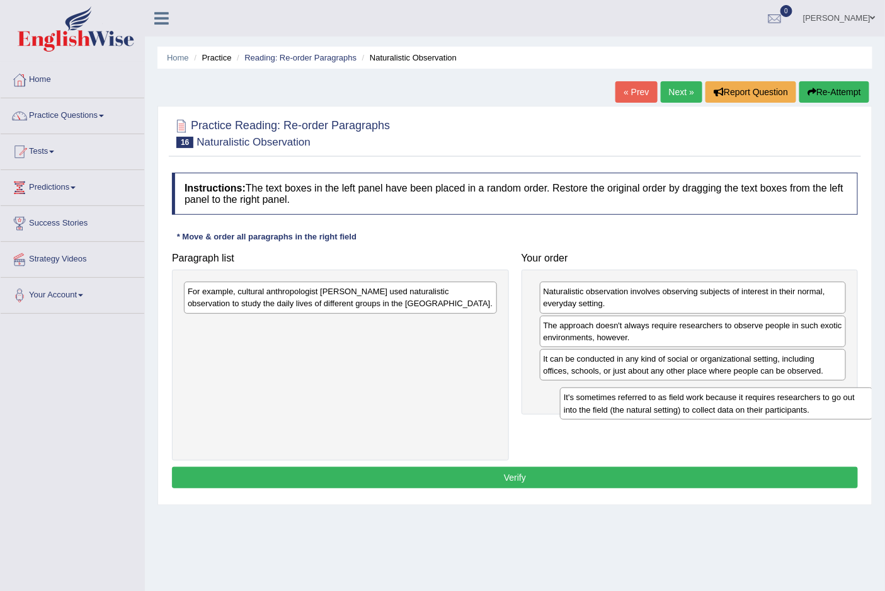
drag, startPoint x: 283, startPoint y: 303, endPoint x: 659, endPoint y: 409, distance: 390.5
click at [659, 409] on div "It's sometimes referred to as field work because it requires researchers to go …" at bounding box center [716, 402] width 312 height 31
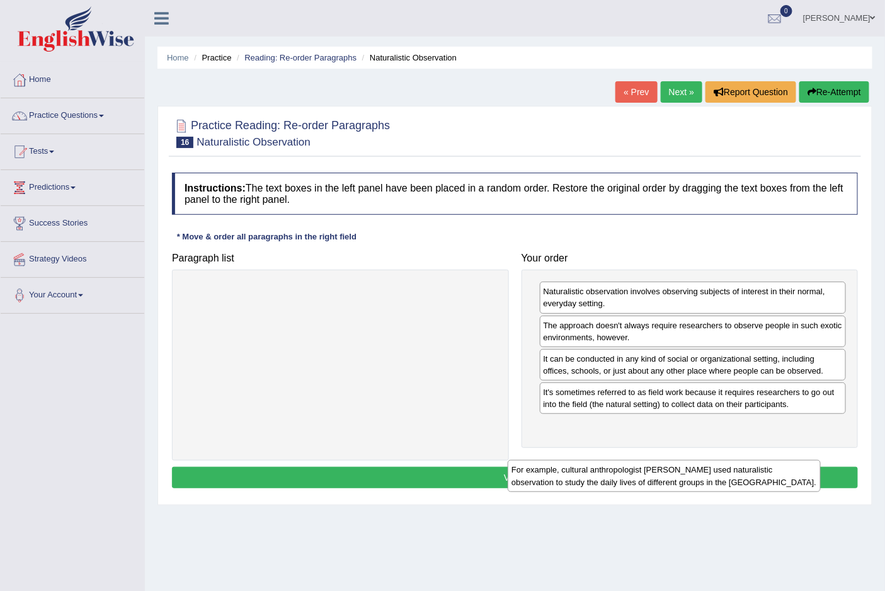
drag, startPoint x: 327, startPoint y: 298, endPoint x: 703, endPoint y: 443, distance: 402.8
click at [703, 460] on div "For example, cultural anthropologist [PERSON_NAME] used naturalistic observatio…" at bounding box center [663, 475] width 312 height 31
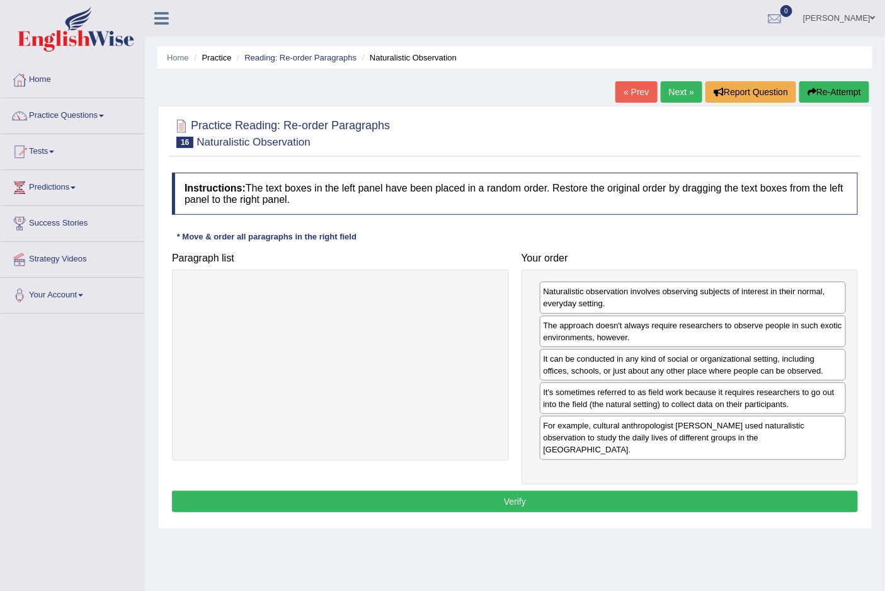
click at [516, 490] on button "Verify" at bounding box center [515, 500] width 686 height 21
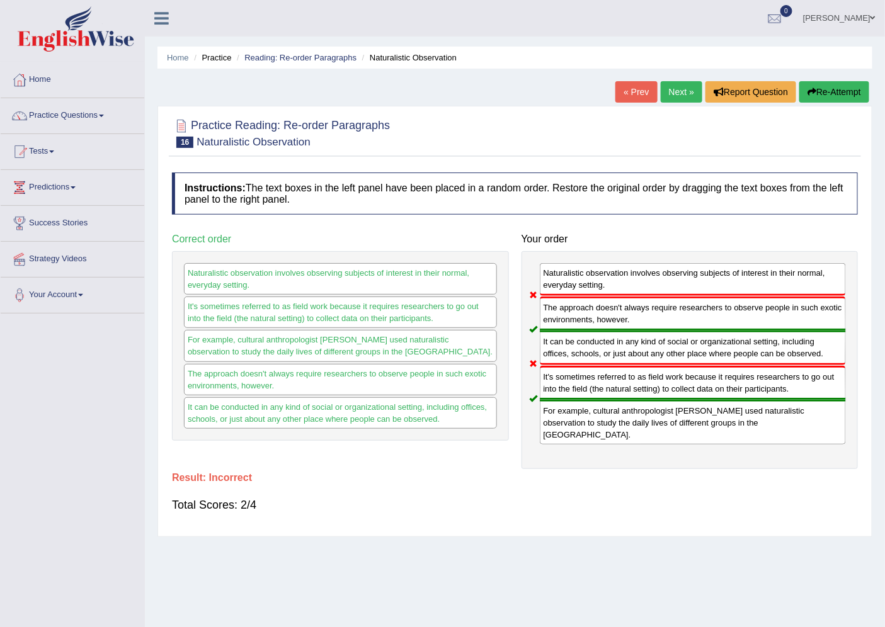
click at [877, 18] on link "[PERSON_NAME]" at bounding box center [838, 16] width 91 height 33
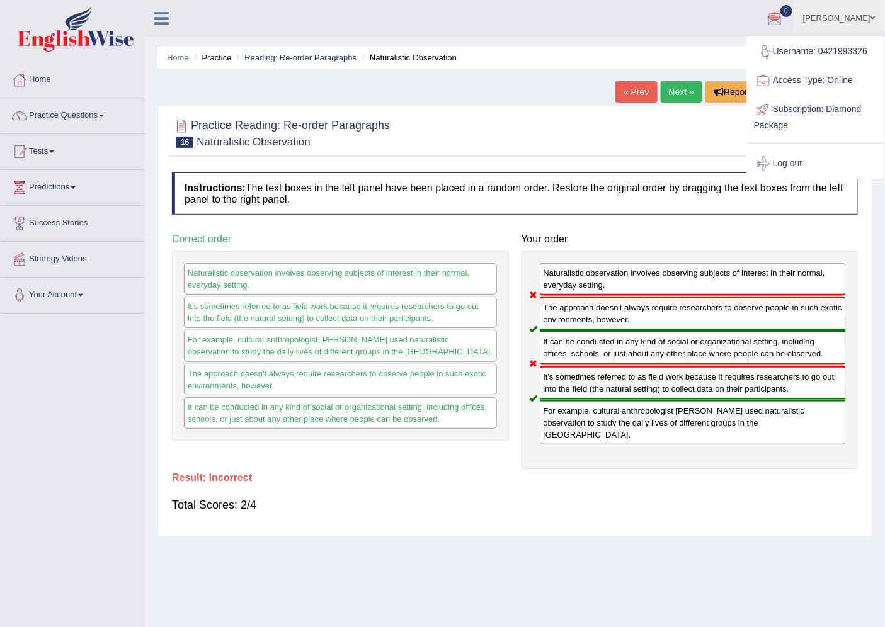
click at [695, 33] on ul "[PERSON_NAME] Toggle navigation Username: 0421993326 Access Type: Online Subscr…" at bounding box center [626, 18] width 518 height 36
